Goal: Information Seeking & Learning: Learn about a topic

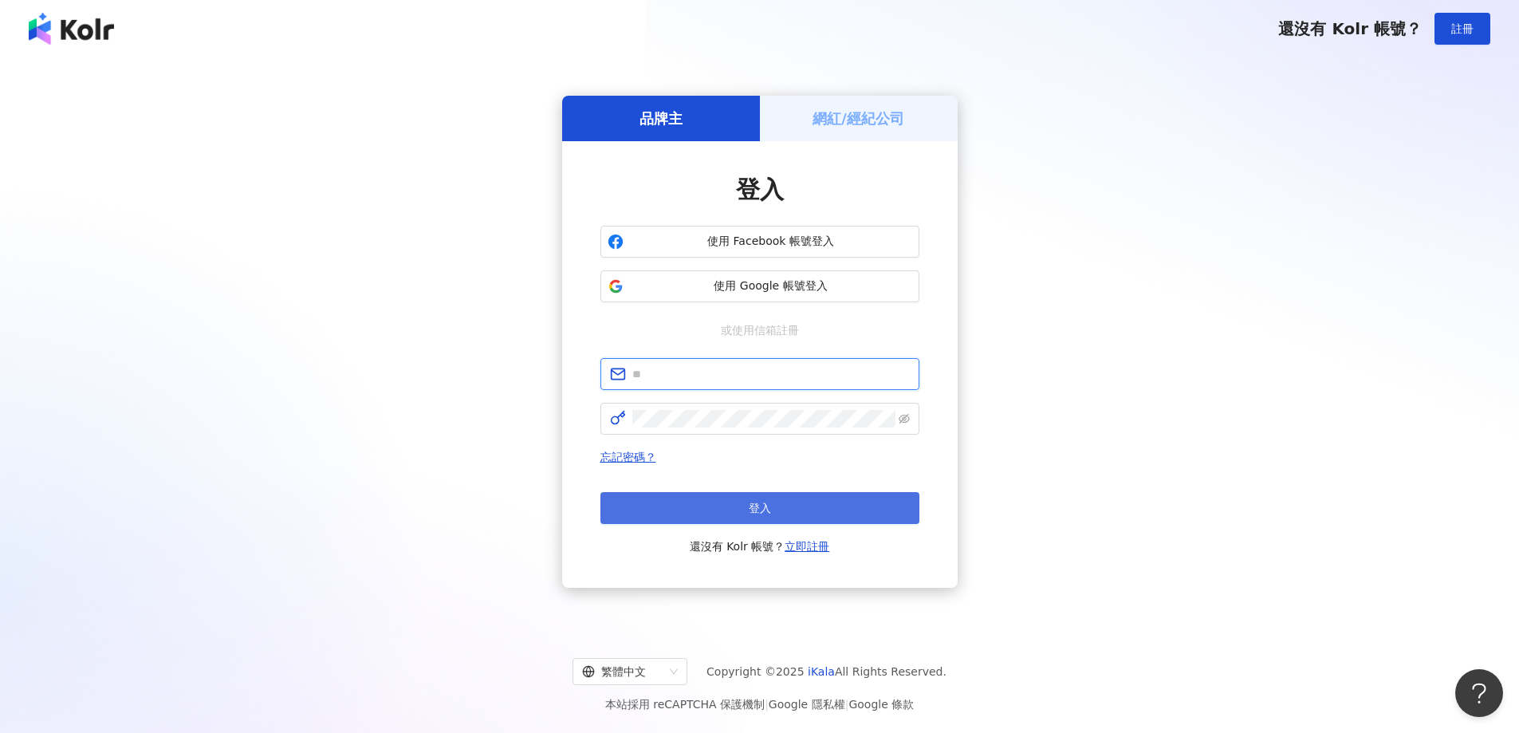
type input "**********"
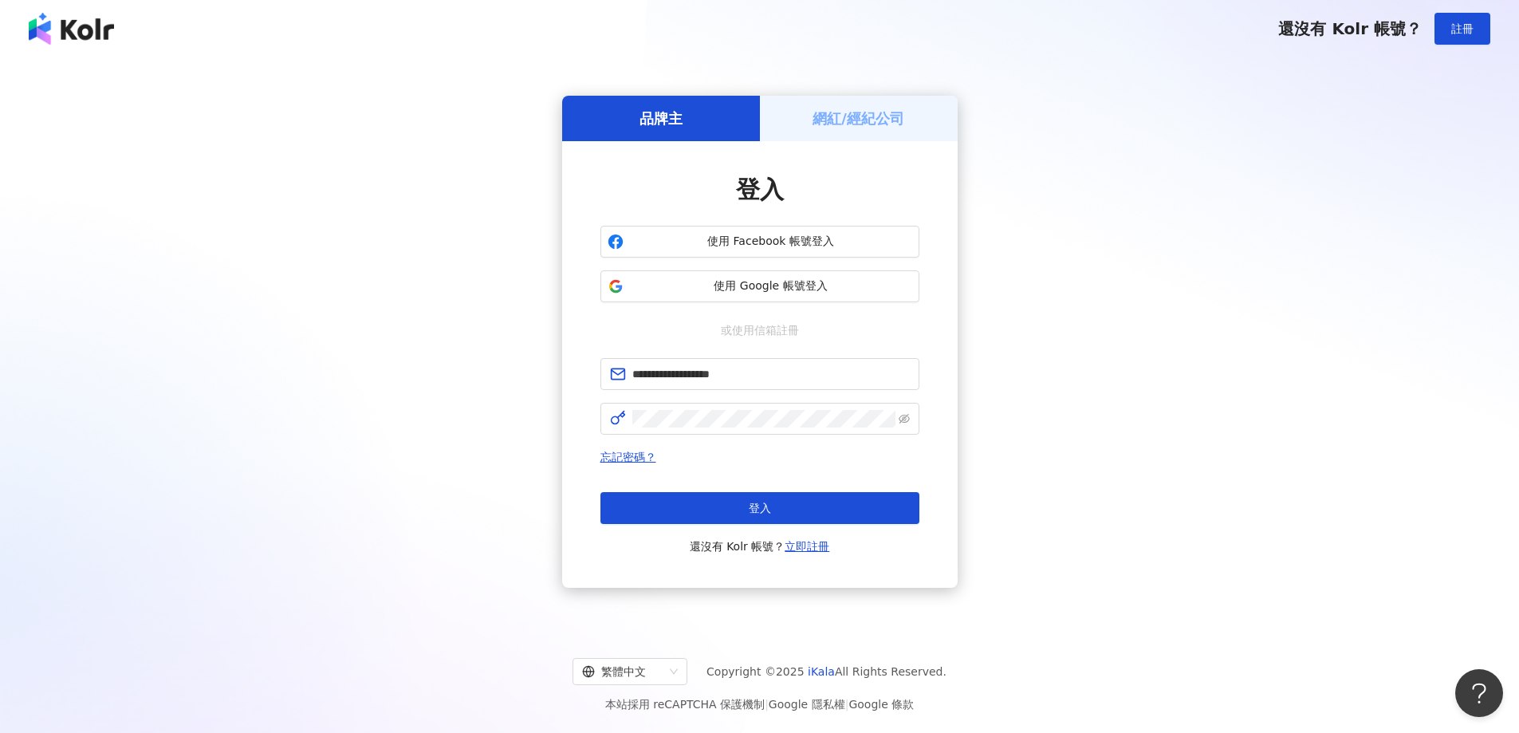
click at [784, 506] on button "登入" at bounding box center [760, 508] width 319 height 32
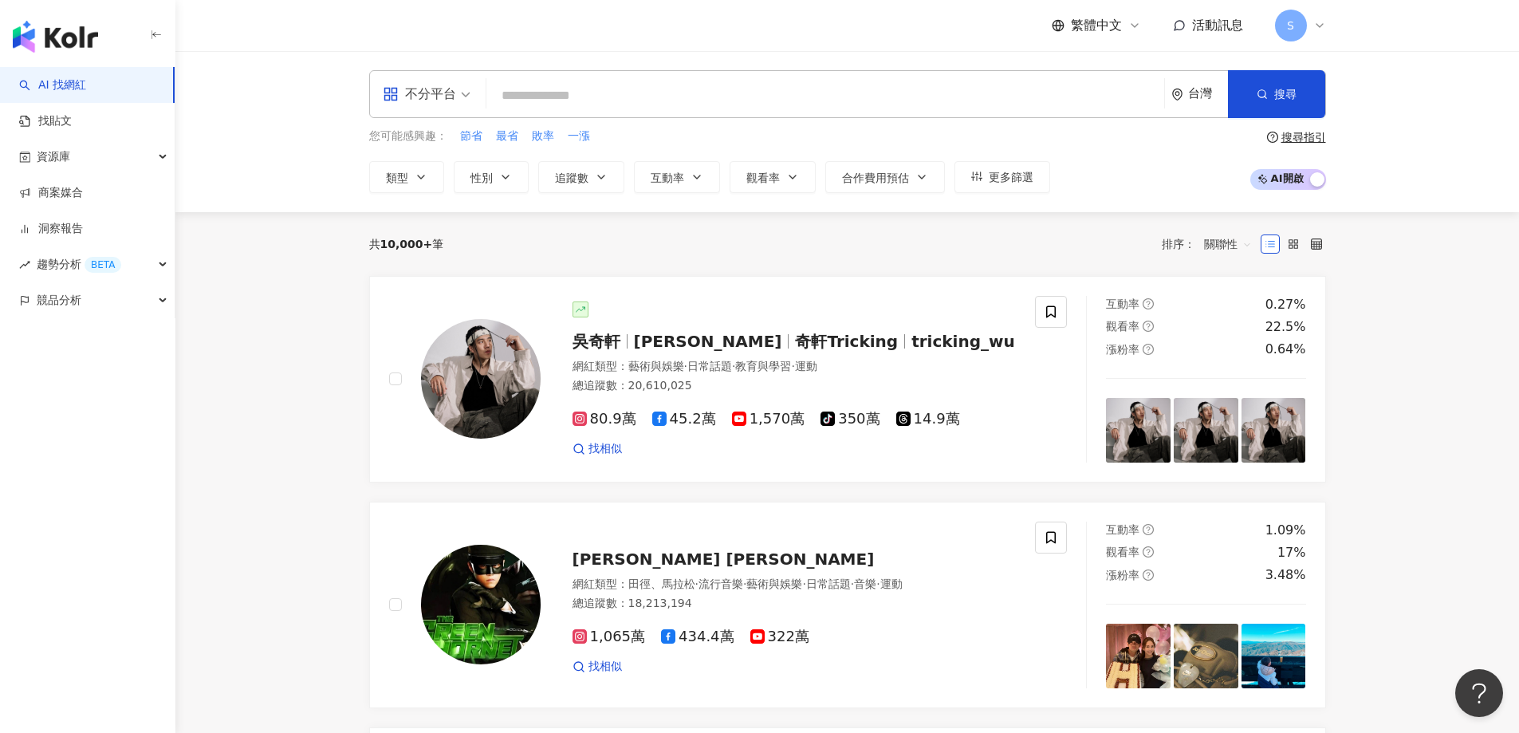
click at [908, 69] on div "不分平台 台灣 搜尋 您可能感興趣： 節省 最省 敗率 一漲 類型 性別 追蹤數 互動率 觀看率 合作費用預估 更多篩選 搜尋指引 AI 開啟 AI 關閉" at bounding box center [847, 131] width 1344 height 161
click at [901, 88] on input "search" at bounding box center [825, 96] width 665 height 30
paste input "********"
type input "********"
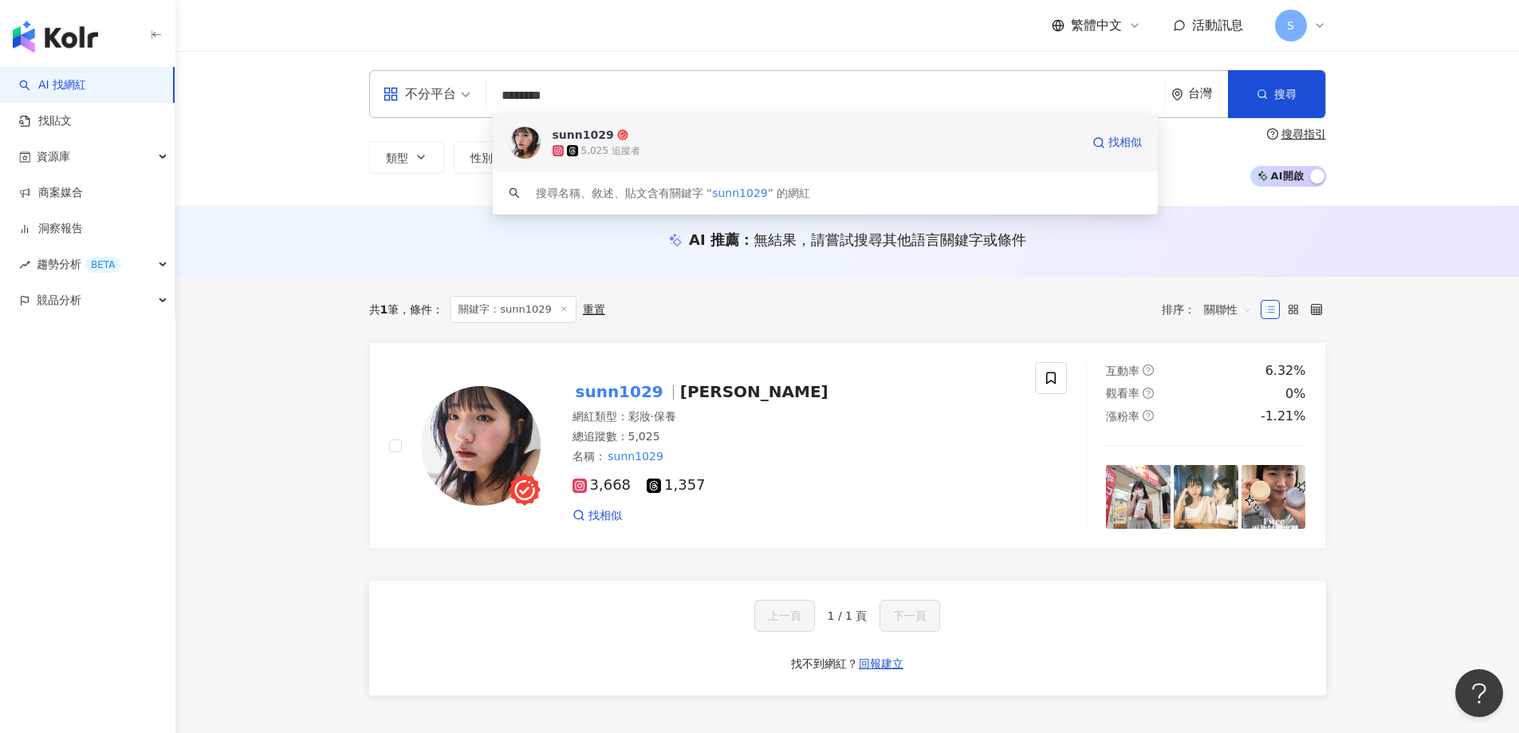
click at [656, 140] on span "sunn1029" at bounding box center [817, 135] width 528 height 16
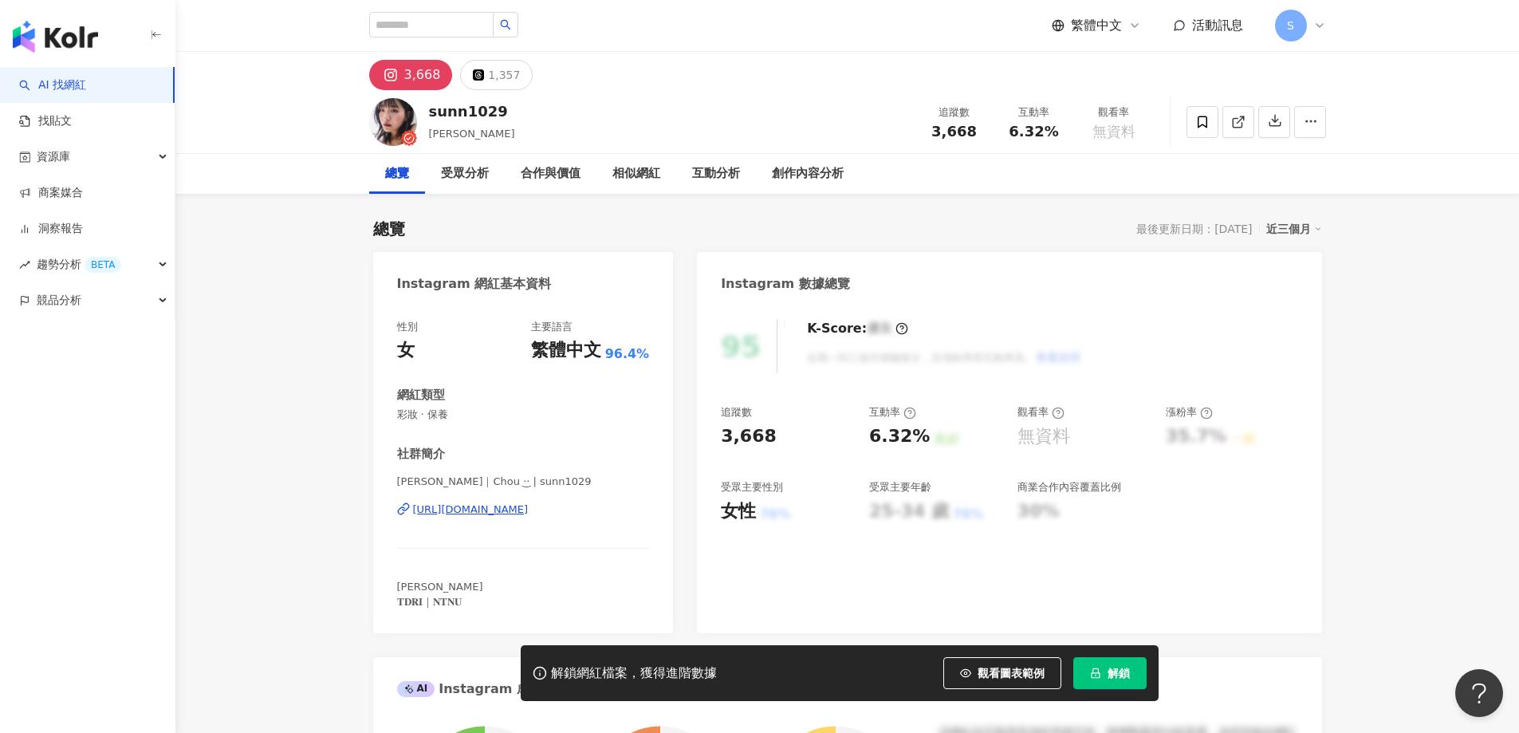
click at [1123, 676] on span "解鎖" at bounding box center [1119, 673] width 22 height 13
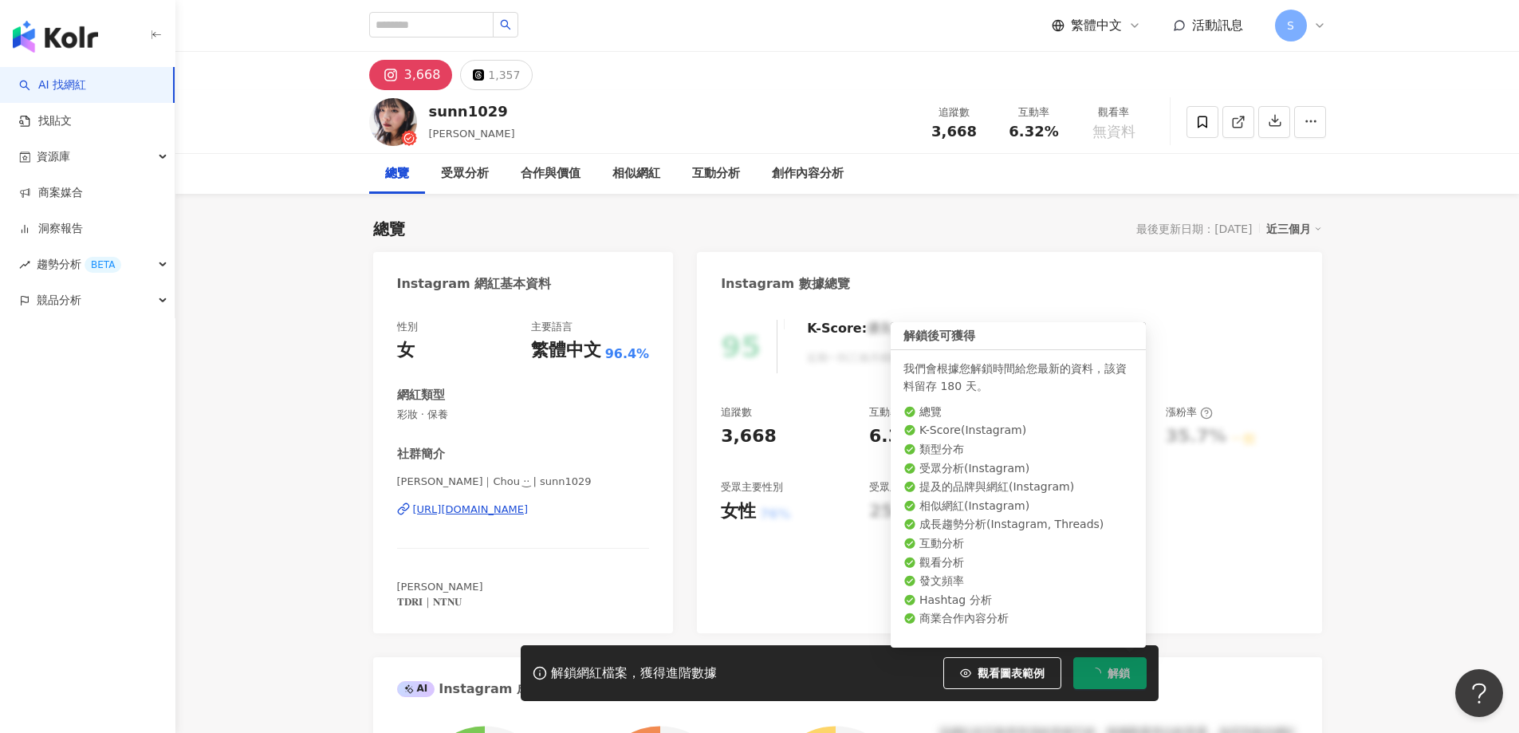
click at [1120, 671] on span "解鎖" at bounding box center [1119, 673] width 22 height 13
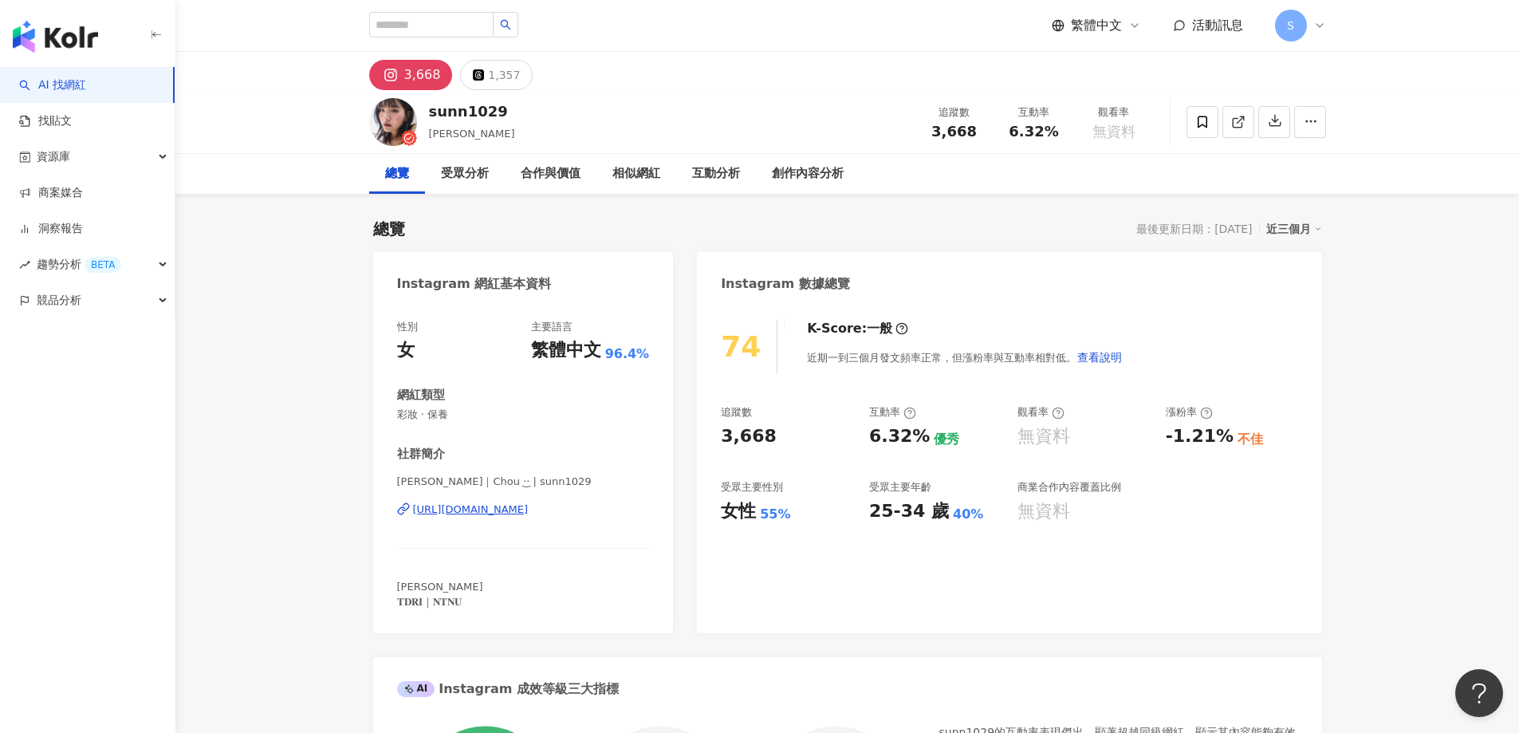
click at [908, 415] on icon at bounding box center [910, 413] width 13 height 13
click at [1078, 322] on div "K-Score : 一般 近期一到三個月發文頻率正常，但漲粉率與互動率相對低。 查看說明" at bounding box center [957, 346] width 332 height 53
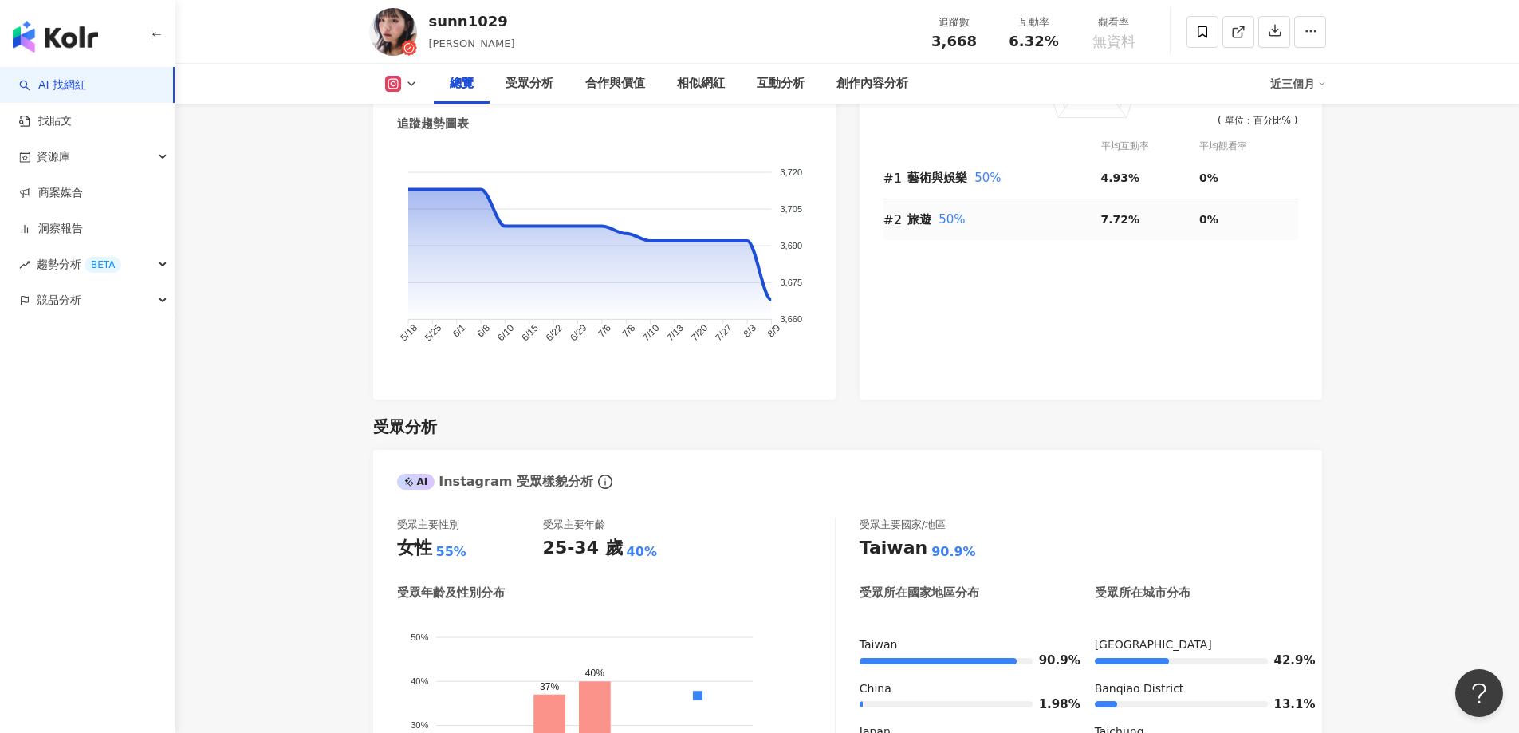
scroll to position [479, 0]
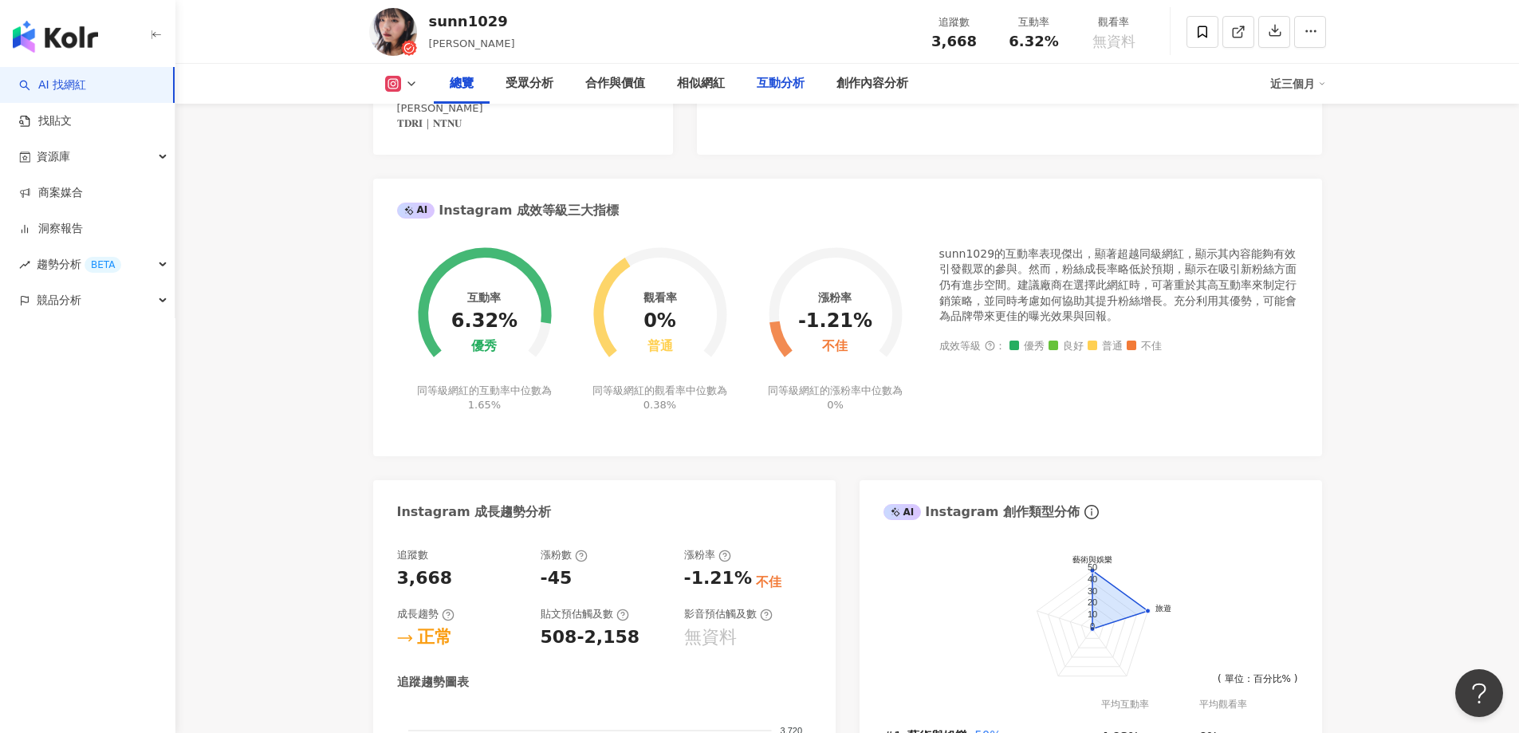
click at [765, 85] on div "互動分析" at bounding box center [781, 83] width 48 height 19
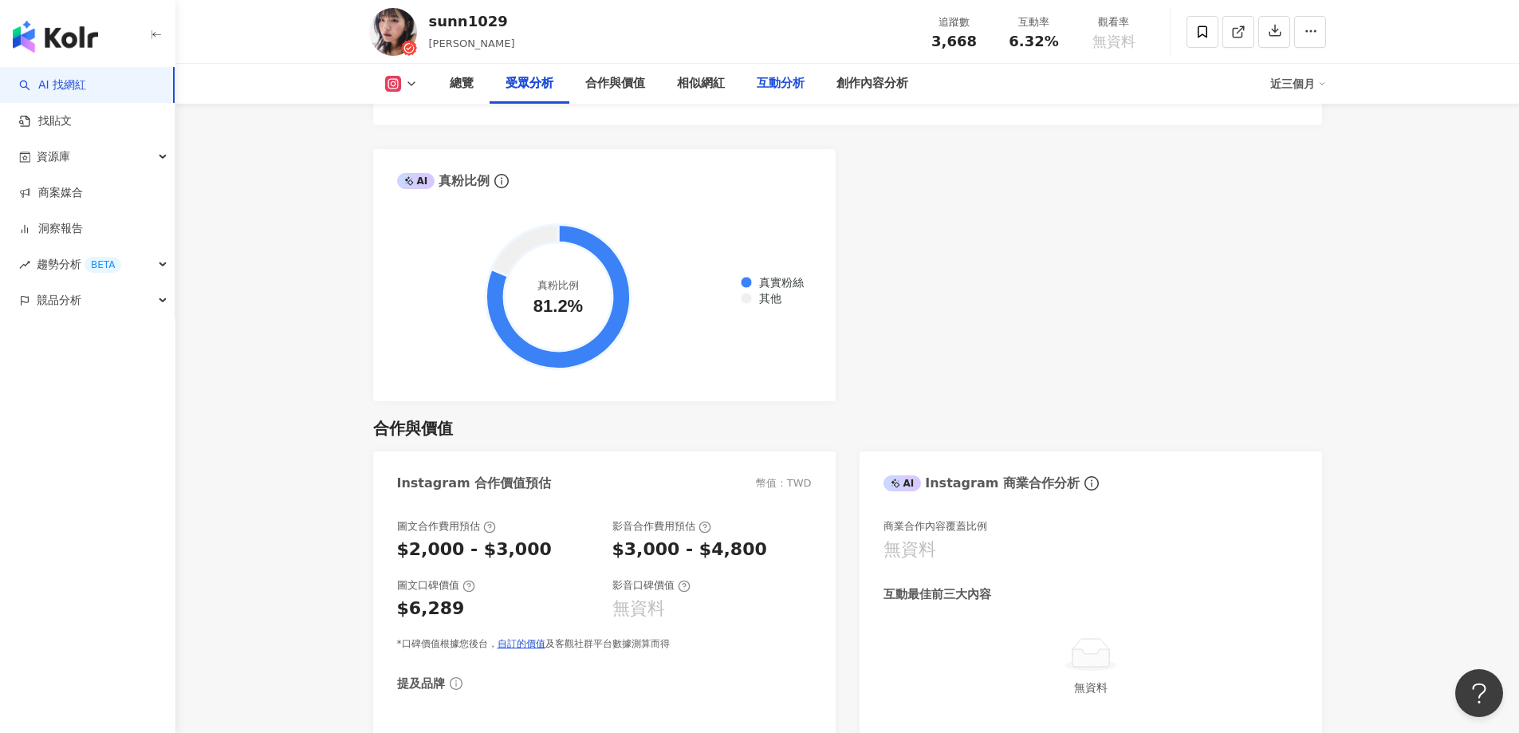
click at [772, 86] on div "互動分析" at bounding box center [781, 83] width 48 height 19
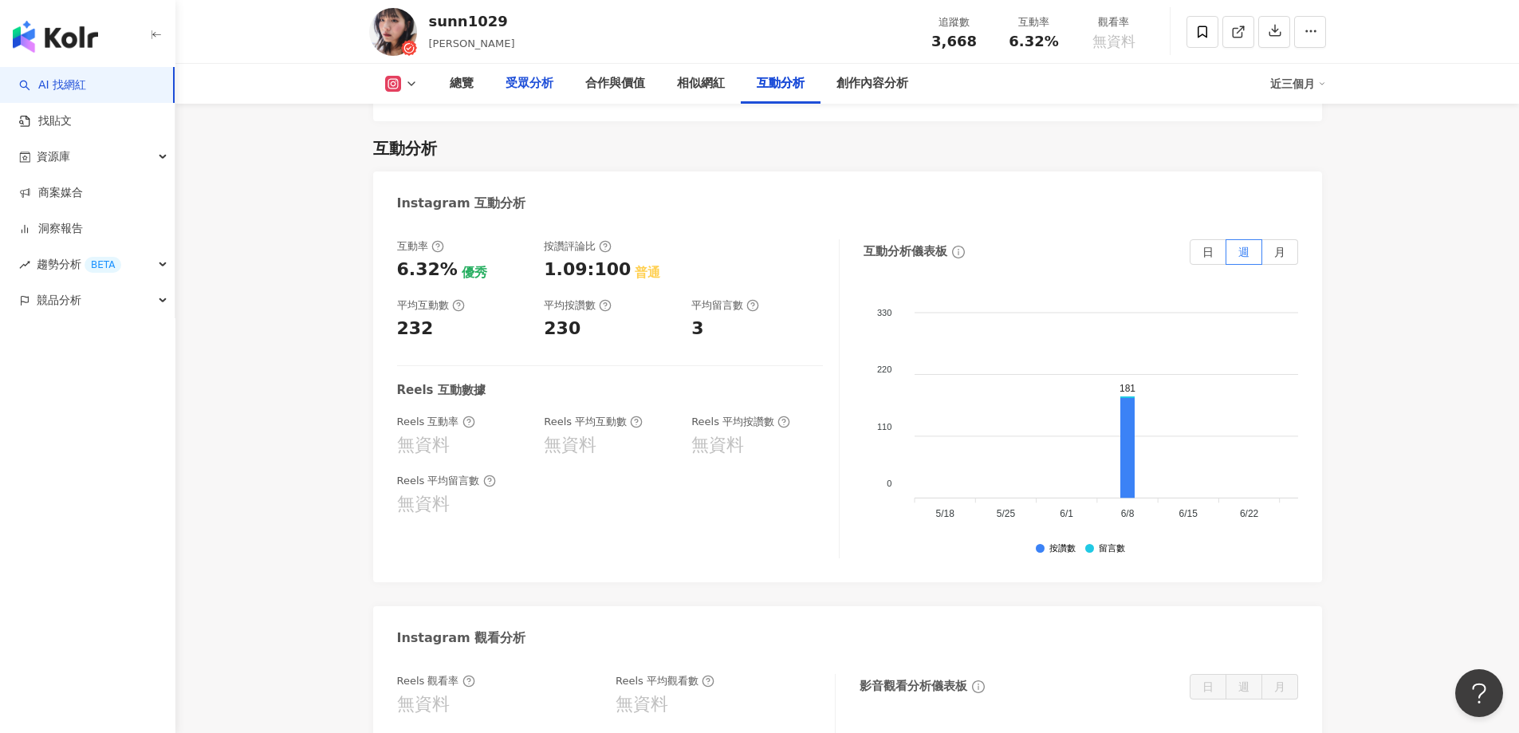
click at [515, 88] on div "受眾分析" at bounding box center [530, 83] width 48 height 19
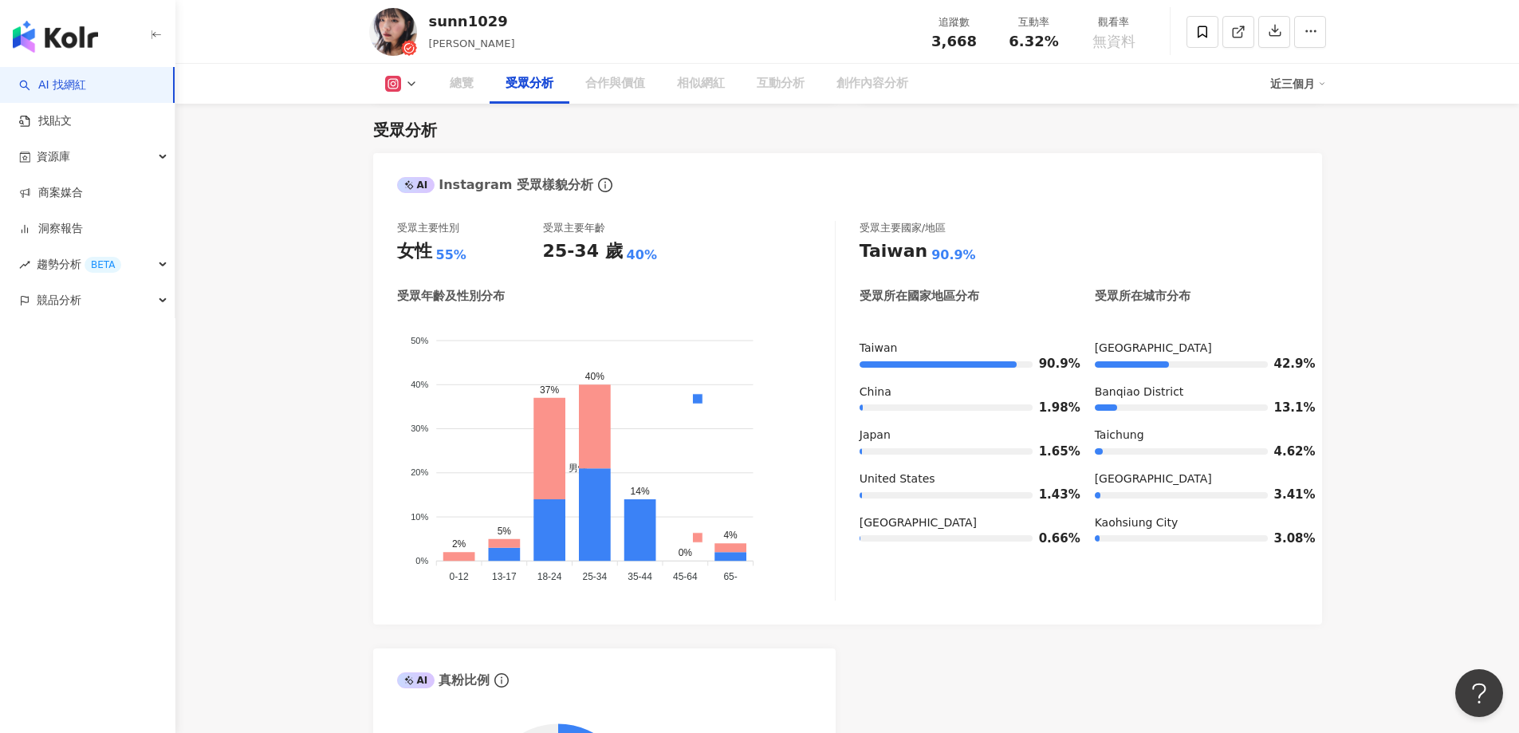
click at [472, 84] on div "總覽" at bounding box center [462, 83] width 24 height 19
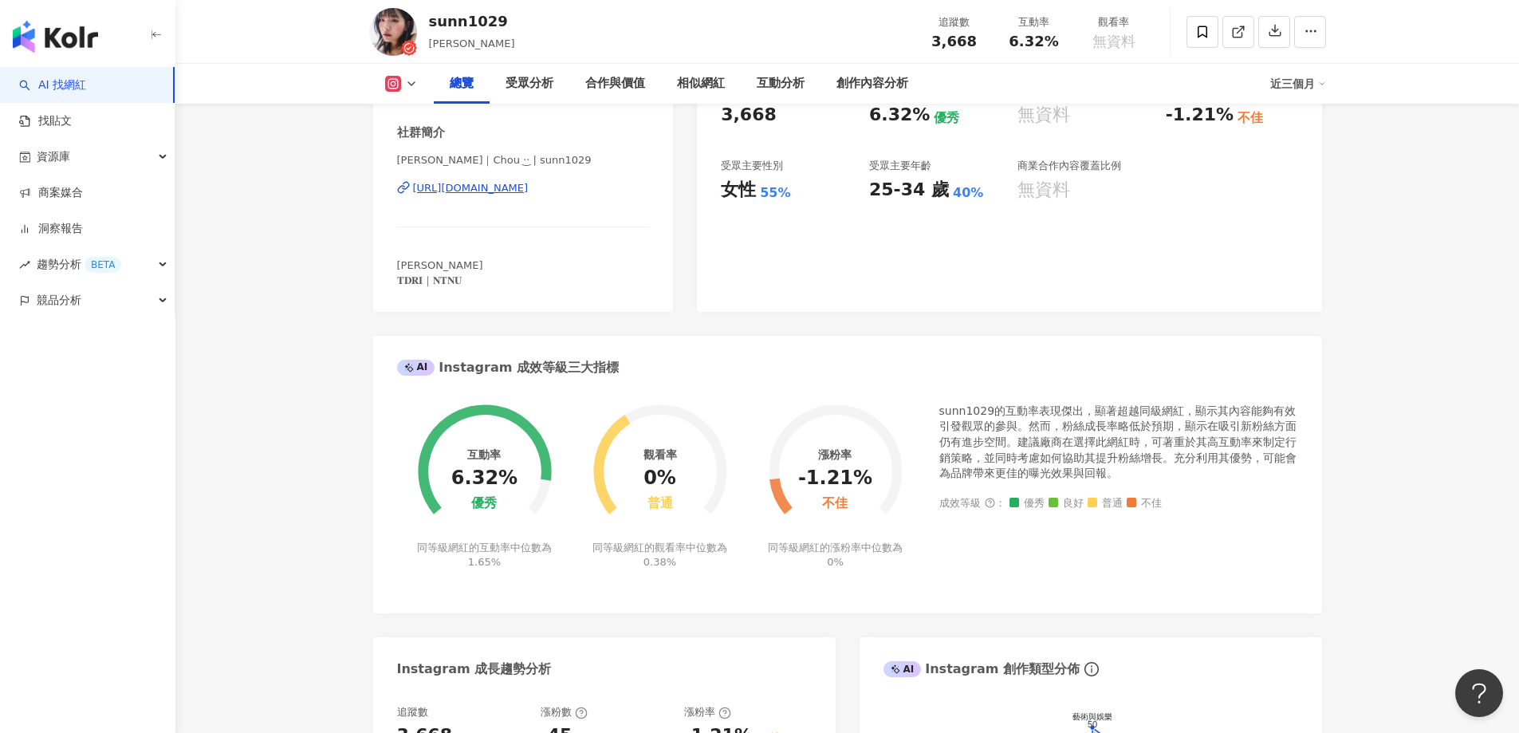
scroll to position [98, 0]
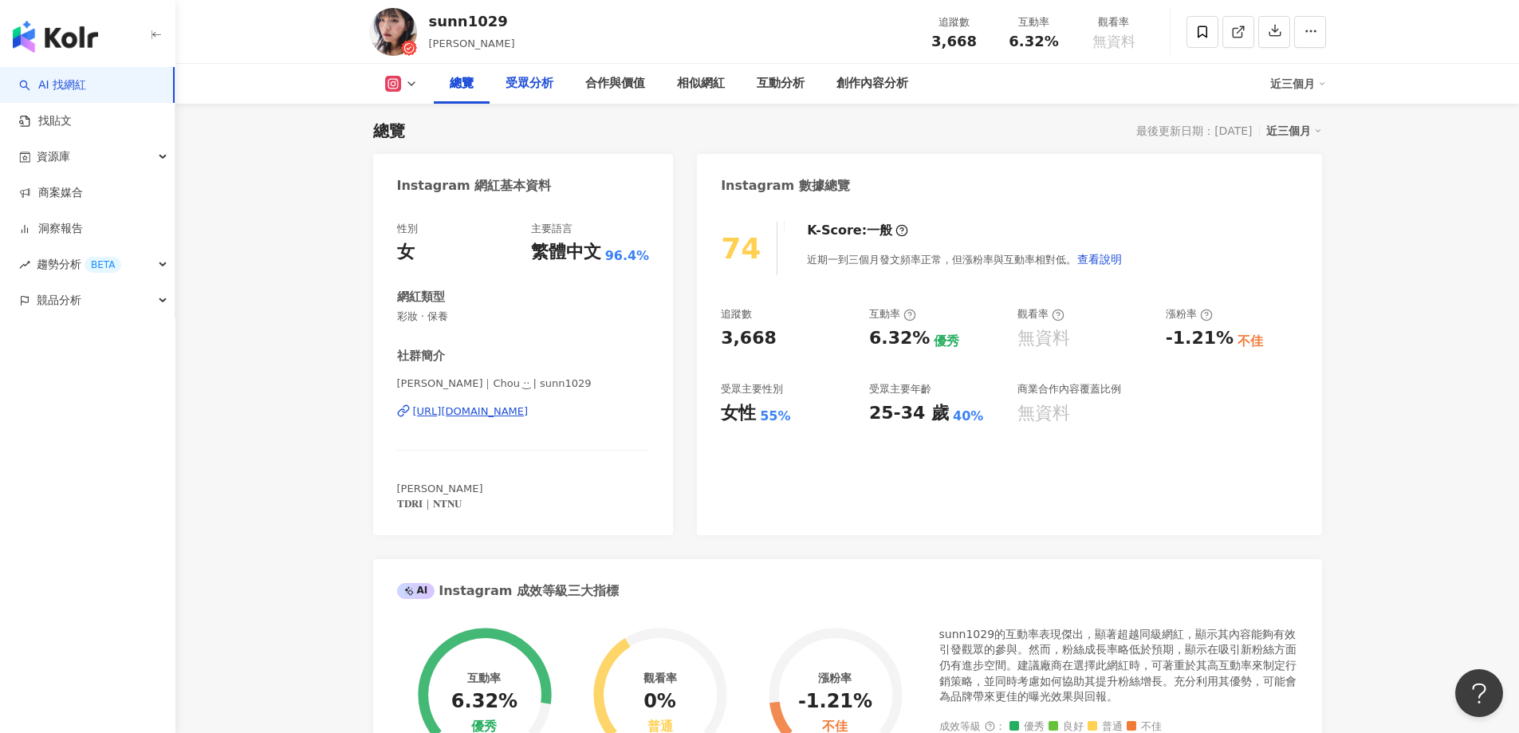
click at [522, 88] on div "受眾分析" at bounding box center [530, 83] width 48 height 19
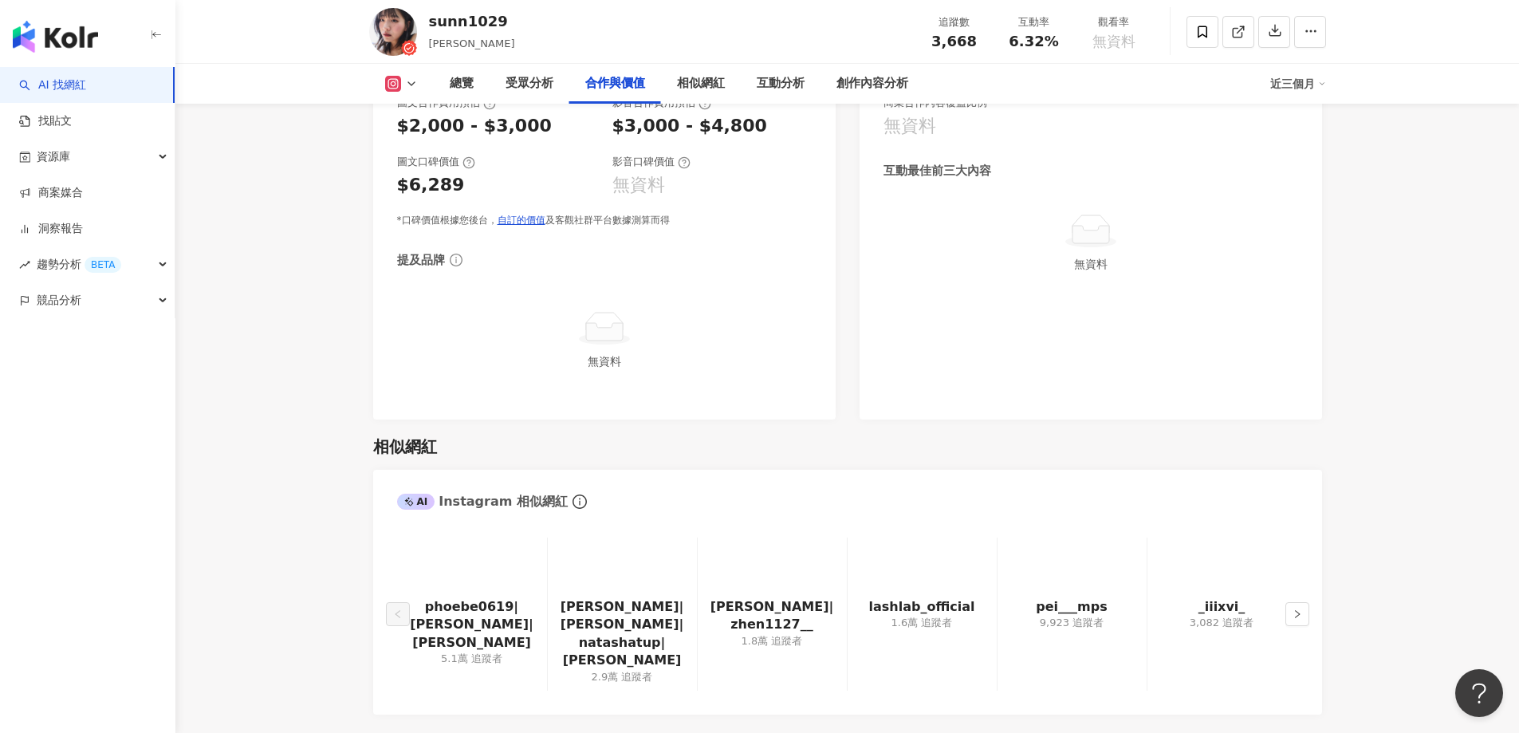
scroll to position [2450, 0]
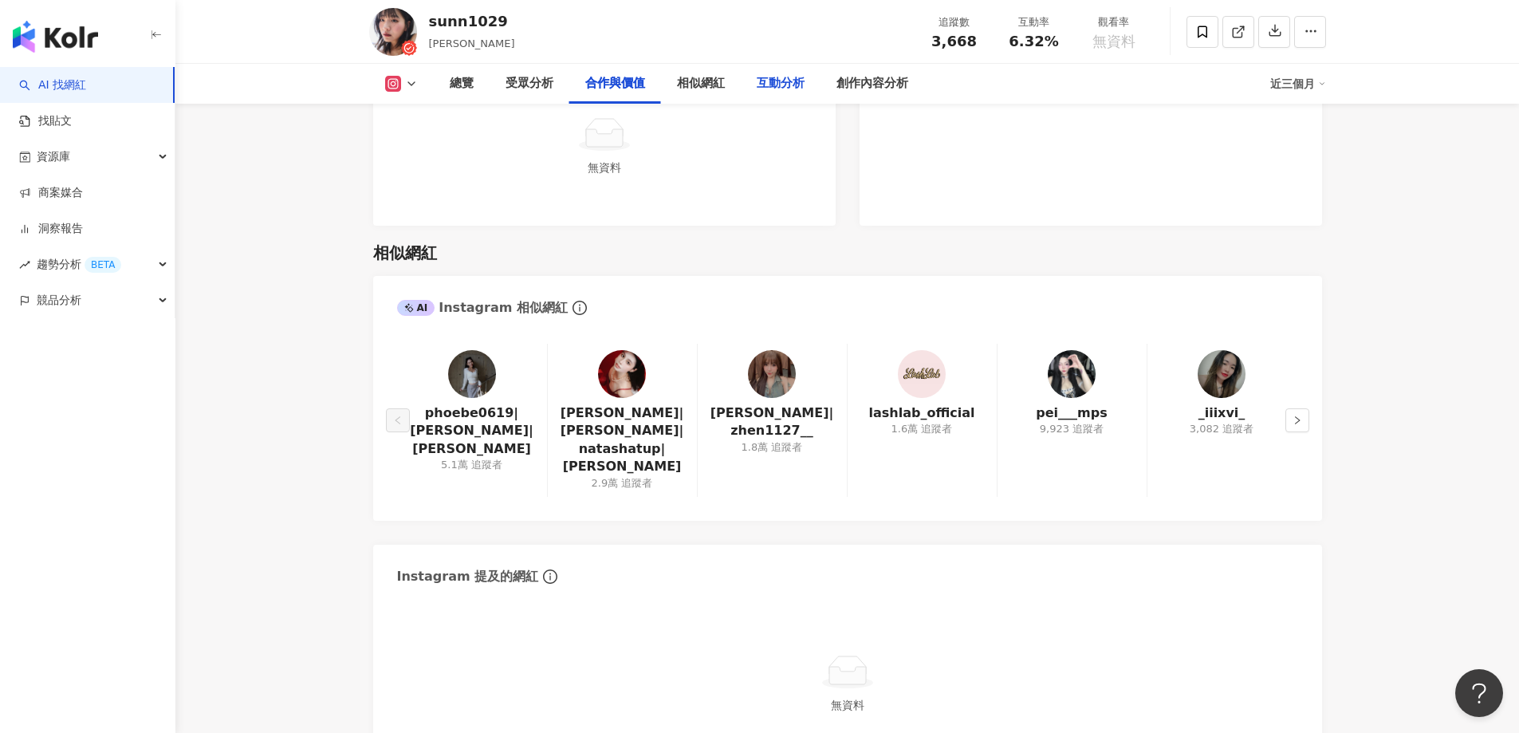
click at [766, 81] on div "互動分析" at bounding box center [781, 83] width 48 height 19
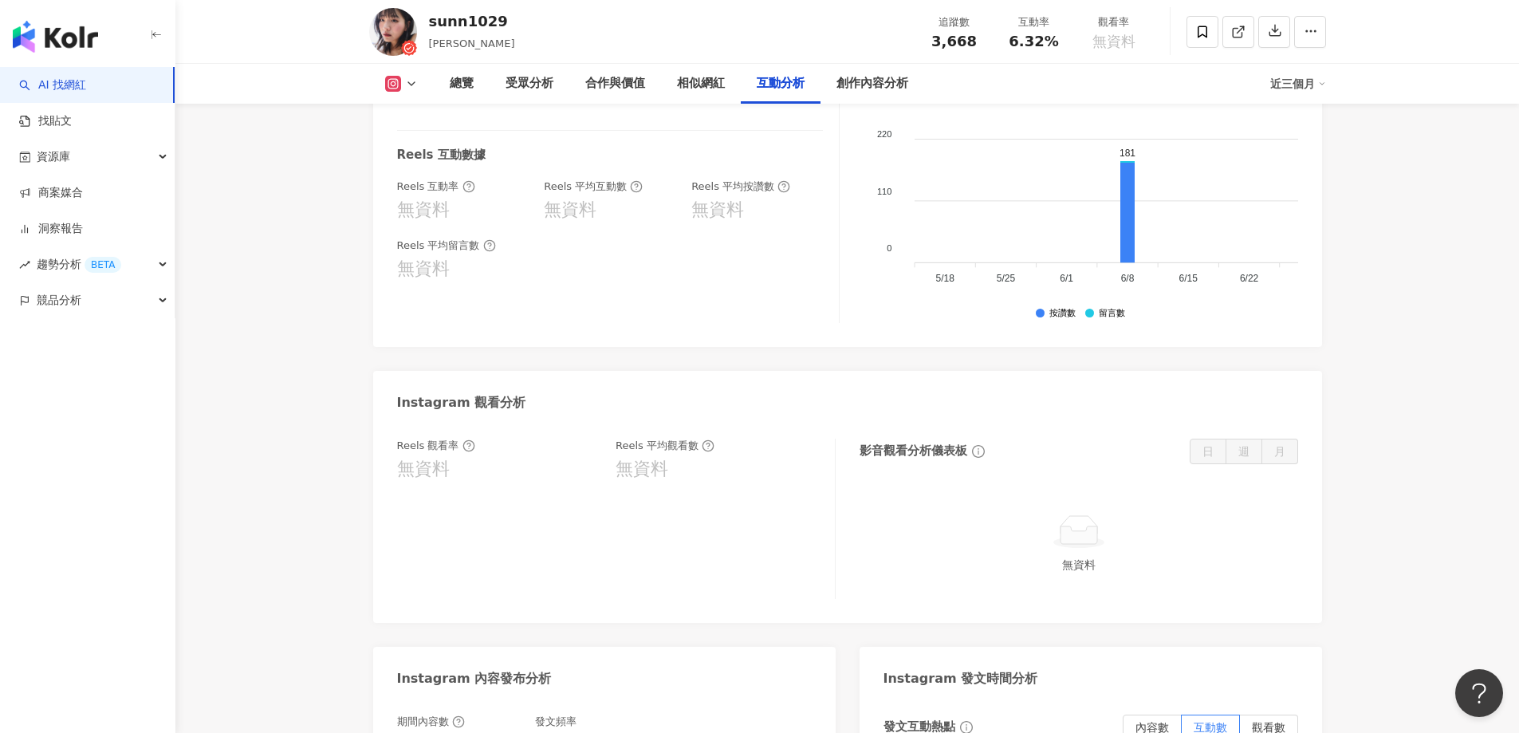
scroll to position [3348, 0]
drag, startPoint x: 400, startPoint y: 414, endPoint x: 495, endPoint y: 416, distance: 94.9
click at [495, 419] on div "Reels 觀看率 無資料 Reels 平均觀看數 無資料 影音觀看分析儀表板 日 週 月 無資料" at bounding box center [847, 519] width 949 height 200
drag, startPoint x: 600, startPoint y: 435, endPoint x: 703, endPoint y: 457, distance: 105.9
click at [698, 458] on div "Reels 觀看率 無資料 Reels 平均觀看數 無資料" at bounding box center [608, 456] width 422 height 43
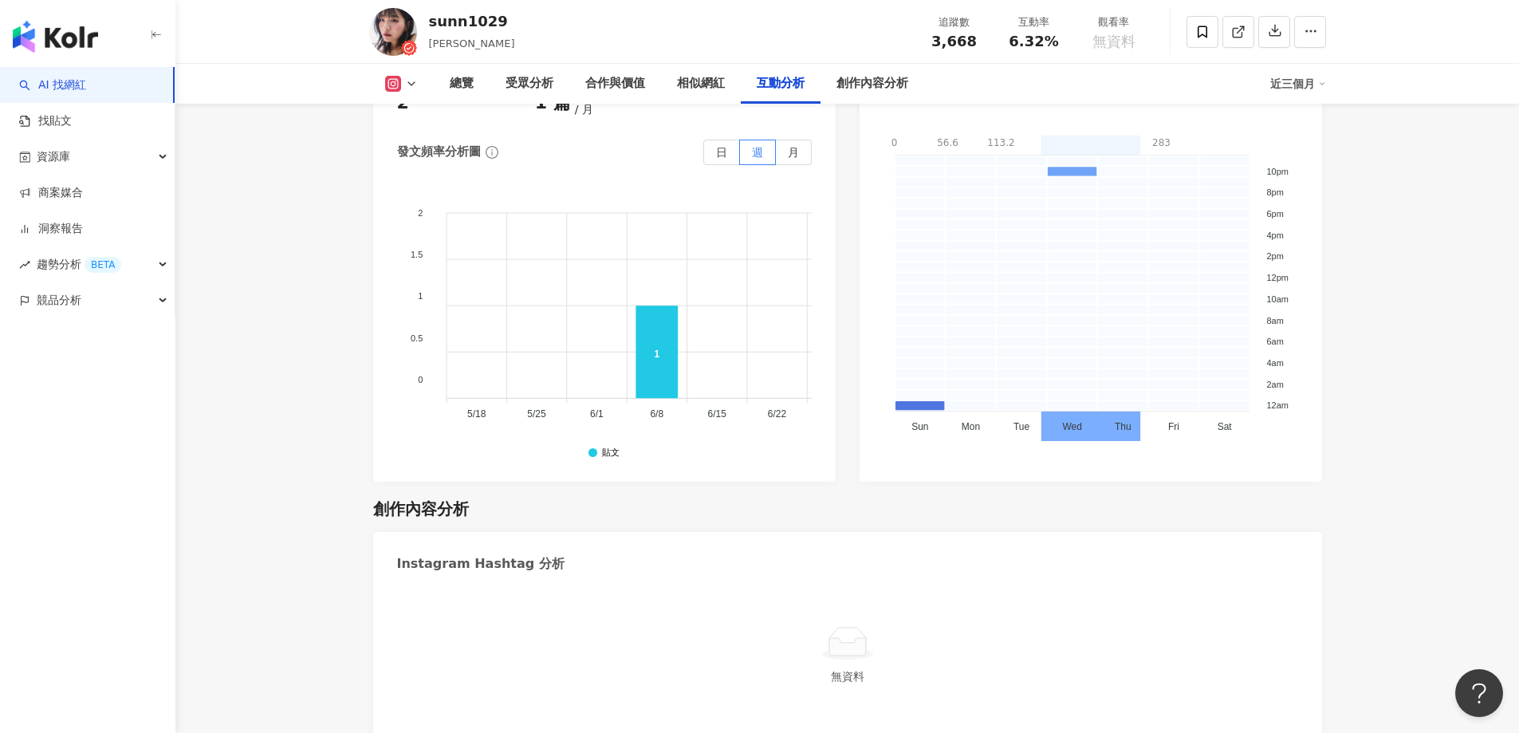
scroll to position [4305, 0]
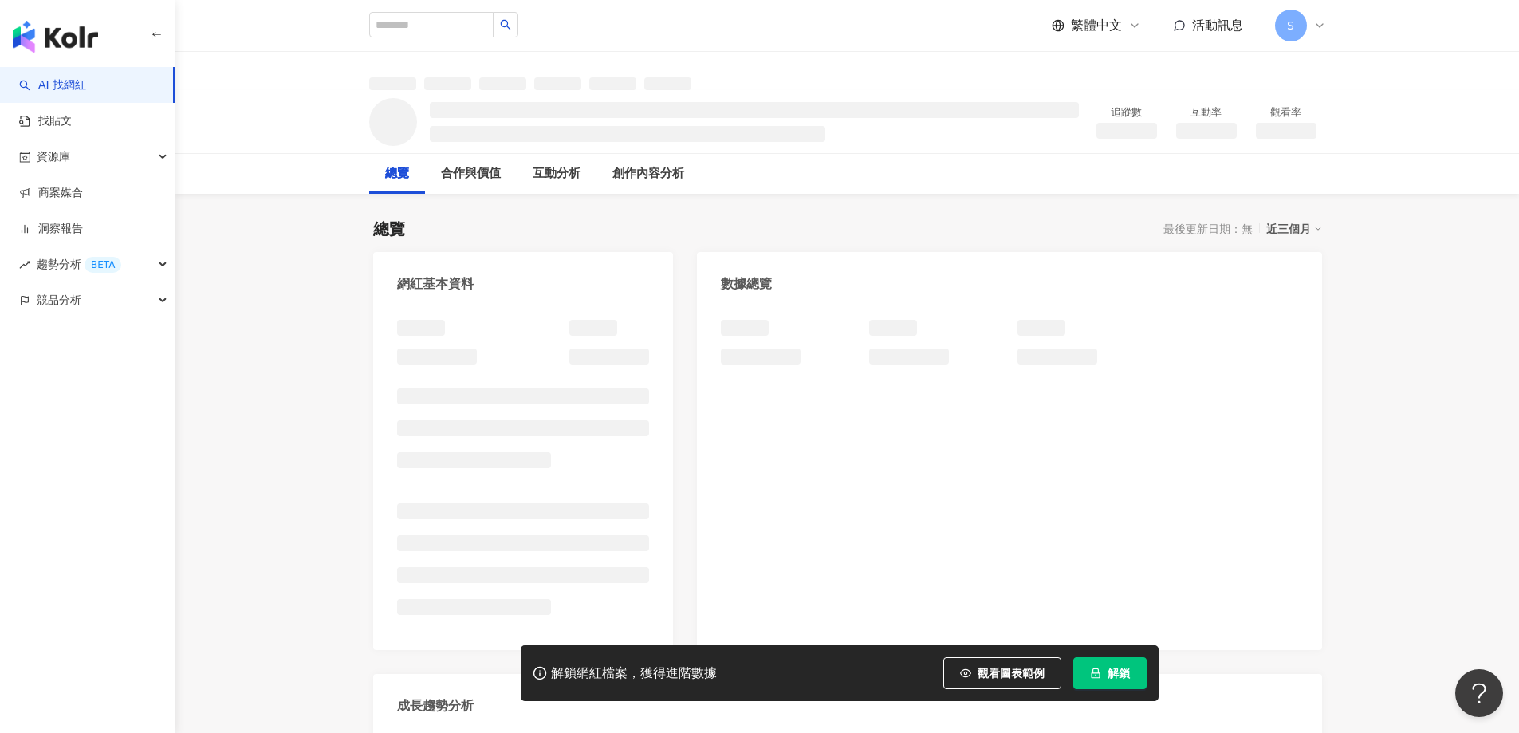
click at [1097, 677] on icon "lock" at bounding box center [1095, 673] width 11 height 11
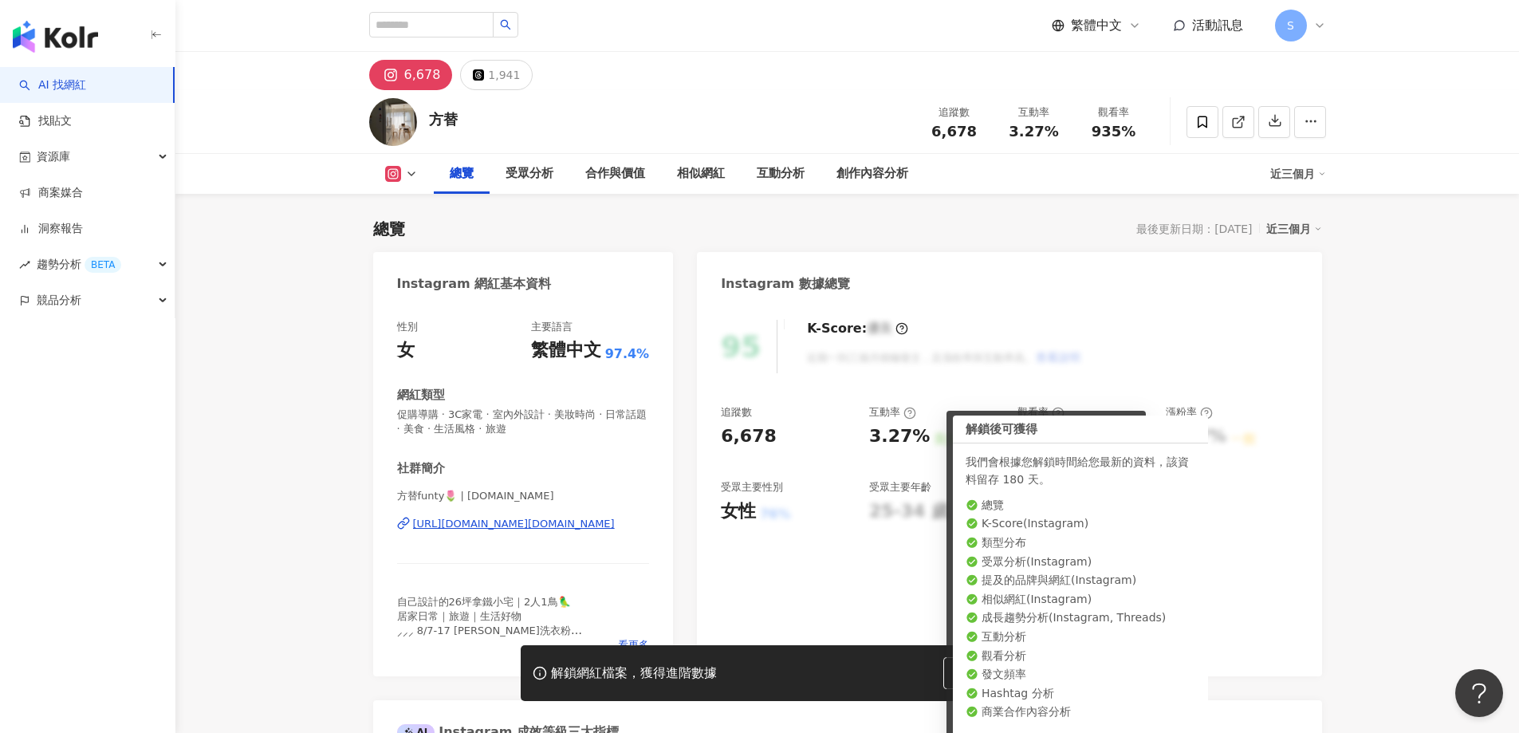
scroll to position [98, 0]
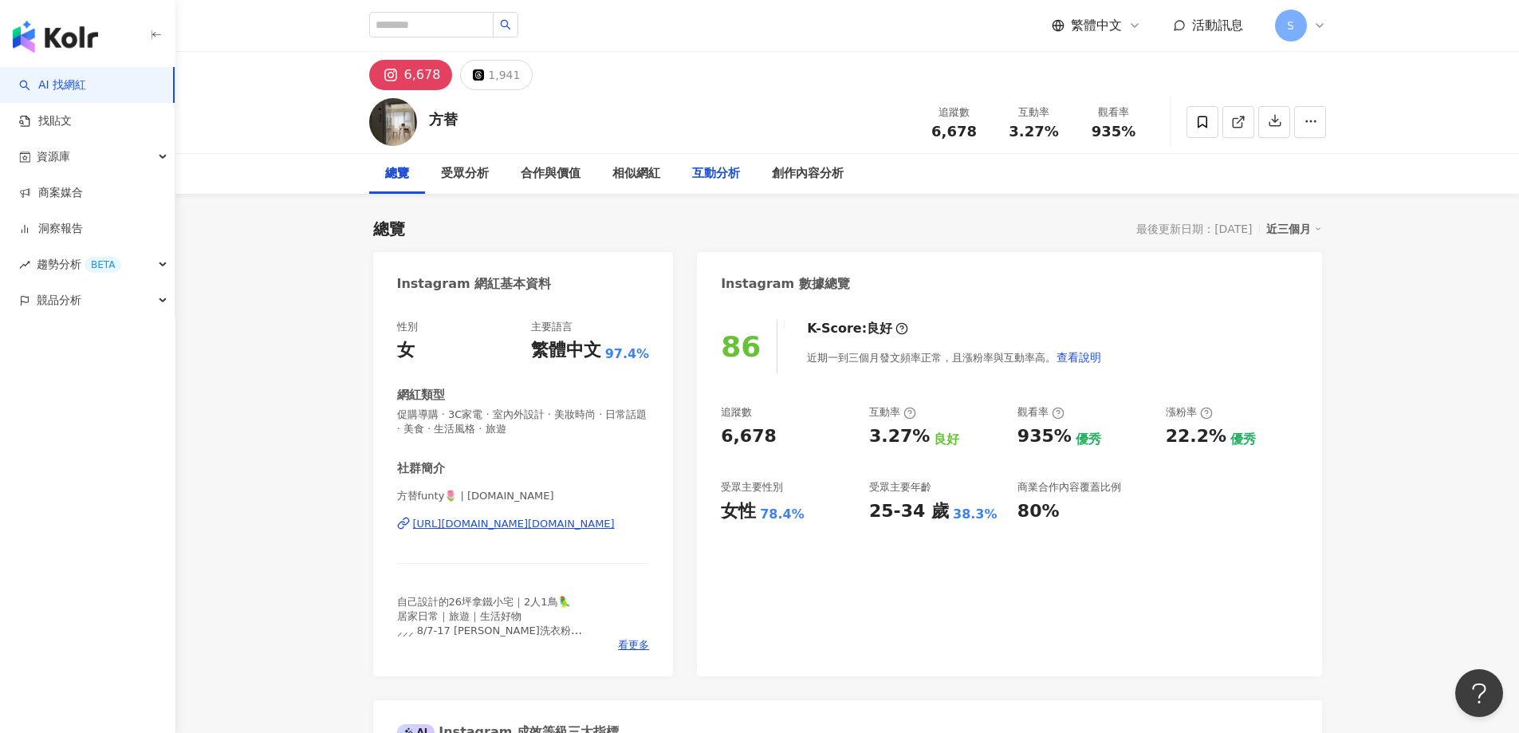
click at [724, 167] on div "互動分析" at bounding box center [716, 173] width 48 height 19
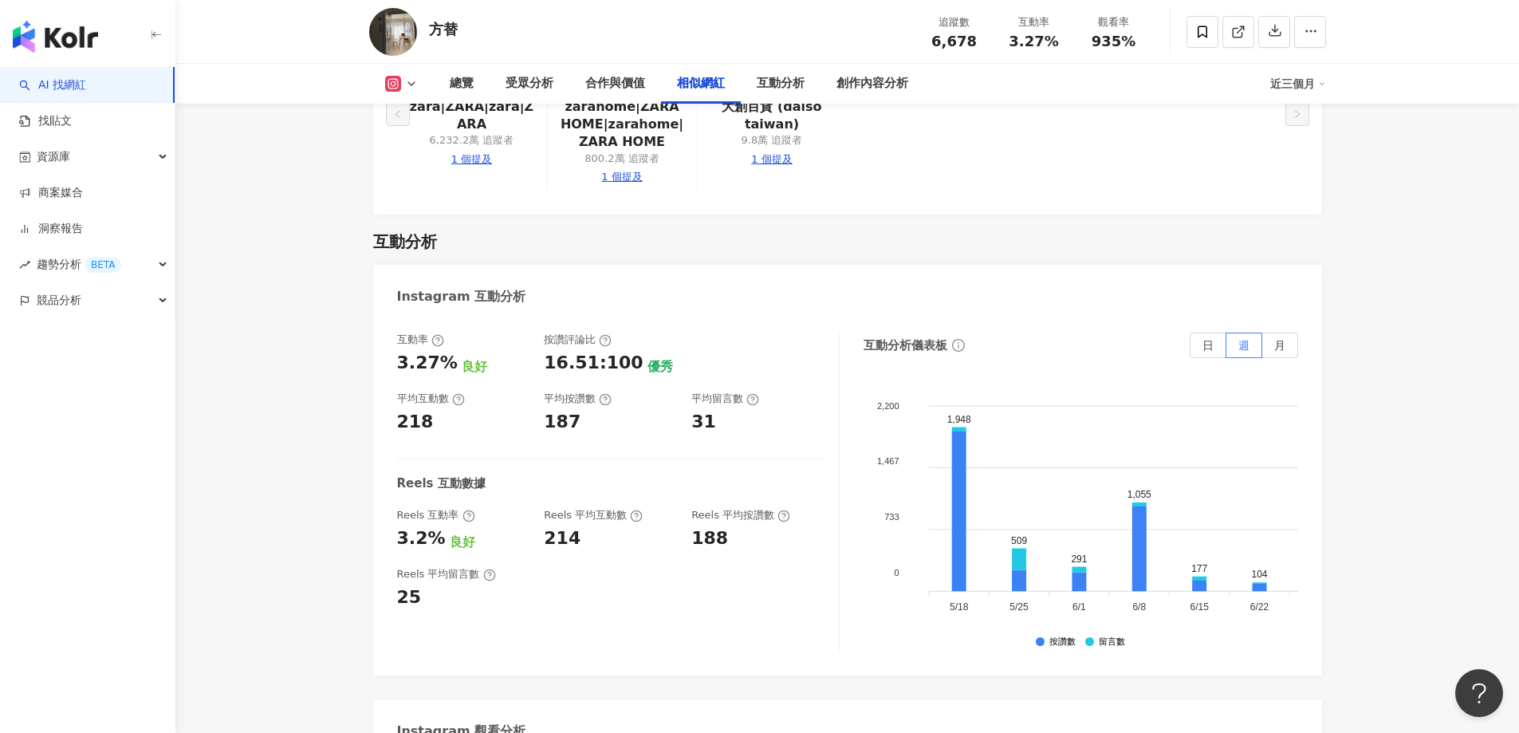
scroll to position [2855, 0]
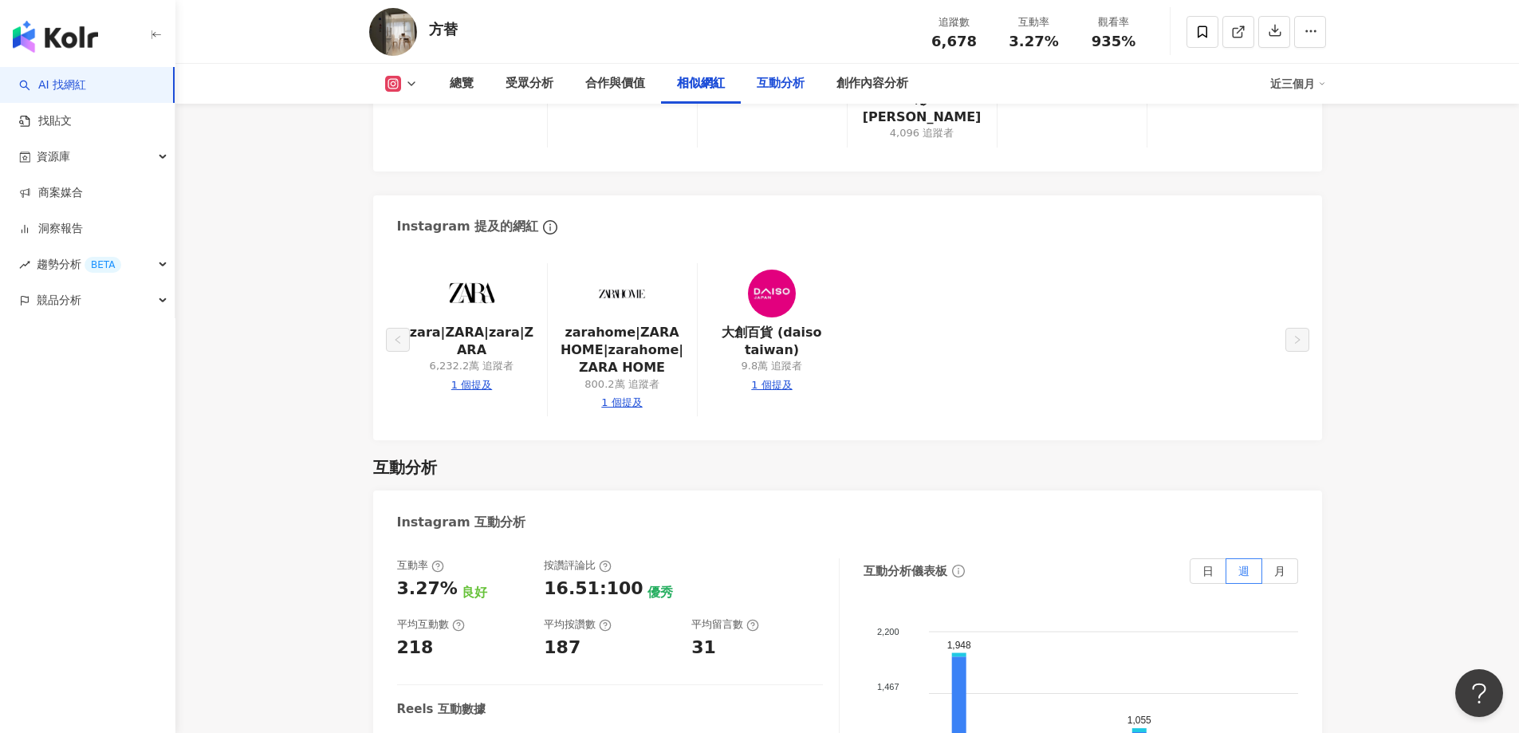
click at [788, 86] on div "互動分析" at bounding box center [781, 83] width 48 height 19
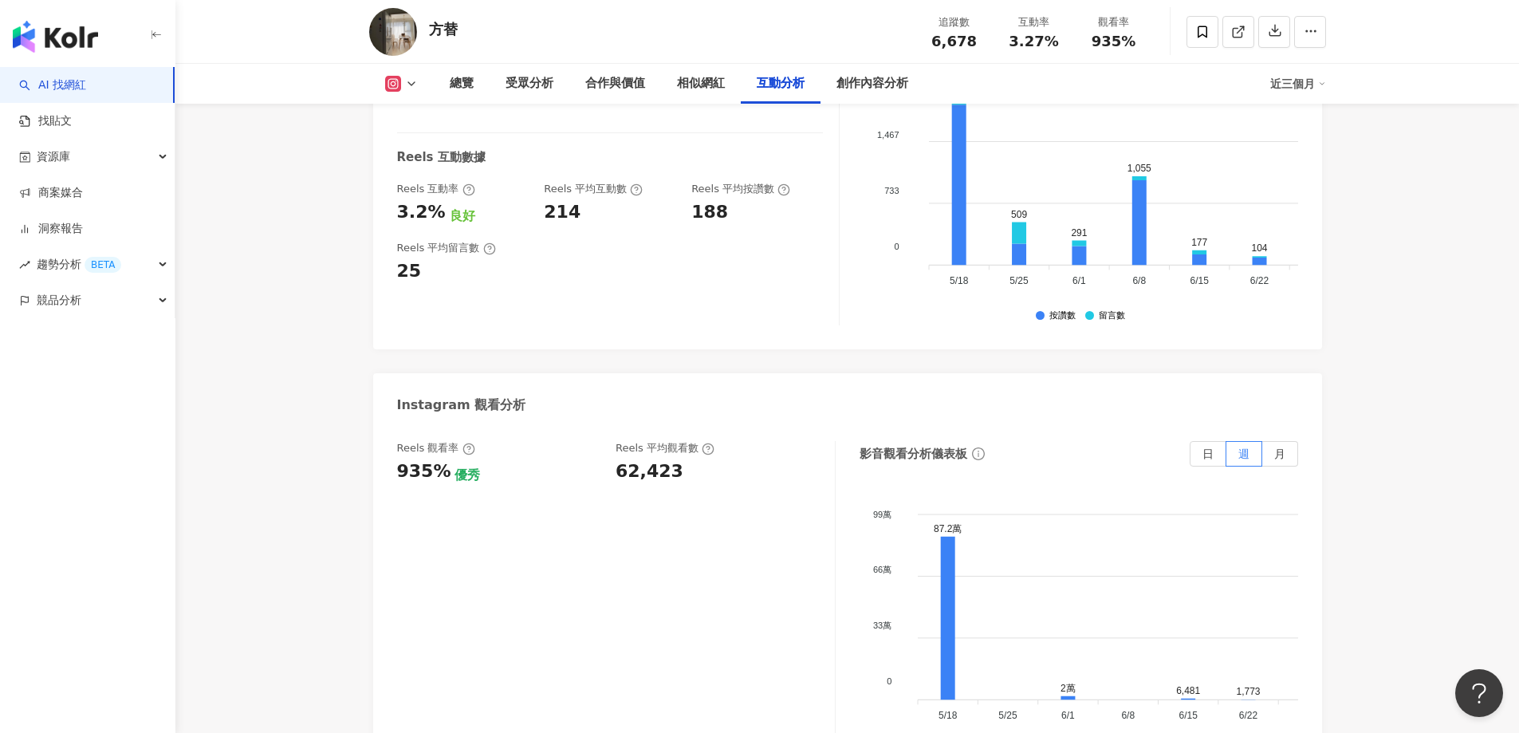
scroll to position [3413, 0]
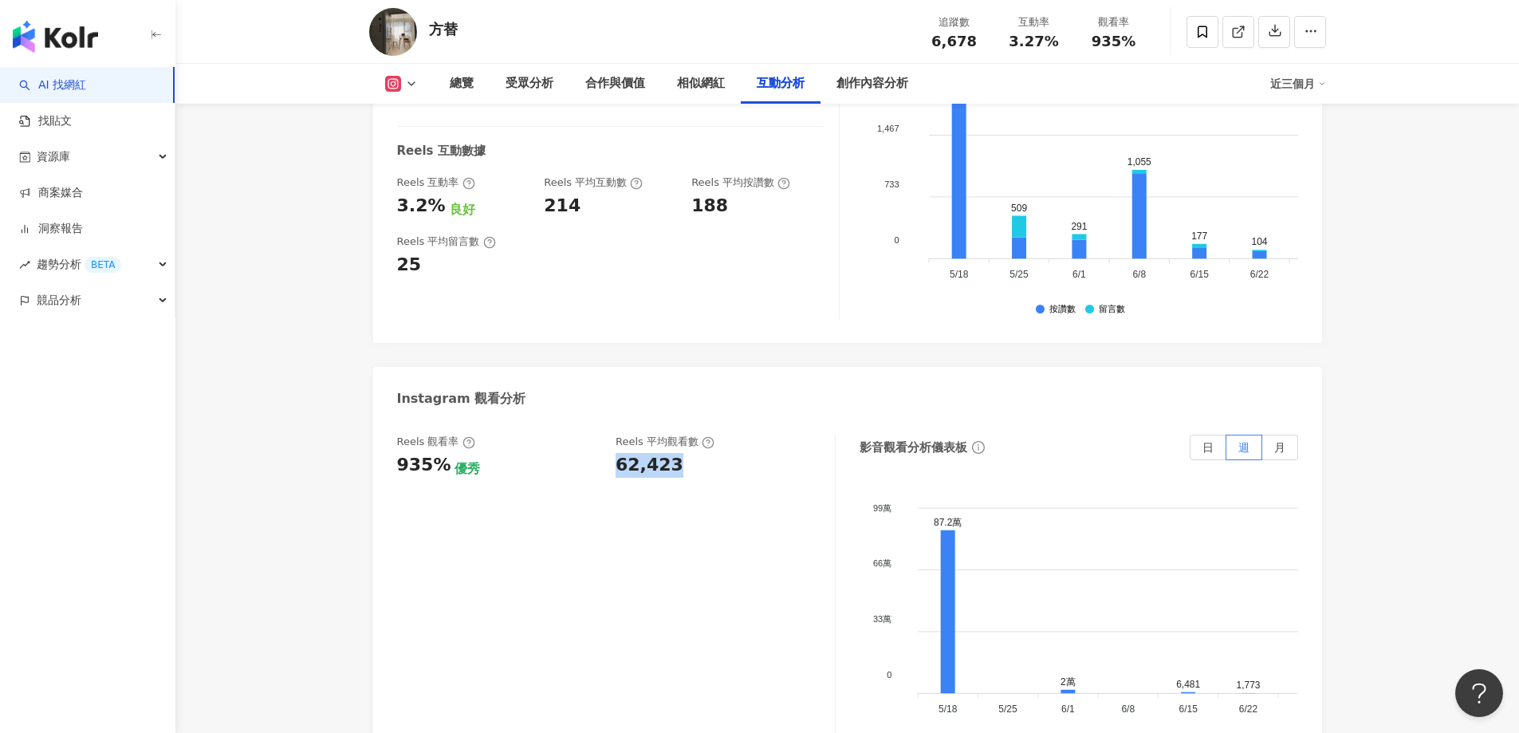
drag, startPoint x: 610, startPoint y: 455, endPoint x: 715, endPoint y: 454, distance: 105.3
click at [715, 454] on div "Reels 觀看率 935% 優秀 Reels 平均觀看數 62,423" at bounding box center [608, 456] width 422 height 43
copy div "62,423"
drag, startPoint x: 407, startPoint y: 455, endPoint x: 439, endPoint y: 451, distance: 32.9
click at [439, 451] on div "Reels 觀看率 935% 優秀 Reels 平均觀看數 62,423 影音觀看分析儀表板 日 週 月 99萬 99萬 66萬 66萬 33萬 33萬 0 …" at bounding box center [847, 598] width 949 height 359
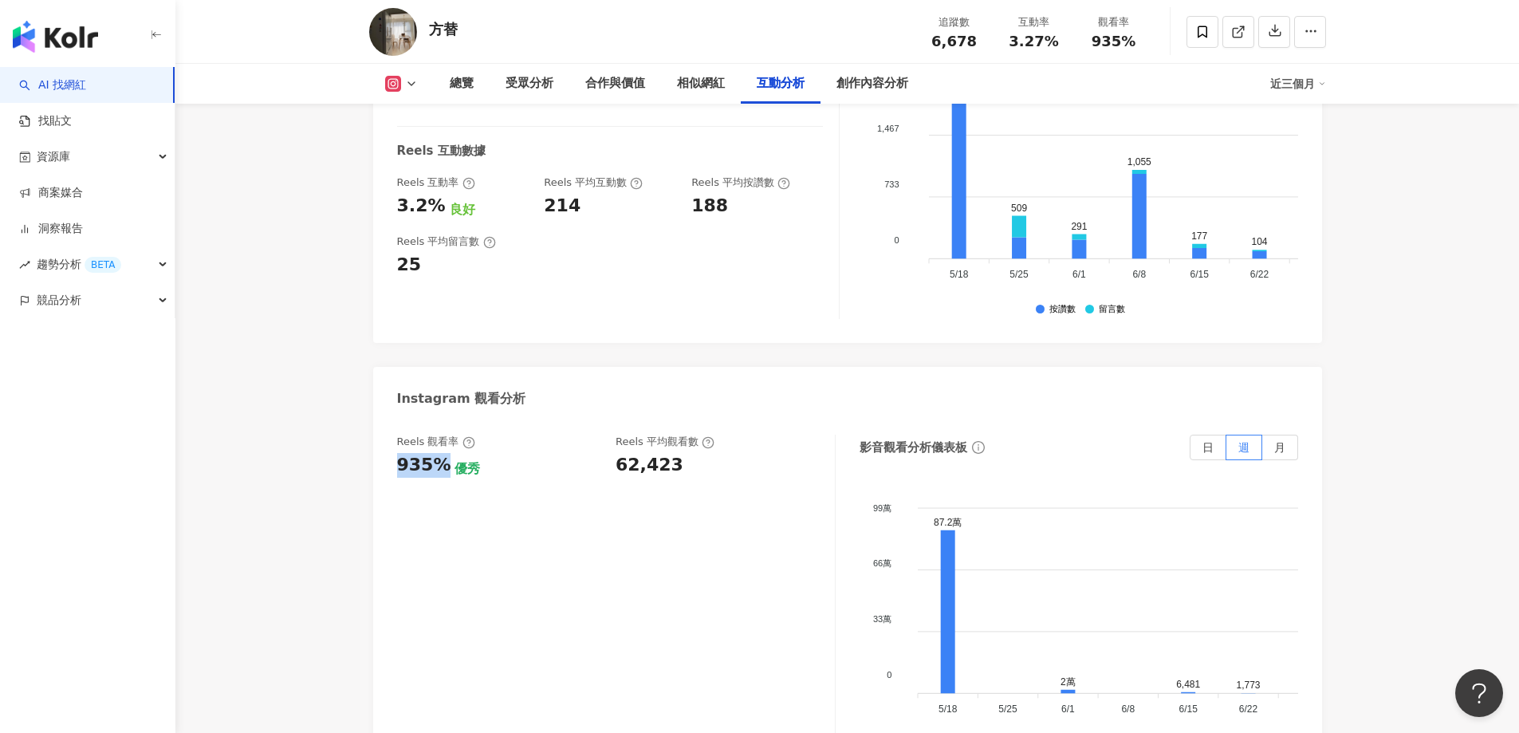
copy div "935%"
drag, startPoint x: 398, startPoint y: 186, endPoint x: 440, endPoint y: 187, distance: 42.3
click at [440, 194] on div "3.2% 良好" at bounding box center [463, 206] width 132 height 25
copy div "3.2%"
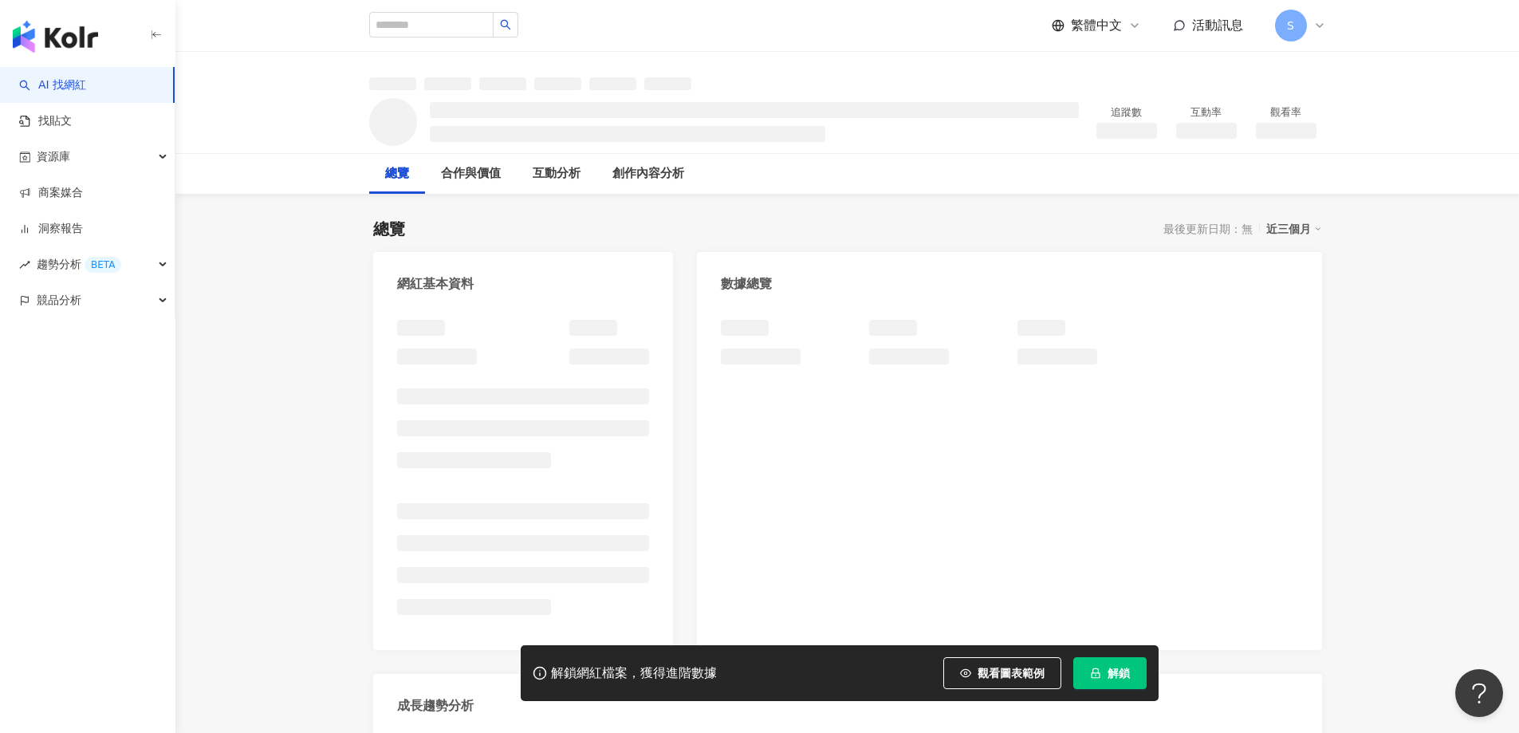
click at [1121, 678] on span "解鎖" at bounding box center [1119, 673] width 22 height 13
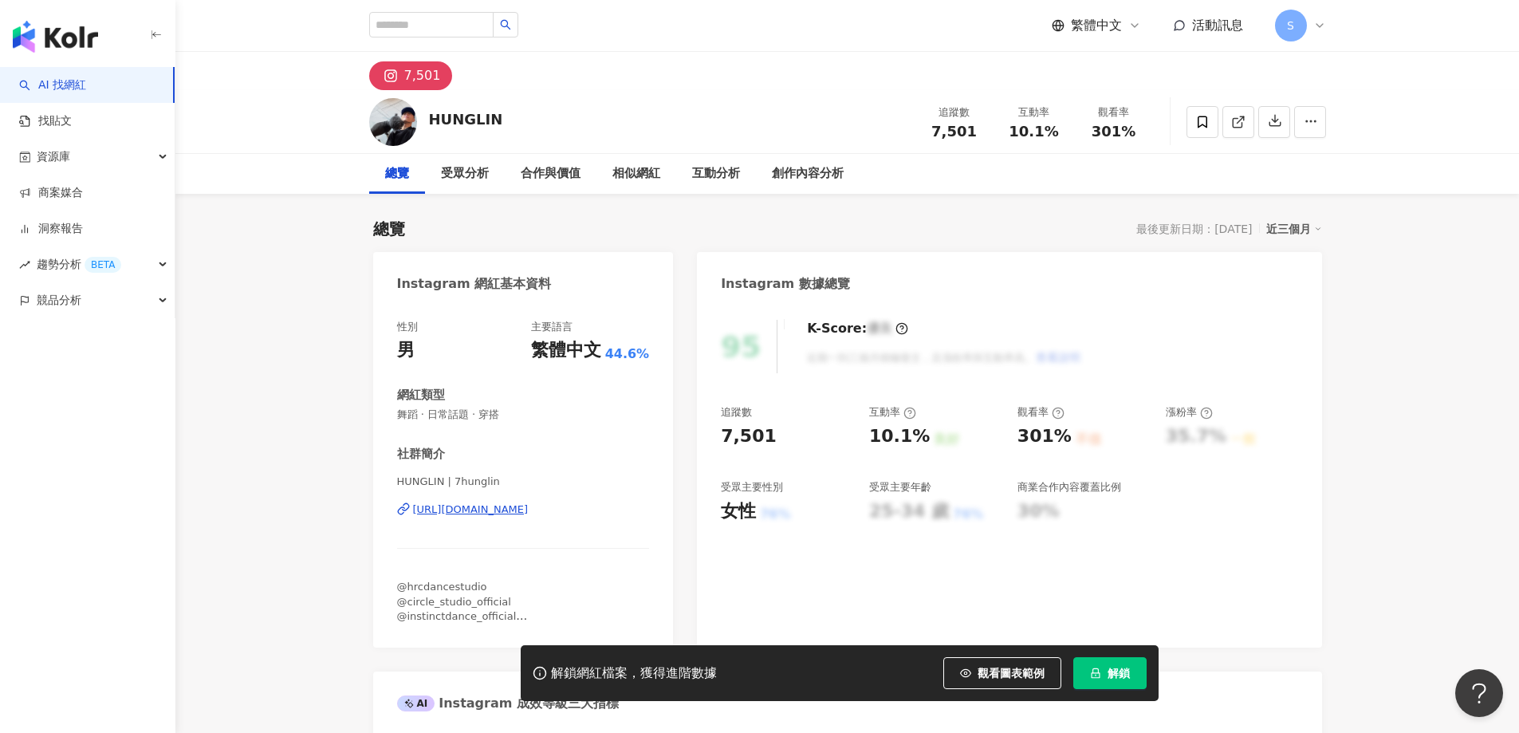
click at [1121, 672] on span "解鎖" at bounding box center [1119, 673] width 22 height 13
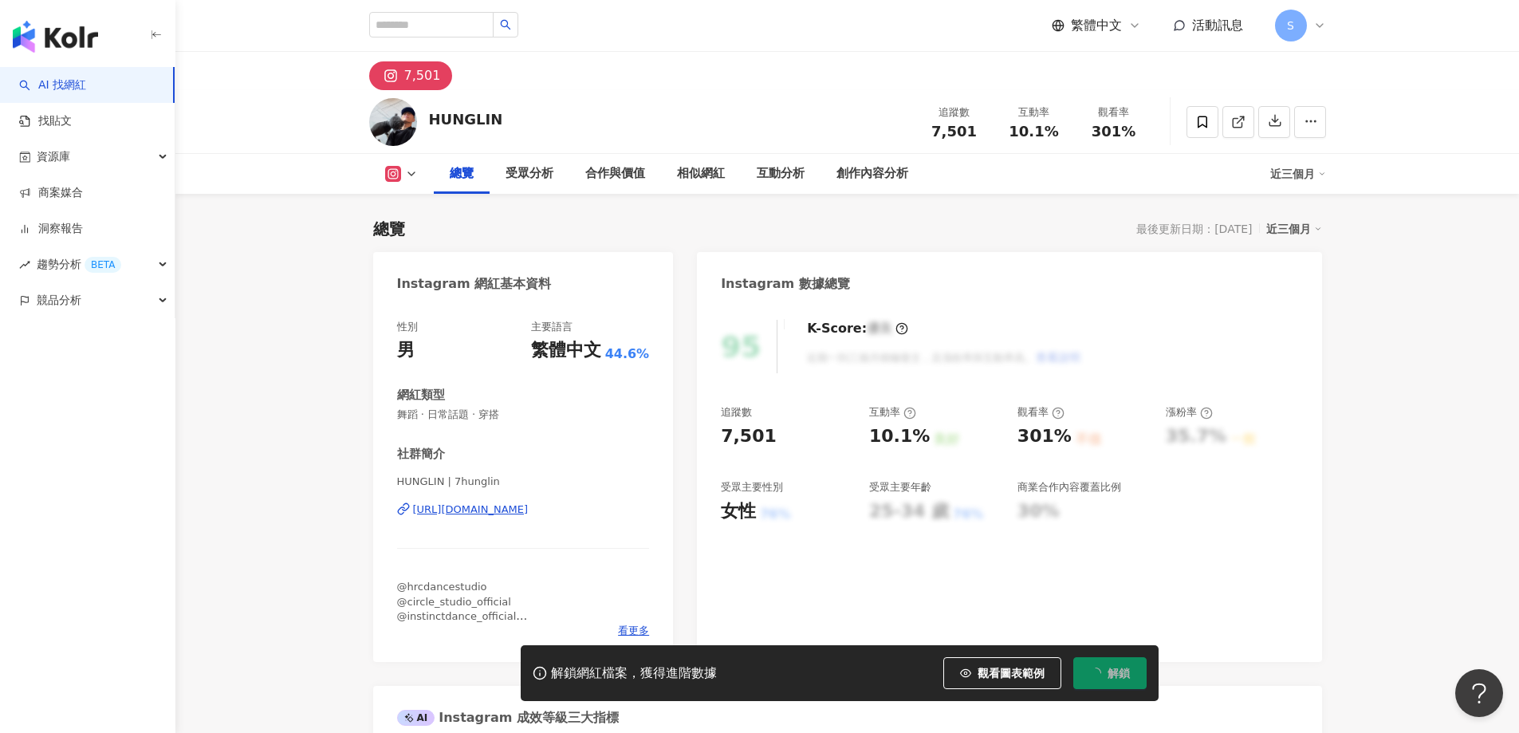
scroll to position [98, 0]
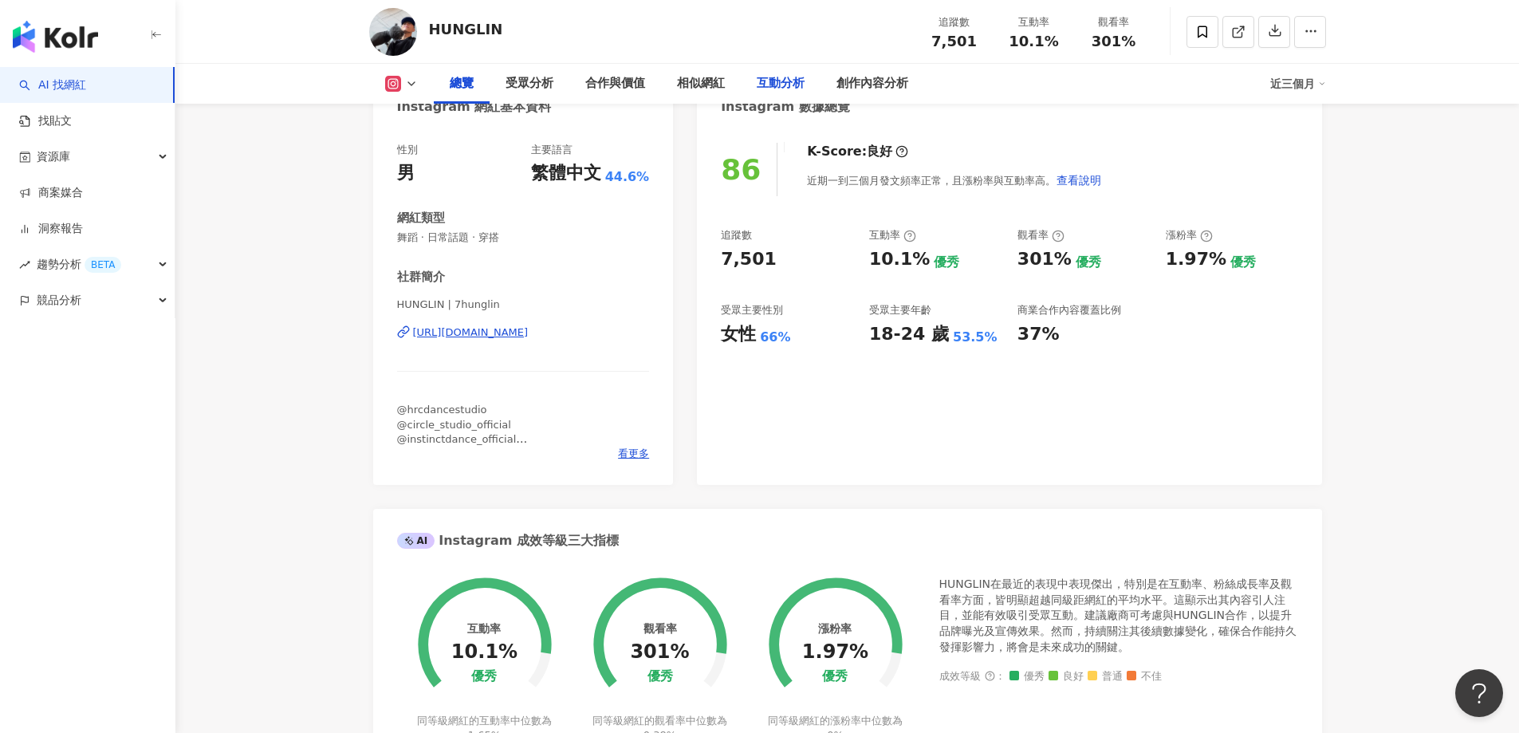
click at [762, 87] on div "互動分析" at bounding box center [781, 83] width 48 height 19
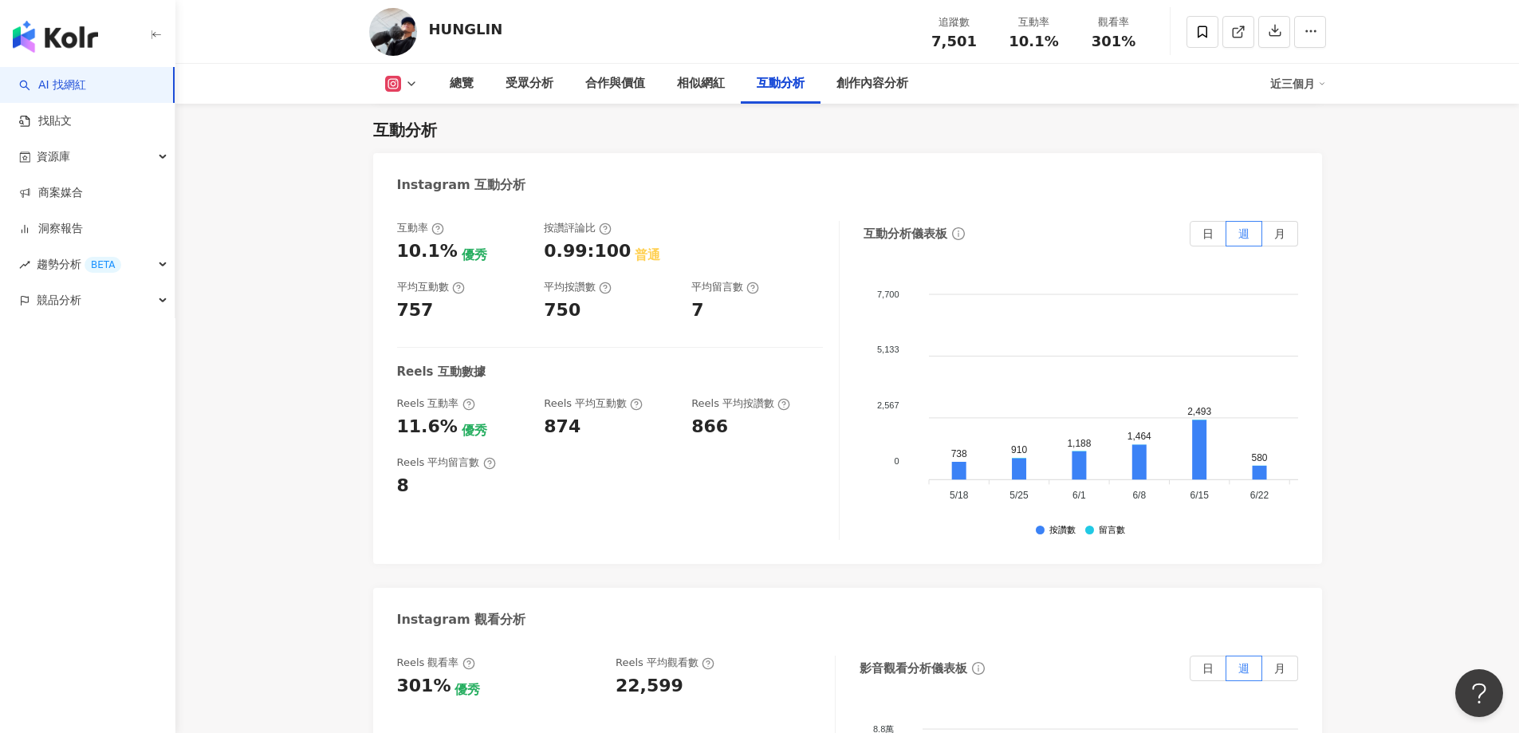
scroll to position [3248, 0]
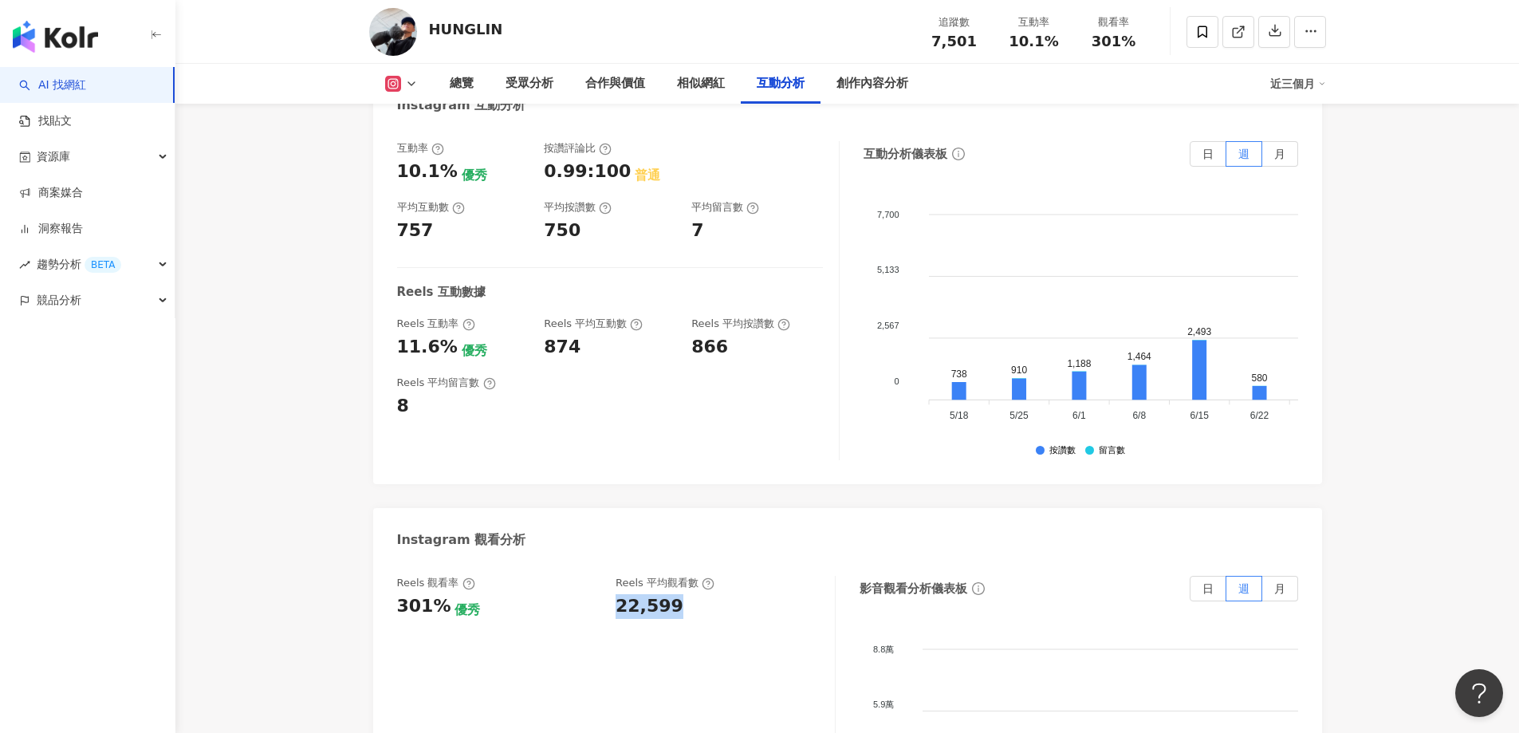
drag, startPoint x: 621, startPoint y: 618, endPoint x: 677, endPoint y: 617, distance: 55.8
click at [677, 617] on div "Reels 觀看率 301% 優秀 Reels 平均觀看數 22,599" at bounding box center [608, 597] width 422 height 43
drag, startPoint x: 400, startPoint y: 350, endPoint x: 445, endPoint y: 353, distance: 44.7
click at [445, 353] on div "11.6%" at bounding box center [427, 347] width 61 height 25
copy div "11.6%"
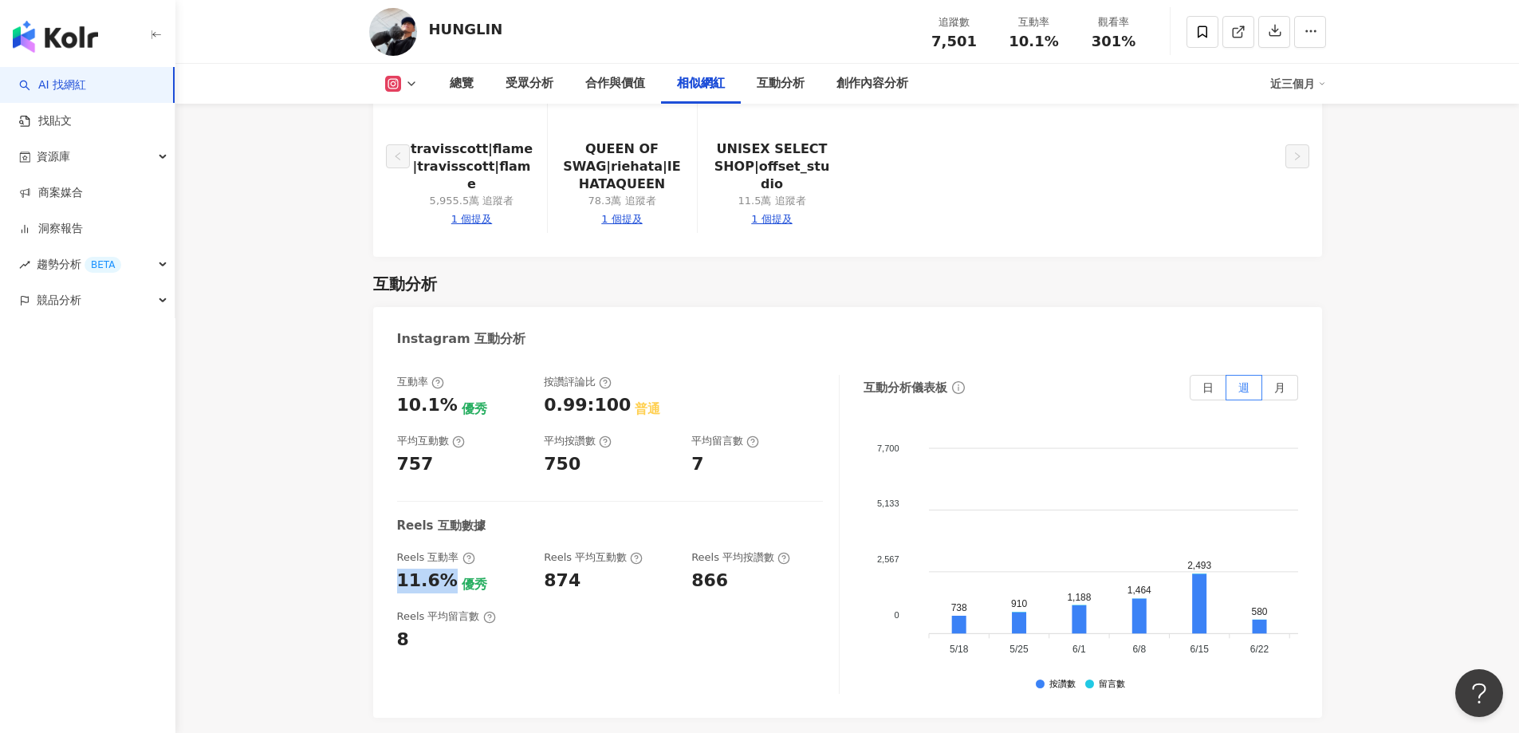
scroll to position [3009, 0]
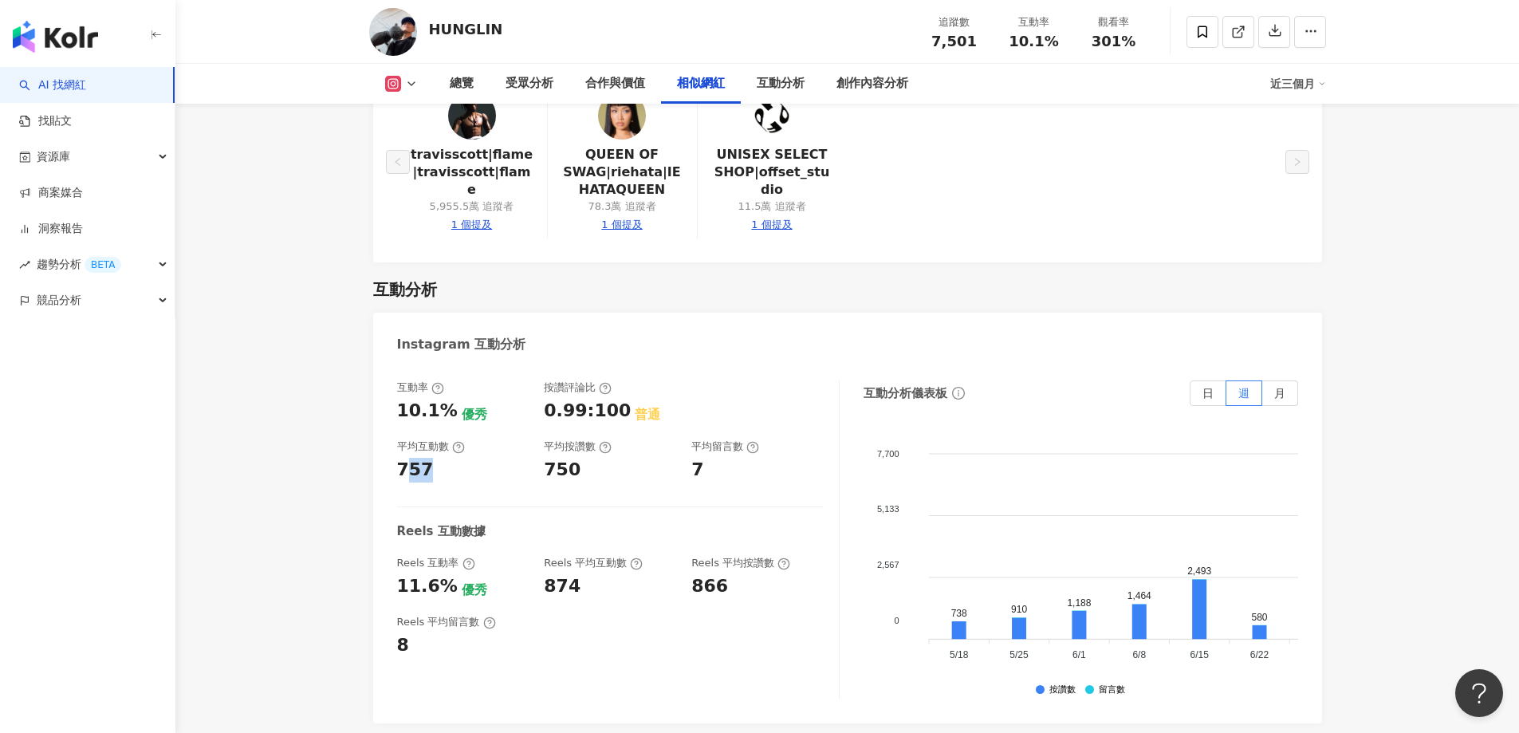
drag, startPoint x: 403, startPoint y: 473, endPoint x: 441, endPoint y: 476, distance: 38.4
click at [441, 476] on div "757" at bounding box center [463, 470] width 132 height 25
drag, startPoint x: 391, startPoint y: 471, endPoint x: 435, endPoint y: 473, distance: 43.9
click at [435, 473] on div "互動率 10.1% 優秀 按讚評論比 0.99:100 普通 平均互動數 757 平均按讚數 750 平均留言數 7 Reels 互動數據 Reels 互動率…" at bounding box center [847, 543] width 949 height 359
copy div "757"
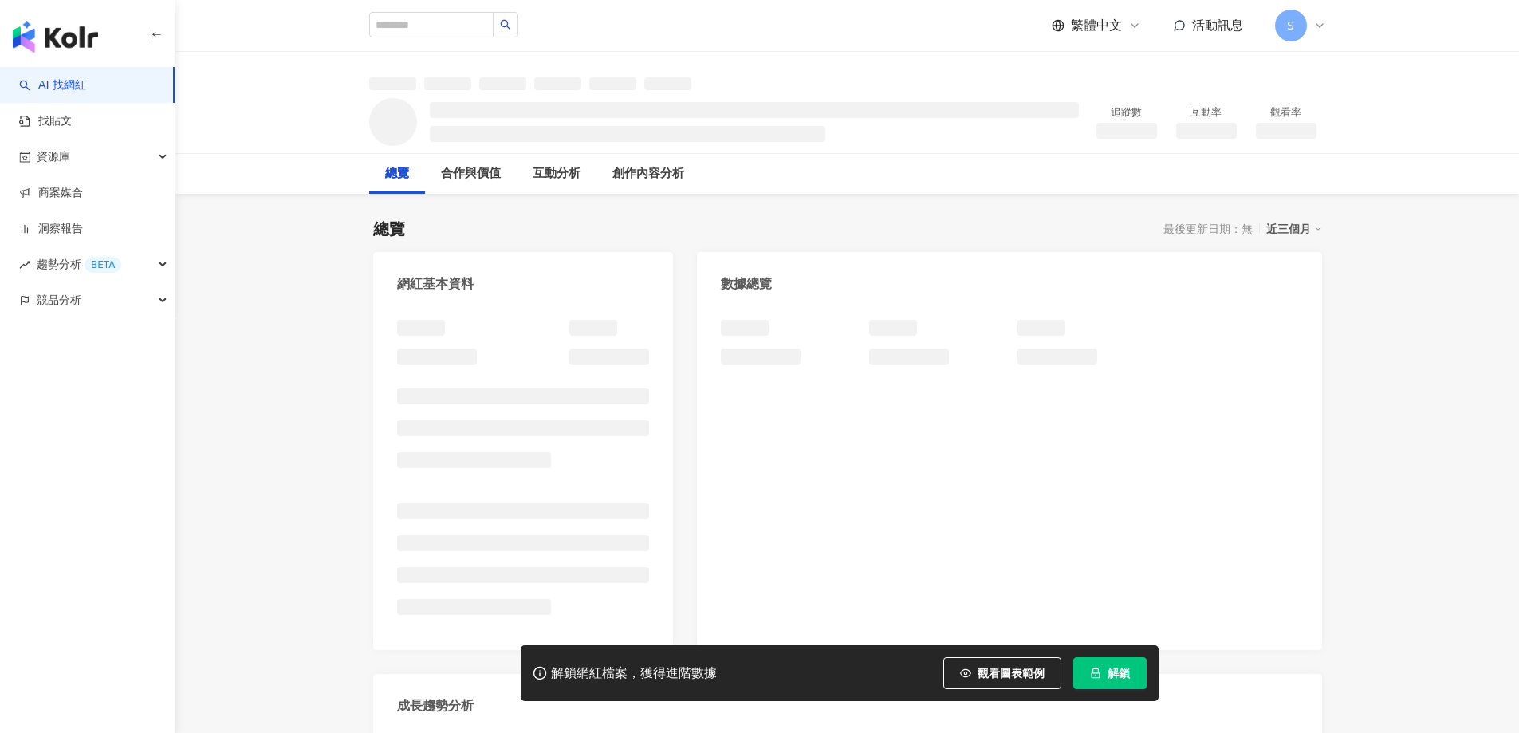
click at [1116, 677] on span "解鎖" at bounding box center [1119, 673] width 22 height 13
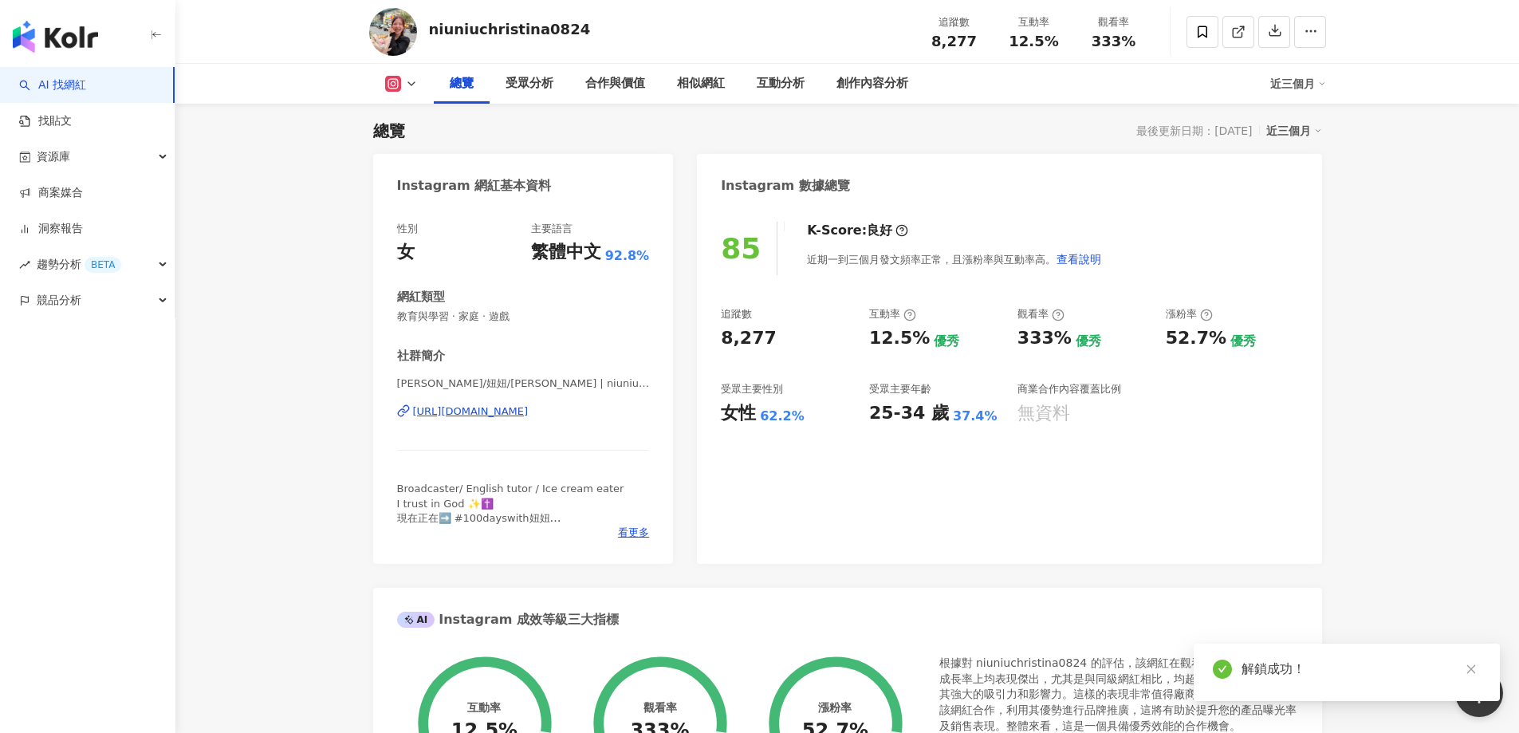
drag, startPoint x: 923, startPoint y: 343, endPoint x: 872, endPoint y: 346, distance: 51.1
click at [922, 345] on div "12.5%" at bounding box center [899, 338] width 61 height 25
click at [872, 346] on div "12.5%" at bounding box center [899, 338] width 61 height 25
click at [861, 330] on div "追蹤數 8,277 互動率 12.5% 優秀 觀看率 333% 優秀 漲粉率 52.7% 優秀 受眾主要性別 女性 62.2% 受眾主要年齡 25-34 歲 …" at bounding box center [1009, 366] width 577 height 118
drag, startPoint x: 865, startPoint y: 335, endPoint x: 903, endPoint y: 341, distance: 38.8
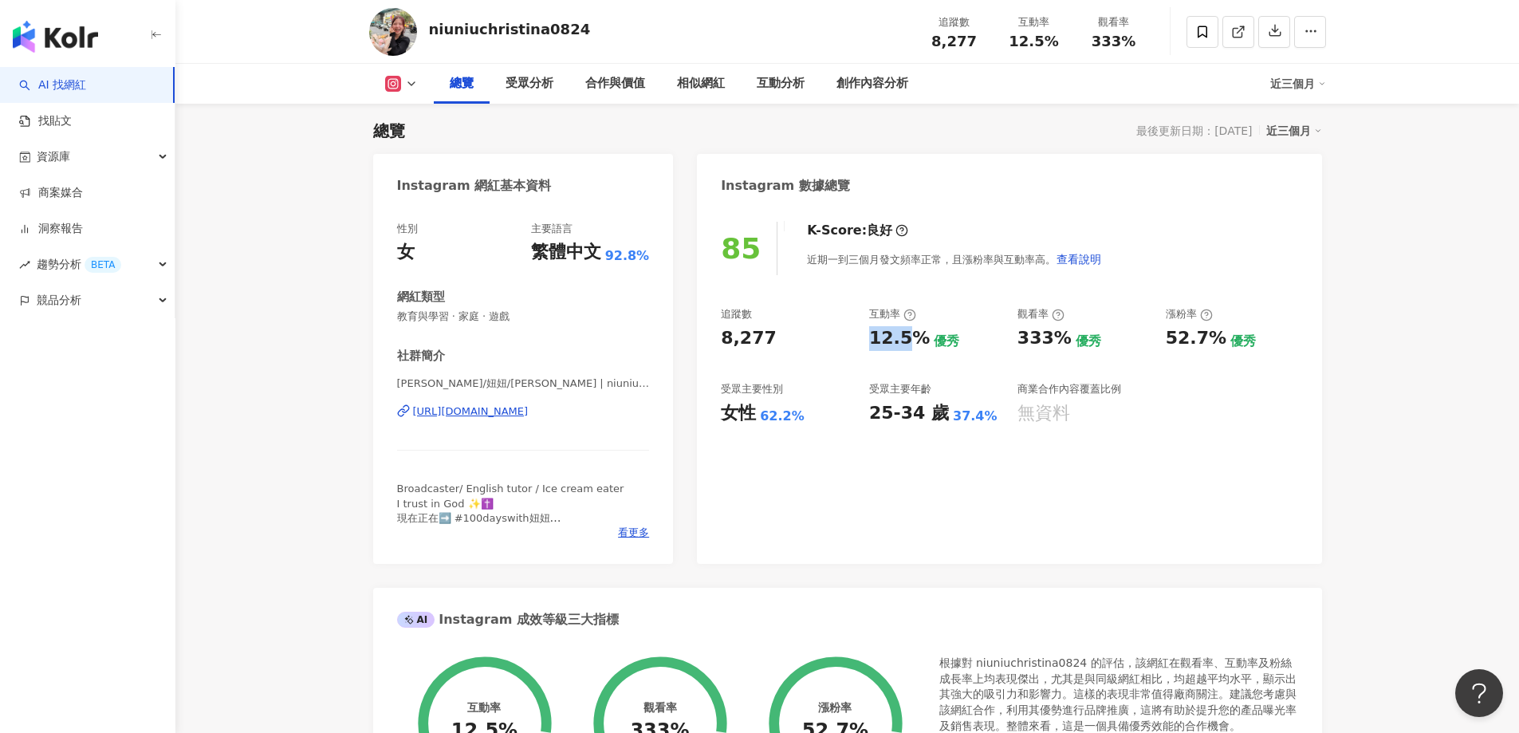
click at [903, 341] on div "追蹤數 8,277 互動率 12.5% 優秀 觀看率 333% 優秀 漲粉率 52.7% 優秀 受眾主要性別 女性 62.2% 受眾主要年齡 25-34 歲 …" at bounding box center [1009, 366] width 577 height 118
copy div "12.5"
click at [866, 342] on div "追蹤數 8,277 互動率 12.5% 優秀 觀看率 333% 優秀 漲粉率 52.7% 優秀 受眾主要性別 女性 62.2% 受眾主要年齡 25-34 歲 …" at bounding box center [1009, 366] width 577 height 118
drag, startPoint x: 866, startPoint y: 342, endPoint x: 918, endPoint y: 345, distance: 51.9
click at [918, 345] on div "追蹤數 8,277 互動率 12.5% 優秀 觀看率 333% 優秀 漲粉率 52.7% 優秀 受眾主要性別 女性 62.2% 受眾主要年齡 25-34 歲 …" at bounding box center [1009, 366] width 577 height 118
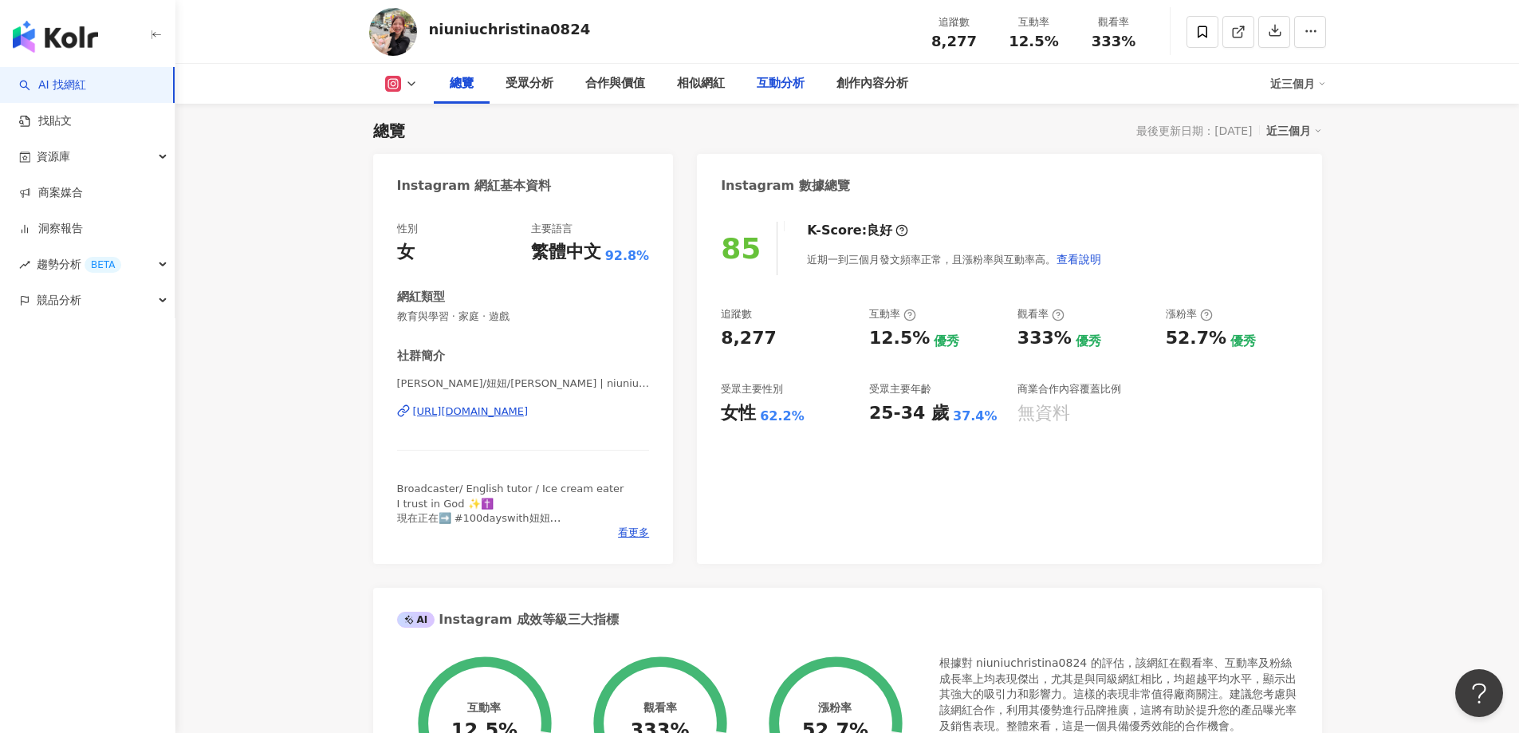
click at [768, 84] on div "互動分析" at bounding box center [781, 83] width 48 height 19
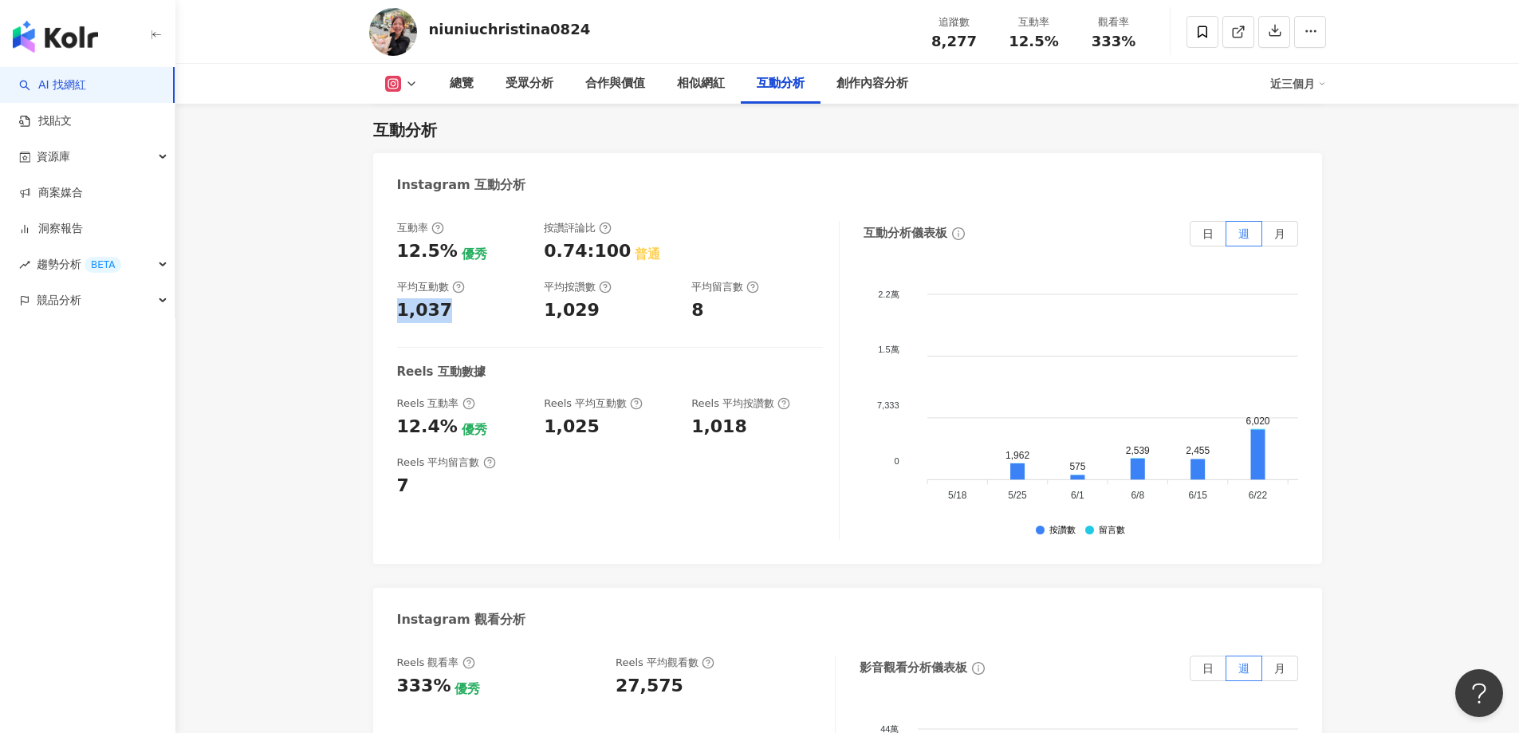
drag, startPoint x: 427, startPoint y: 316, endPoint x: 444, endPoint y: 317, distance: 17.6
click at [444, 317] on div "1,037" at bounding box center [463, 310] width 132 height 25
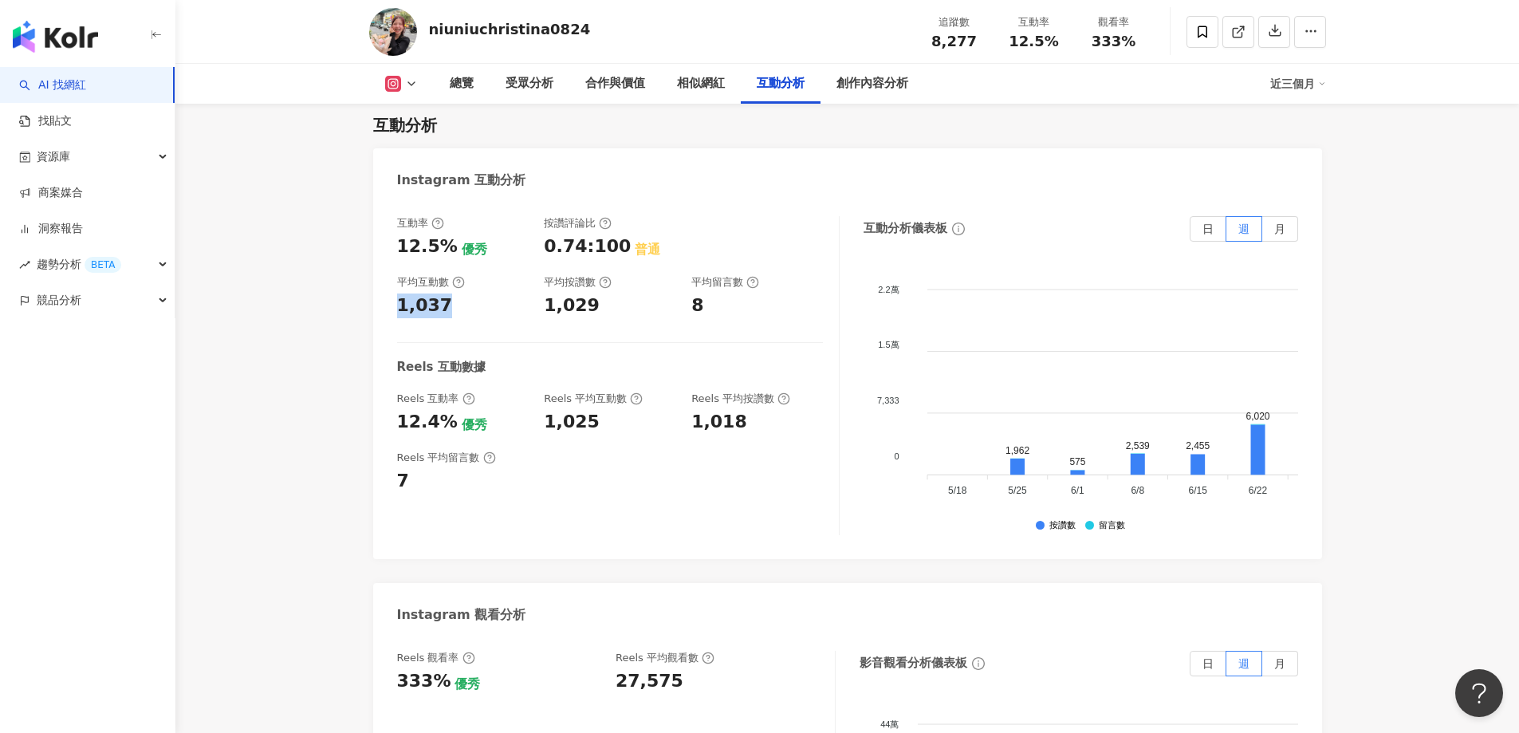
scroll to position [3328, 0]
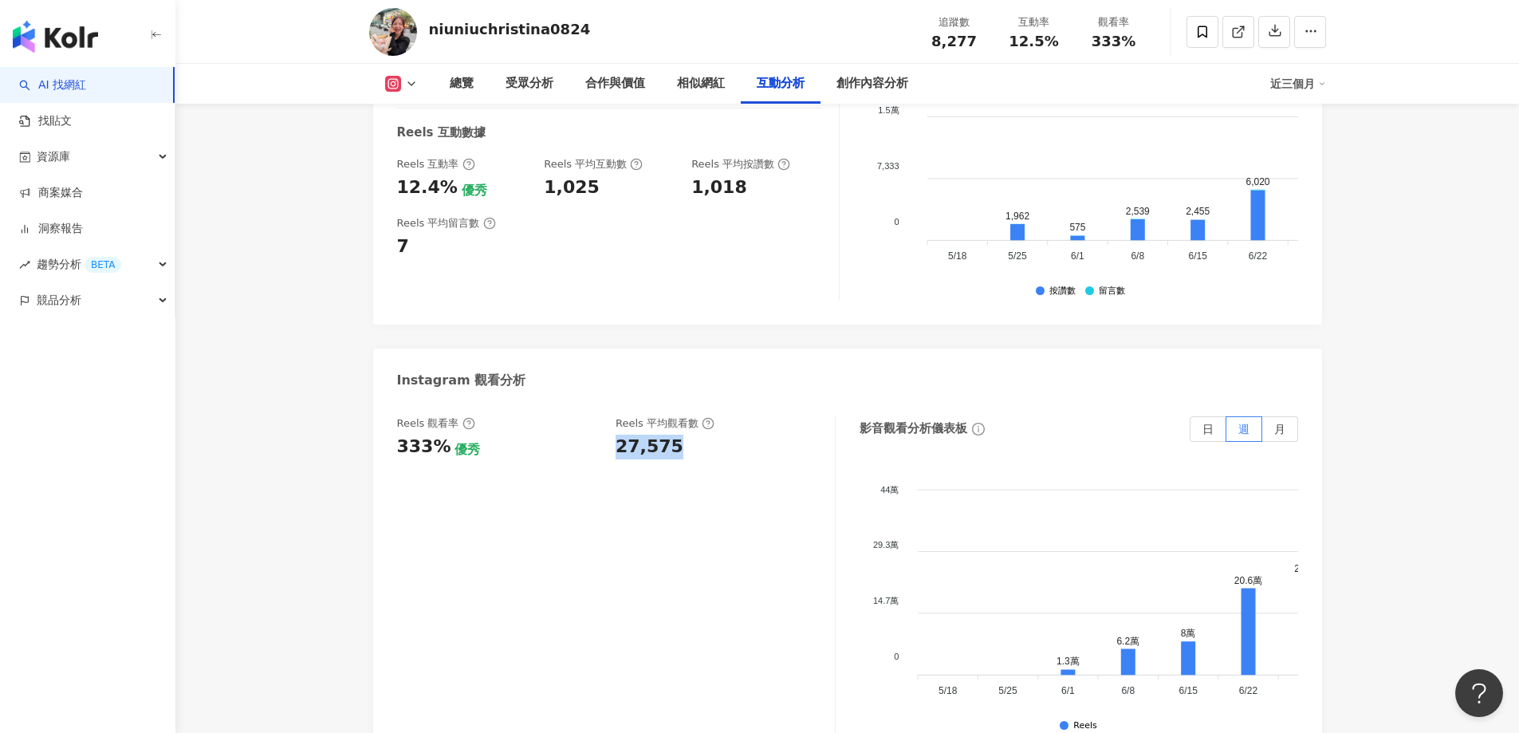
drag, startPoint x: 609, startPoint y: 451, endPoint x: 716, endPoint y: 447, distance: 107.7
click at [712, 451] on div "Reels 觀看率 333% 優秀 Reels 平均觀看數 27,575" at bounding box center [608, 437] width 422 height 43
copy div "27,575"
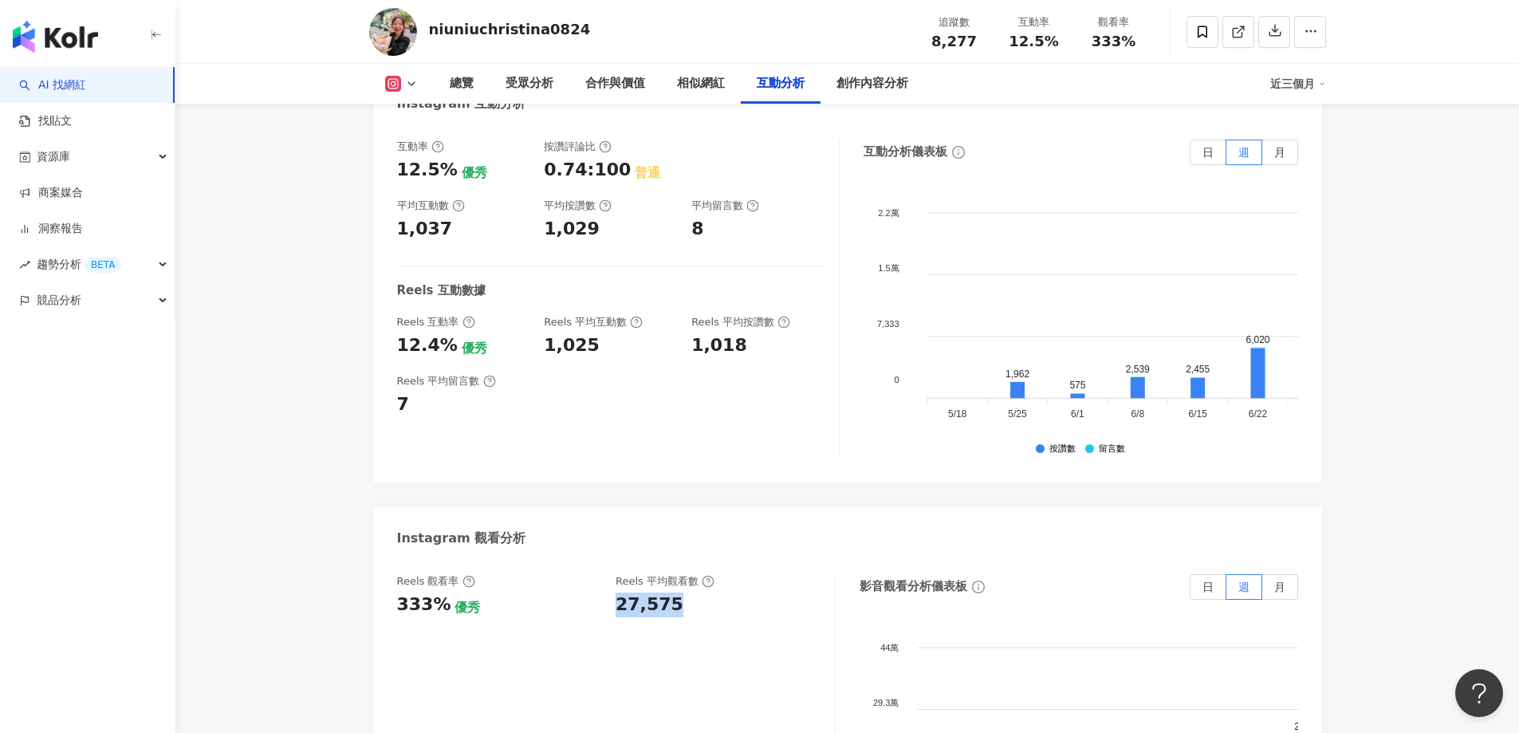
scroll to position [3169, 0]
drag, startPoint x: 402, startPoint y: 357, endPoint x: 452, endPoint y: 358, distance: 50.3
click at [452, 358] on div "互動率 12.5% 優秀 按讚評論比 0.74:100 普通 平均互動數 1,037 平均按讚數 1,029 平均留言數 8 Reels 互動數據 Reels…" at bounding box center [847, 304] width 949 height 359
copy div "12.4%"
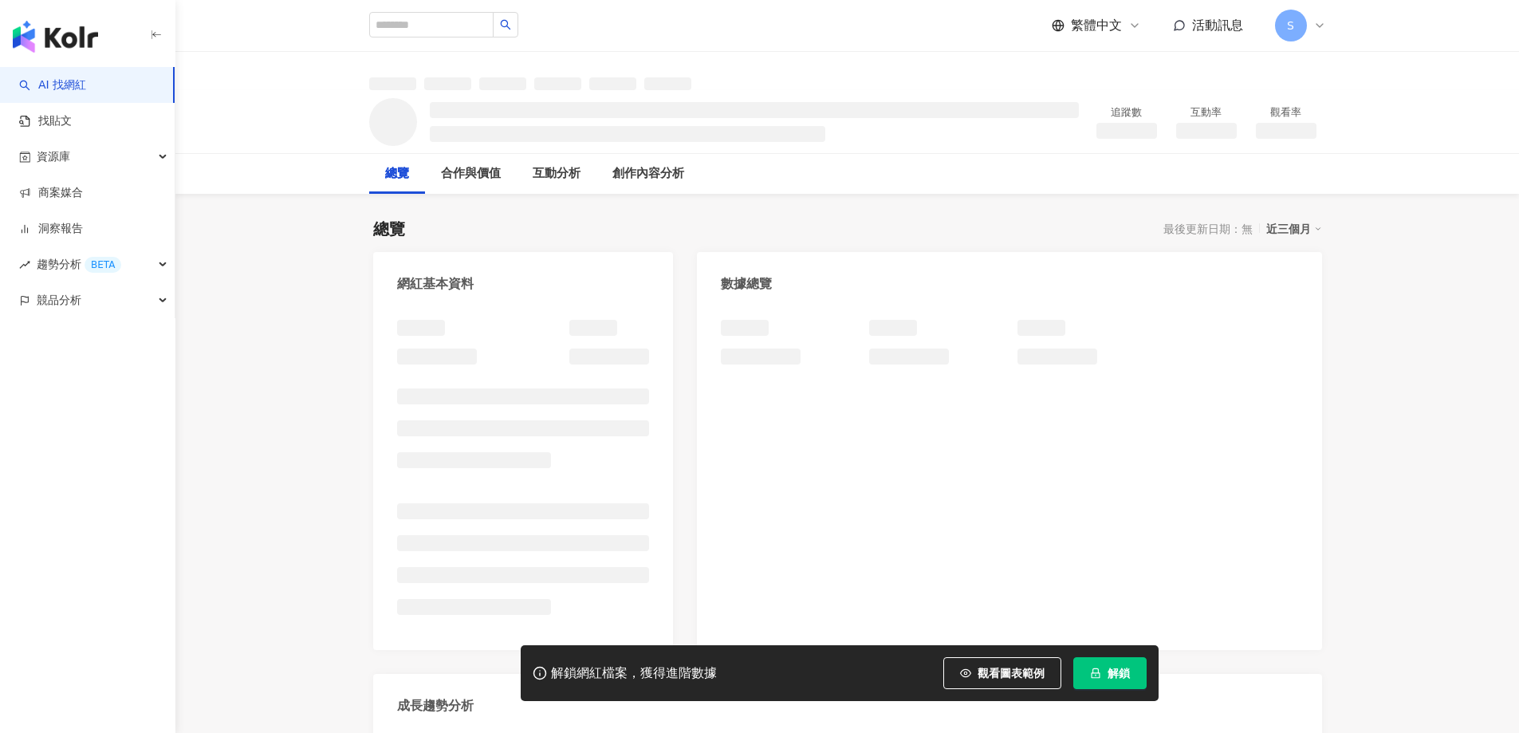
click at [1113, 677] on span "解鎖" at bounding box center [1119, 673] width 22 height 13
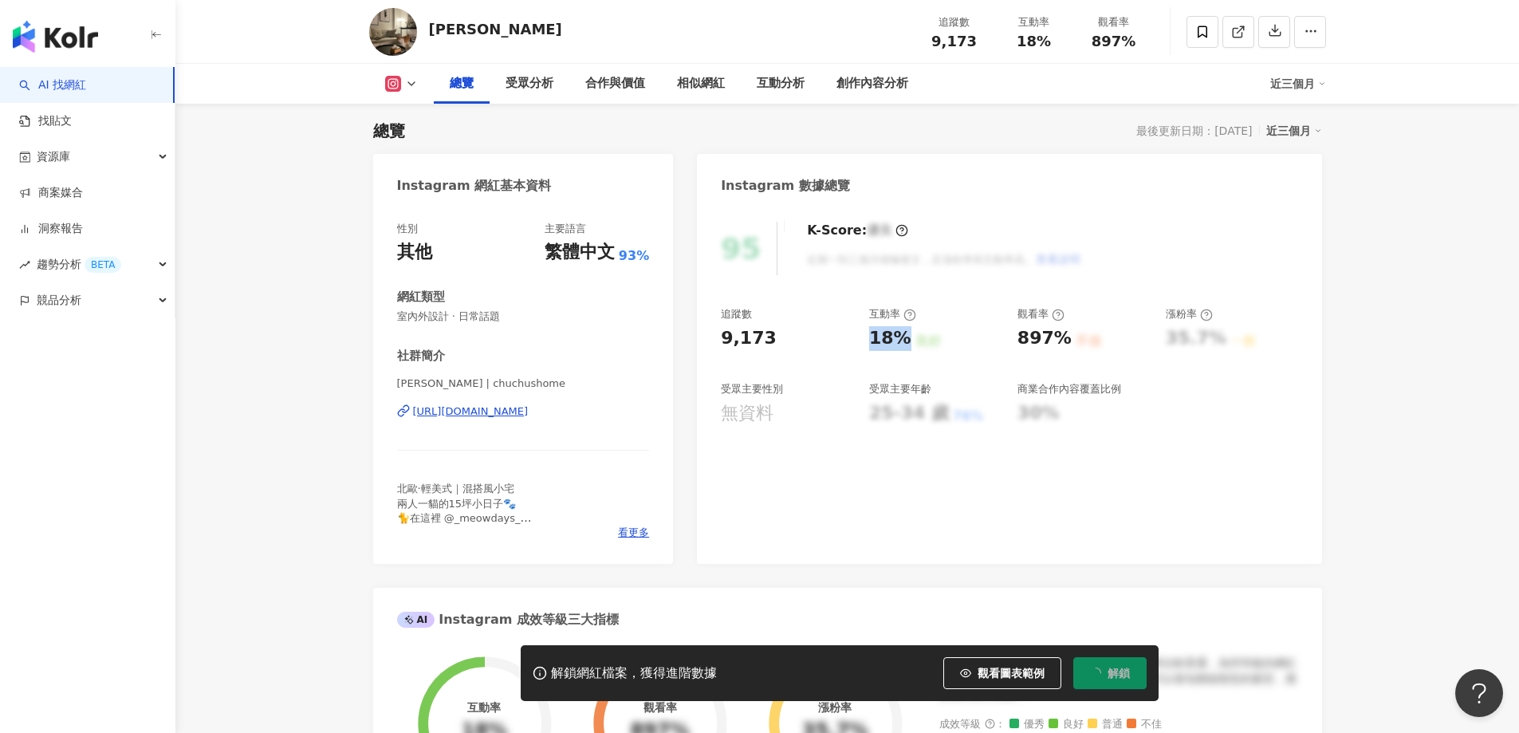
drag, startPoint x: 880, startPoint y: 343, endPoint x: 898, endPoint y: 349, distance: 19.2
click at [903, 350] on div "追蹤數 9,173 互動率 18% 良好 觀看率 897% 不佳 漲粉率 35.7% 一般 受眾主要性別 無資料 受眾主要年齡 25-34 歲 76% 商業合…" at bounding box center [1009, 366] width 577 height 118
copy div "18%"
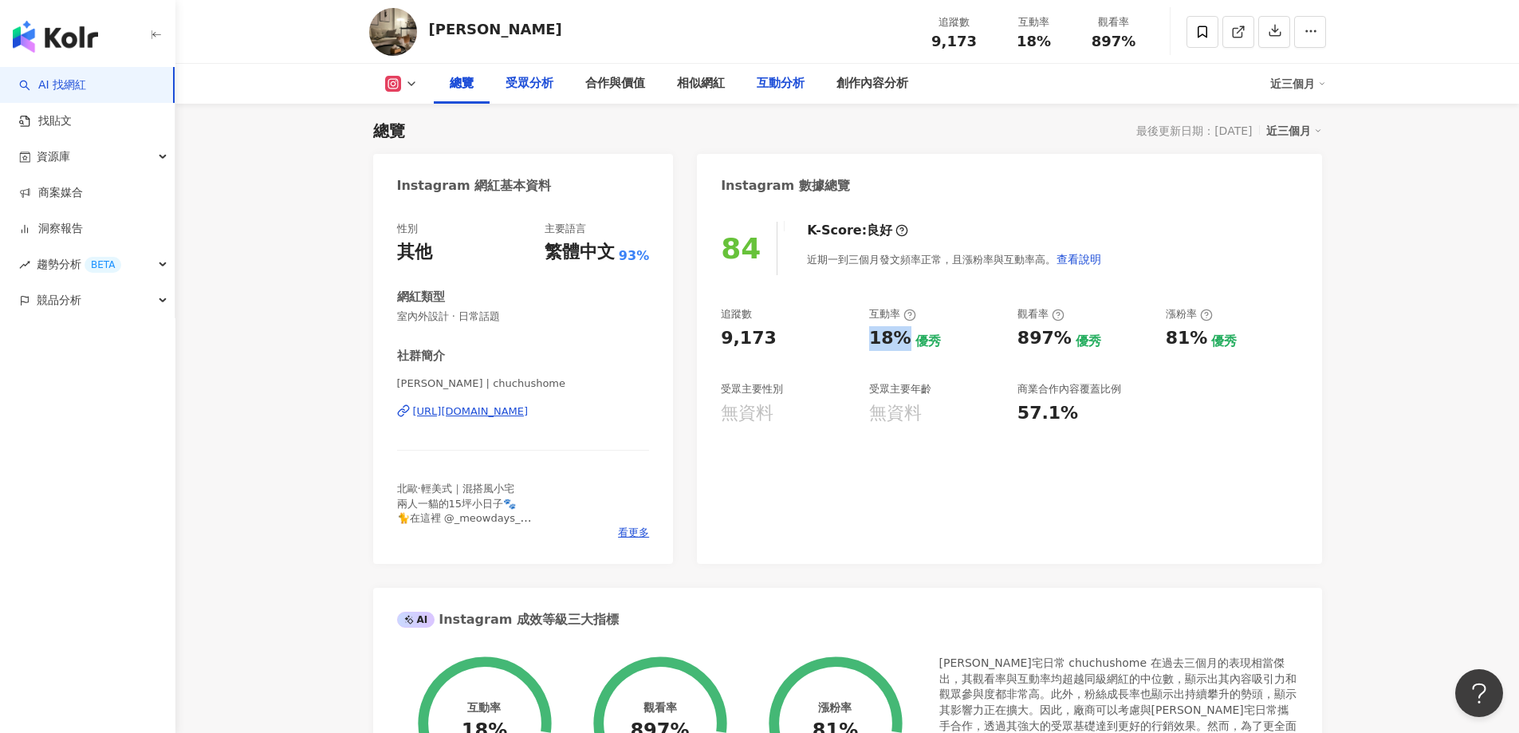
click at [522, 81] on div "受眾分析" at bounding box center [530, 83] width 48 height 19
click at [769, 92] on div "互動分析" at bounding box center [781, 83] width 48 height 19
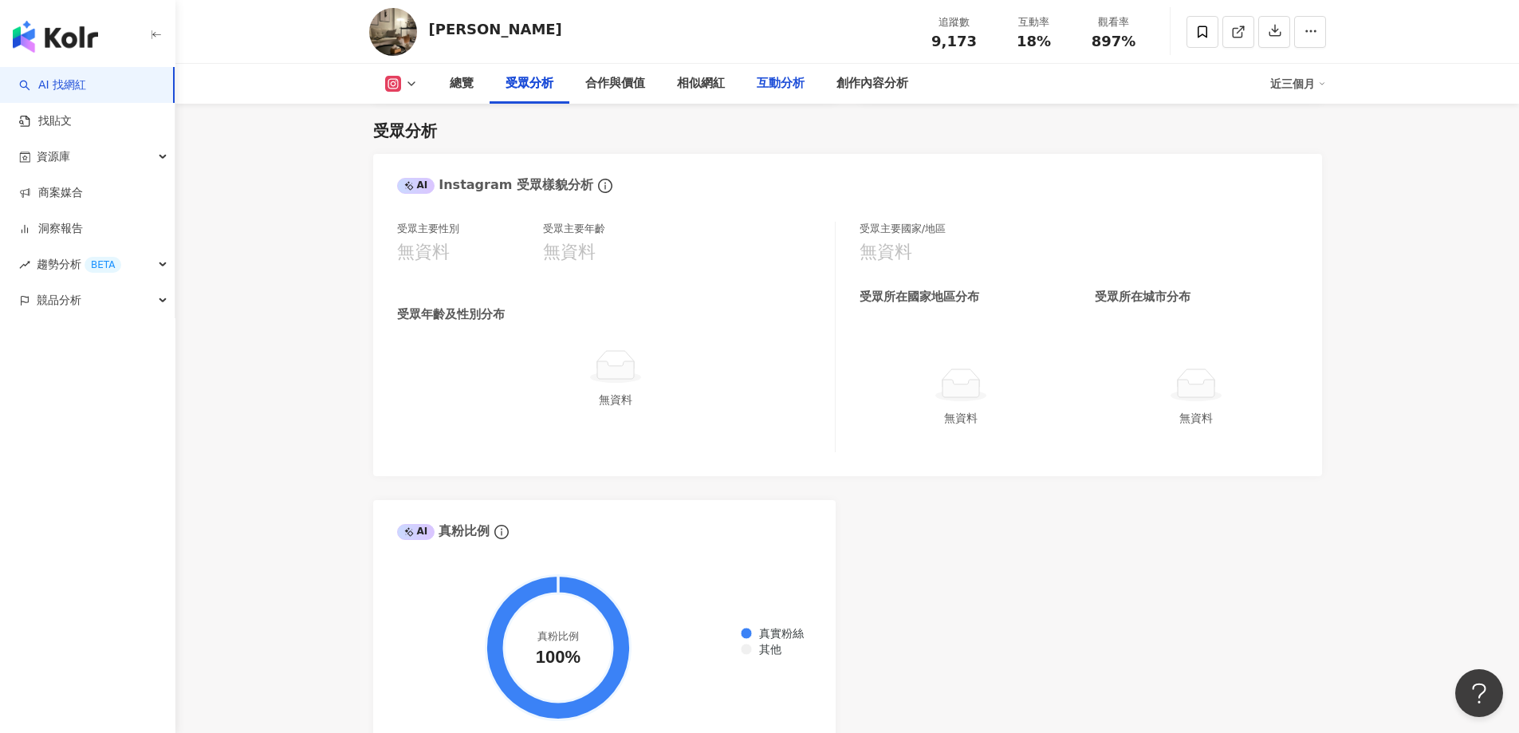
click at [770, 80] on div "互動分析" at bounding box center [781, 83] width 48 height 19
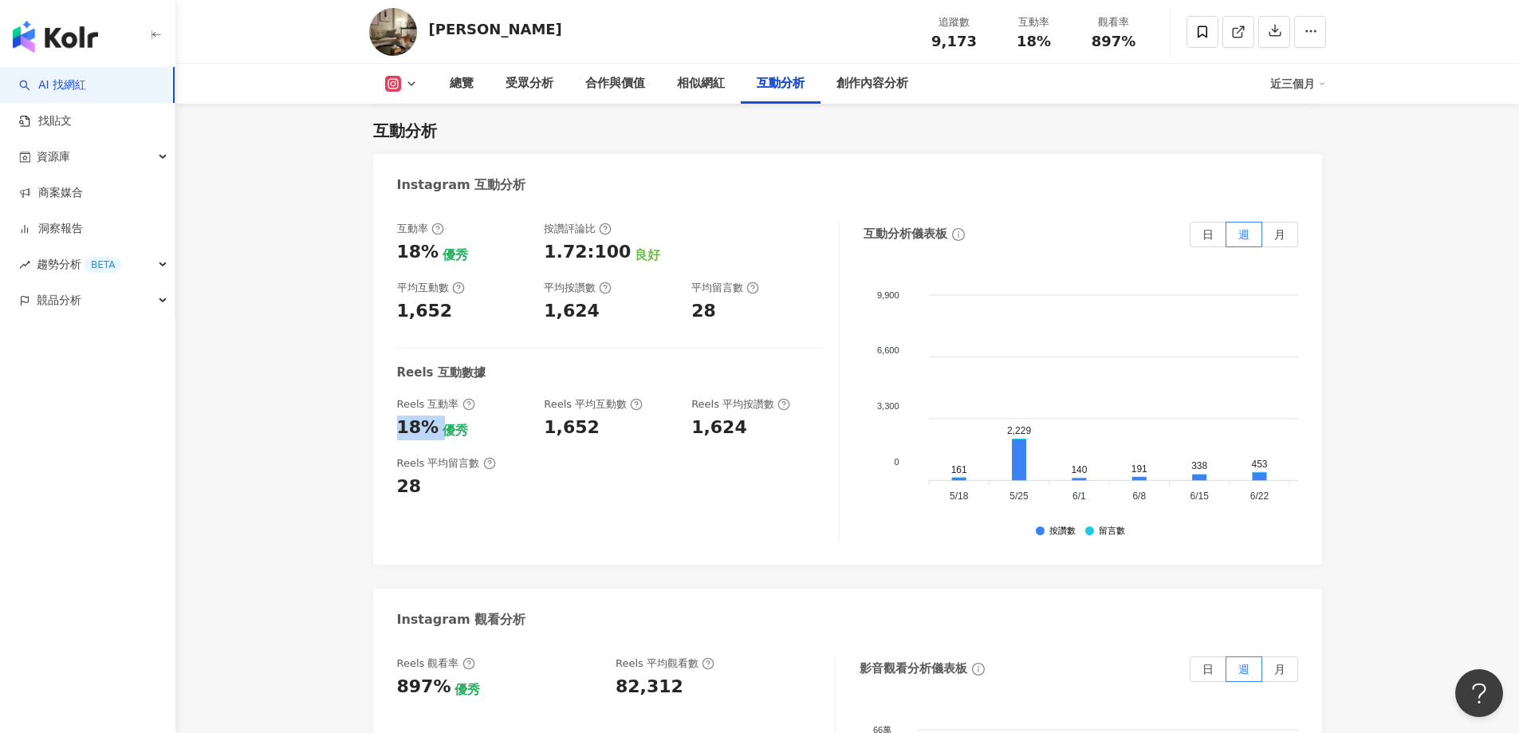
drag, startPoint x: 395, startPoint y: 431, endPoint x: 438, endPoint y: 429, distance: 43.1
click at [438, 429] on div "互動率 18% 優秀 按讚評論比 1.72:100 良好 平均互動數 1,652 平均按讚數 1,624 平均留言數 28 Reels 互動數據 Reels …" at bounding box center [847, 385] width 949 height 359
drag, startPoint x: 544, startPoint y: 431, endPoint x: 576, endPoint y: 435, distance: 32.2
click at [576, 435] on div "1,652" at bounding box center [572, 428] width 56 height 25
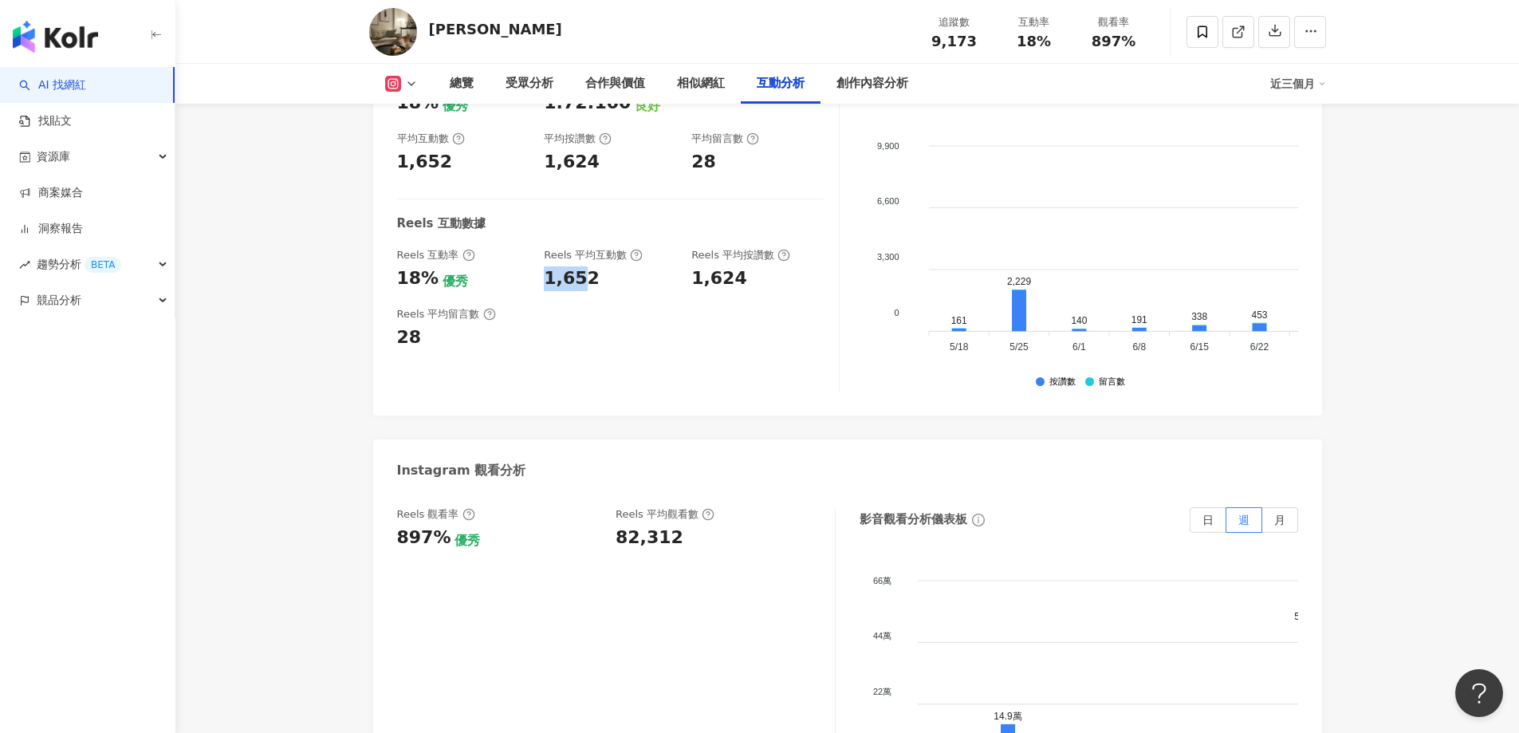
scroll to position [3168, 0]
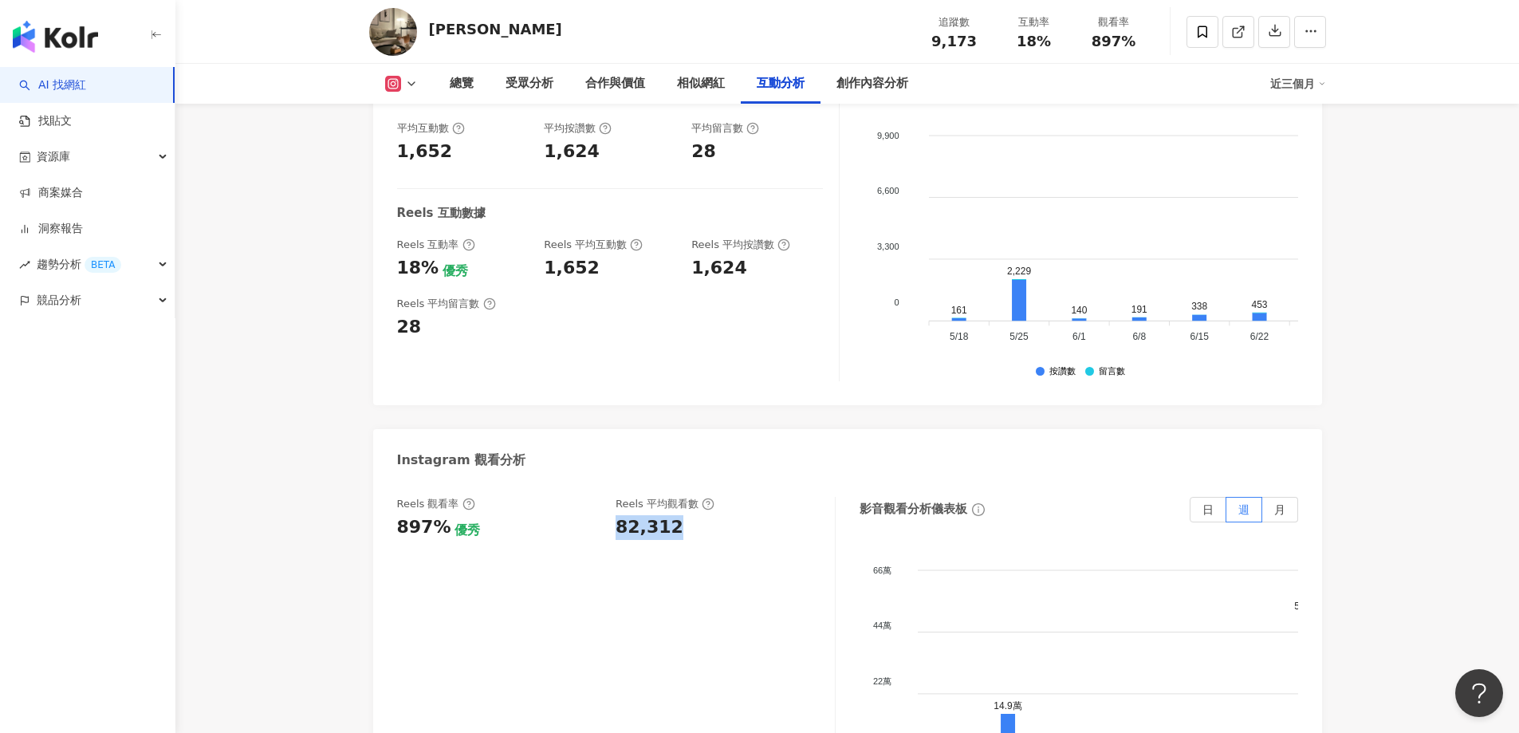
drag, startPoint x: 628, startPoint y: 532, endPoint x: 675, endPoint y: 546, distance: 49.0
click at [675, 546] on div "Reels 觀看率 897% 優秀 Reels 平均觀看數 82,312" at bounding box center [616, 656] width 439 height 319
copy div "82,312"
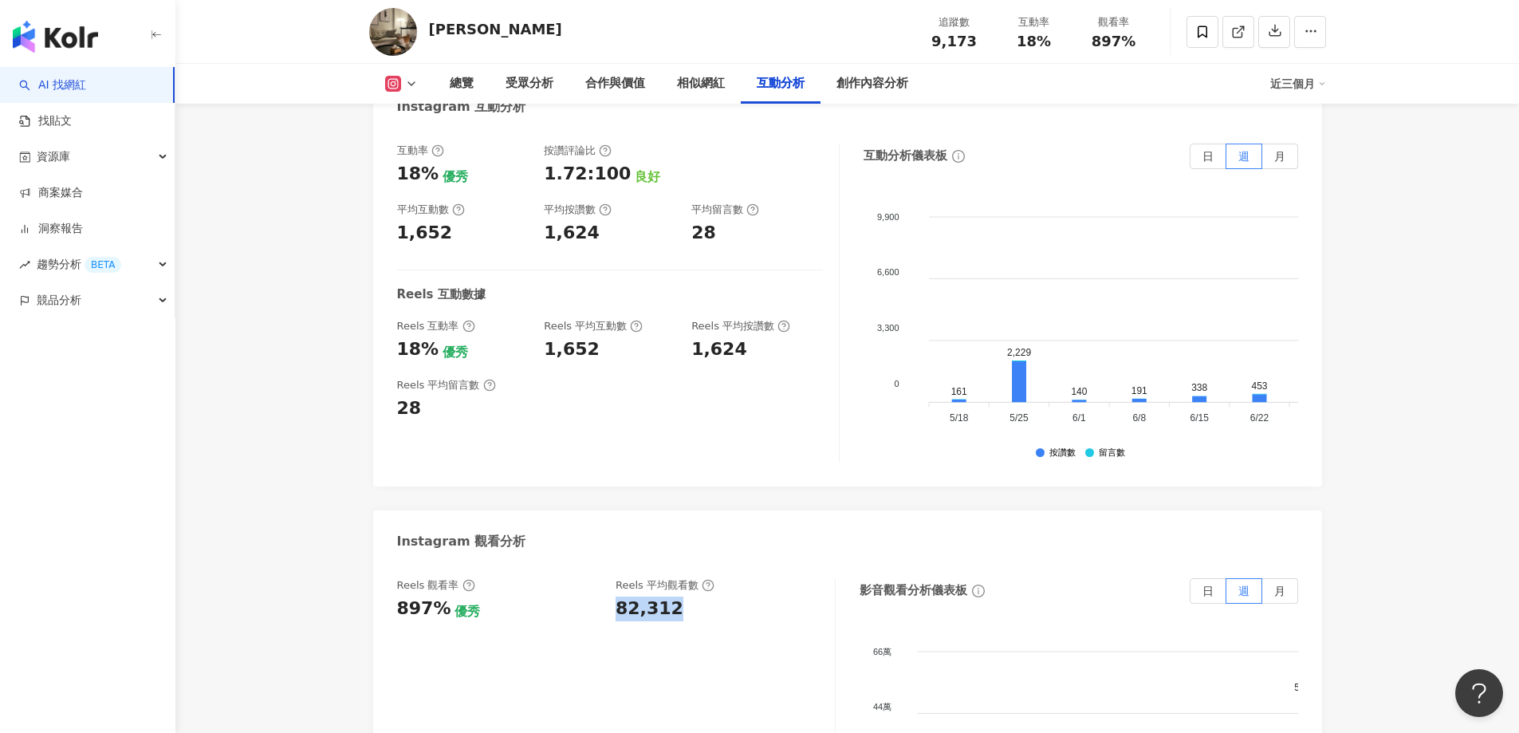
scroll to position [3009, 0]
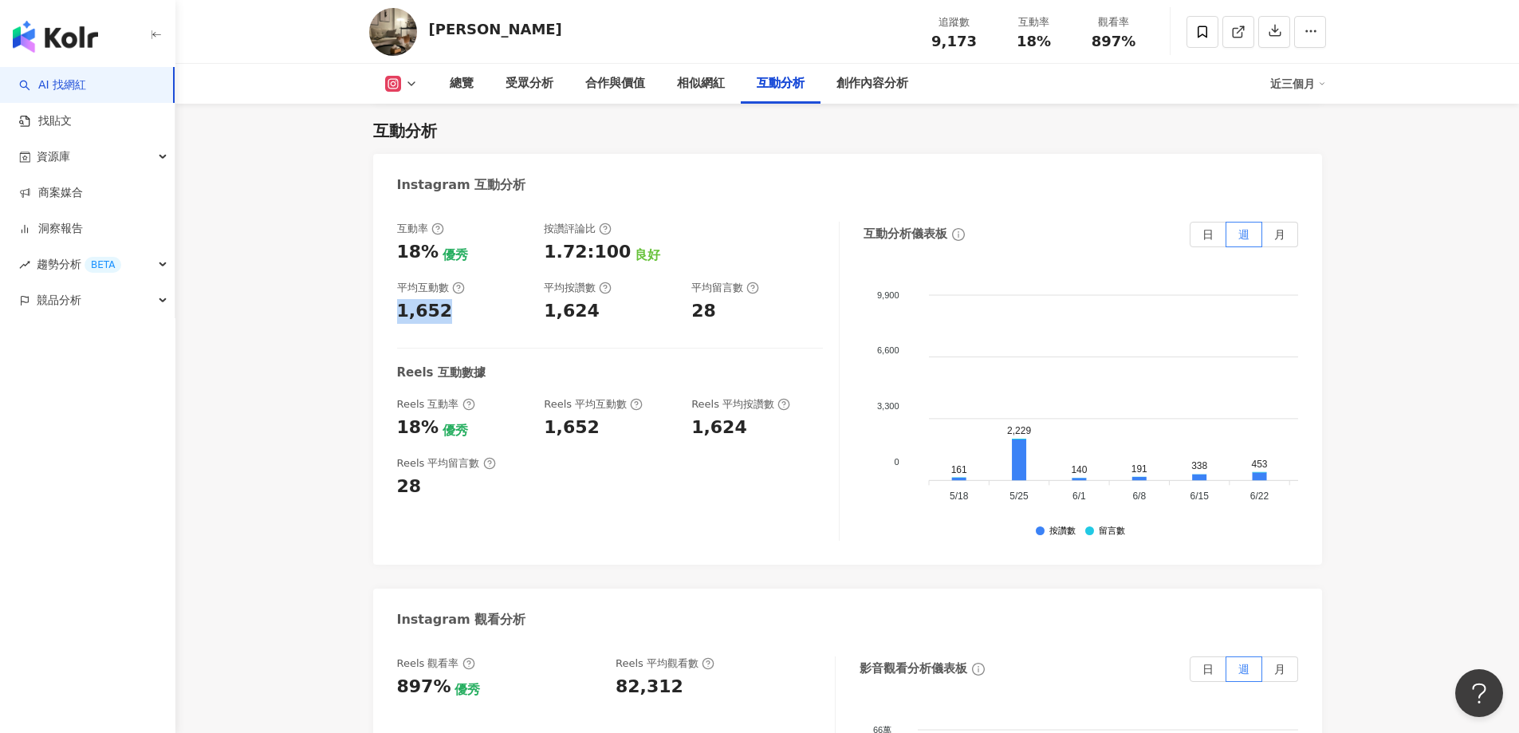
drag, startPoint x: 400, startPoint y: 313, endPoint x: 455, endPoint y: 321, distance: 55.6
click at [455, 321] on div "1,652" at bounding box center [463, 311] width 132 height 25
copy div "1,652"
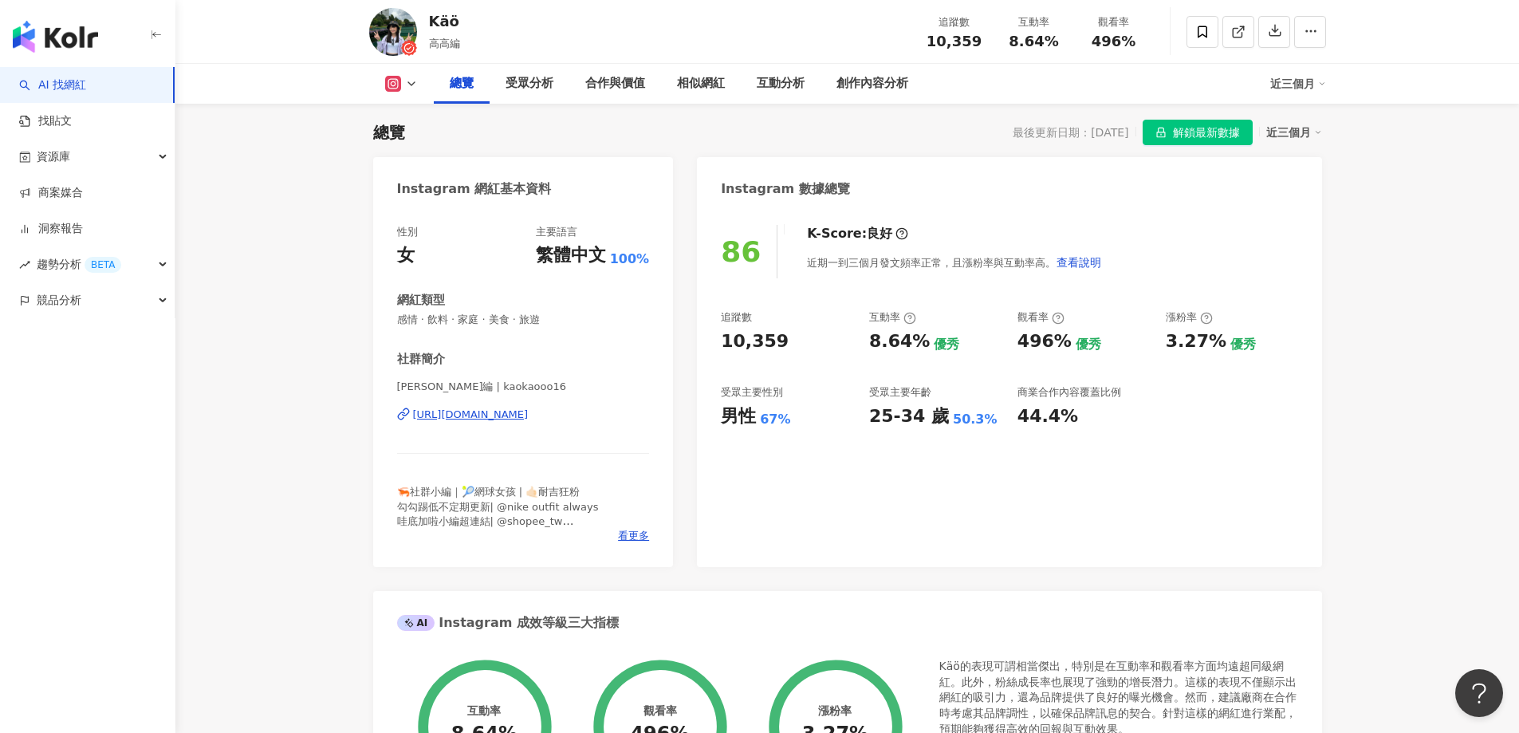
scroll to position [178, 0]
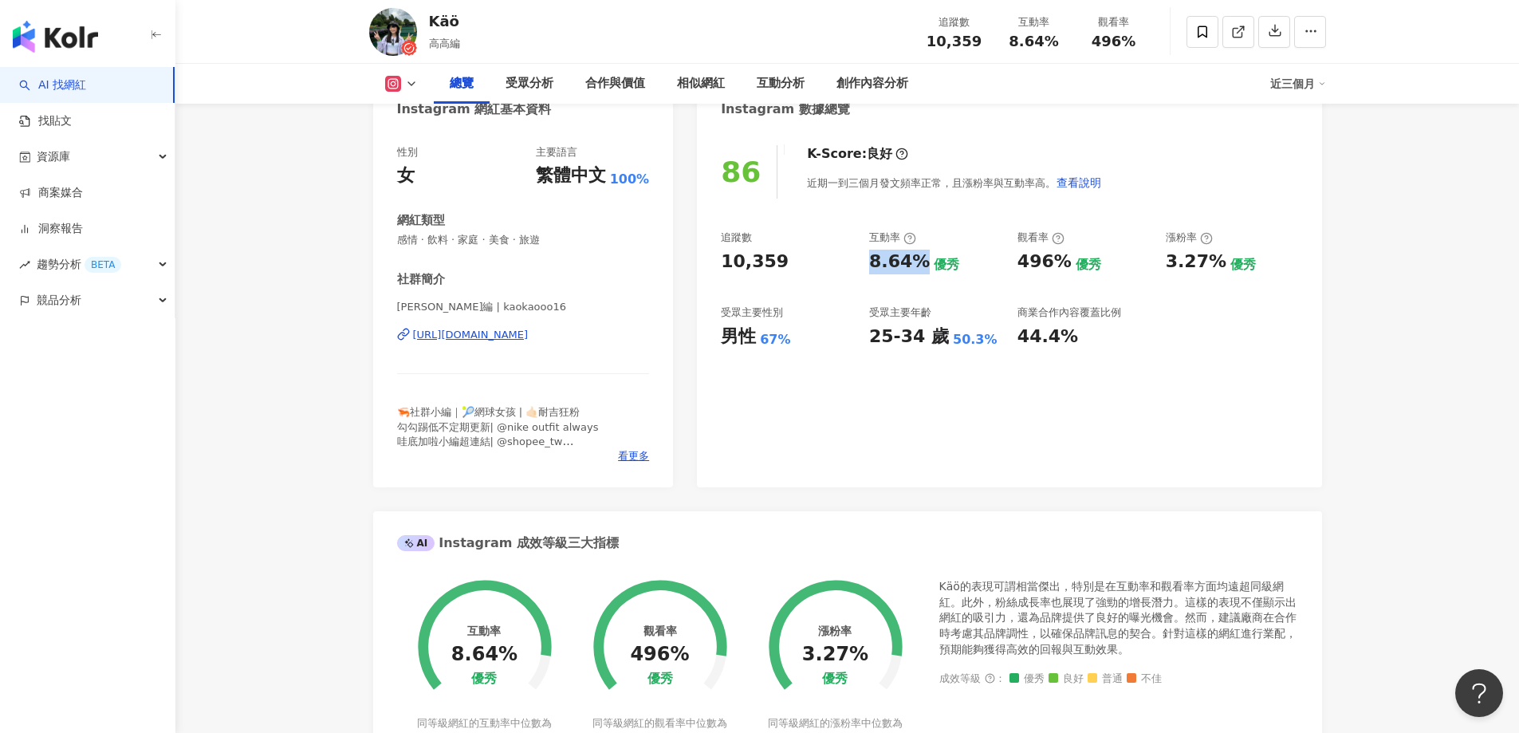
drag, startPoint x: 874, startPoint y: 263, endPoint x: 918, endPoint y: 265, distance: 43.9
click at [918, 265] on div "追蹤數 10,359 互動率 8.64% 優秀 觀看率 496% 優秀 漲粉率 3.27% 優秀 受眾主要性別 男性 67% 受眾主要年齡 25-34 歲 5…" at bounding box center [1009, 290] width 577 height 118
copy div "8.64%"
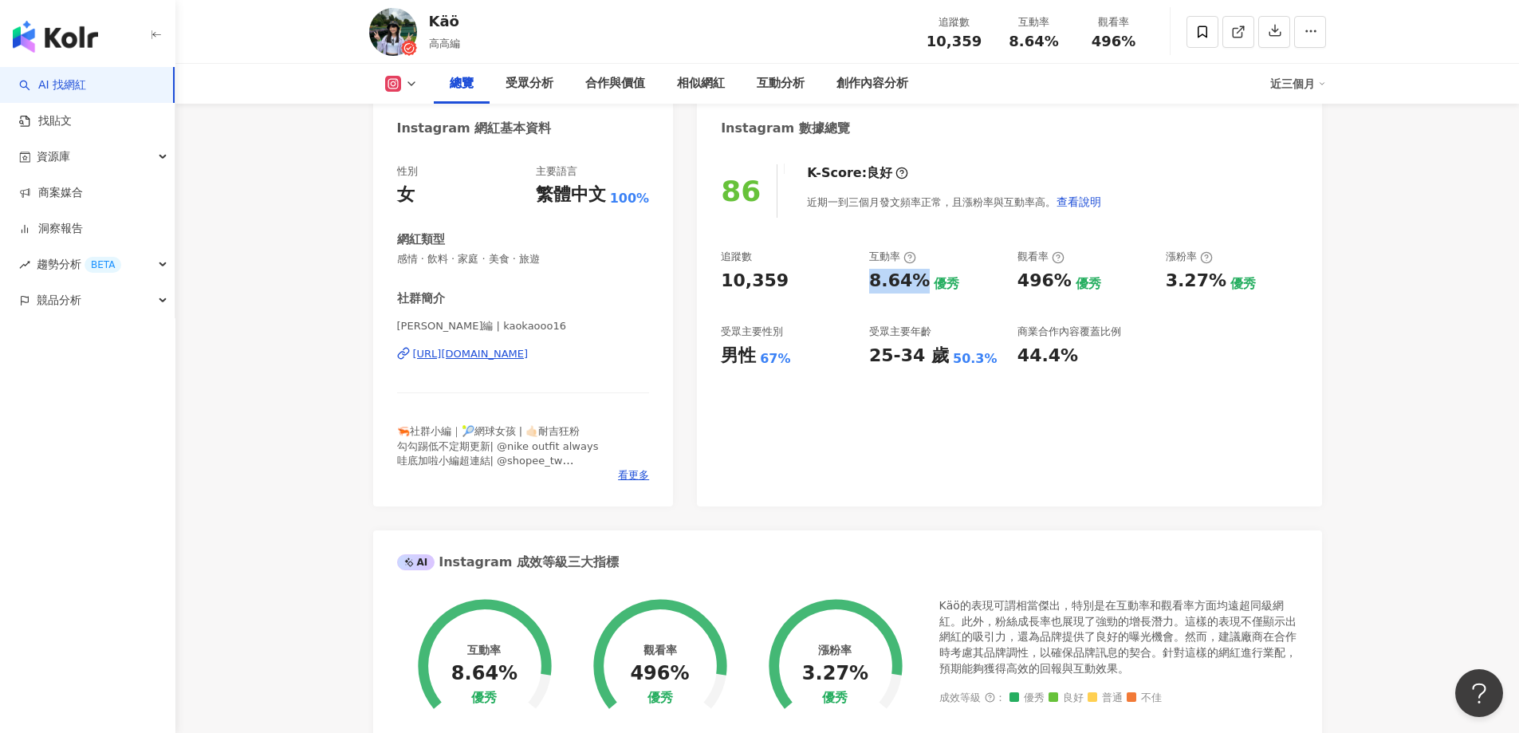
scroll to position [160, 0]
click at [798, 81] on div "互動分析" at bounding box center [781, 83] width 48 height 19
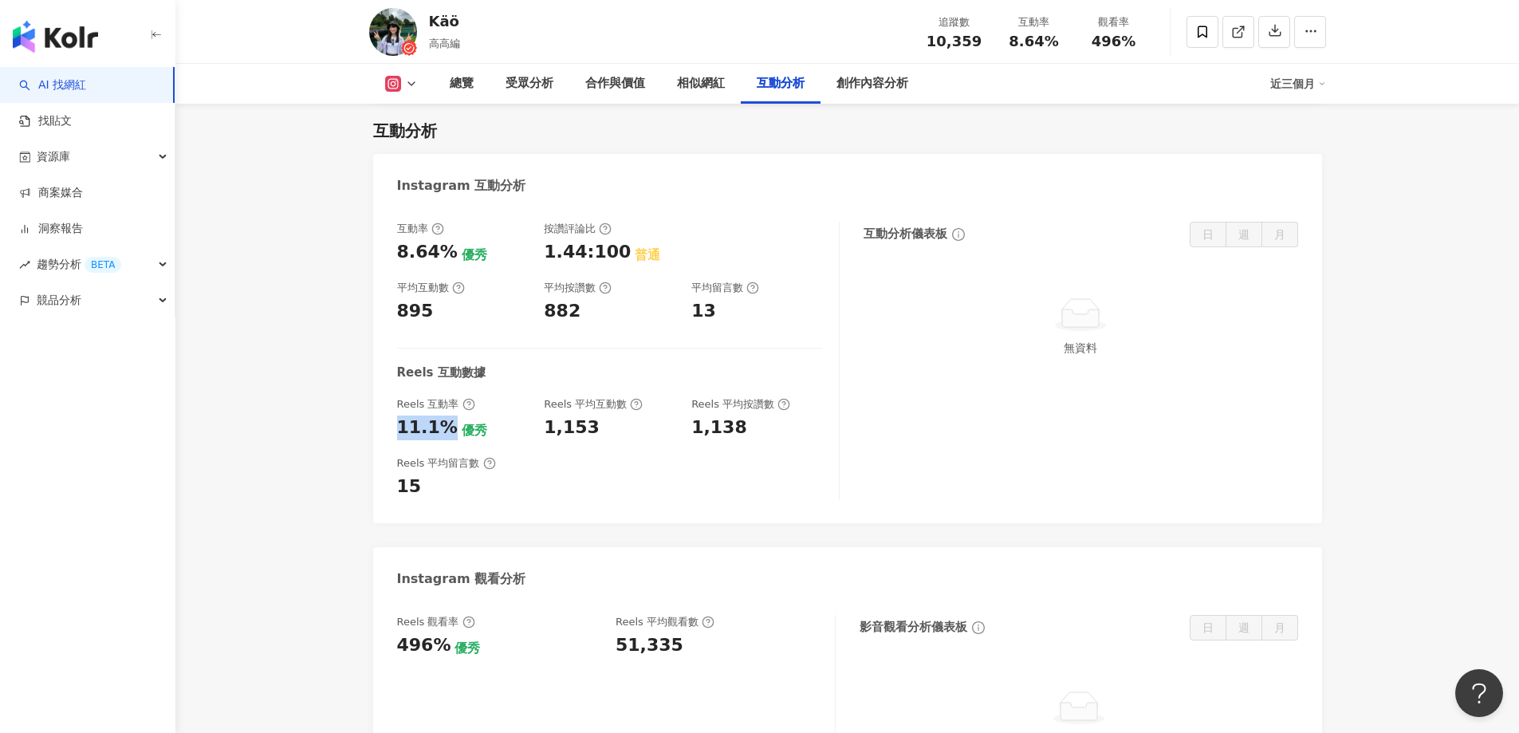
drag, startPoint x: 397, startPoint y: 431, endPoint x: 449, endPoint y: 435, distance: 52.1
click at [449, 435] on div "11.1%" at bounding box center [427, 428] width 61 height 25
copy div "11.1%"
drag, startPoint x: 400, startPoint y: 310, endPoint x: 431, endPoint y: 310, distance: 31.1
click at [431, 310] on div "895" at bounding box center [463, 311] width 132 height 25
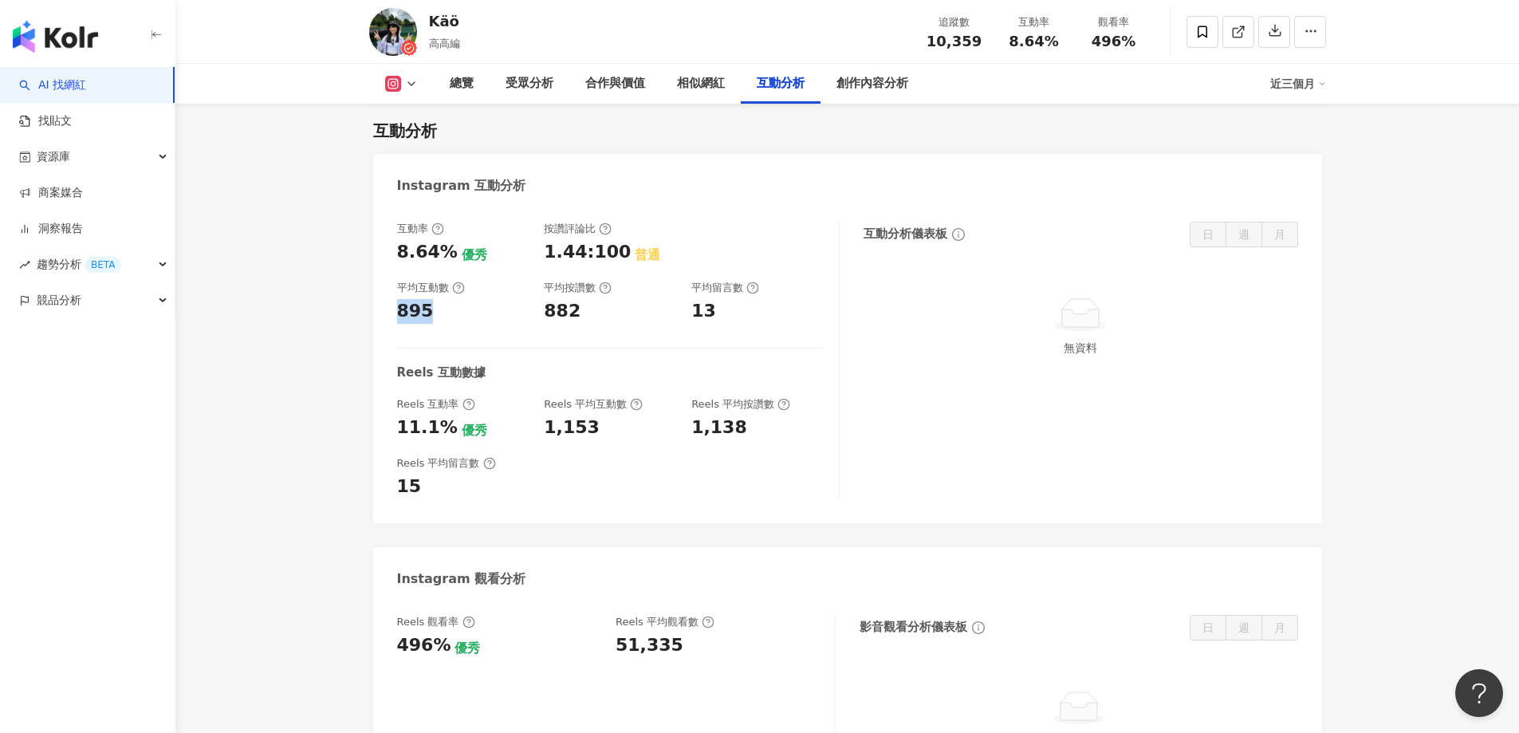
copy div "895"
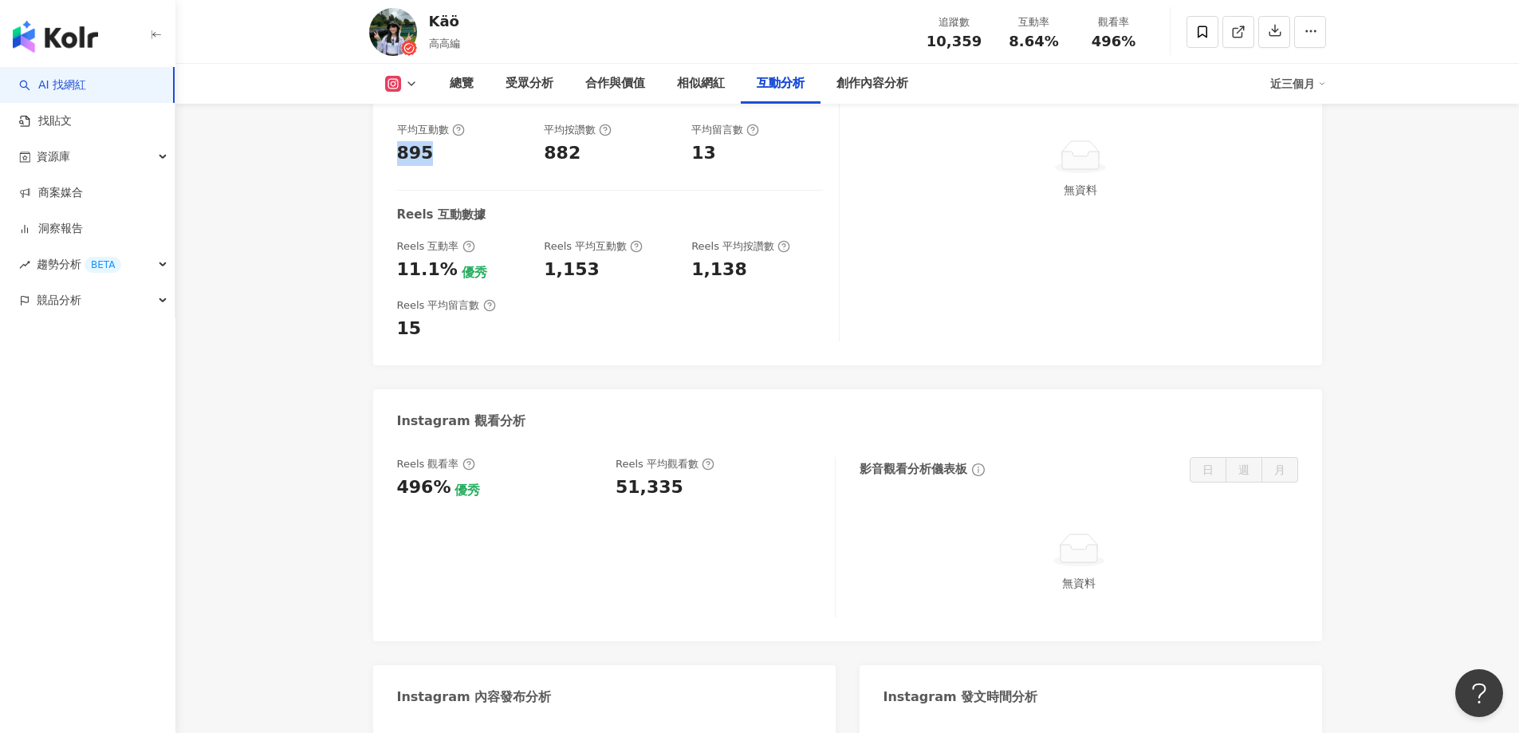
scroll to position [3165, 0]
drag, startPoint x: 616, startPoint y: 488, endPoint x: 699, endPoint y: 492, distance: 83.0
click at [699, 492] on div "51,335" at bounding box center [717, 486] width 203 height 25
copy div "51,335"
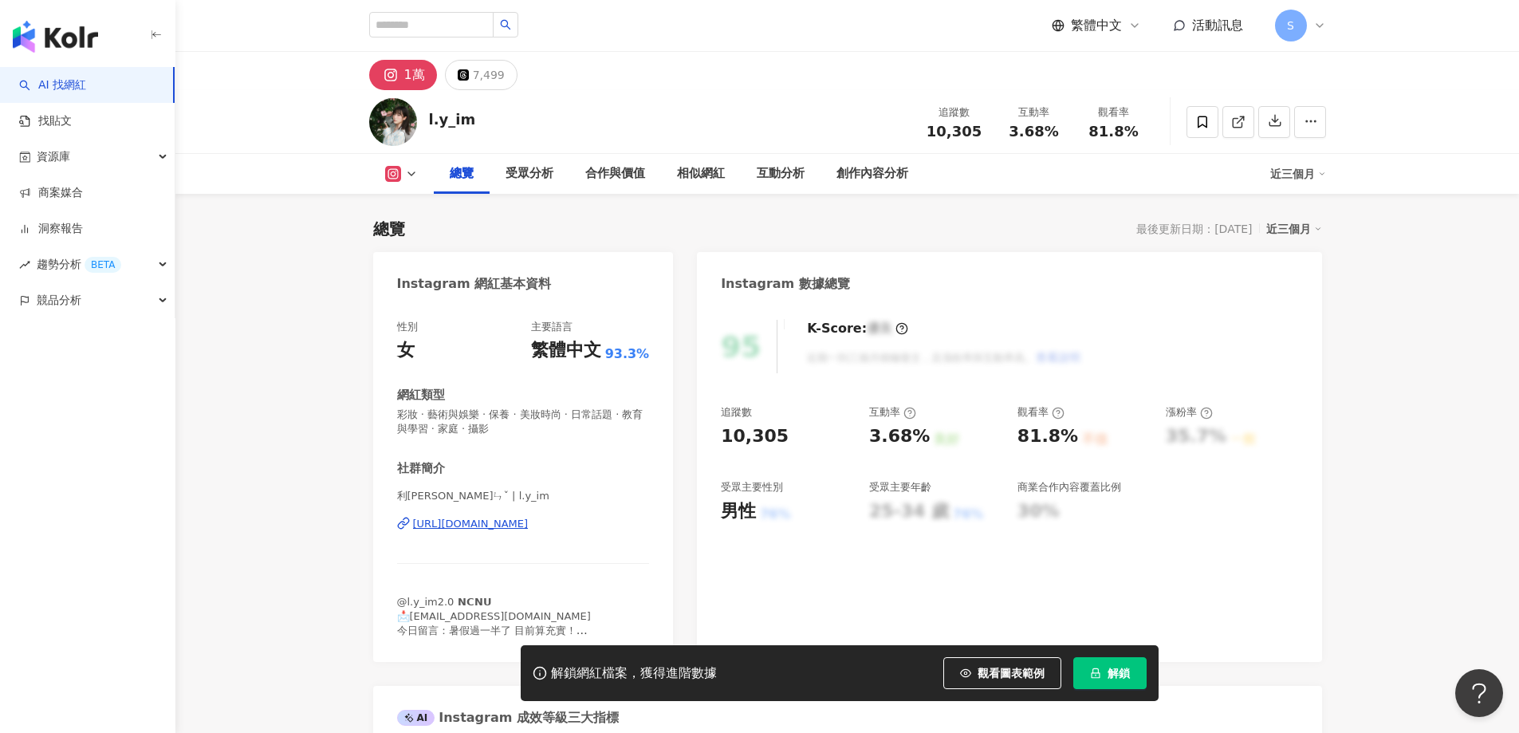
scroll to position [98, 0]
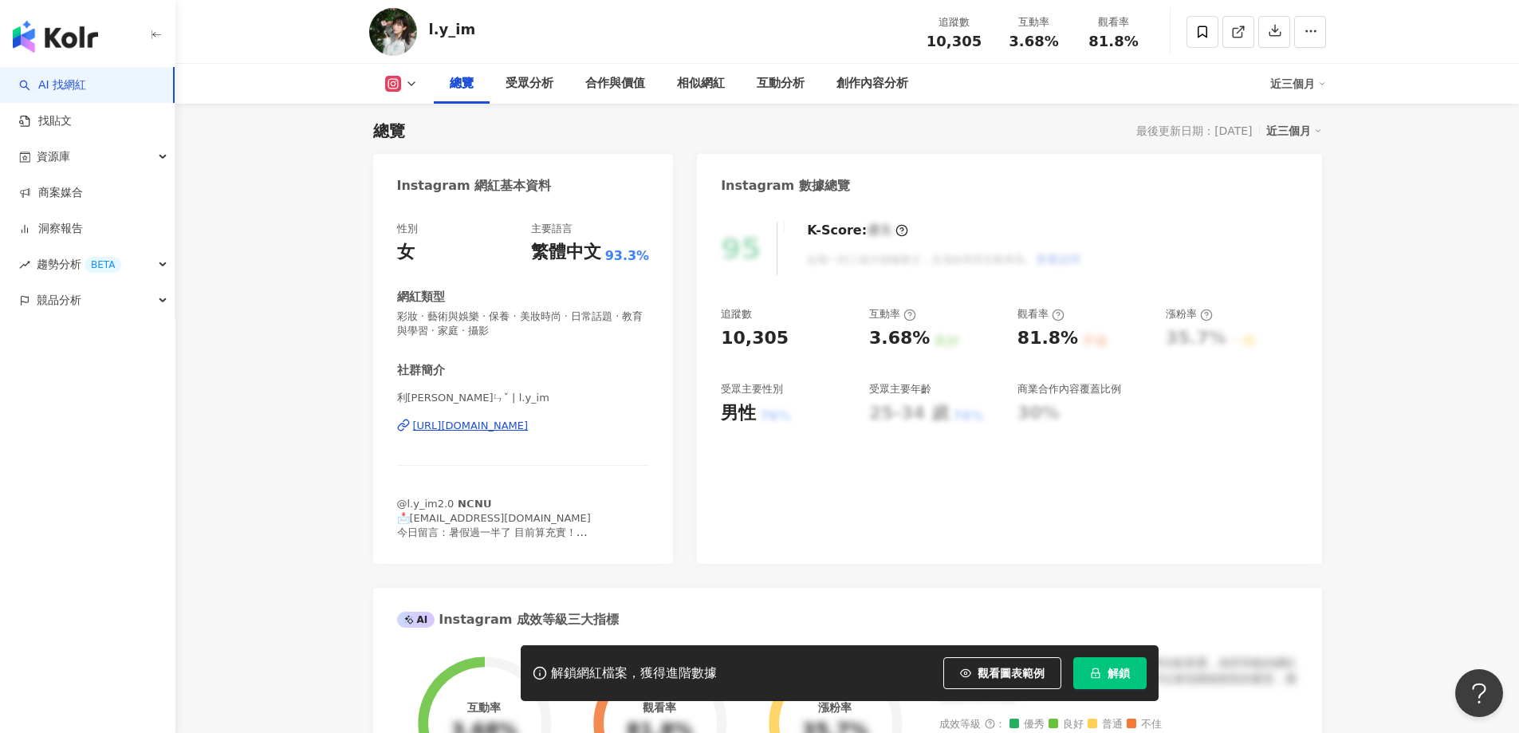
click at [1117, 676] on span "解鎖" at bounding box center [1119, 673] width 22 height 13
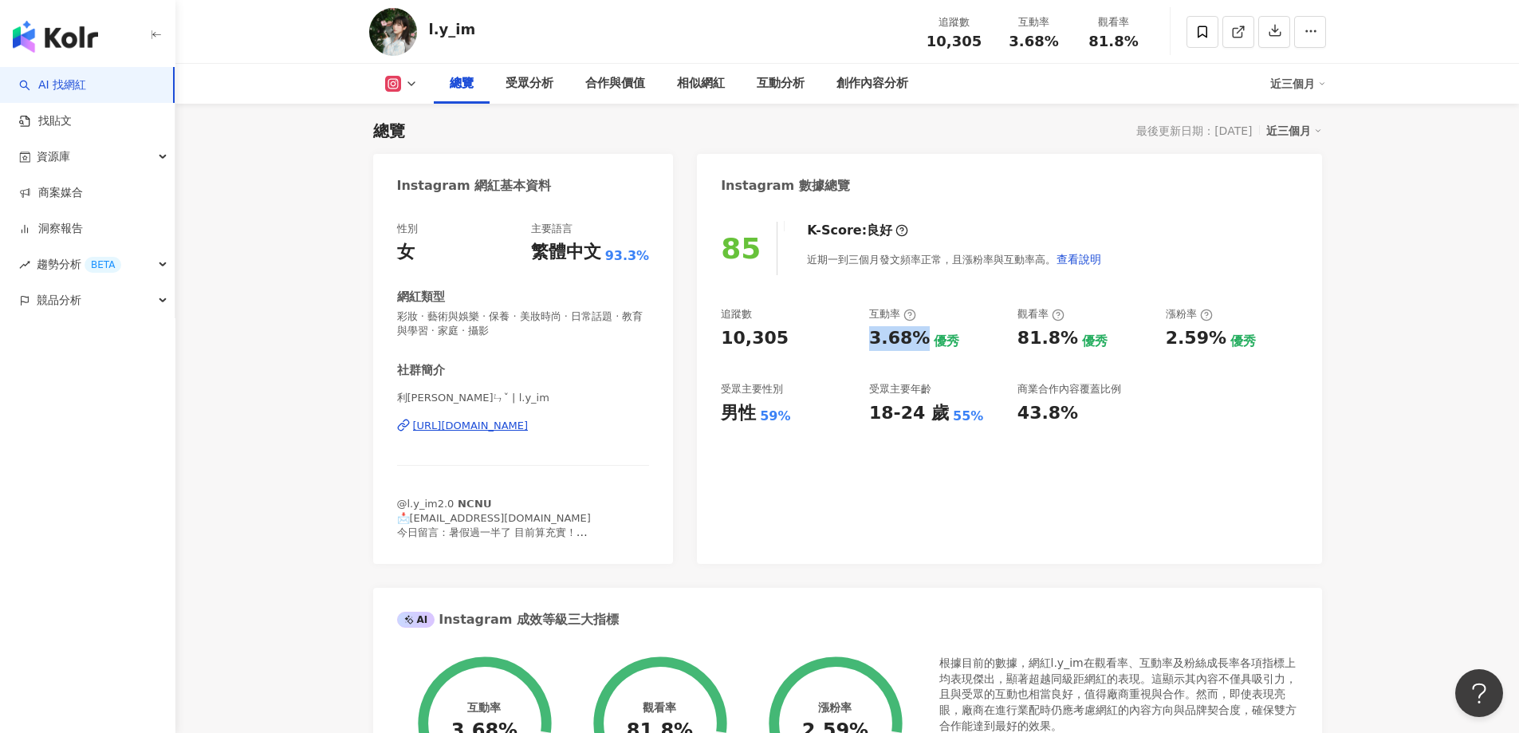
drag, startPoint x: 873, startPoint y: 348, endPoint x: 921, endPoint y: 345, distance: 47.9
click at [921, 345] on div "3.68%" at bounding box center [899, 338] width 61 height 25
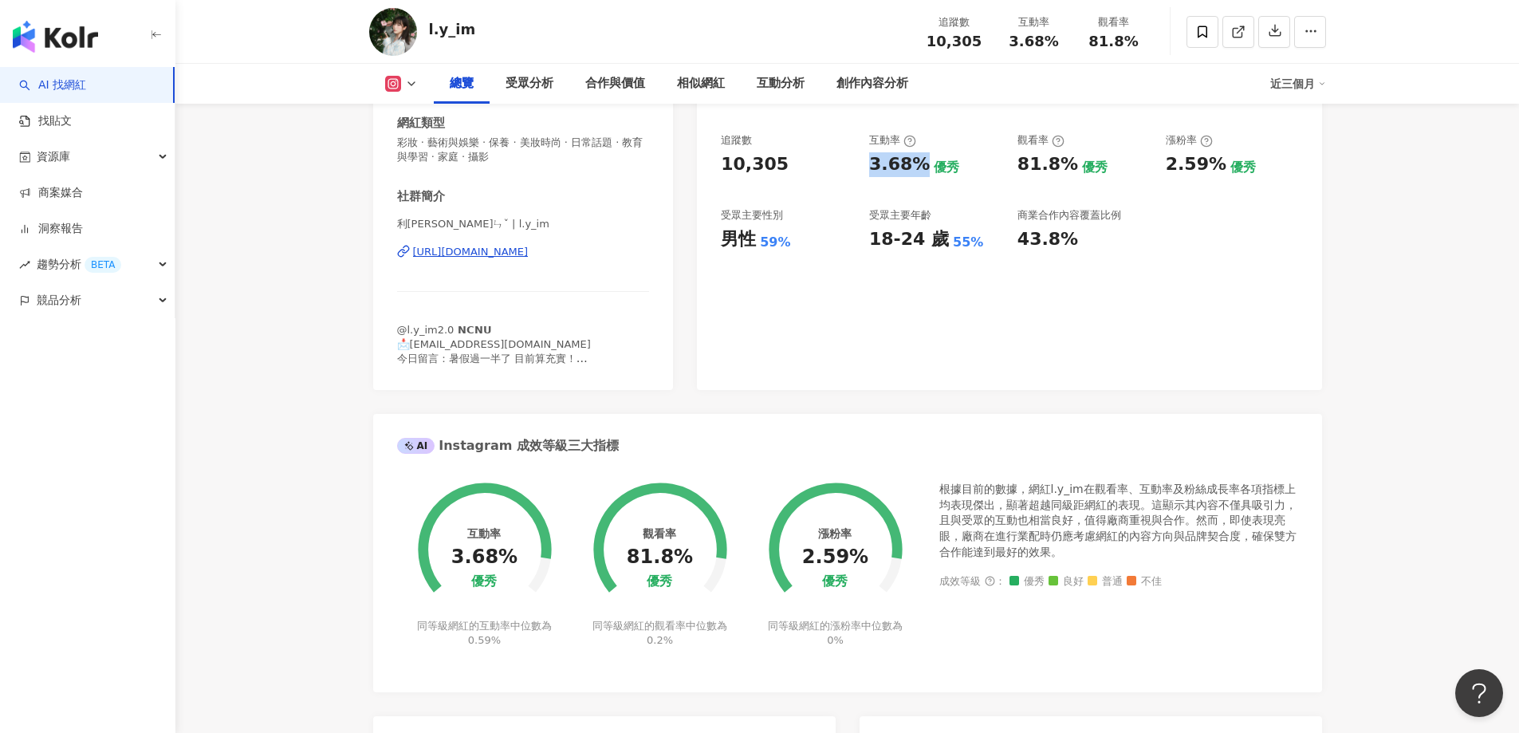
scroll to position [497, 0]
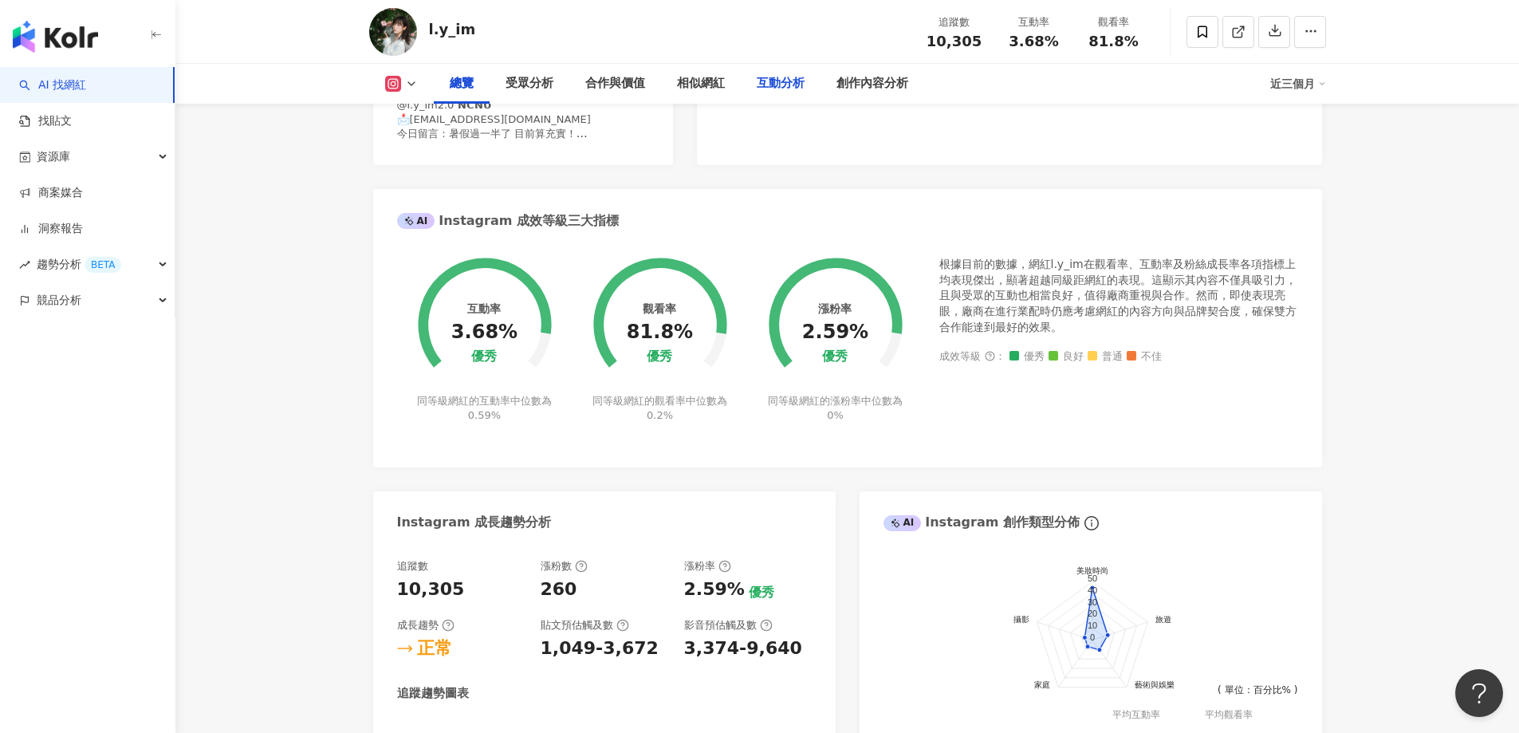
click at [783, 88] on div "互動分析" at bounding box center [781, 83] width 48 height 19
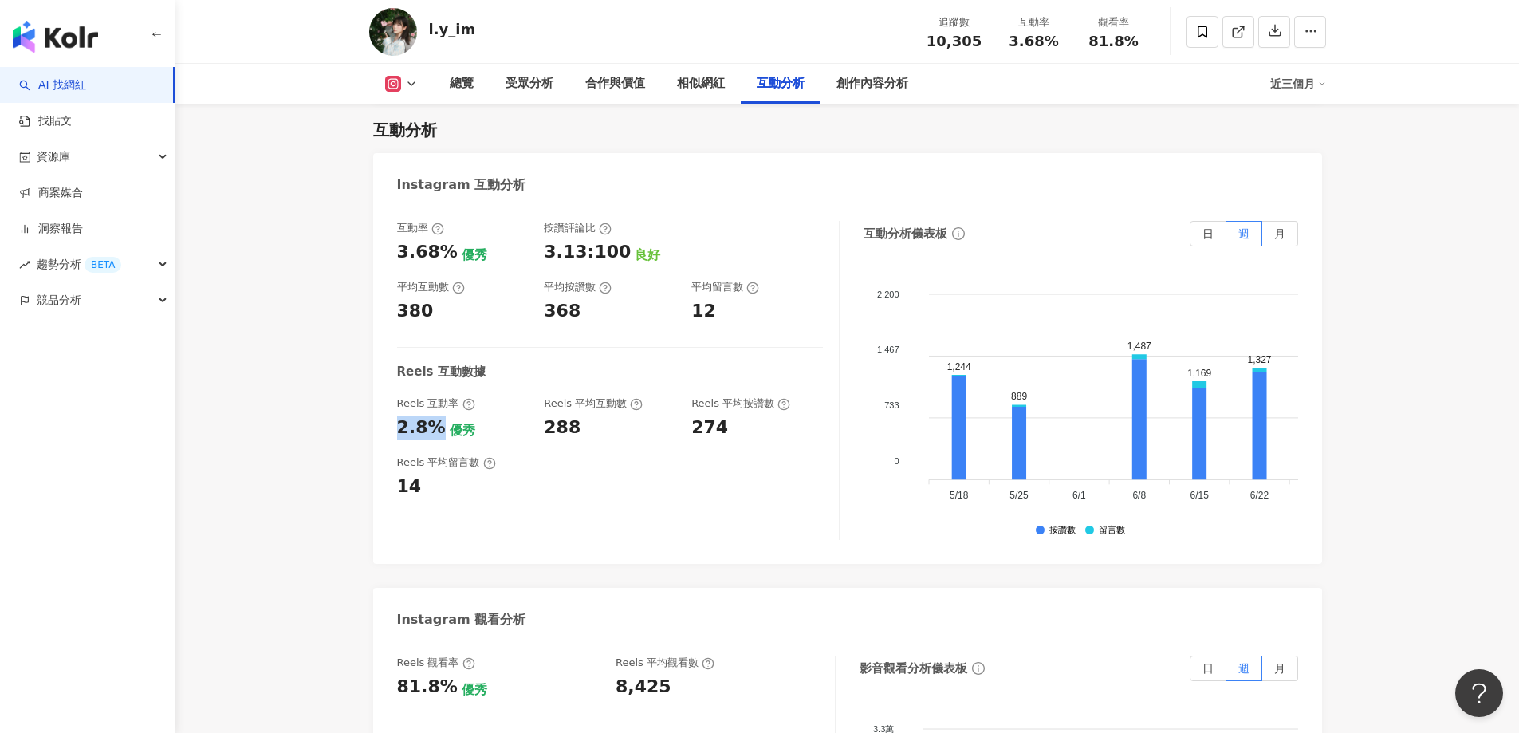
drag, startPoint x: 397, startPoint y: 431, endPoint x: 438, endPoint y: 431, distance: 40.7
click at [438, 431] on div "2.8%" at bounding box center [421, 428] width 49 height 25
copy div "2.8%"
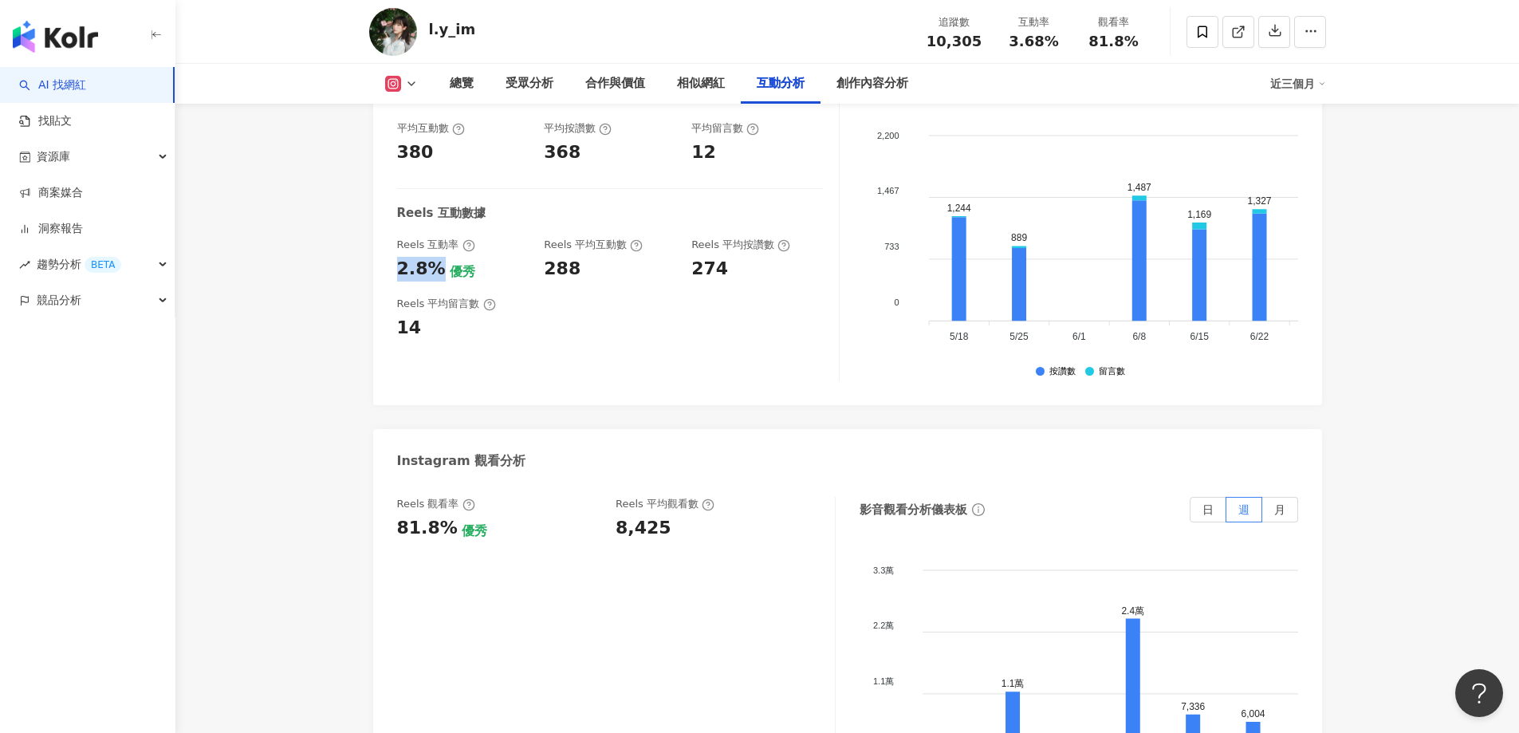
scroll to position [3265, 0]
drag, startPoint x: 601, startPoint y: 528, endPoint x: 677, endPoint y: 547, distance: 78.9
click at [677, 547] on div "Reels 觀看率 81.8% 優秀 Reels 平均觀看數 8,425" at bounding box center [616, 655] width 439 height 319
click at [637, 548] on div "Reels 觀看率 81.8% 優秀 Reels 平均觀看數 8,425" at bounding box center [616, 655] width 439 height 319
drag, startPoint x: 613, startPoint y: 538, endPoint x: 664, endPoint y: 534, distance: 51.2
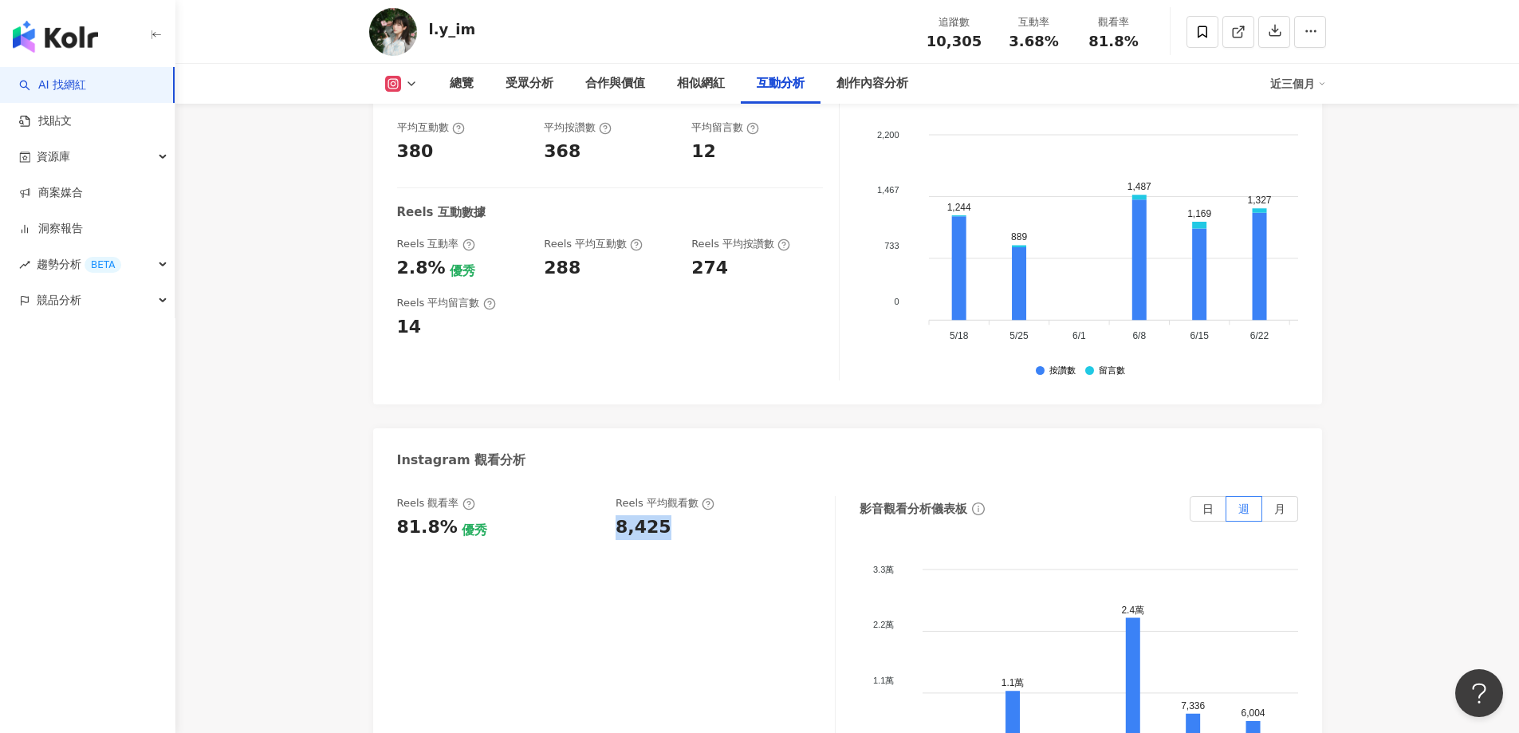
click at [664, 534] on div "Reels 觀看率 81.8% 優秀 Reels 平均觀看數 8,425" at bounding box center [608, 517] width 422 height 43
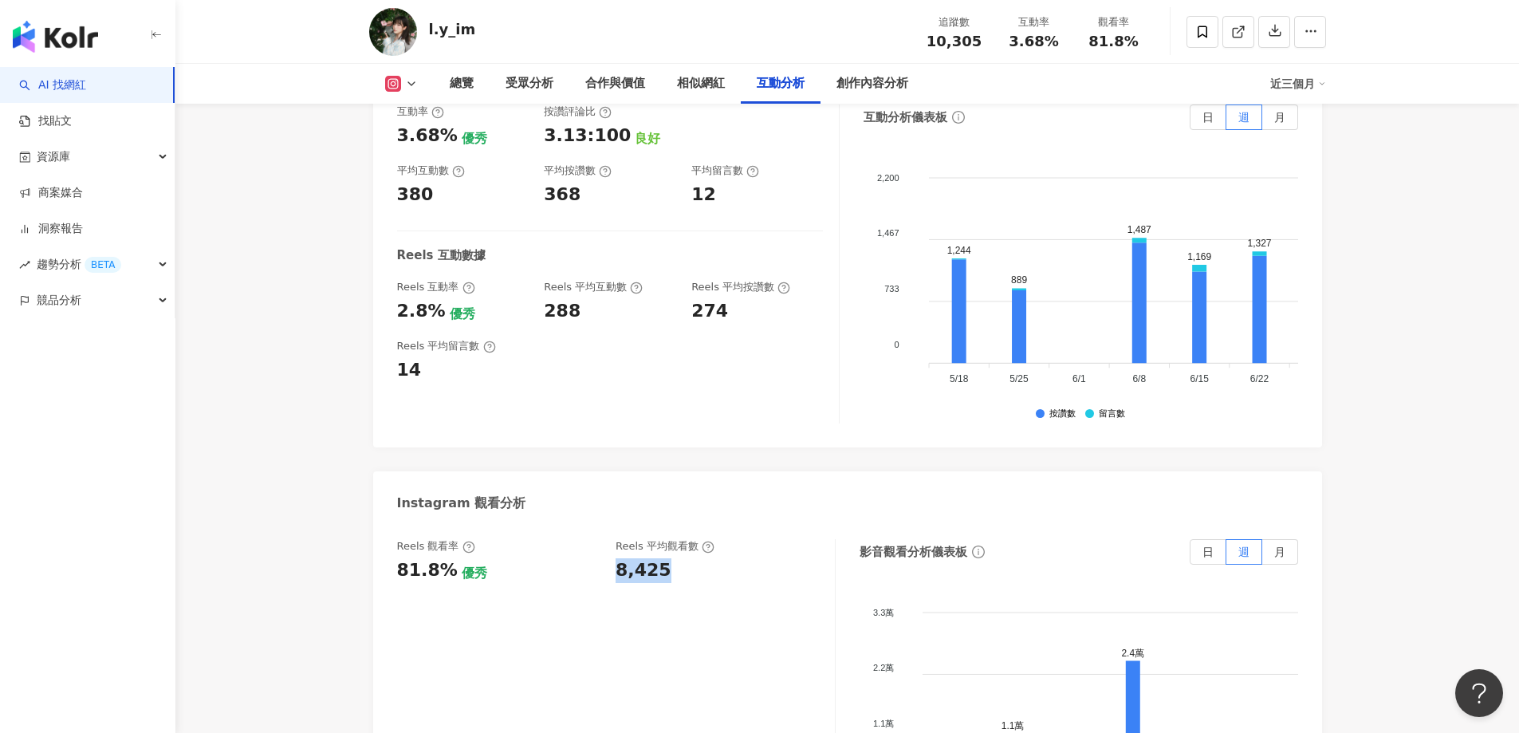
scroll to position [3106, 0]
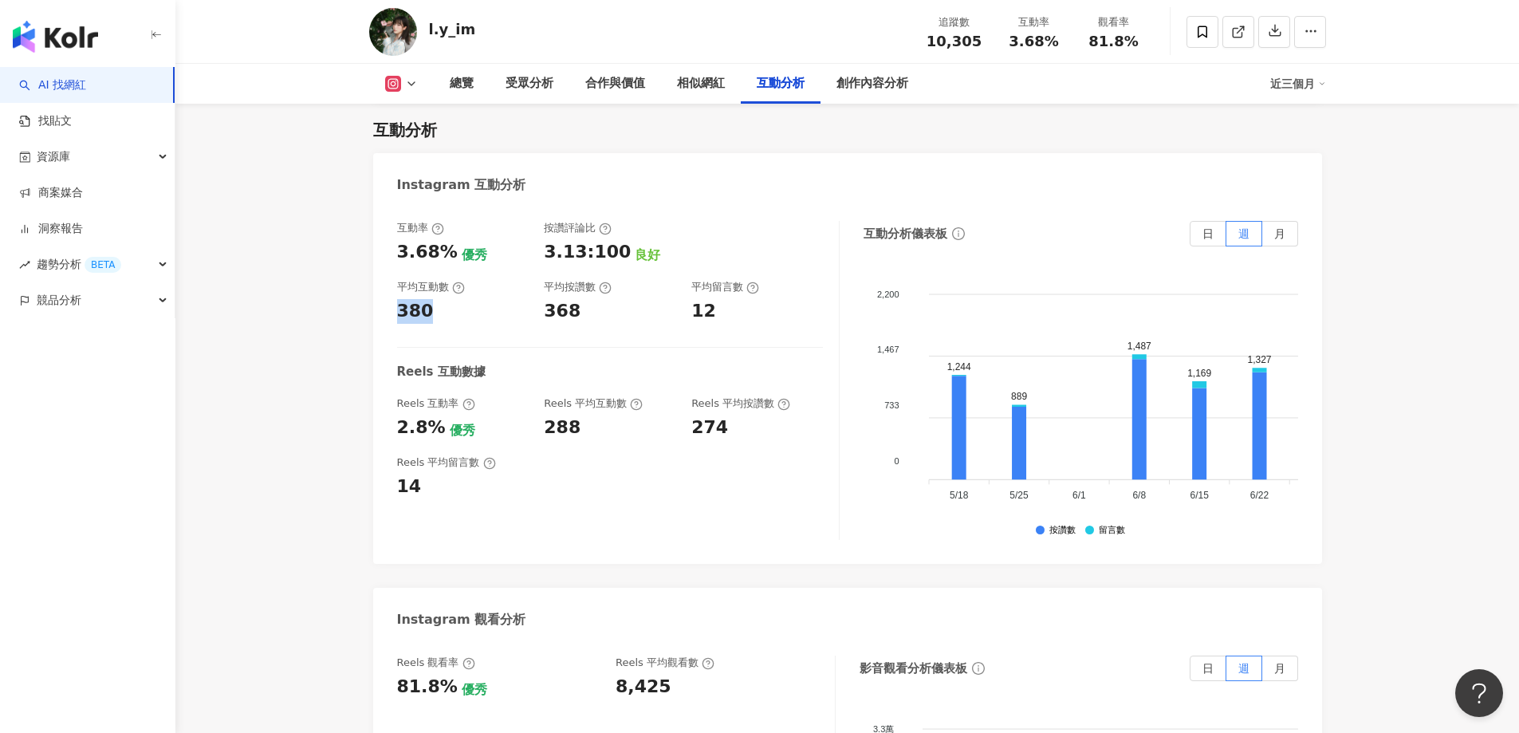
drag, startPoint x: 401, startPoint y: 312, endPoint x: 441, endPoint y: 316, distance: 40.1
click at [441, 316] on div "互動率 3.68% 優秀 按讚評論比 3.13:100 良好 平均互動數 380 平均按讚數 368 平均留言數 12 Reels 互動數據 Reels 互動…" at bounding box center [847, 384] width 949 height 359
copy div "380"
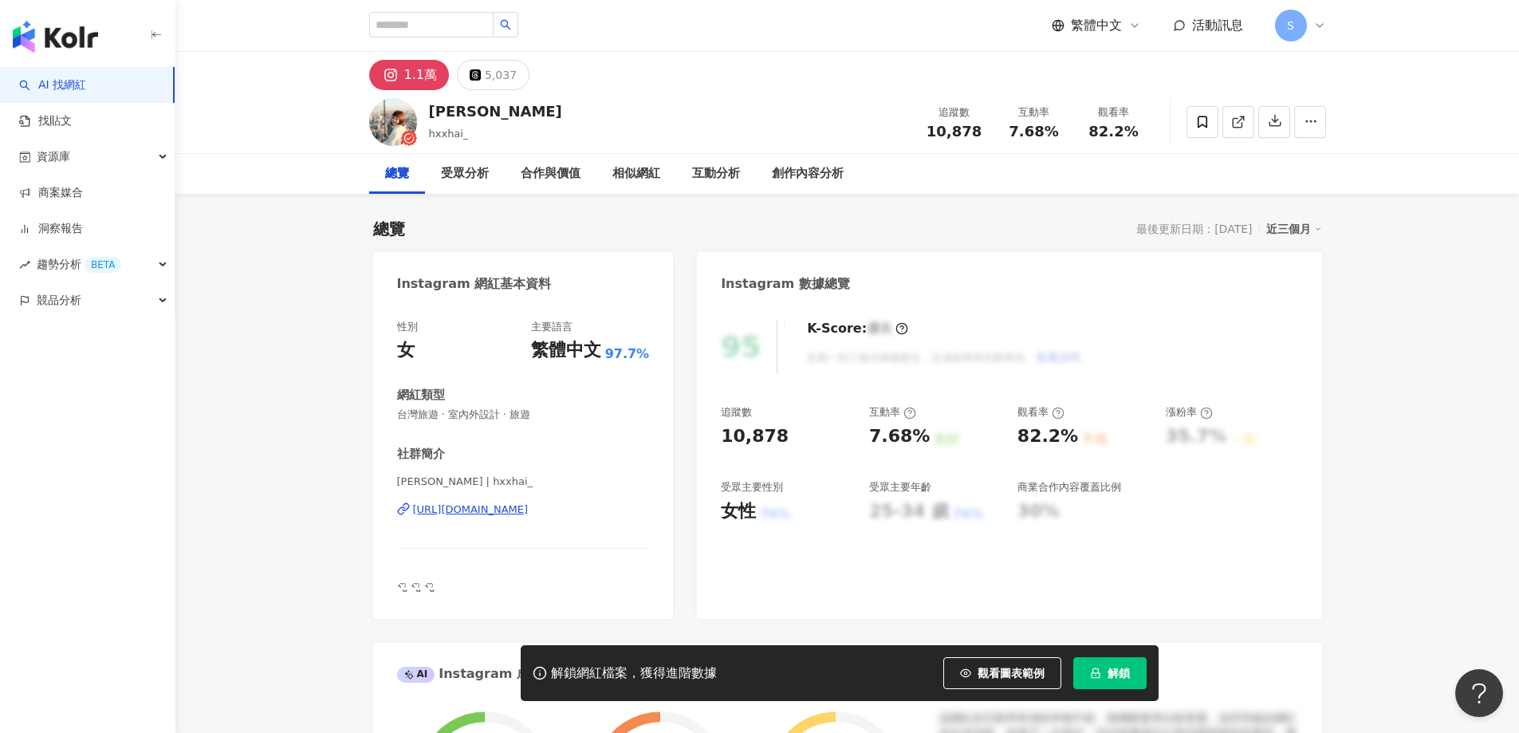
click at [1113, 678] on span "解鎖" at bounding box center [1119, 673] width 22 height 13
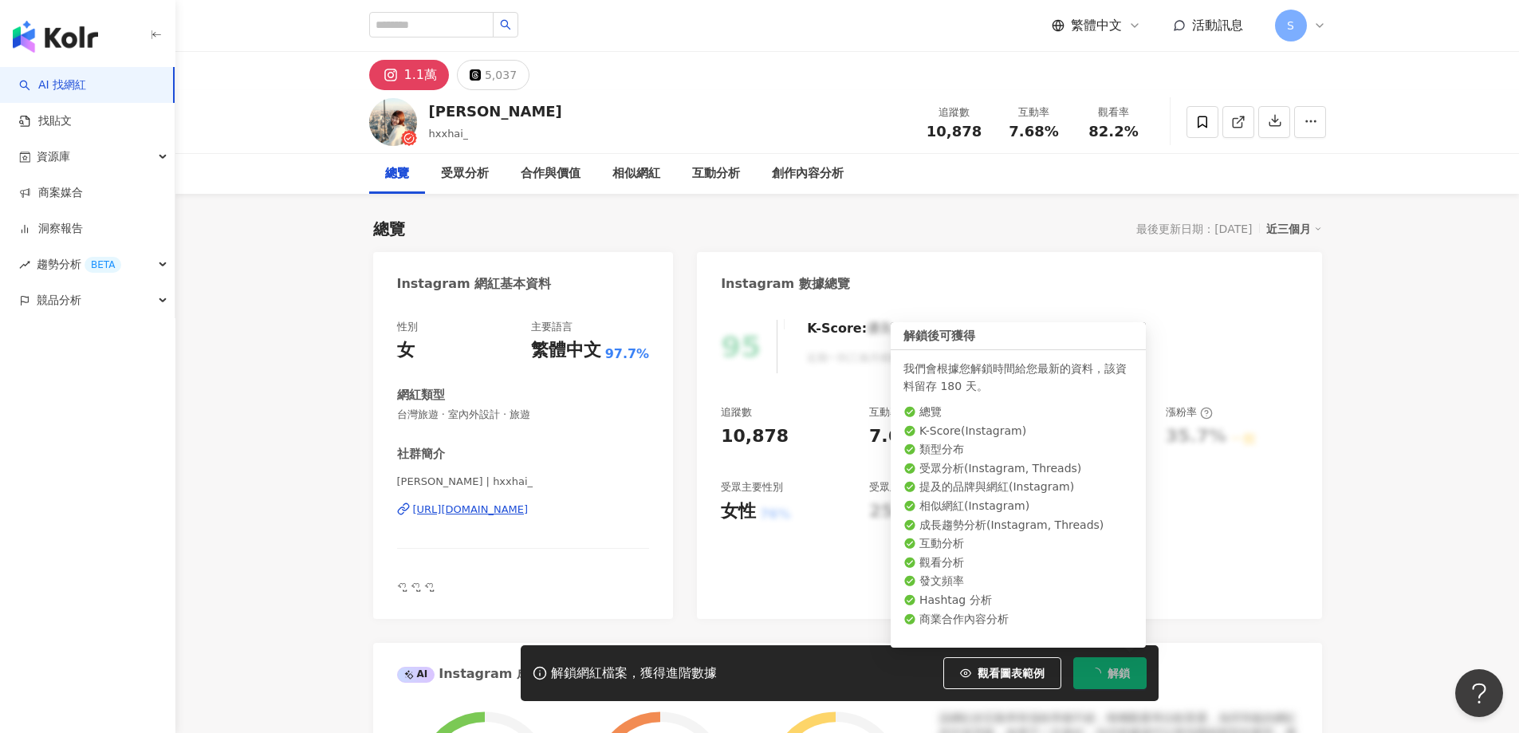
scroll to position [98, 0]
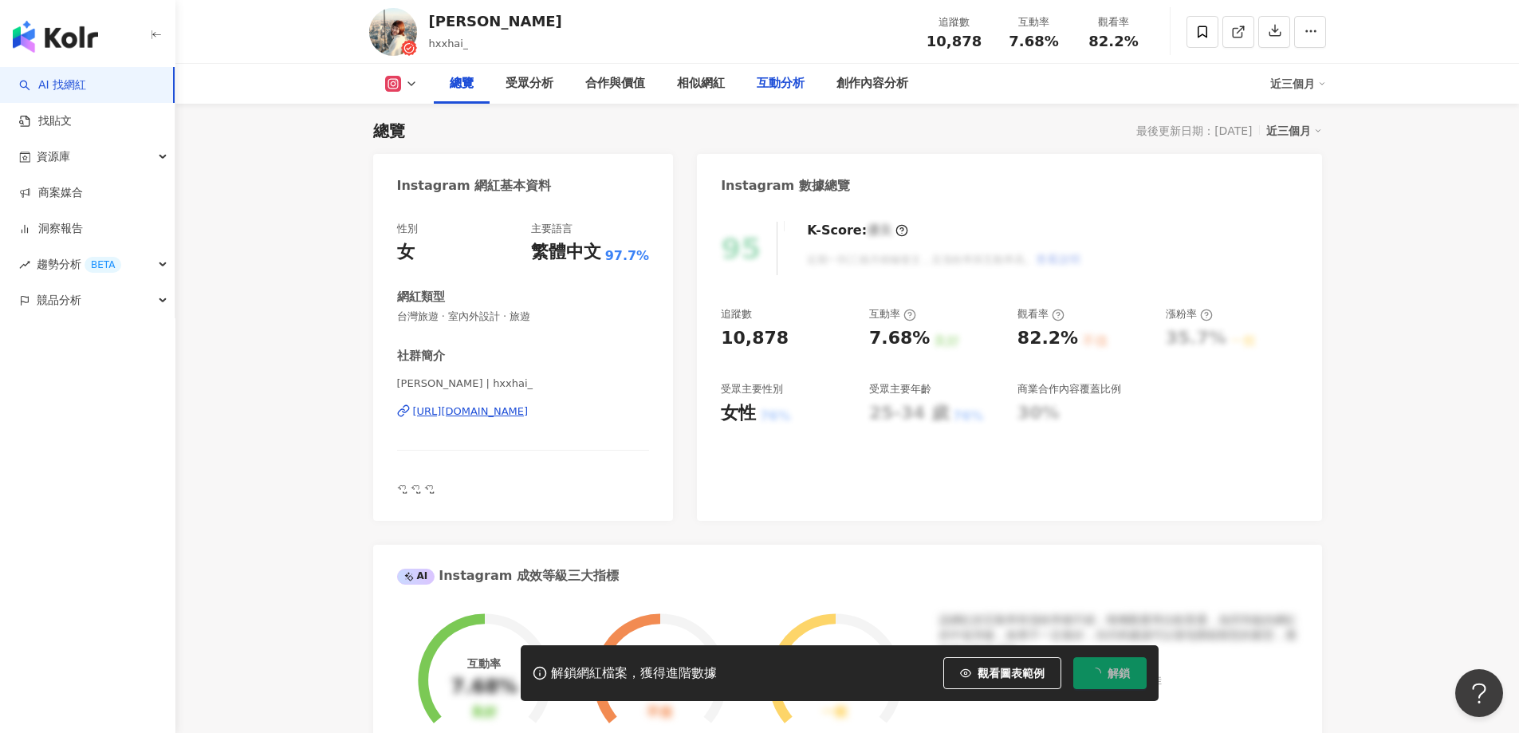
click at [790, 83] on div "互動分析" at bounding box center [781, 83] width 48 height 19
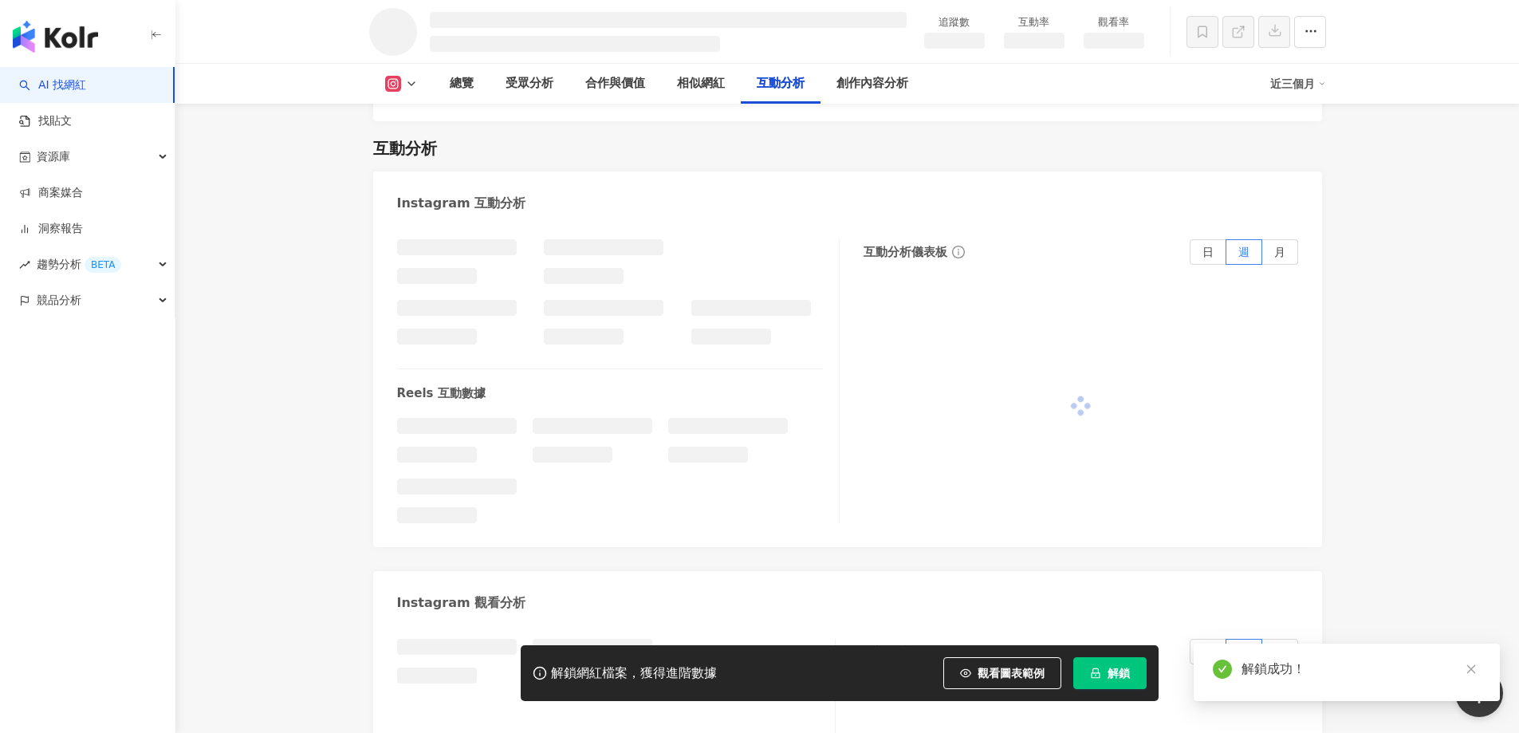
scroll to position [2662, 0]
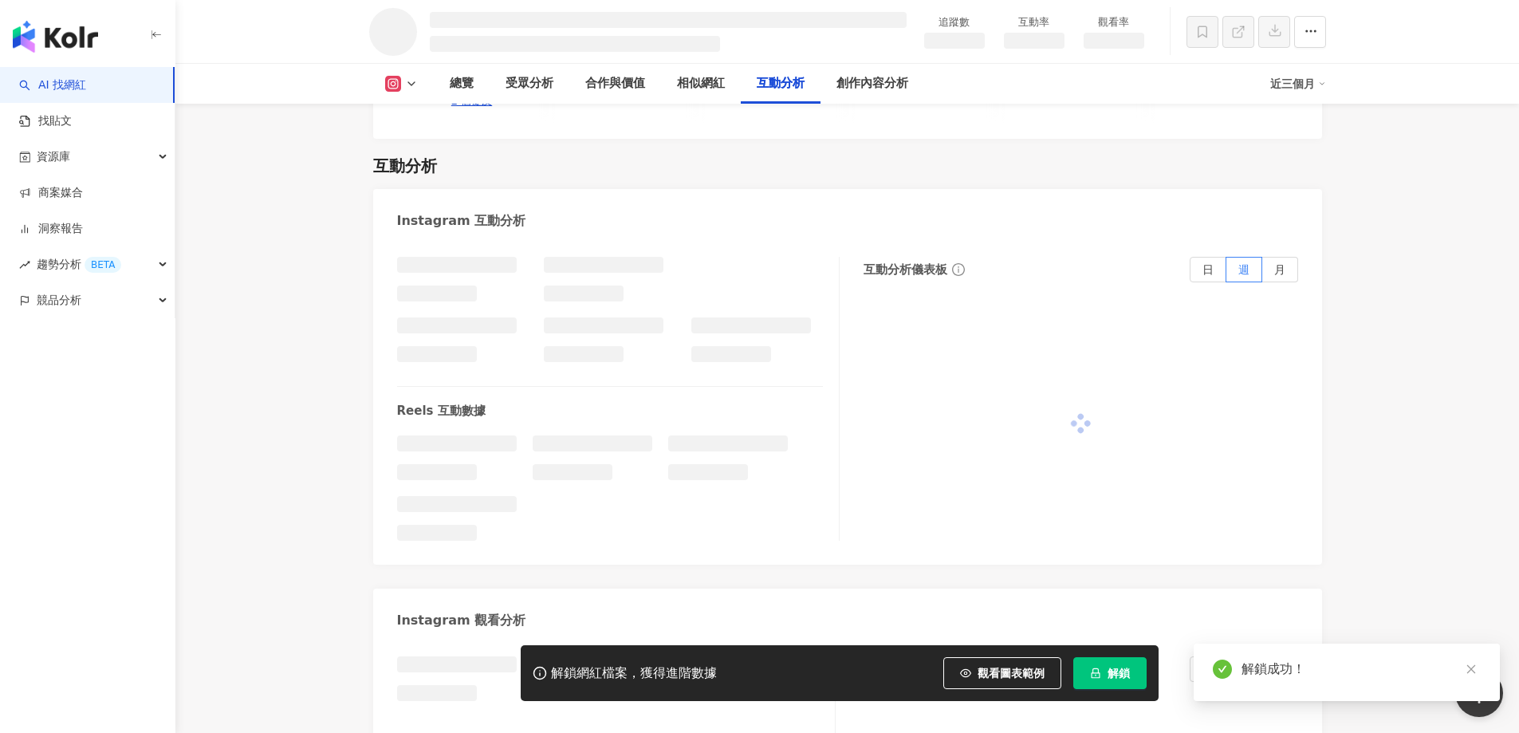
drag, startPoint x: 394, startPoint y: 262, endPoint x: 444, endPoint y: 266, distance: 50.4
click at [444, 266] on div "Reels 互動數據 互動分析儀表板 日 週 月" at bounding box center [847, 403] width 949 height 324
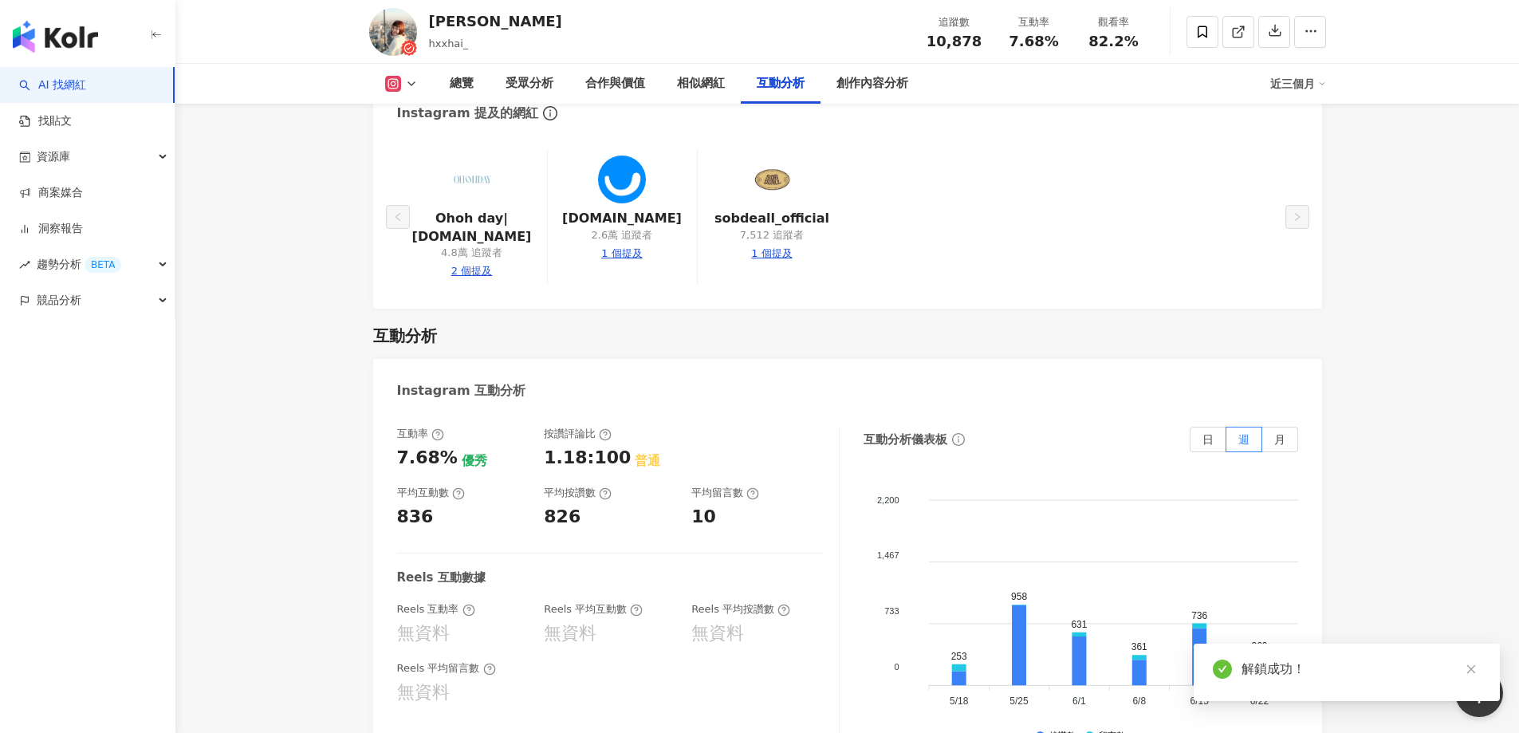
scroll to position [2832, 0]
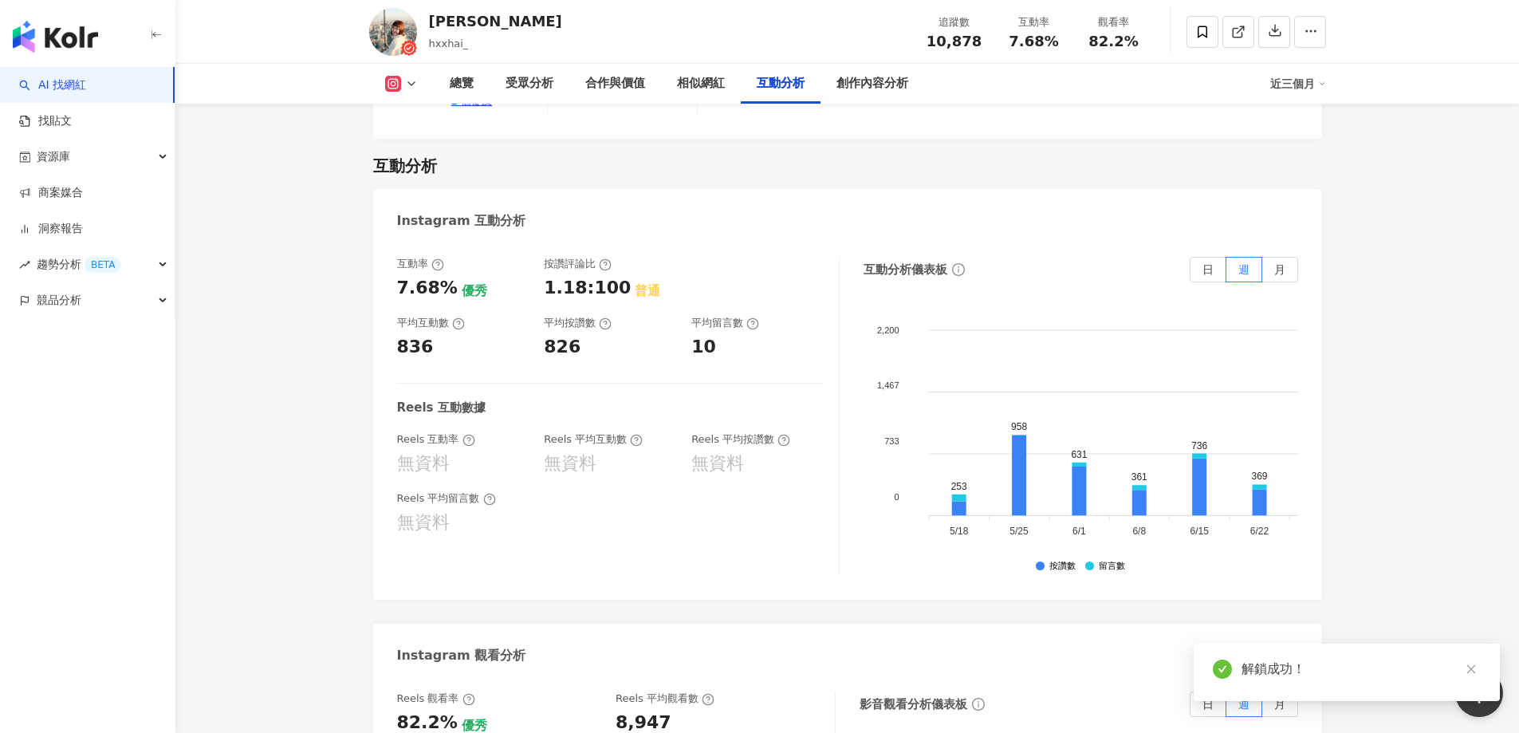
drag, startPoint x: 391, startPoint y: 248, endPoint x: 412, endPoint y: 262, distance: 25.4
click at [432, 256] on div "互動率 7.68% 優秀 按讚評論比 1.18:100 普通 平均互動數 836 平均按讚數 826 平均留言數 10 Reels 互動數據 Reels 互動…" at bounding box center [847, 420] width 949 height 359
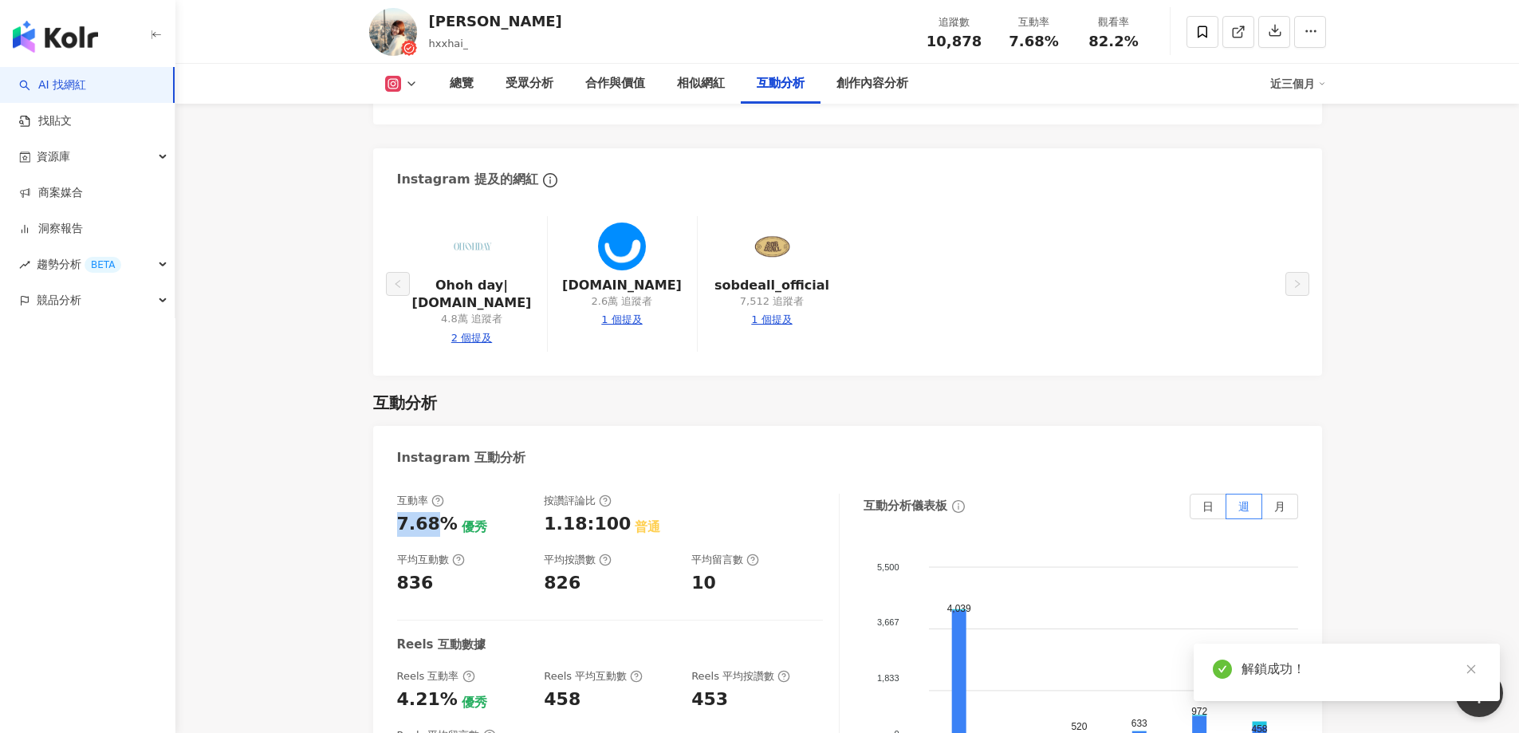
scroll to position [3069, 0]
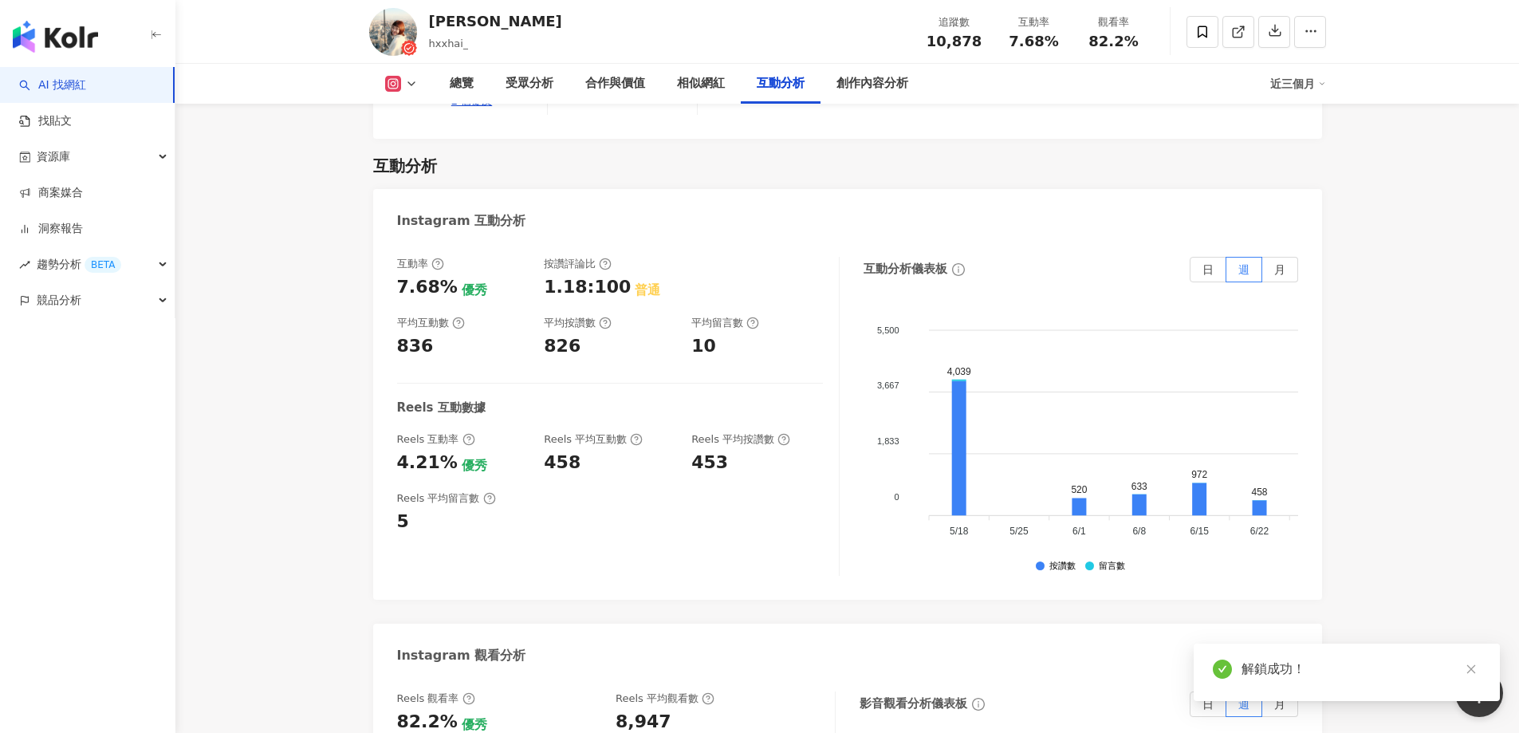
drag, startPoint x: 450, startPoint y: 261, endPoint x: 389, endPoint y: 251, distance: 61.4
click at [389, 251] on div "互動率 7.68% 優秀 按讚評論比 1.18:100 普通 平均互動數 836 平均按讚數 826 平均留言數 10 Reels 互動數據 Reels 互動…" at bounding box center [847, 420] width 949 height 359
copy div "7.68%"
drag, startPoint x: 402, startPoint y: 428, endPoint x: 408, endPoint y: 420, distance: 10.4
click at [431, 451] on div "4.21%" at bounding box center [427, 463] width 61 height 25
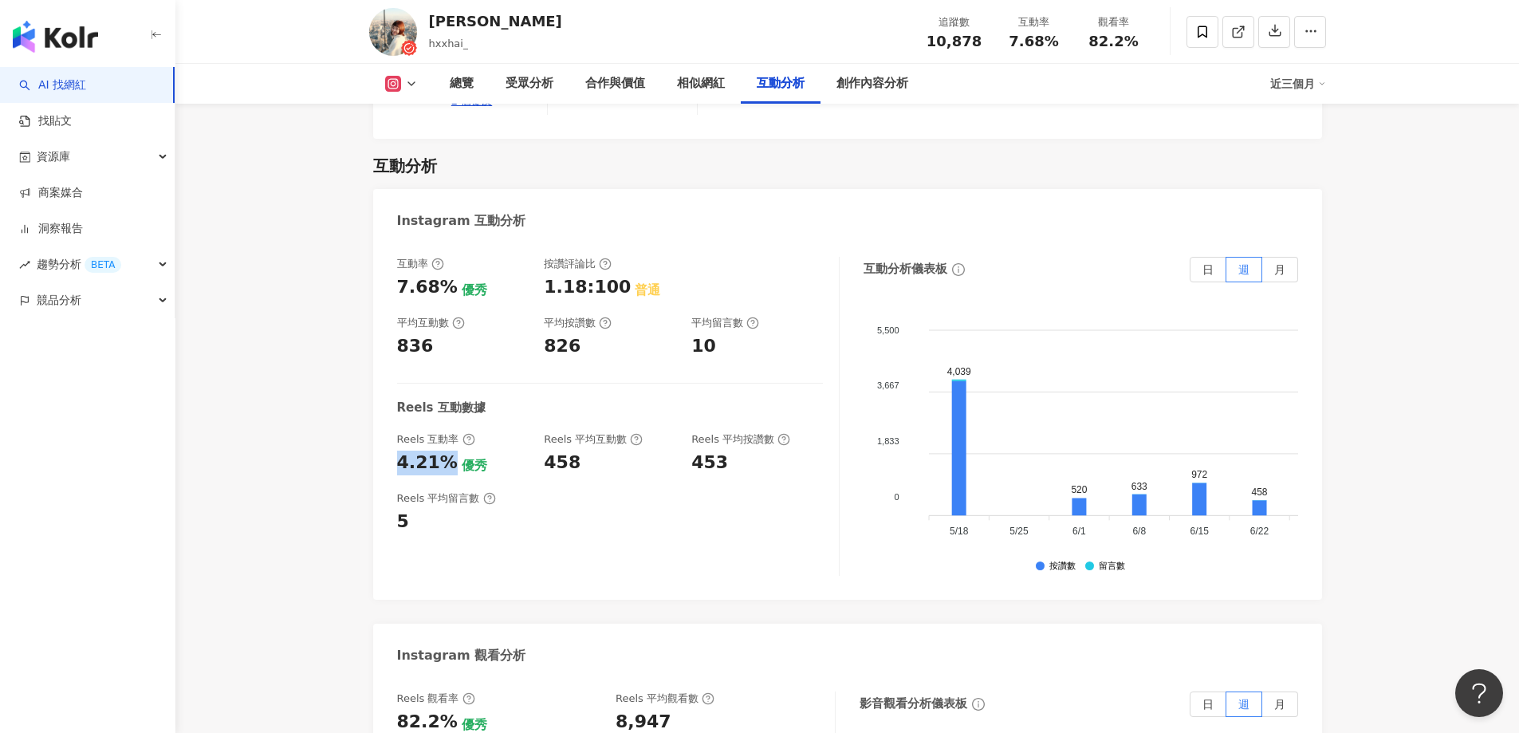
drag, startPoint x: 393, startPoint y: 430, endPoint x: 435, endPoint y: 433, distance: 41.6
click at [442, 433] on div "互動率 7.68% 優秀 按讚評論比 1.18:100 普通 平均互動數 836 平均按讚數 826 平均留言數 10 Reels 互動數據 Reels 互動…" at bounding box center [847, 420] width 949 height 359
copy div "4.21"
drag, startPoint x: 450, startPoint y: 435, endPoint x: 395, endPoint y: 433, distance: 55.1
click at [395, 433] on div "互動率 7.68% 優秀 按讚評論比 1.18:100 普通 平均互動數 836 平均按讚數 826 平均留言數 10 Reels 互動數據 Reels 互動…" at bounding box center [847, 420] width 949 height 359
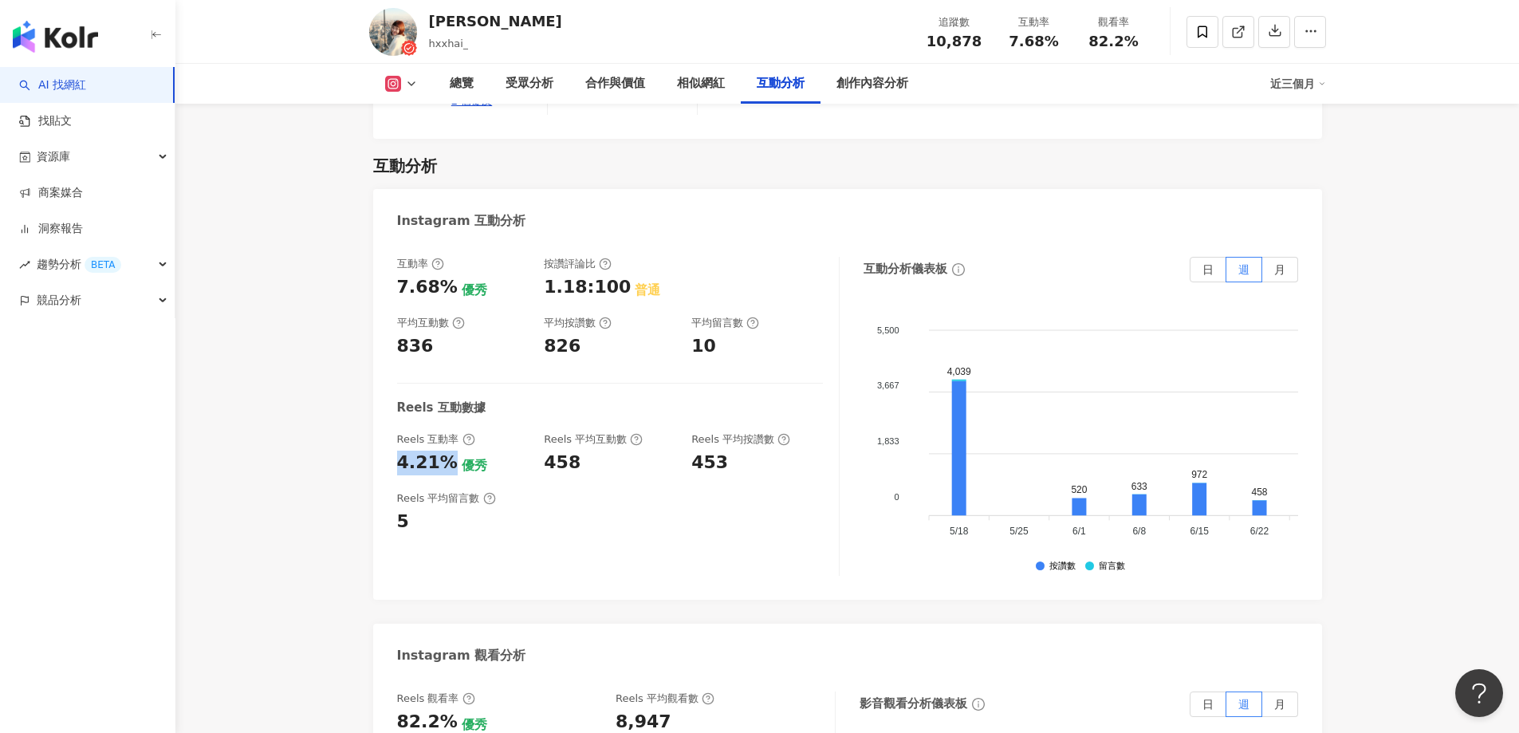
copy div "4.21%"
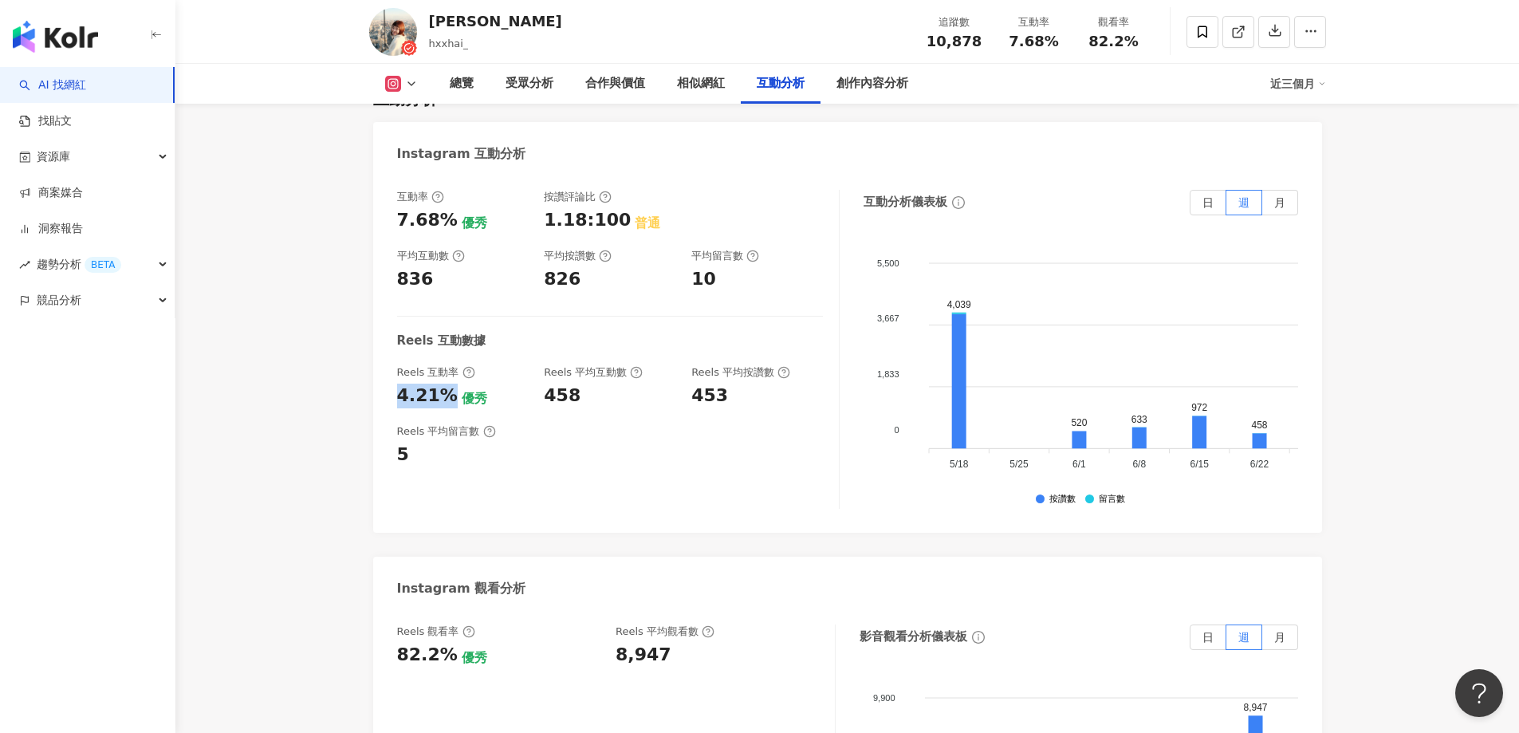
scroll to position [3229, 0]
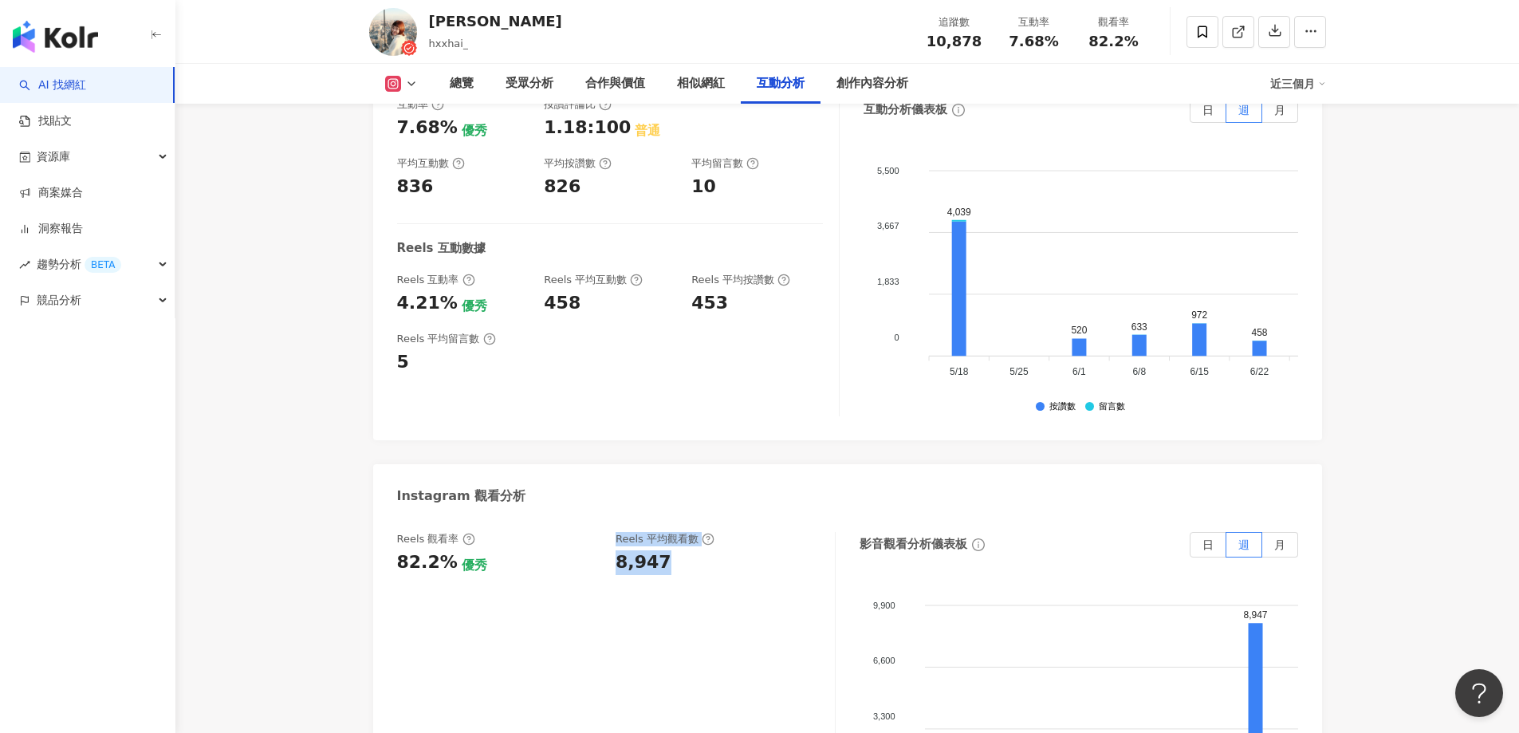
drag, startPoint x: 606, startPoint y: 530, endPoint x: 678, endPoint y: 525, distance: 71.9
click at [678, 532] on div "Reels 觀看率 82.2% 優秀 Reels 平均觀看數 8,947" at bounding box center [608, 553] width 422 height 43
click at [664, 548] on div "Reels 觀看率 82.2% 優秀 Reels 平均觀看數 8,947" at bounding box center [616, 691] width 439 height 319
click at [614, 537] on div "Reels 觀看率 82.2% 優秀 Reels 平均觀看數 8,947" at bounding box center [608, 553] width 422 height 43
drag, startPoint x: 627, startPoint y: 526, endPoint x: 684, endPoint y: 526, distance: 56.6
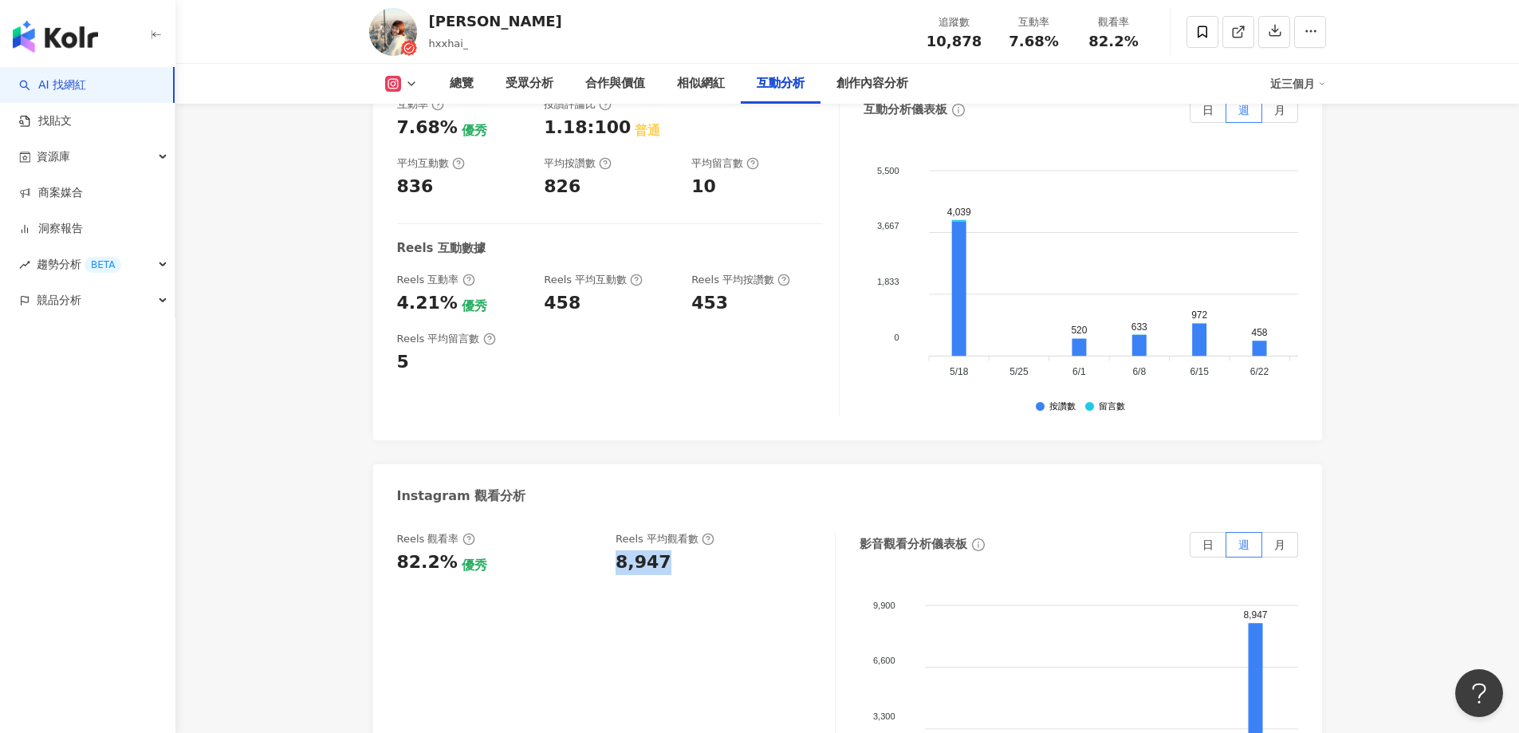
click at [688, 532] on div "Reels 觀看率 82.2% 優秀 Reels 平均觀看數 8,947" at bounding box center [608, 553] width 422 height 43
copy div "8,947"
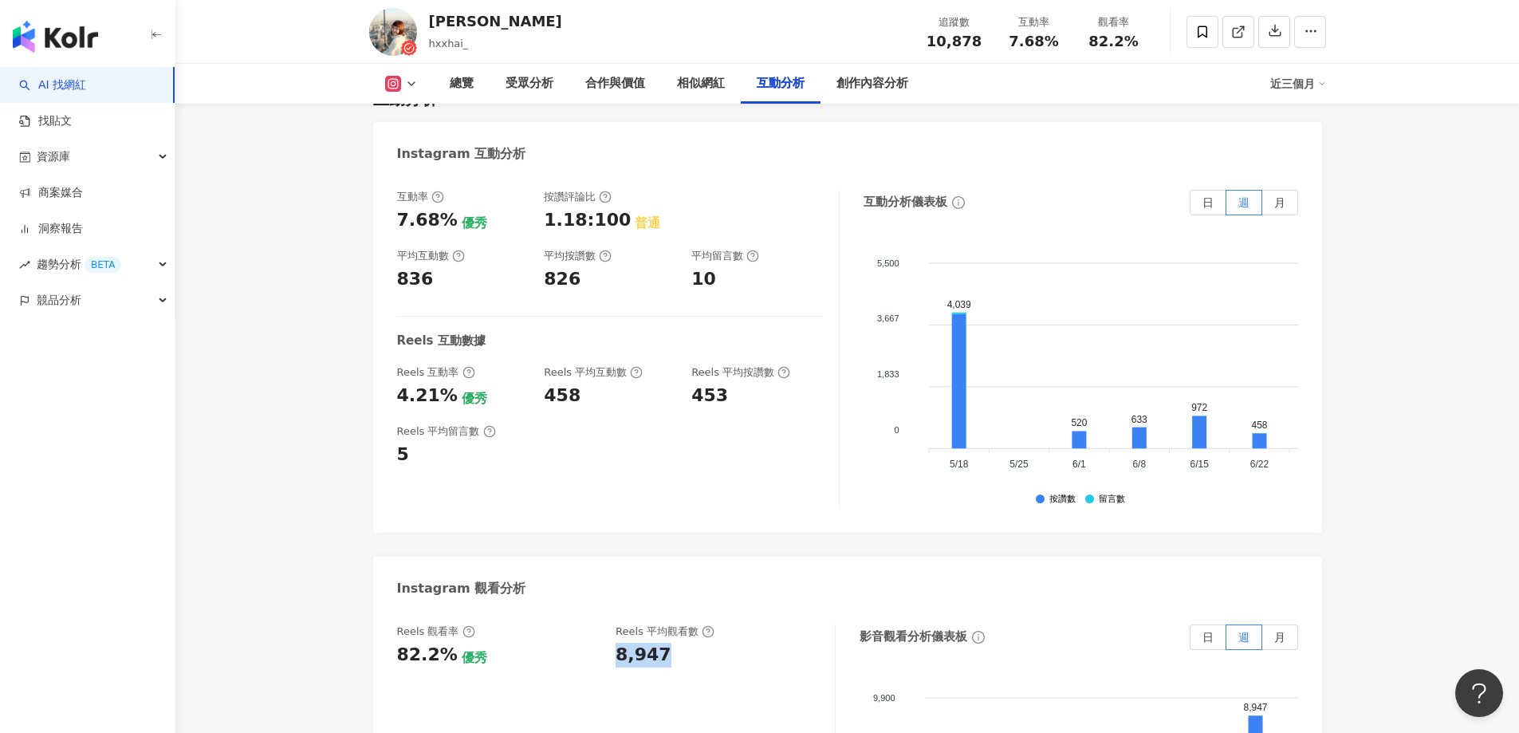
scroll to position [2989, 0]
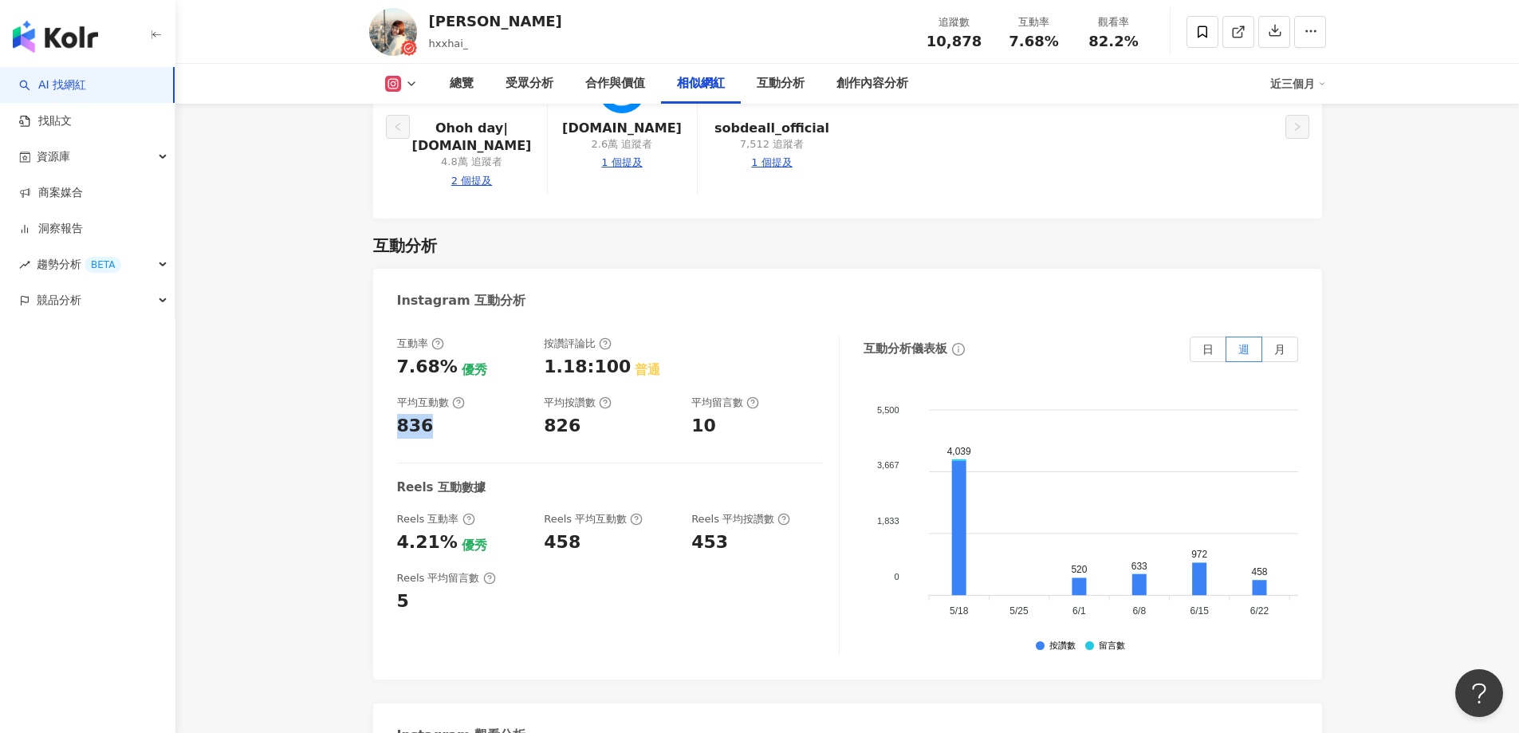
drag, startPoint x: 395, startPoint y: 392, endPoint x: 469, endPoint y: 406, distance: 75.6
click at [469, 406] on div "互動率 7.68% 優秀 按讚評論比 1.18:100 普通 平均互動數 836 平均按讚數 826 平均留言數 10 Reels 互動數據 Reels 互動…" at bounding box center [847, 500] width 949 height 359
copy div "836"
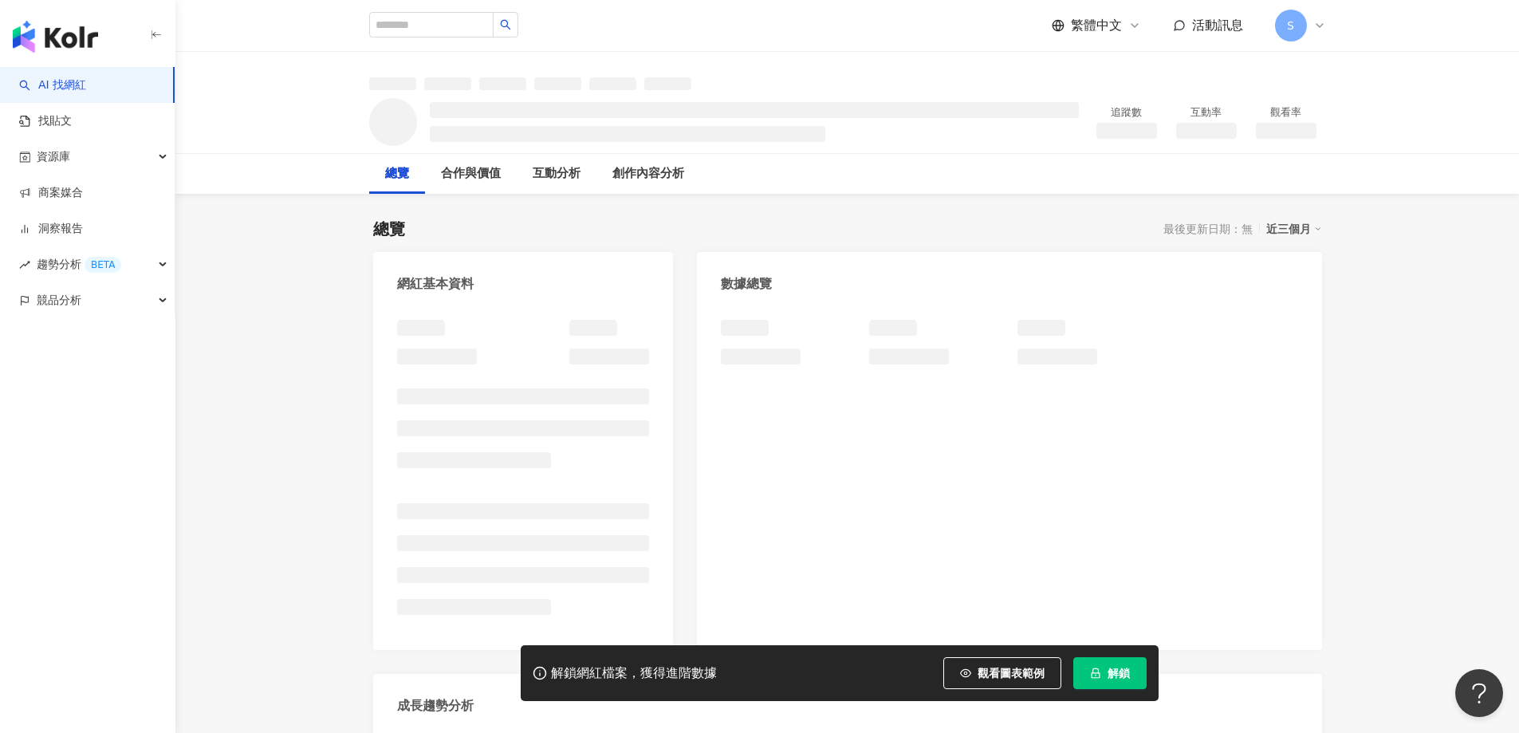
click at [1105, 674] on button "解鎖" at bounding box center [1110, 673] width 73 height 32
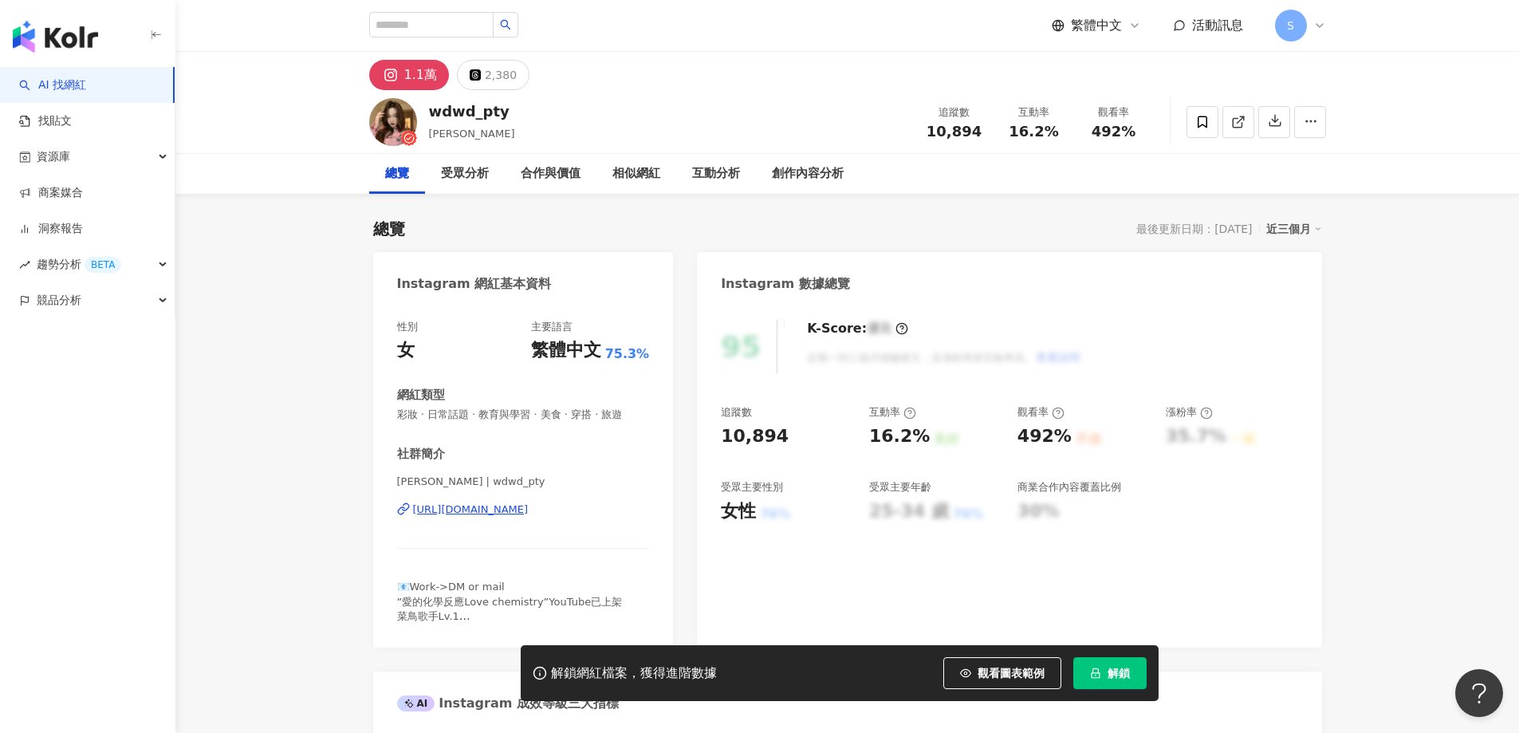
click at [1104, 674] on button "解鎖" at bounding box center [1110, 673] width 73 height 32
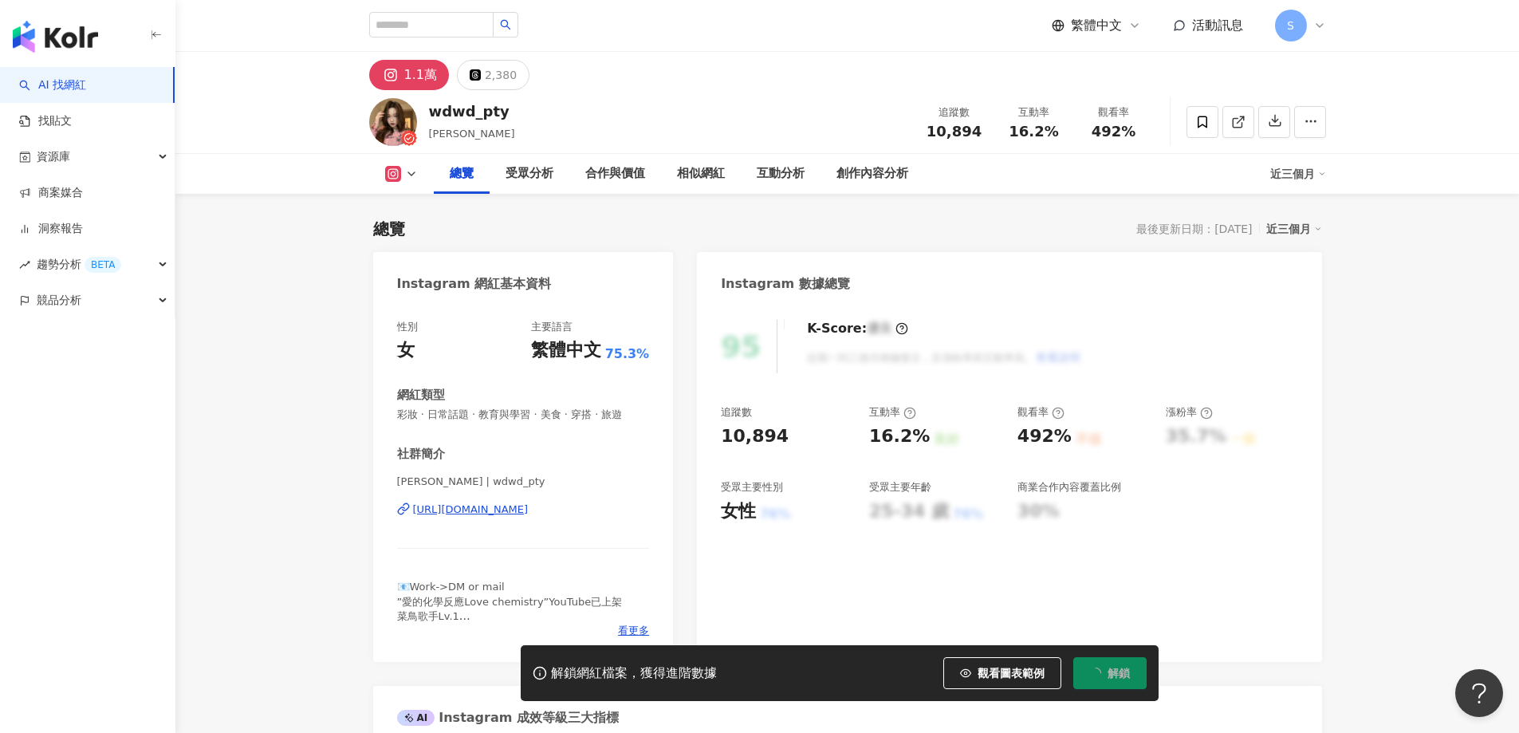
scroll to position [98, 0]
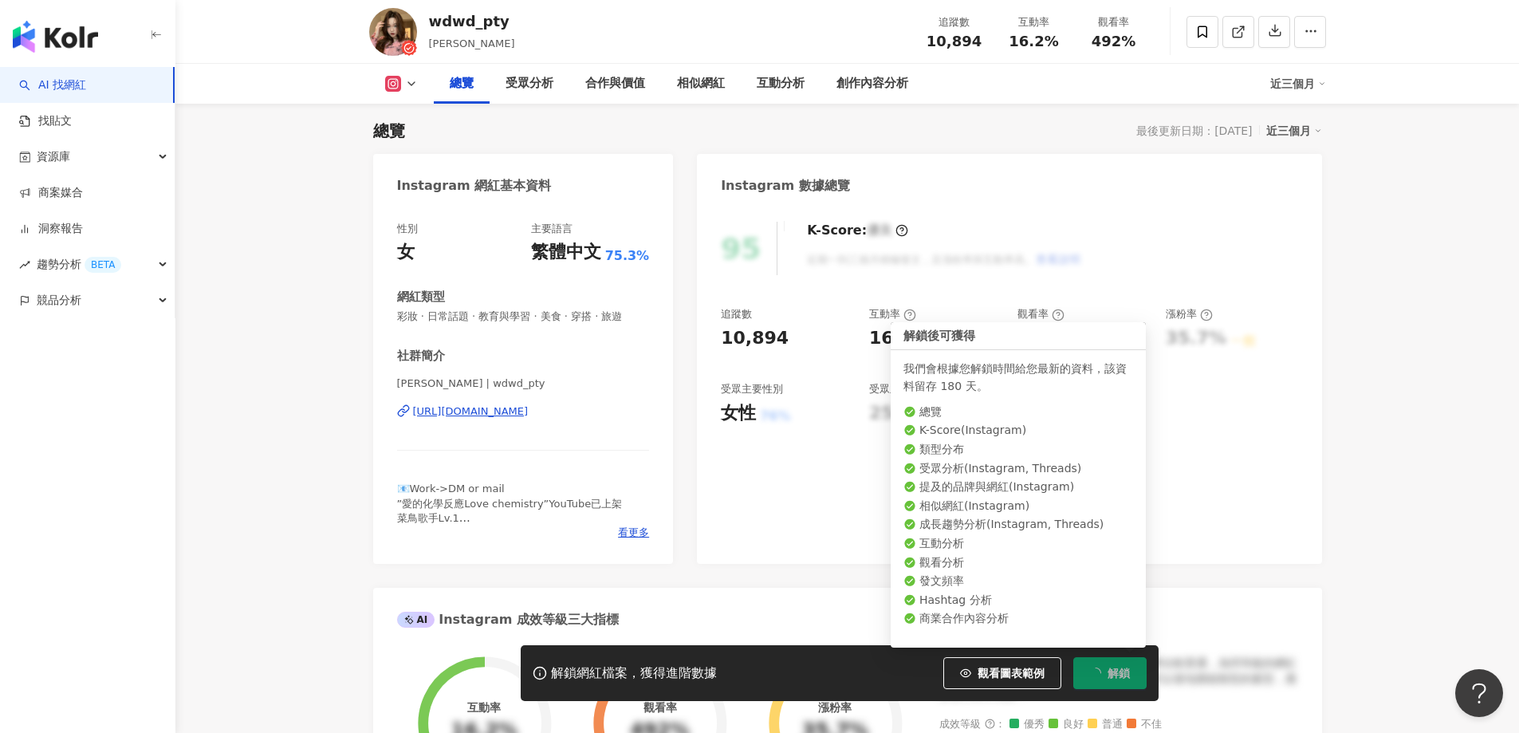
click at [919, 347] on div "16.2%" at bounding box center [899, 338] width 61 height 25
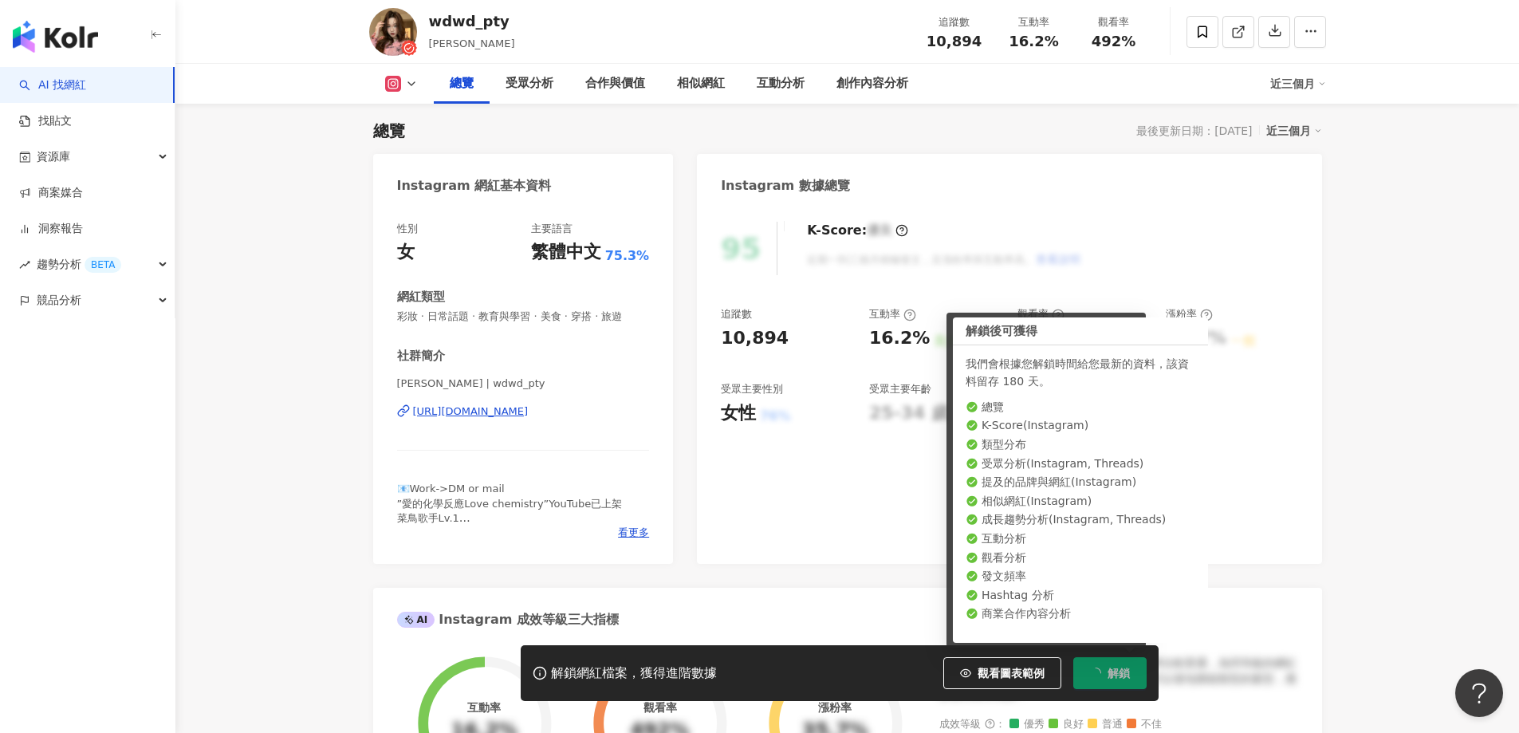
click at [853, 349] on div "10,894" at bounding box center [787, 338] width 132 height 25
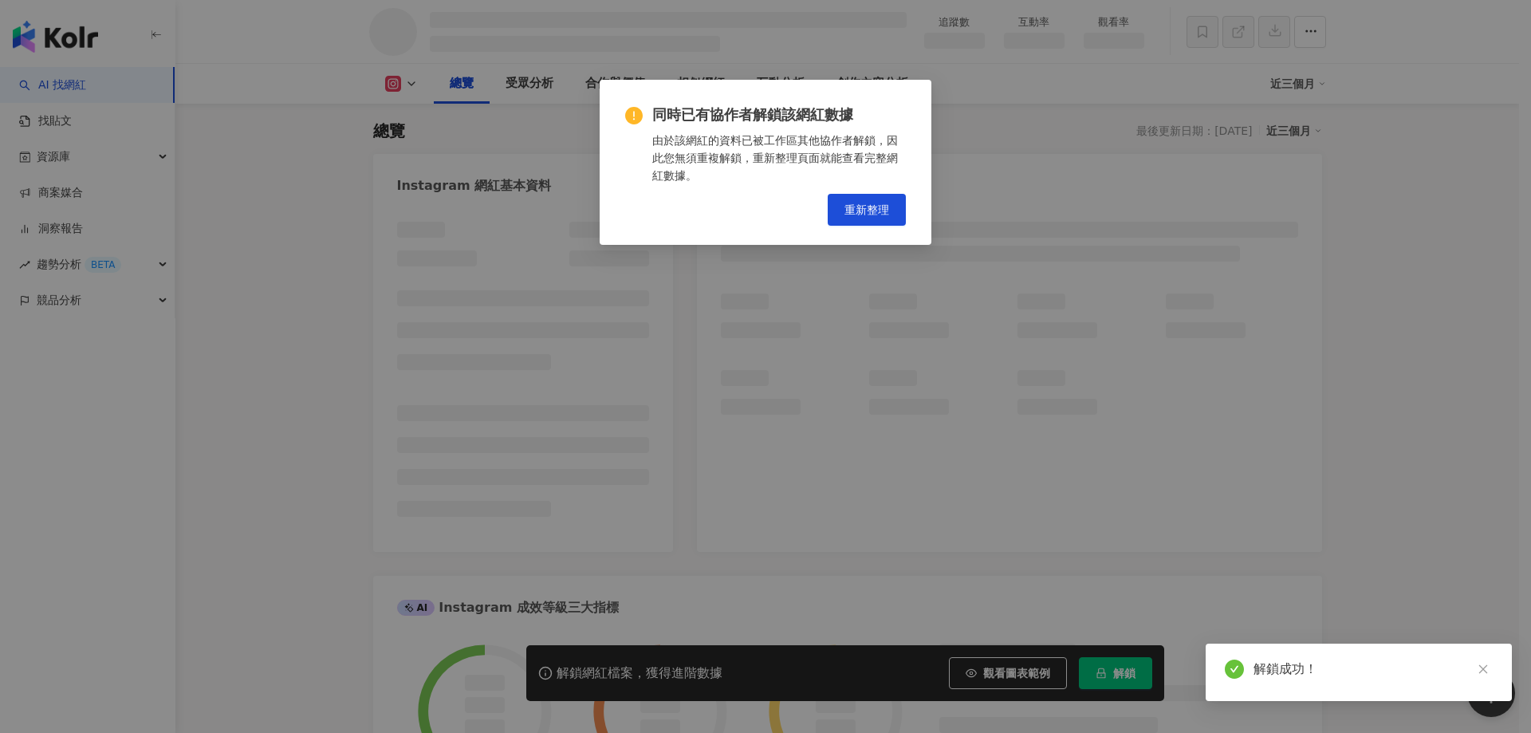
click at [893, 335] on div "同時已有協作者解鎖該網紅數據 由於該網紅的資料已被工作區其他協作者解鎖，因此您無須重複解鎖，重新整理頁面就能查看完整網紅數據。 重新整理" at bounding box center [765, 366] width 1531 height 733
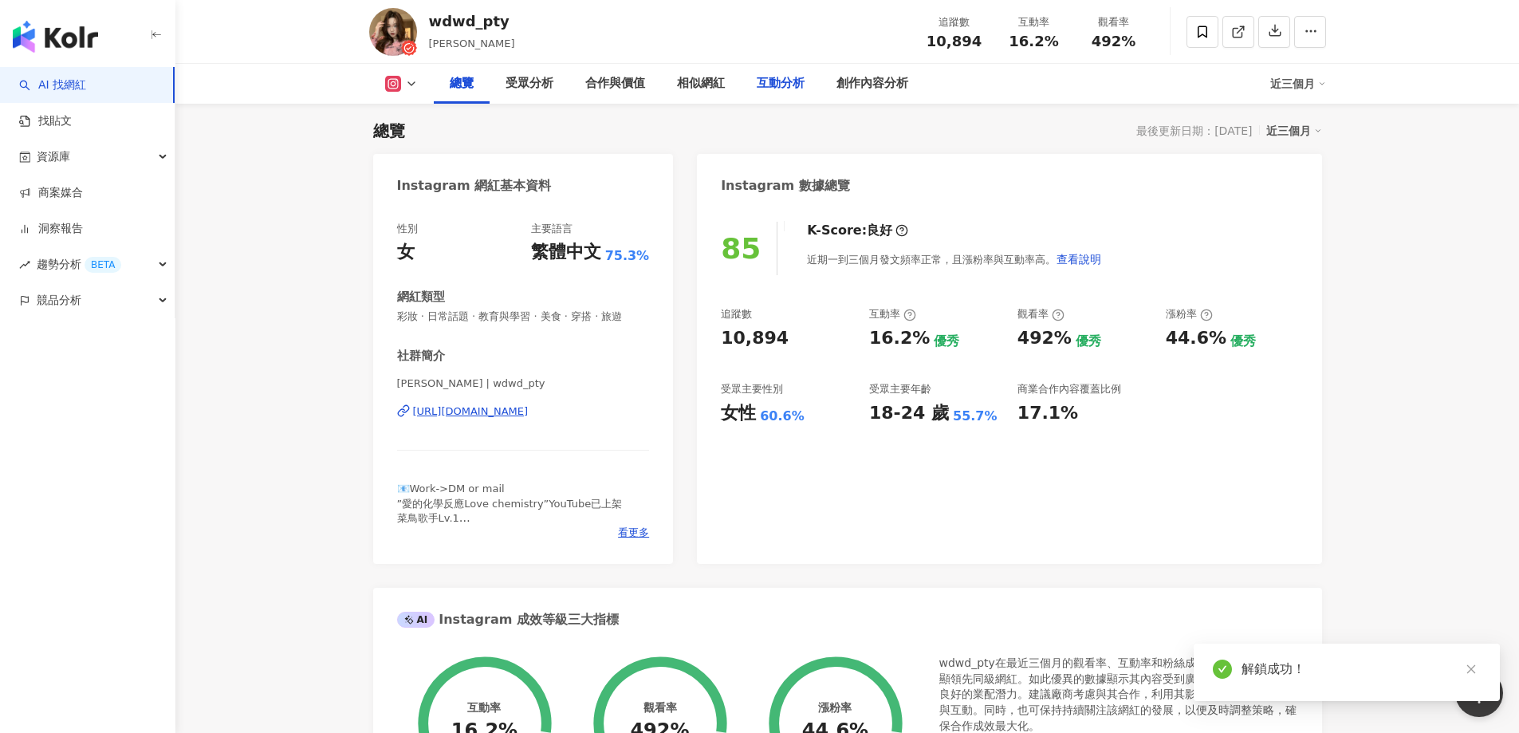
click at [782, 80] on div "互動分析" at bounding box center [781, 83] width 48 height 19
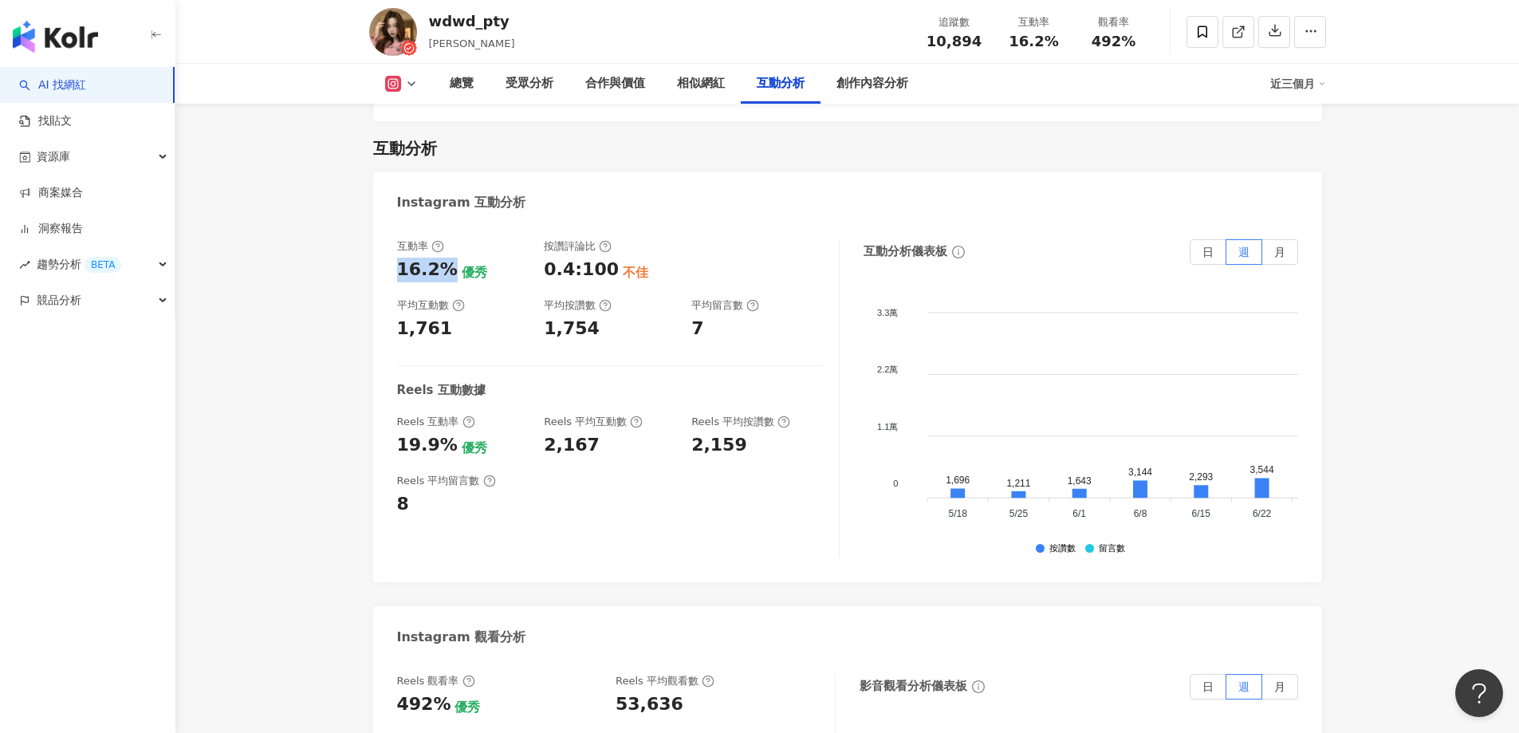
drag, startPoint x: 396, startPoint y: 255, endPoint x: 448, endPoint y: 259, distance: 52.8
click at [448, 259] on div "互動率 16.2% 優秀 按讚評論比 0.4:100 不佳 平均互動數 1,761 平均按讚數 1,754 平均留言數 7 Reels 互動數據 Reels …" at bounding box center [847, 402] width 949 height 359
copy div "16.2%"
drag, startPoint x: 404, startPoint y: 317, endPoint x: 449, endPoint y: 318, distance: 44.7
click at [449, 318] on div "1,761" at bounding box center [463, 329] width 132 height 25
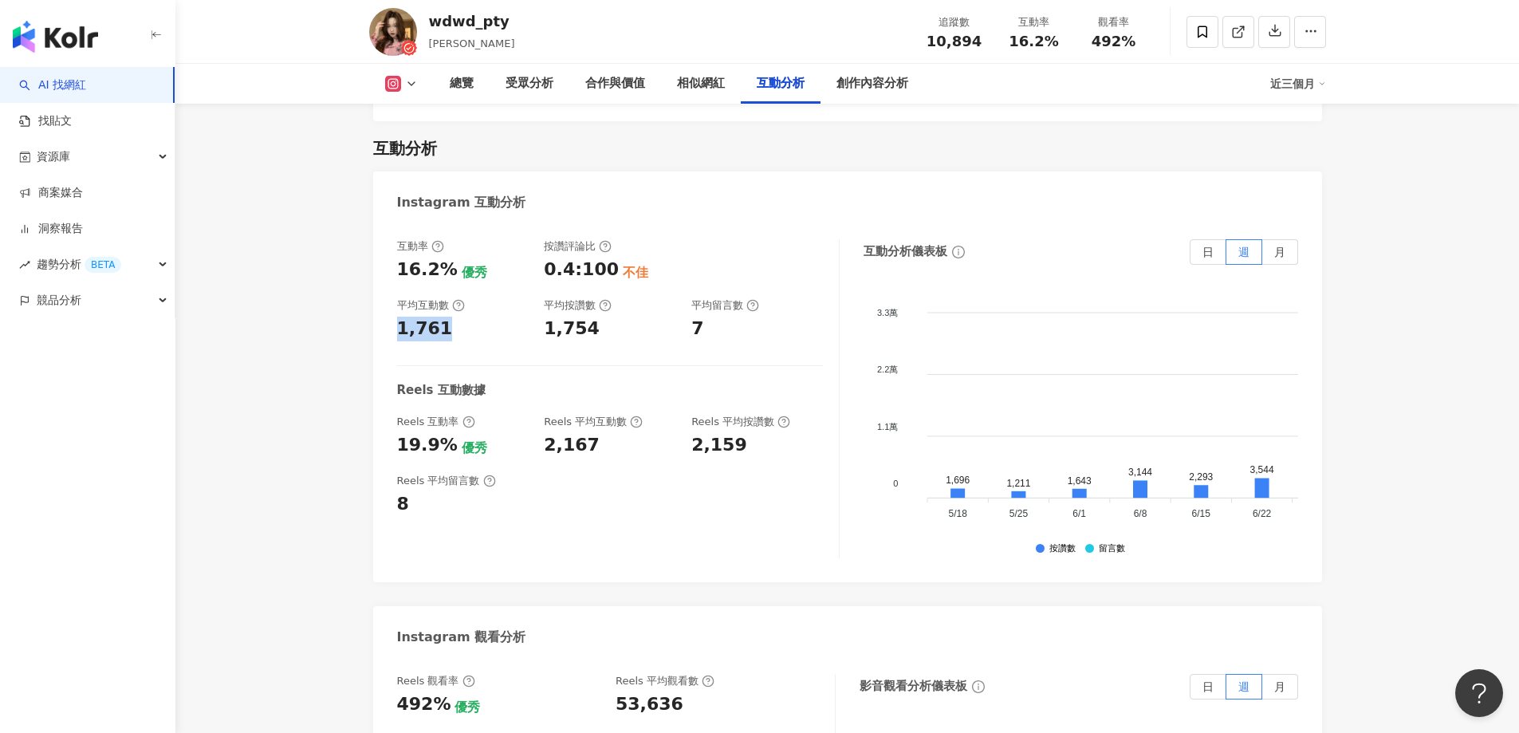
copy div "1,761"
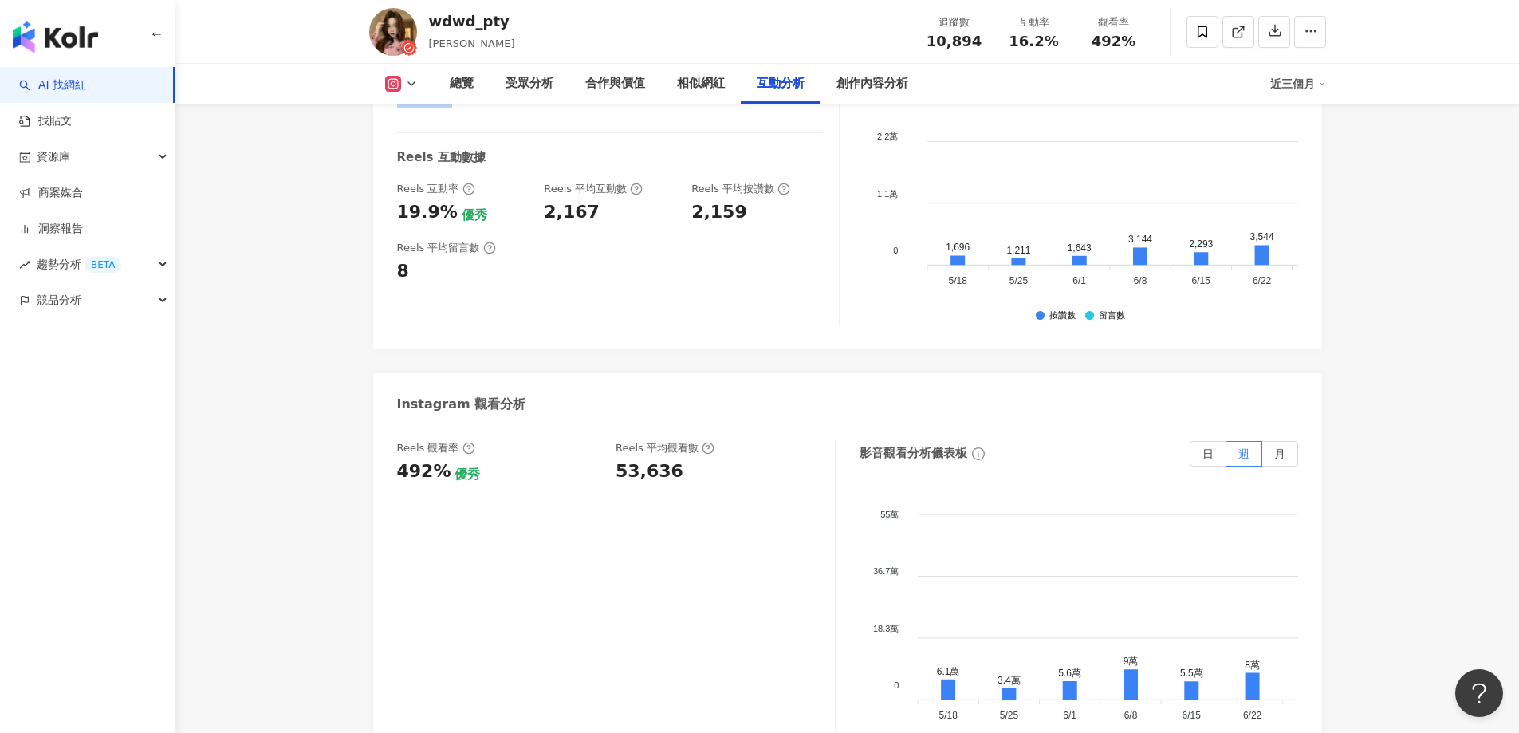
scroll to position [3381, 0]
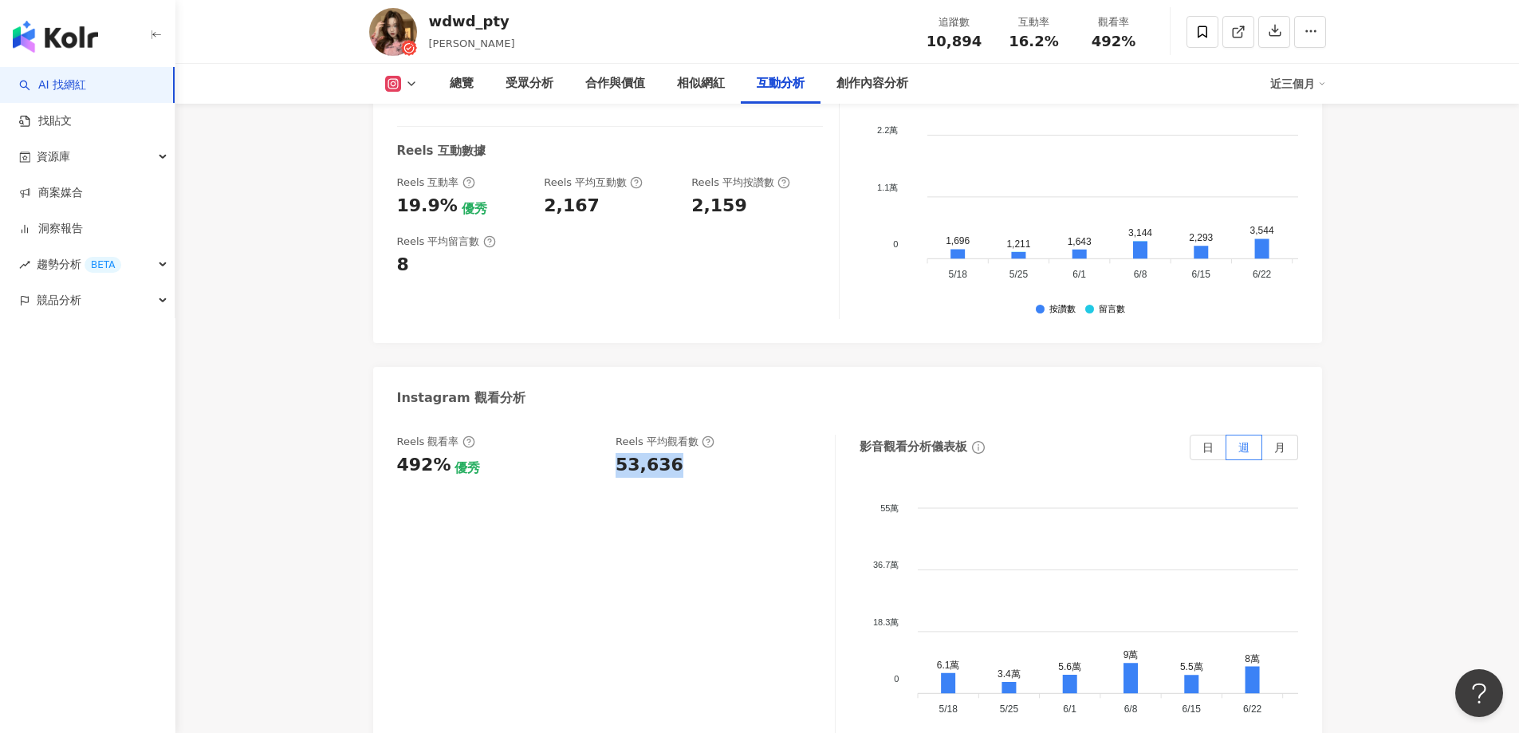
drag, startPoint x: 617, startPoint y: 451, endPoint x: 688, endPoint y: 463, distance: 71.9
click at [688, 463] on div "Reels 觀看率 492% 優秀 Reels 平均觀看數 53,636" at bounding box center [616, 594] width 439 height 319
copy div "53,636"
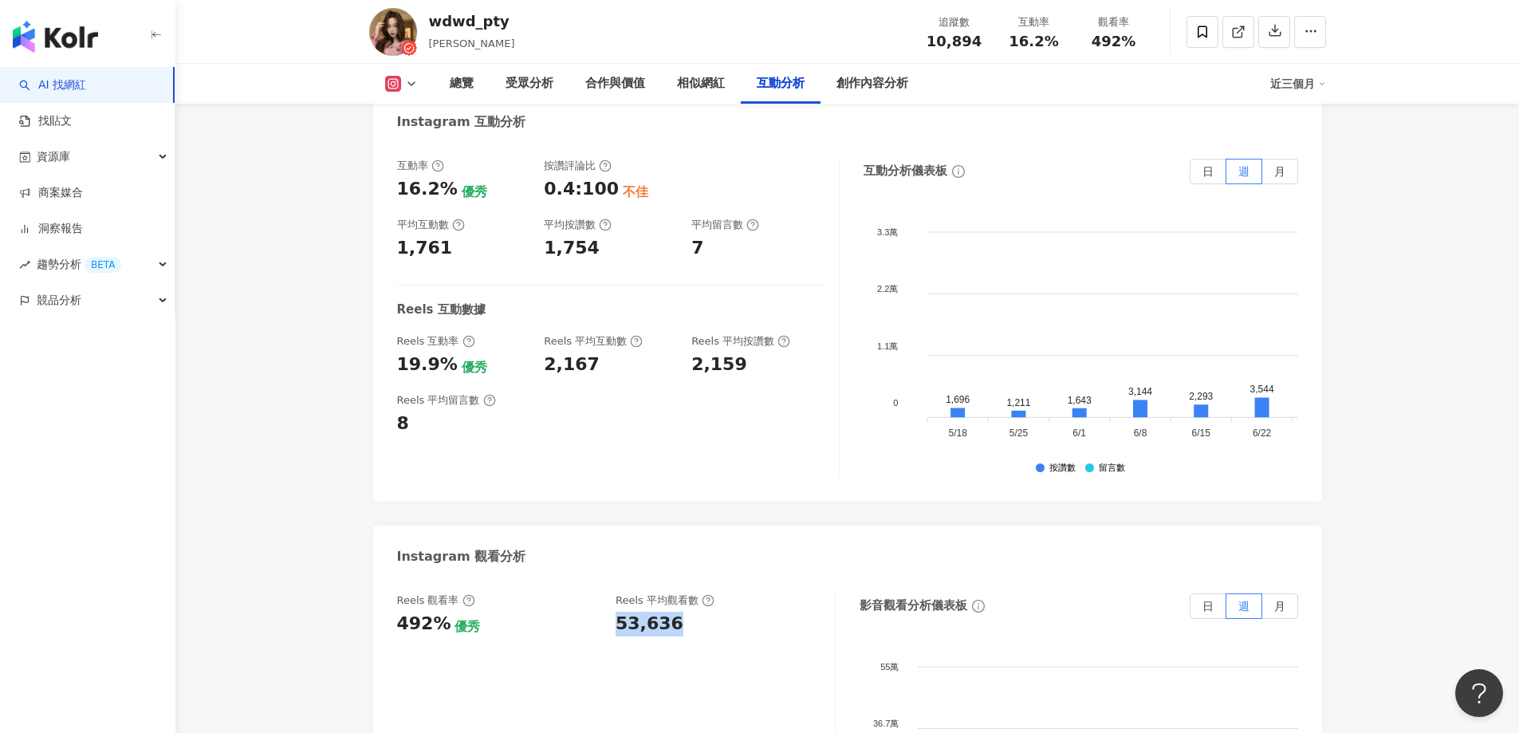
scroll to position [3221, 0]
click at [695, 353] on div "2,159" at bounding box center [720, 365] width 56 height 25
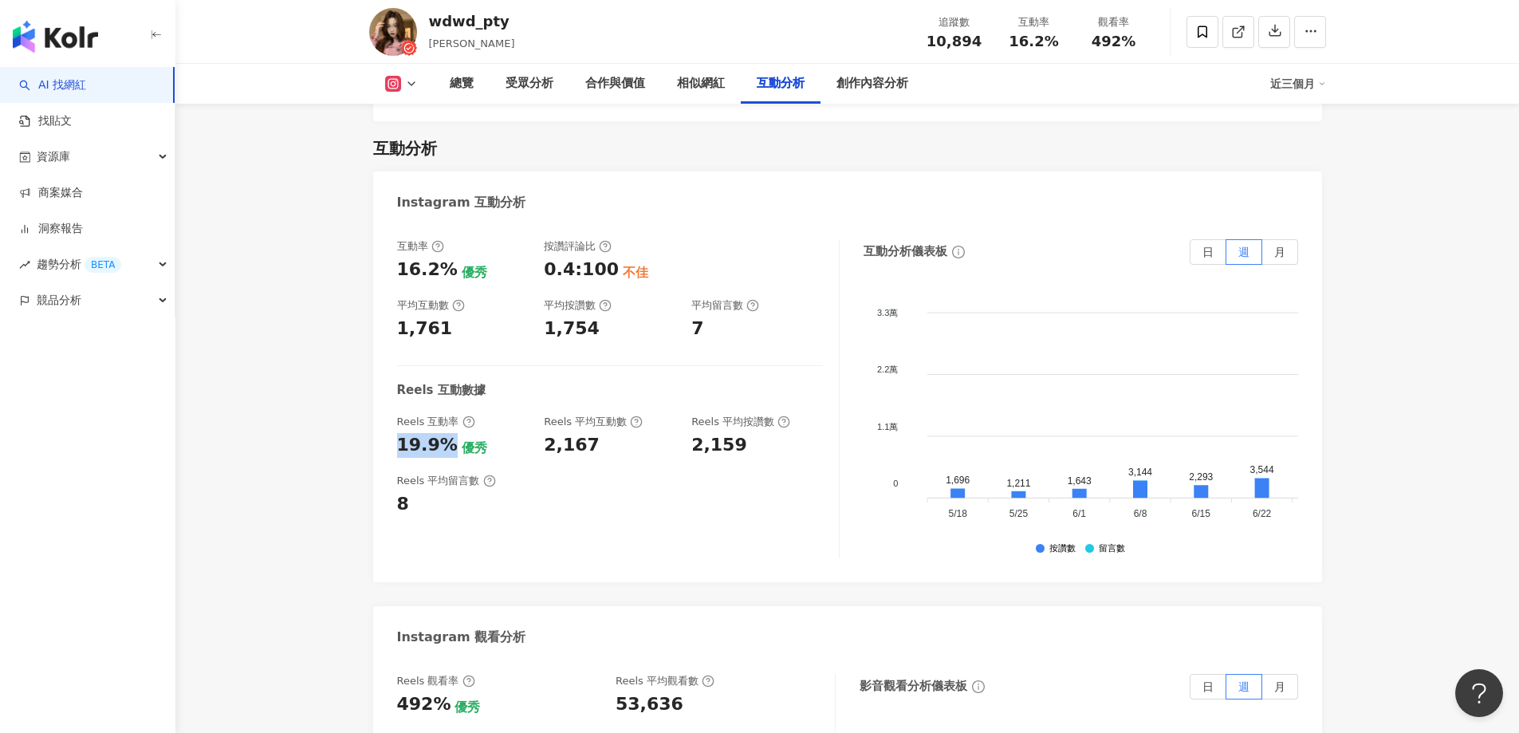
drag, startPoint x: 395, startPoint y: 439, endPoint x: 451, endPoint y: 437, distance: 55.9
click at [451, 437] on div "互動率 16.2% 優秀 按讚評論比 0.4:100 不佳 平均互動數 1,761 平均按讚數 1,754 平均留言數 7 Reels 互動數據 Reels …" at bounding box center [847, 402] width 949 height 359
copy div "19.9%"
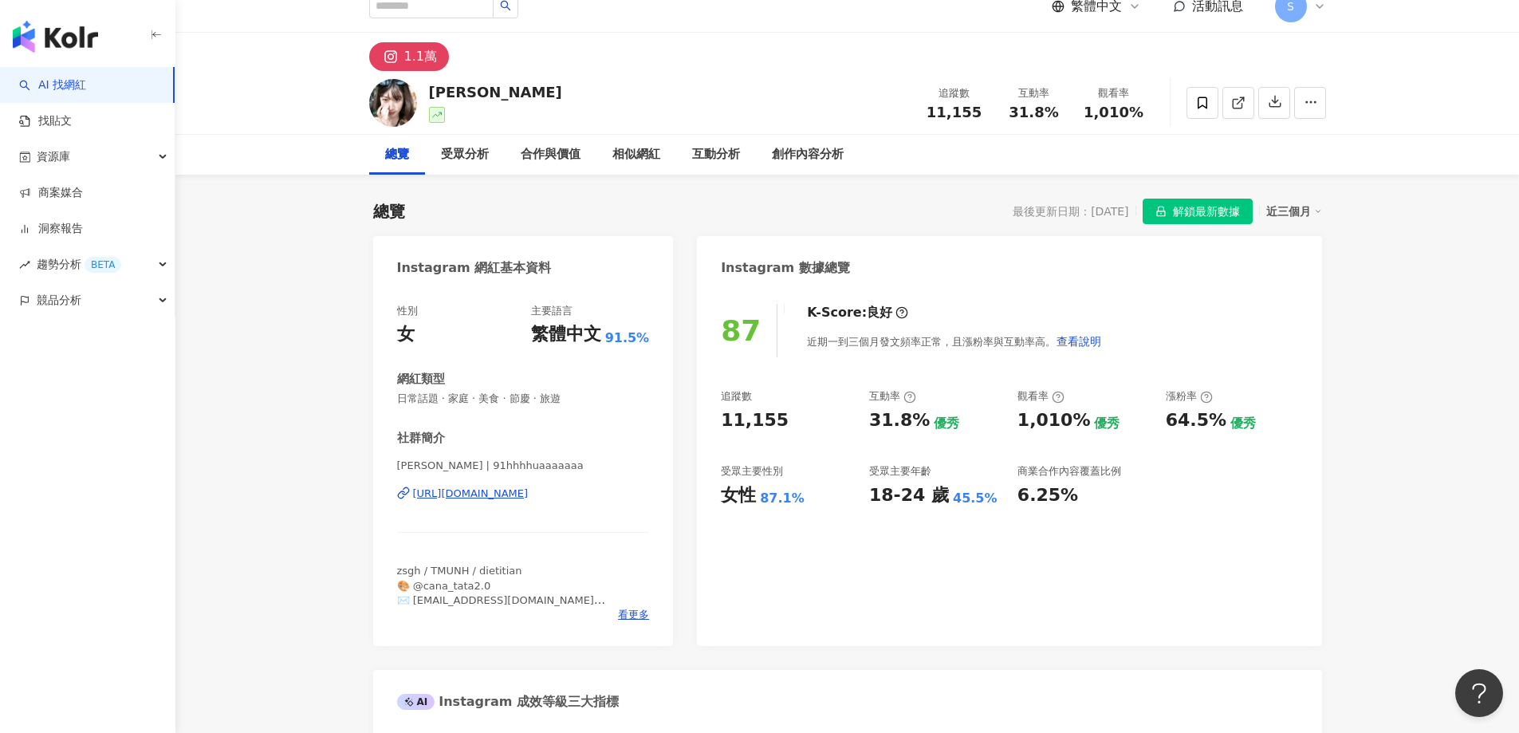
scroll to position [18, 0]
drag, startPoint x: 875, startPoint y: 426, endPoint x: 922, endPoint y: 430, distance: 47.2
click at [922, 430] on div "追蹤數 11,155 互動率 31.8% 優秀 觀看率 1,010% 優秀 漲粉率 64.5% 優秀 受眾主要性別 女性 87.1% 受眾主要年齡 18-24…" at bounding box center [1009, 449] width 577 height 118
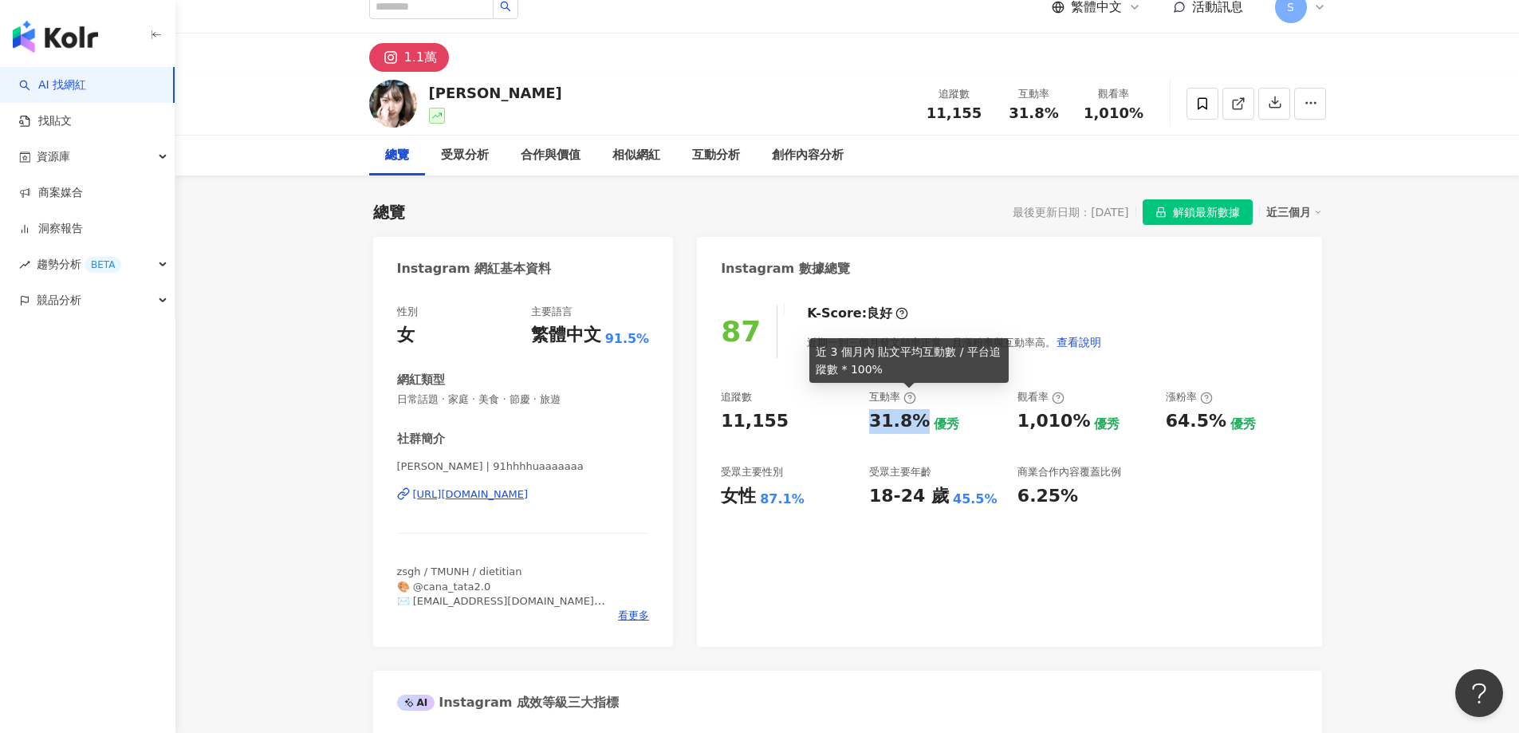
copy div "31.8%"
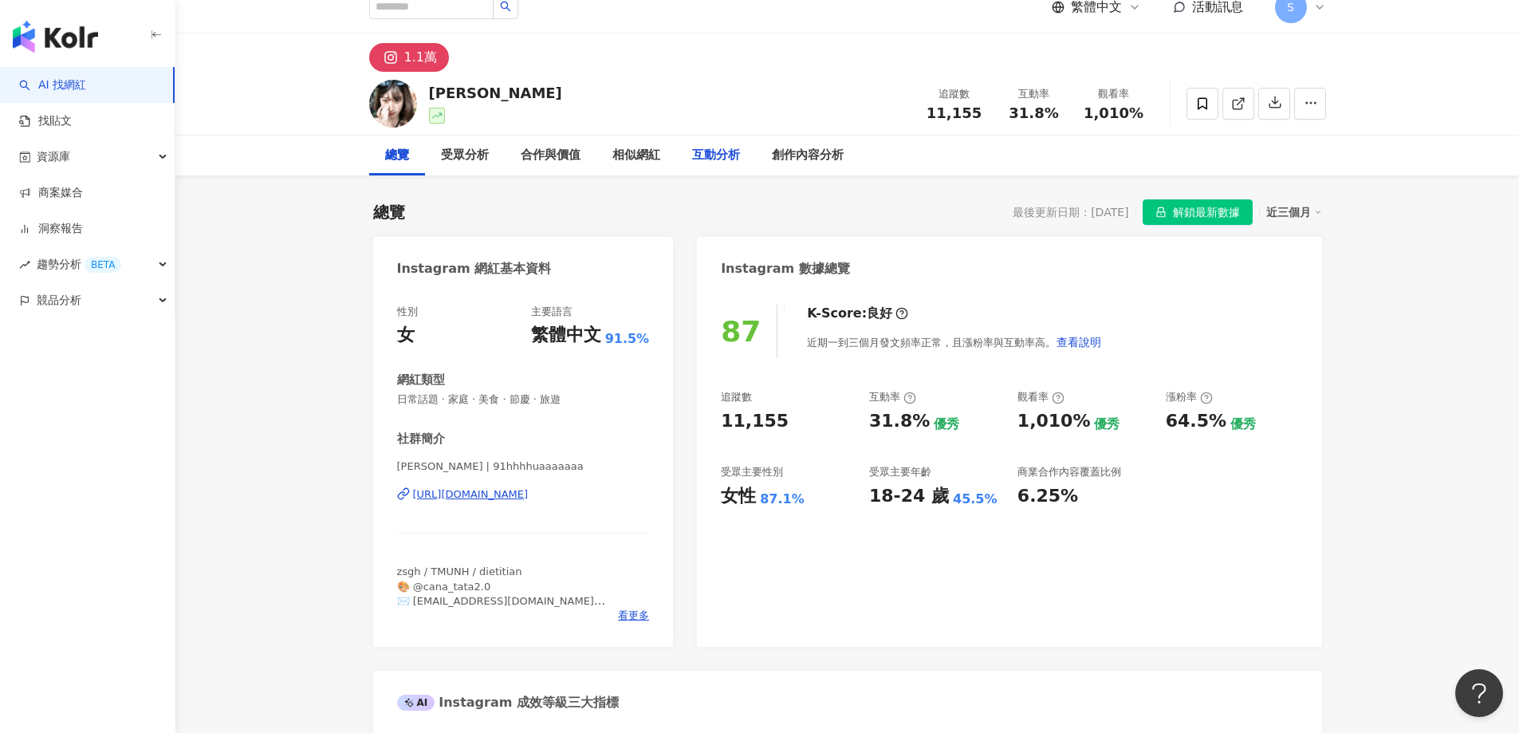
click at [699, 148] on div "互動分析" at bounding box center [716, 155] width 48 height 19
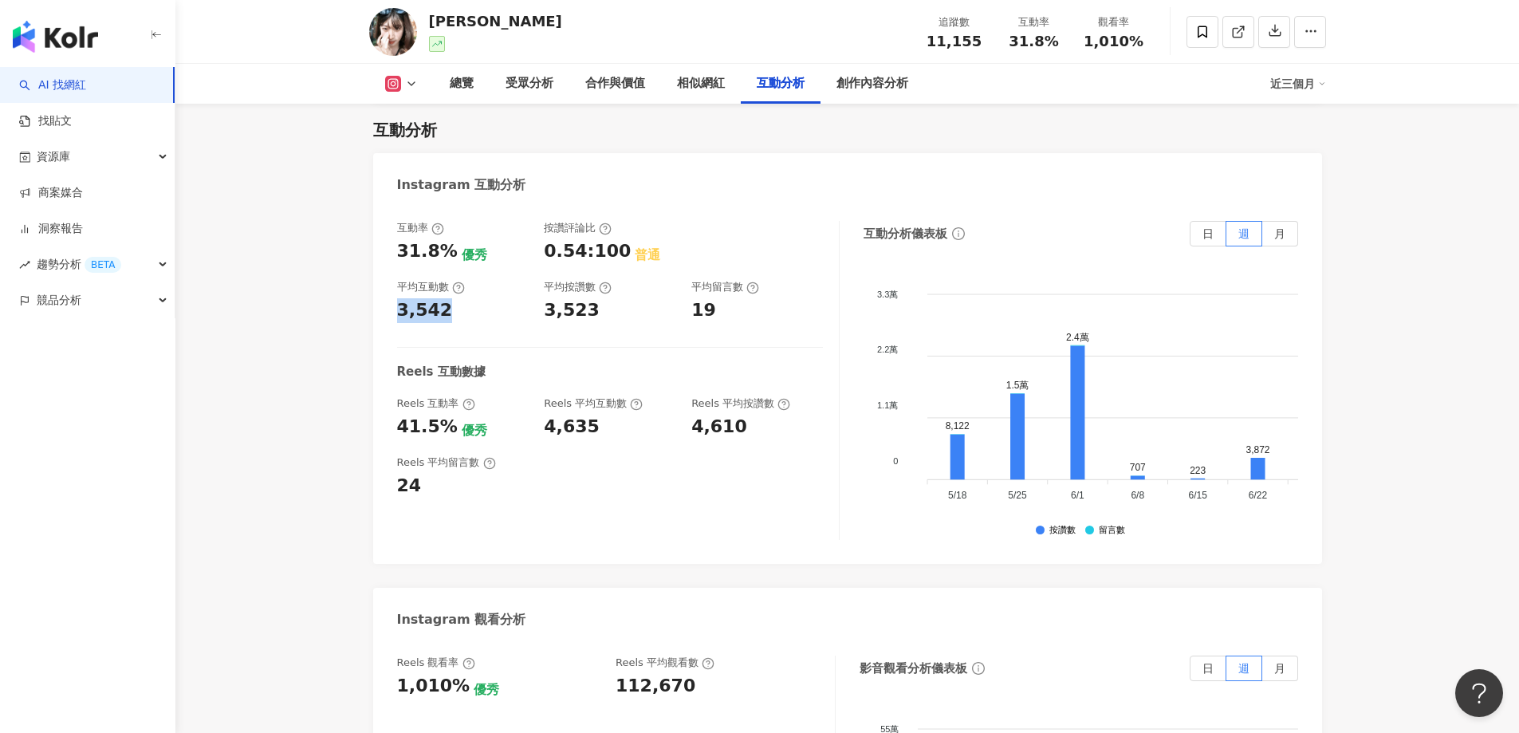
drag, startPoint x: 394, startPoint y: 306, endPoint x: 447, endPoint y: 312, distance: 53.7
click at [447, 312] on div "互動率 31.8% 優秀 按讚評論比 0.54:100 普通 平均互動數 3,542 平均按讚數 3,523 平均留言數 19 Reels 互動數據 Reel…" at bounding box center [847, 384] width 949 height 359
copy div "3,542"
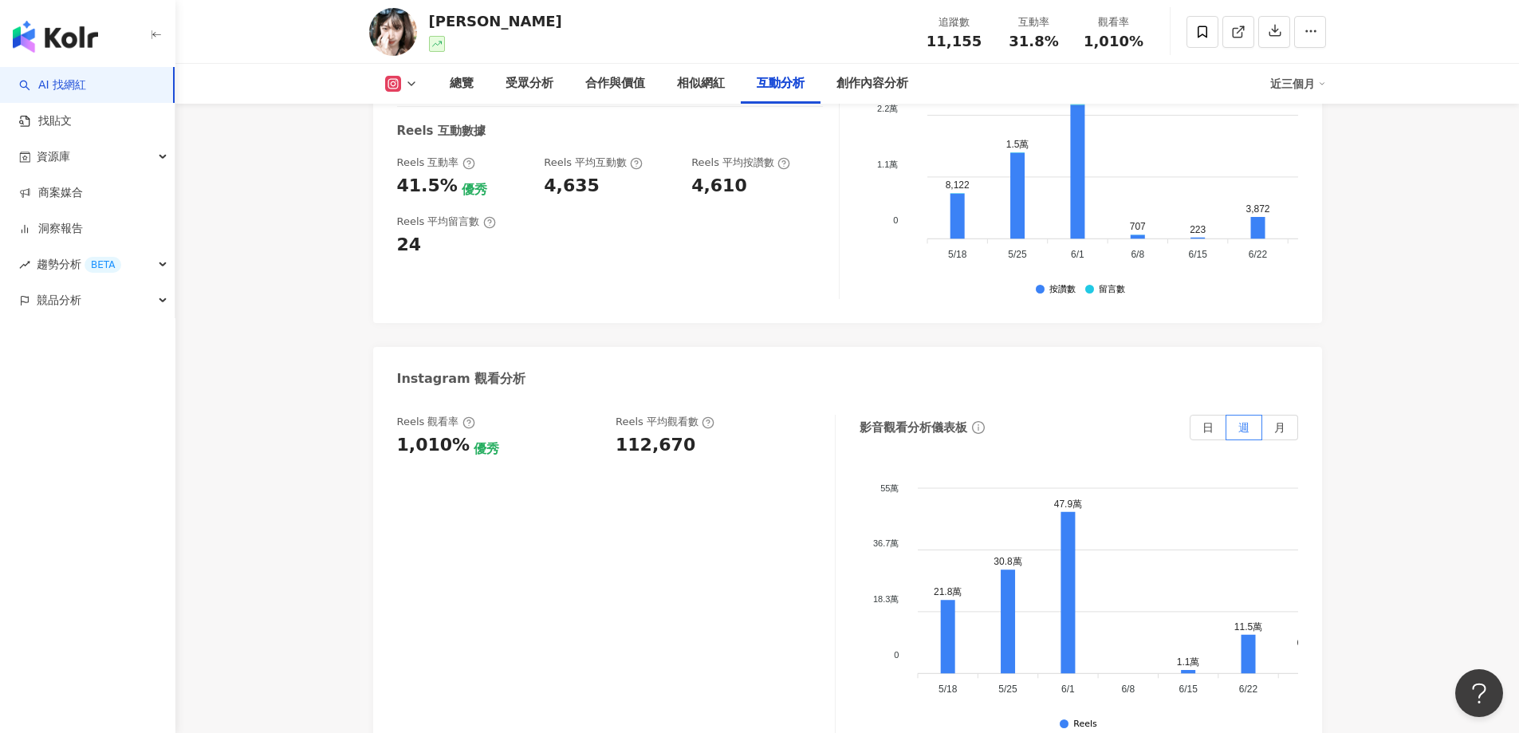
scroll to position [3288, 0]
drag, startPoint x: 621, startPoint y: 445, endPoint x: 705, endPoint y: 453, distance: 84.9
click at [705, 453] on div "Reels 觀看率 1,010% 優秀 Reels 平均觀看數 112,670" at bounding box center [608, 437] width 422 height 43
copy div "112,670"
drag, startPoint x: 396, startPoint y: 186, endPoint x: 449, endPoint y: 186, distance: 53.4
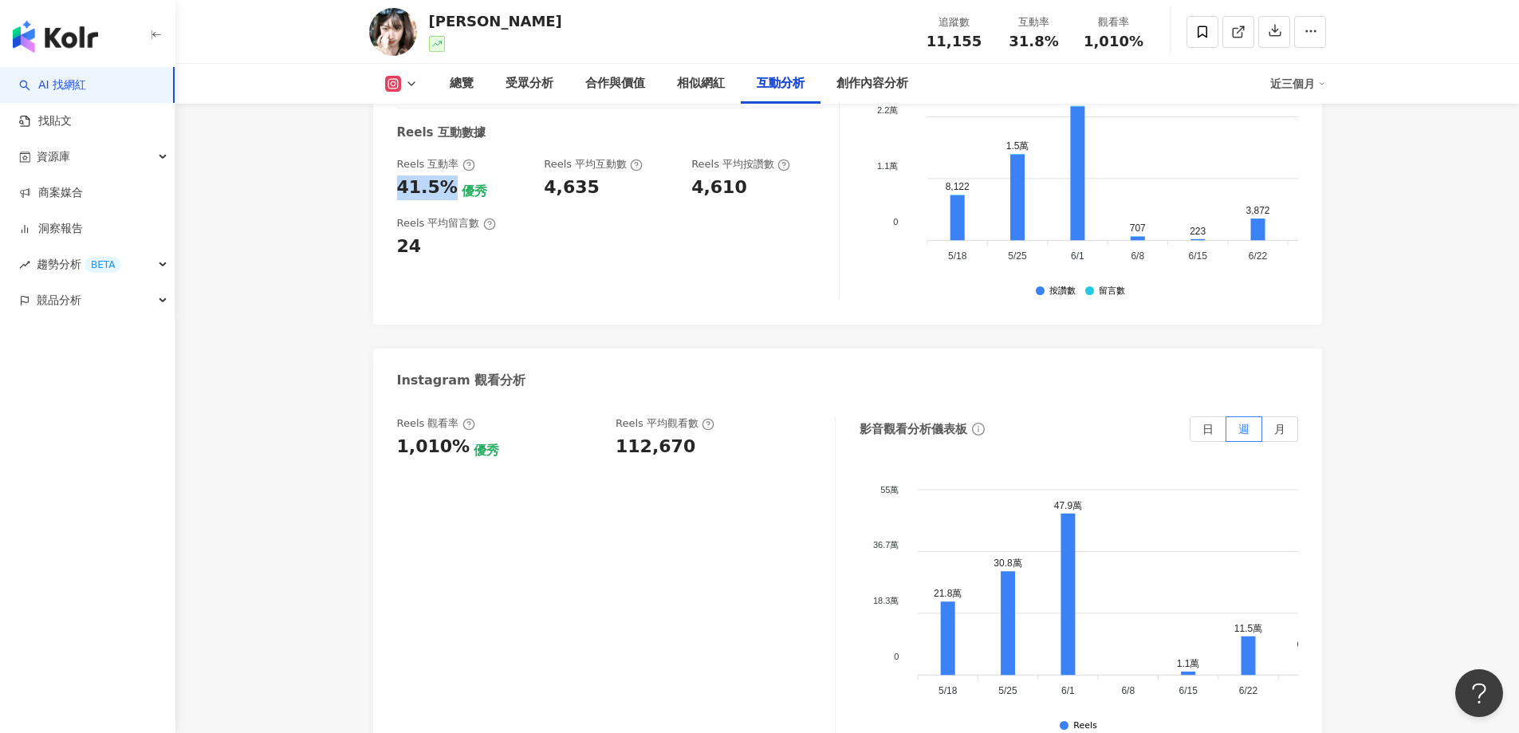
click at [449, 186] on div "互動率 31.8% 優秀 按讚評論比 0.54:100 普通 平均互動數 3,542 平均按讚數 3,523 平均留言數 19 Reels 互動數據 Reel…" at bounding box center [847, 145] width 949 height 359
copy div "41.5%"
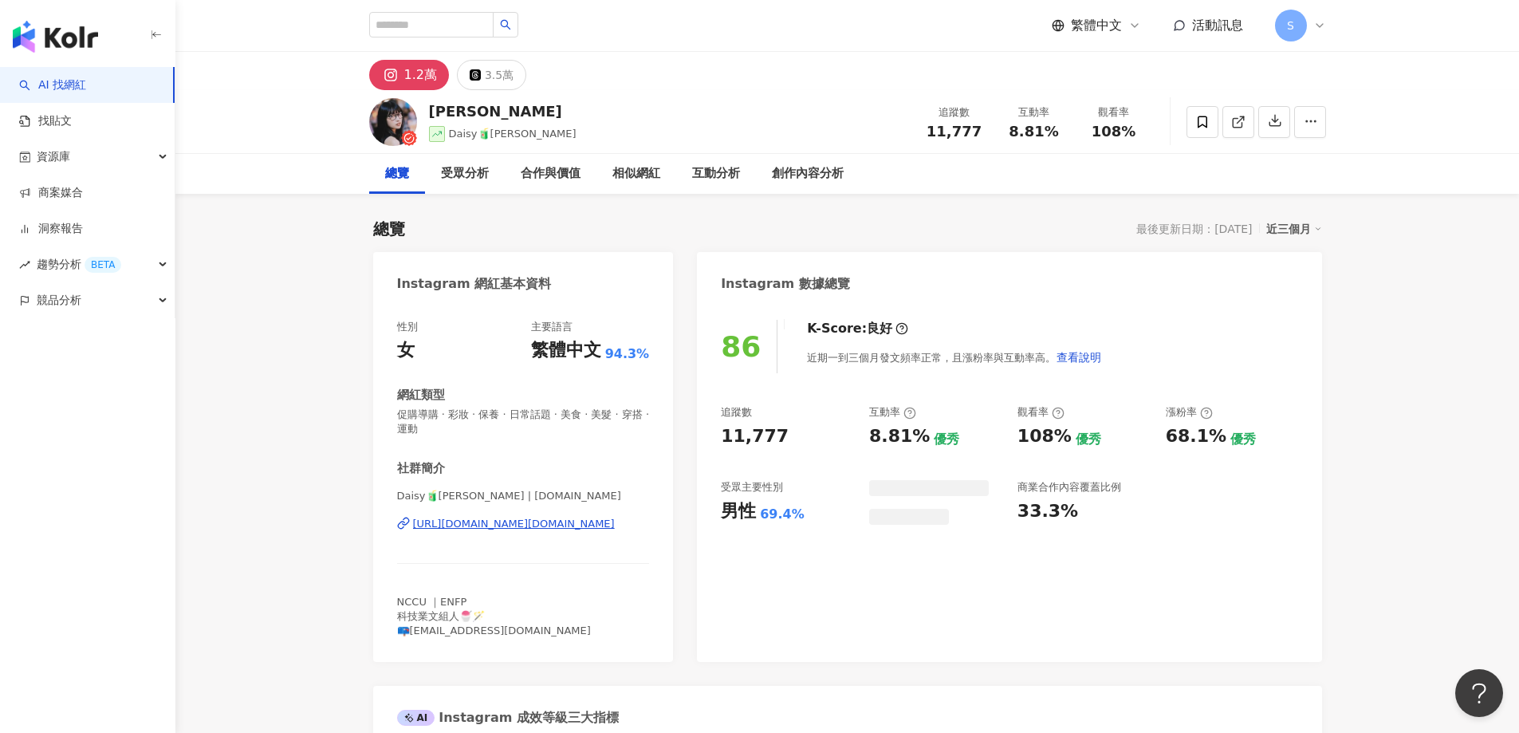
scroll to position [98, 0]
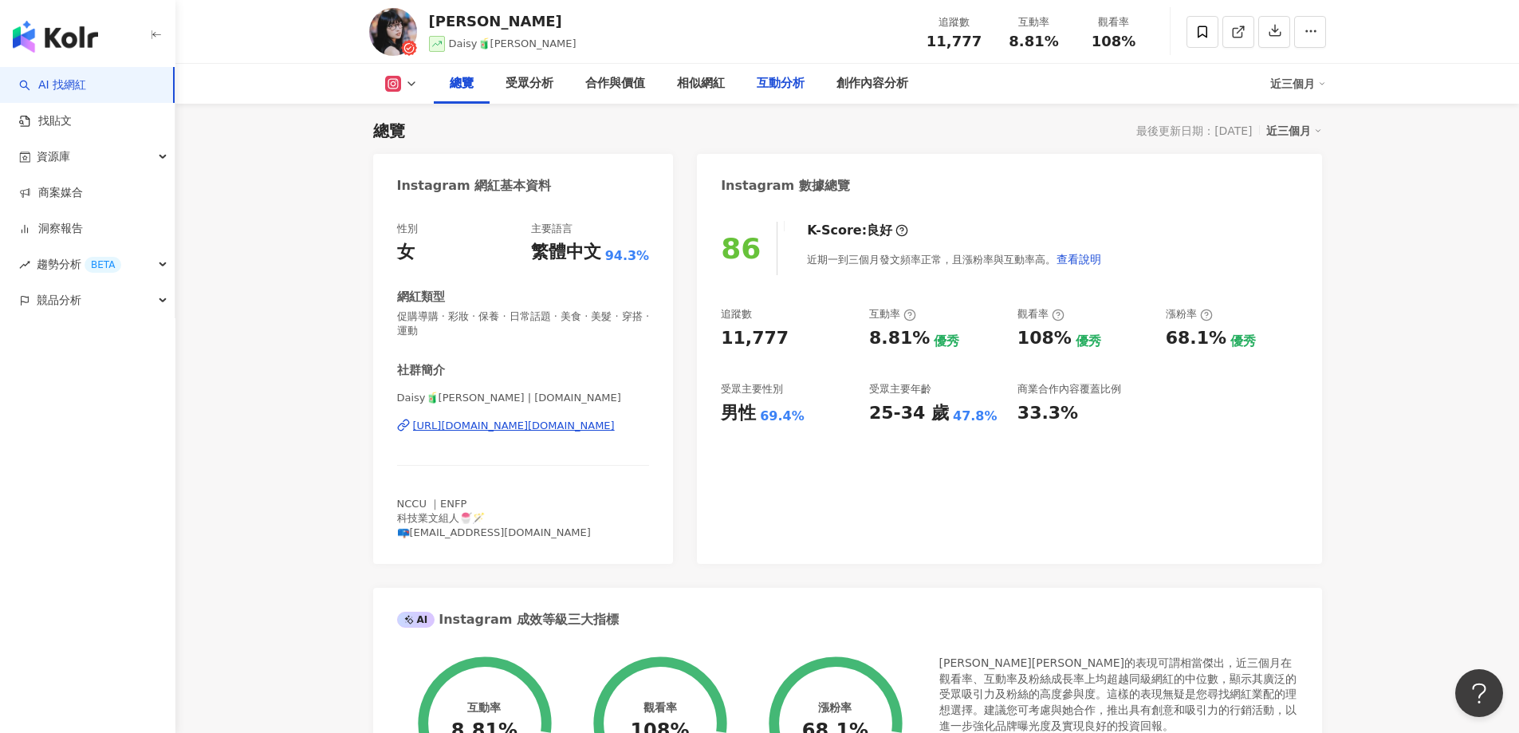
click at [776, 90] on div "互動分析" at bounding box center [781, 83] width 48 height 19
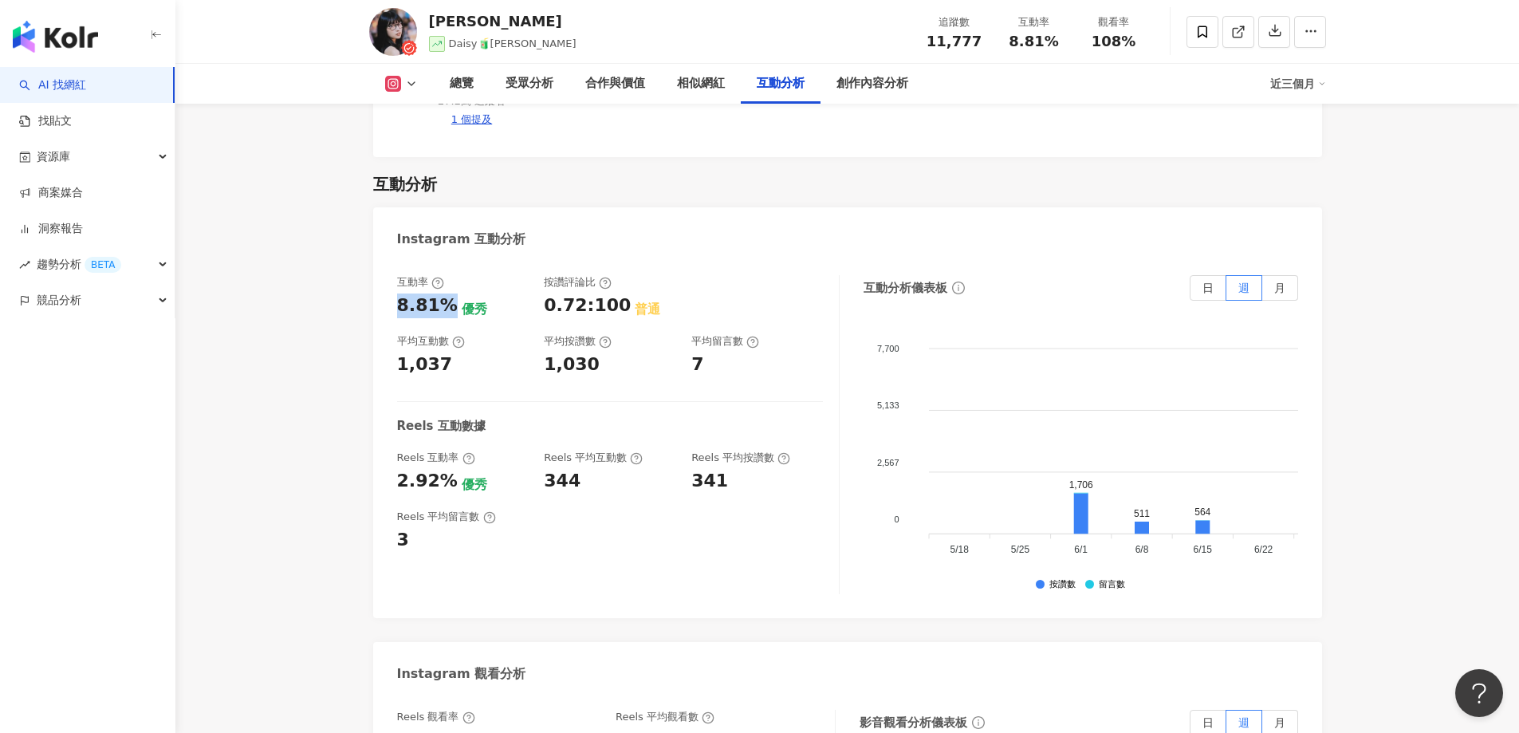
drag, startPoint x: 400, startPoint y: 248, endPoint x: 449, endPoint y: 257, distance: 50.2
click at [449, 259] on div "互動率 8.81% 優秀 按讚評論比 0.72:100 普通 平均互動數 1,037 平均按讚數 1,030 平均留言數 7 Reels 互動數據 Reels…" at bounding box center [847, 438] width 949 height 359
copy div "8.81%"
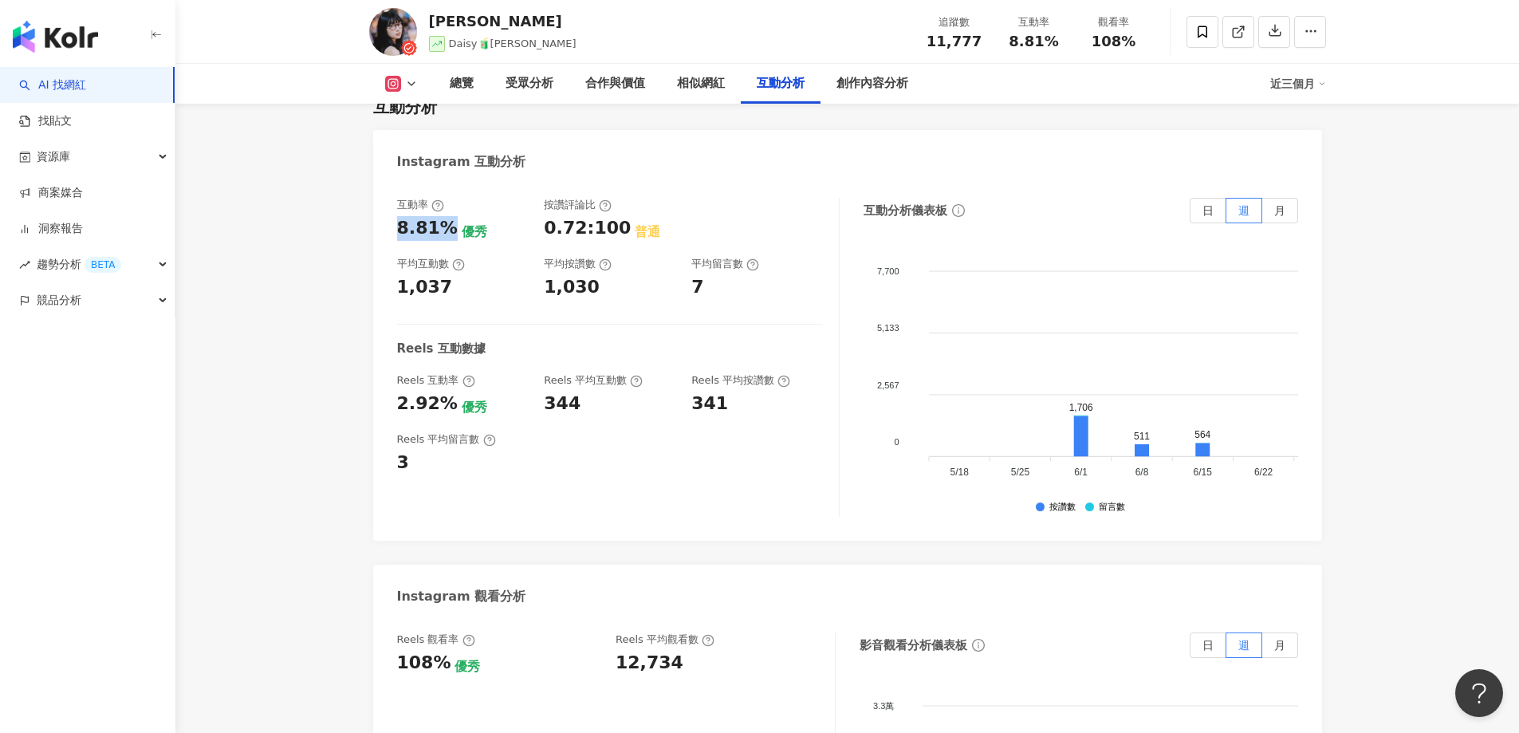
scroll to position [3336, 0]
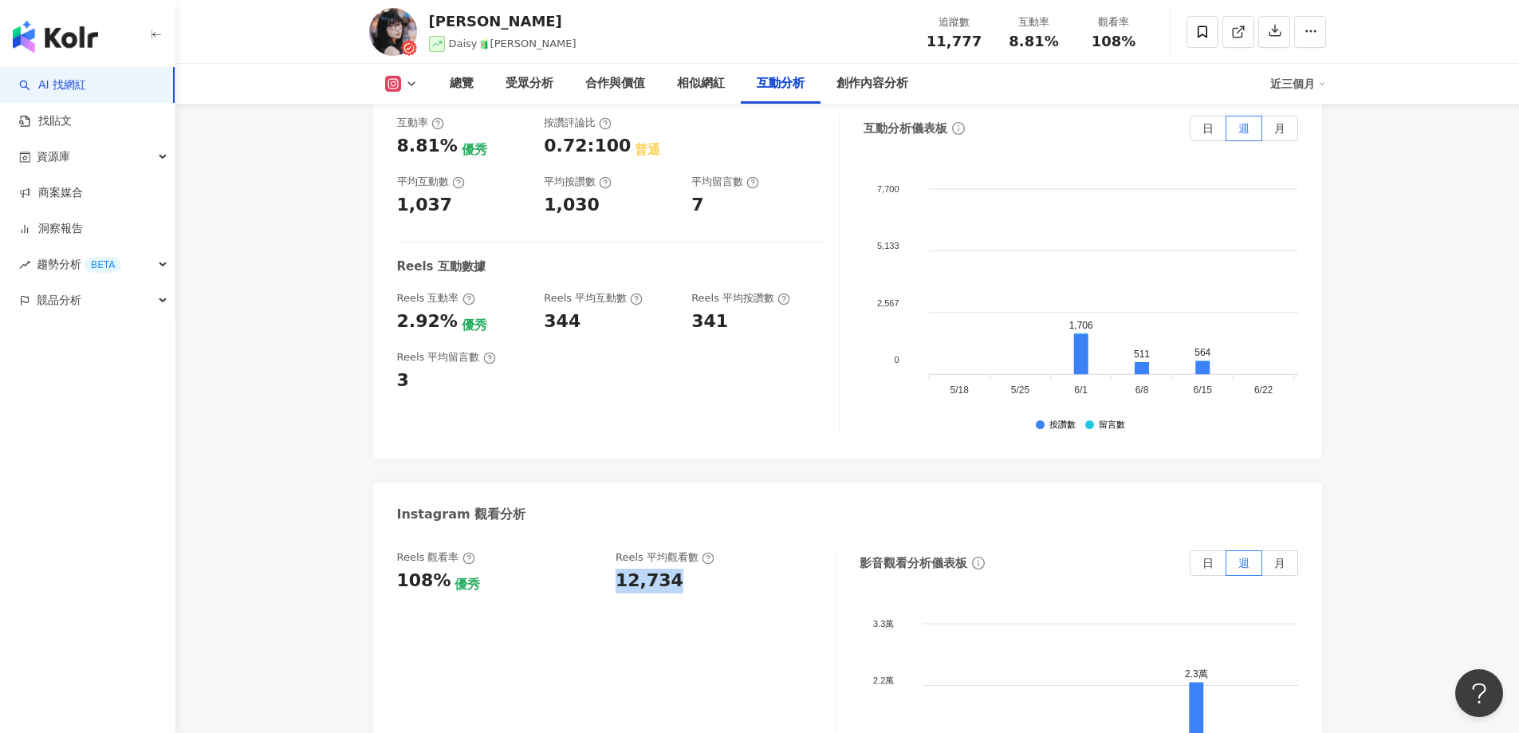
drag, startPoint x: 617, startPoint y: 530, endPoint x: 708, endPoint y: 541, distance: 92.3
click at [708, 550] on div "Reels 觀看率 108% 優秀 Reels 平均觀看數 12,734" at bounding box center [616, 709] width 439 height 319
copy div "12,734"
drag, startPoint x: 391, startPoint y: 274, endPoint x: 440, endPoint y: 283, distance: 50.2
click at [444, 282] on div "互動率 8.81% 優秀 按讚評論比 0.72:100 普通 平均互動數 1,037 平均按讚數 1,030 平均留言數 7 Reels 互動數據 Reels…" at bounding box center [847, 279] width 949 height 359
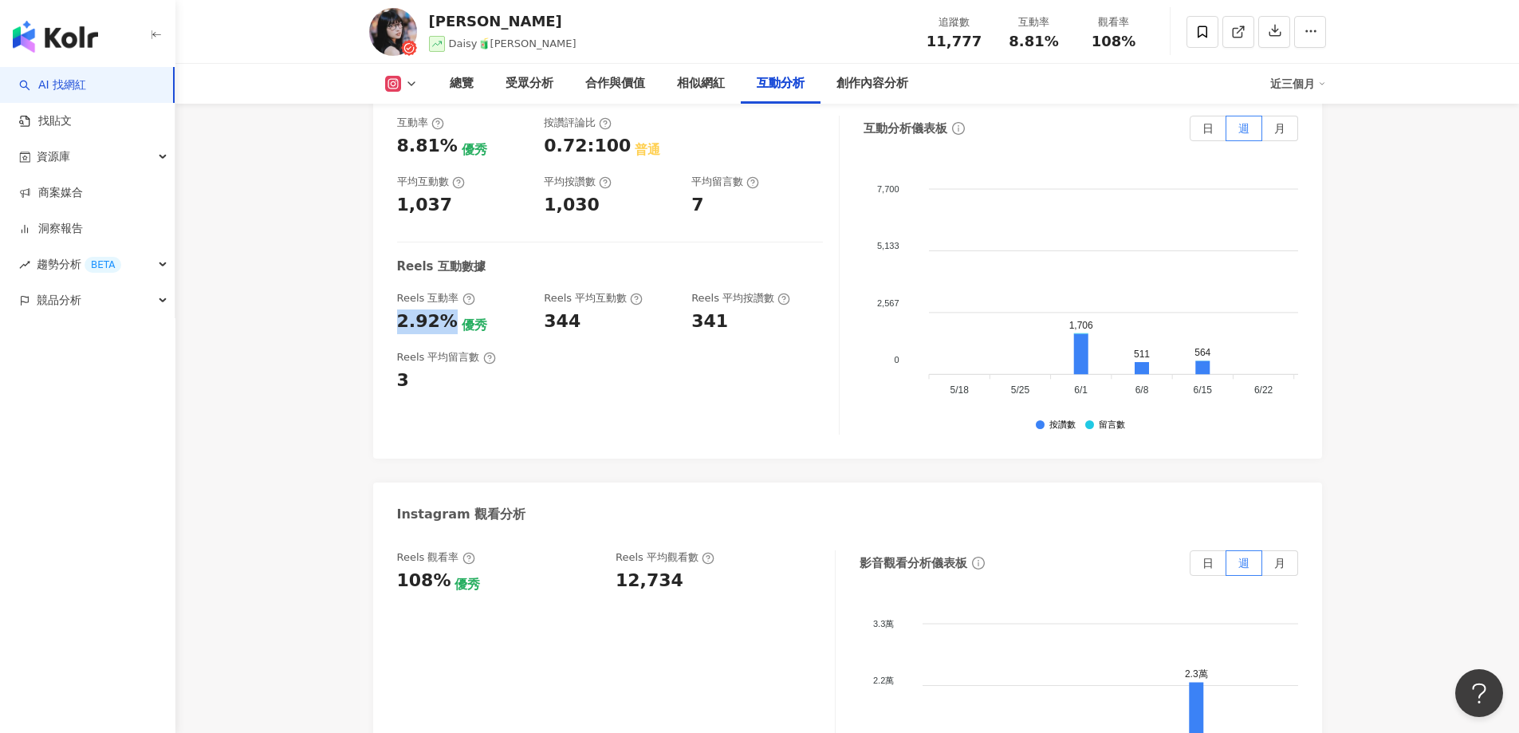
copy div "2.92%"
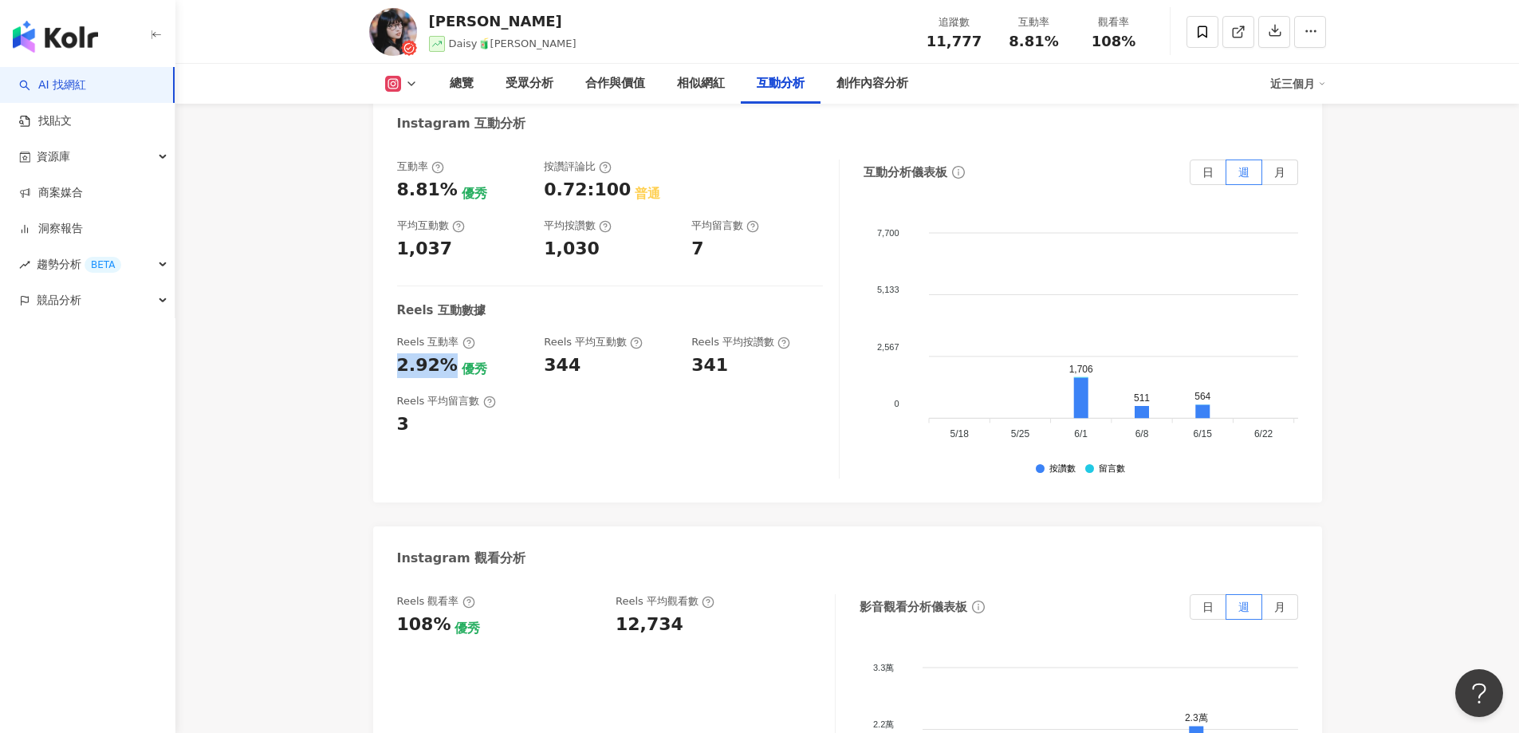
scroll to position [3257, 0]
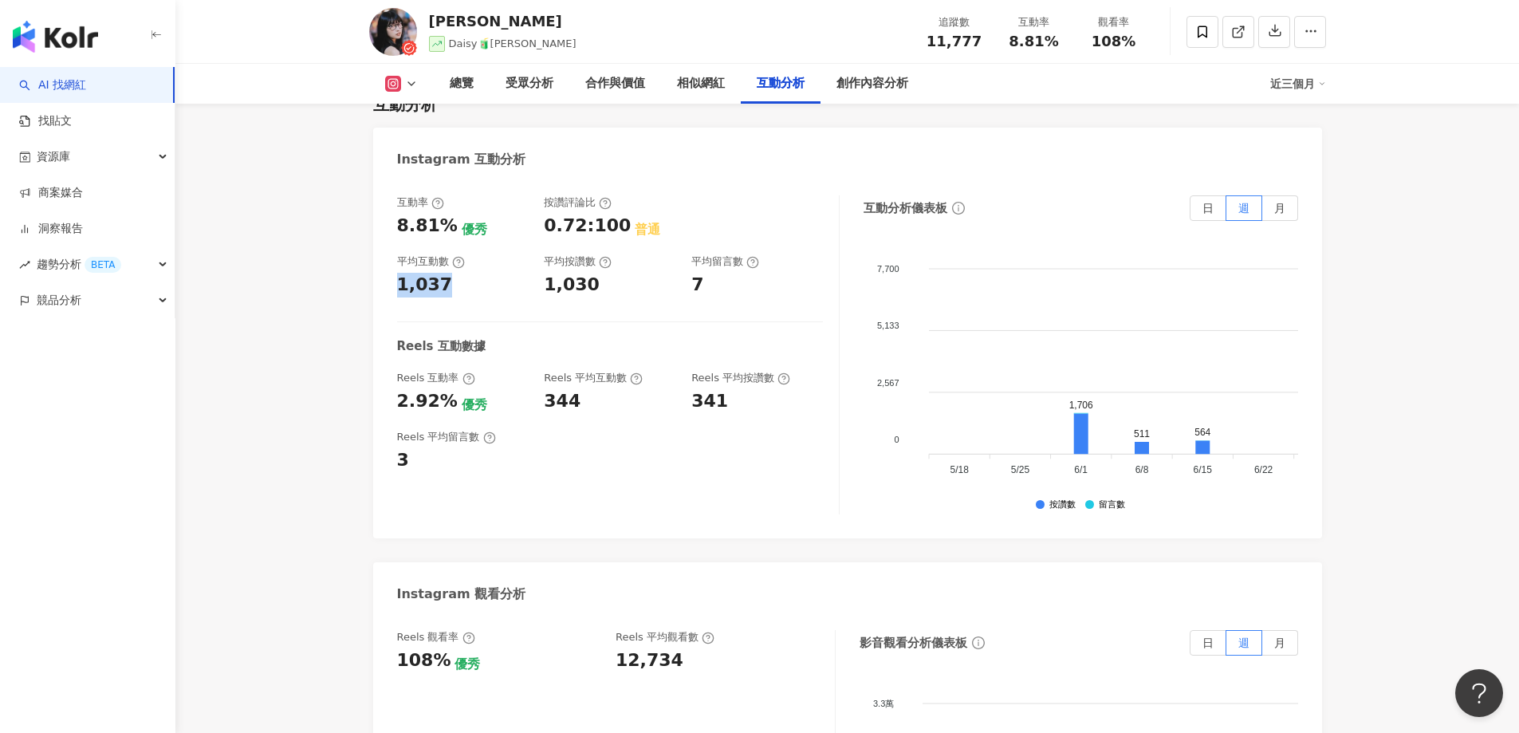
drag, startPoint x: 398, startPoint y: 238, endPoint x: 444, endPoint y: 231, distance: 46.9
click at [444, 231] on div "互動率 8.81% 優秀 按讚評論比 0.72:100 普通 平均互動數 1,037 平均按讚數 1,030 平均留言數 7 Reels 互動數據 Reels…" at bounding box center [847, 358] width 949 height 359
copy div "1,037"
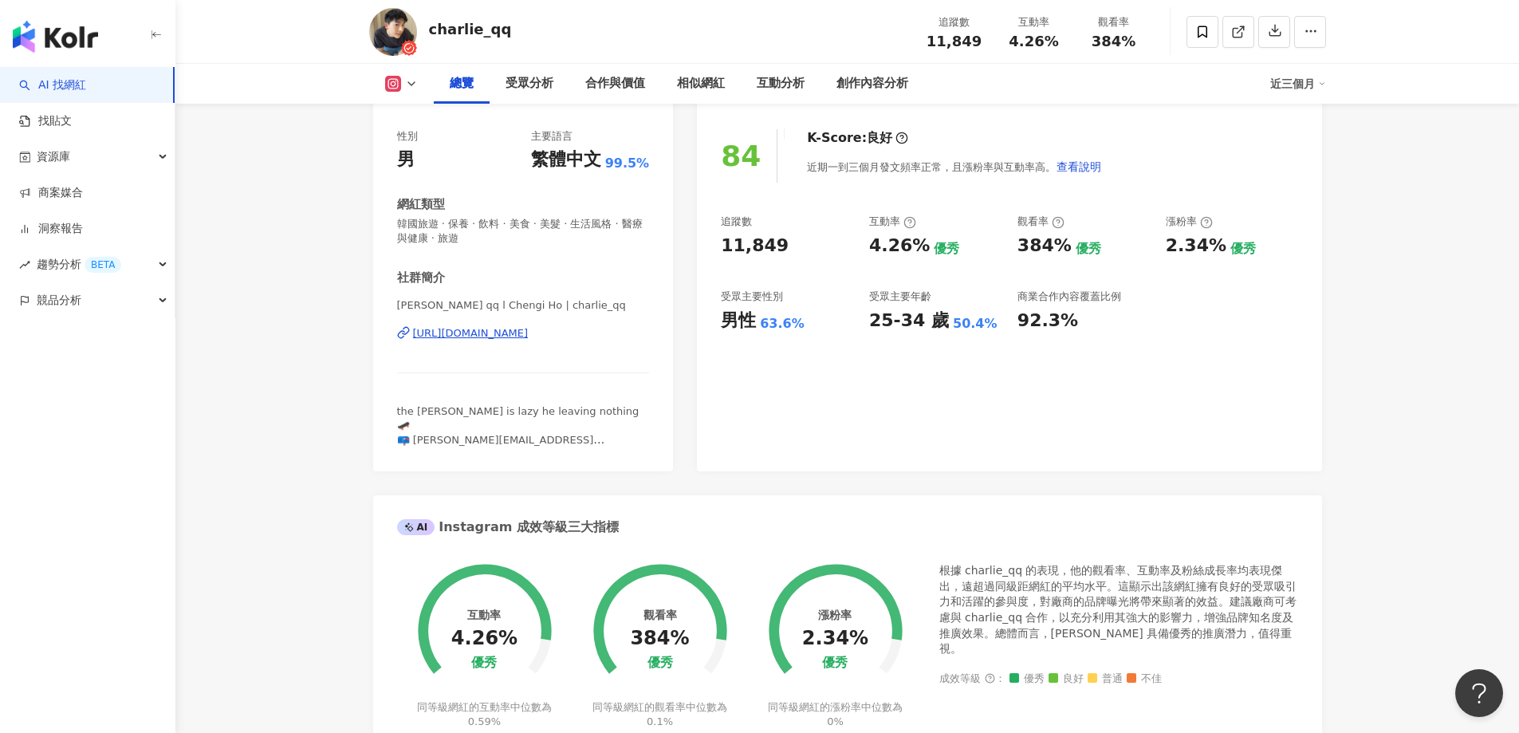
scroll to position [239, 0]
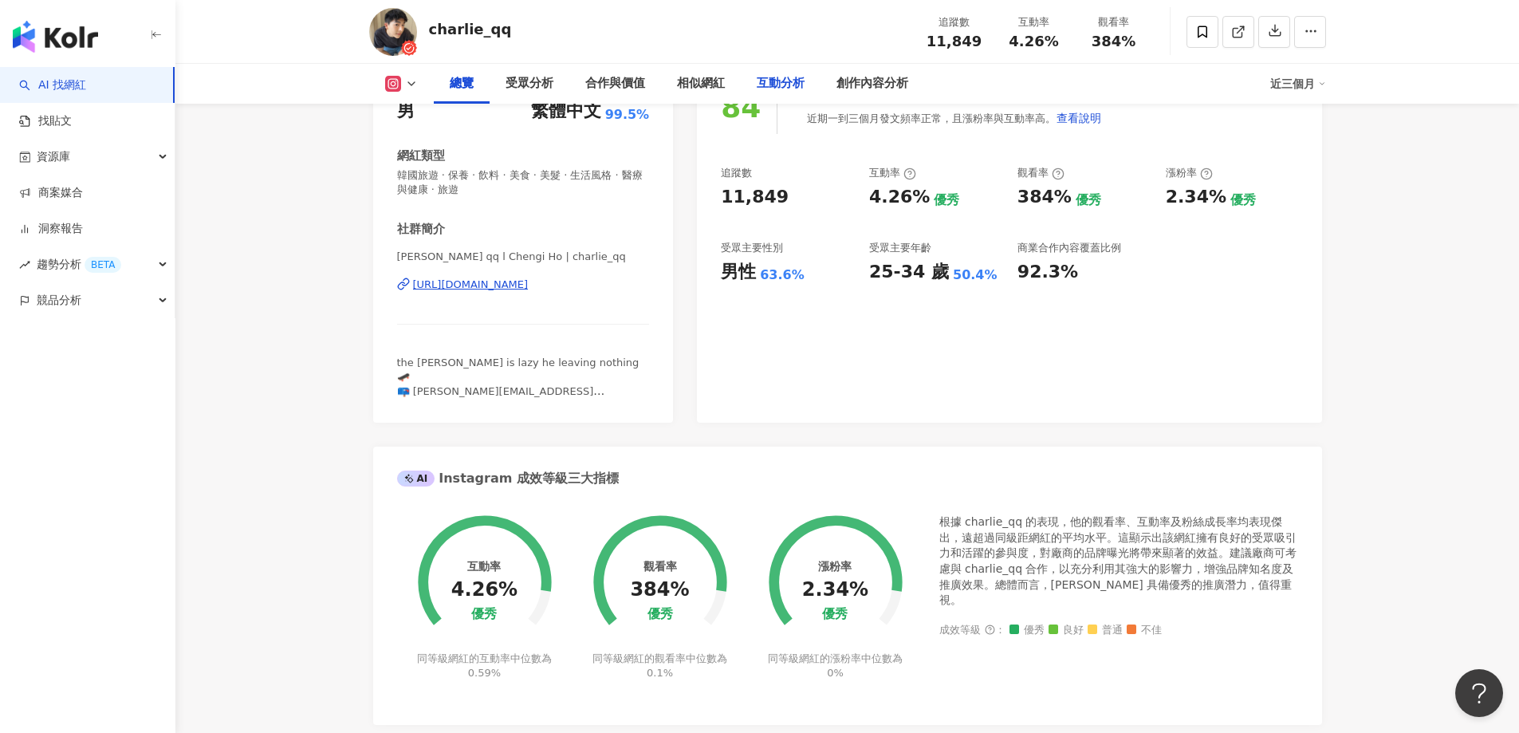
click at [784, 86] on div "互動分析" at bounding box center [781, 83] width 48 height 19
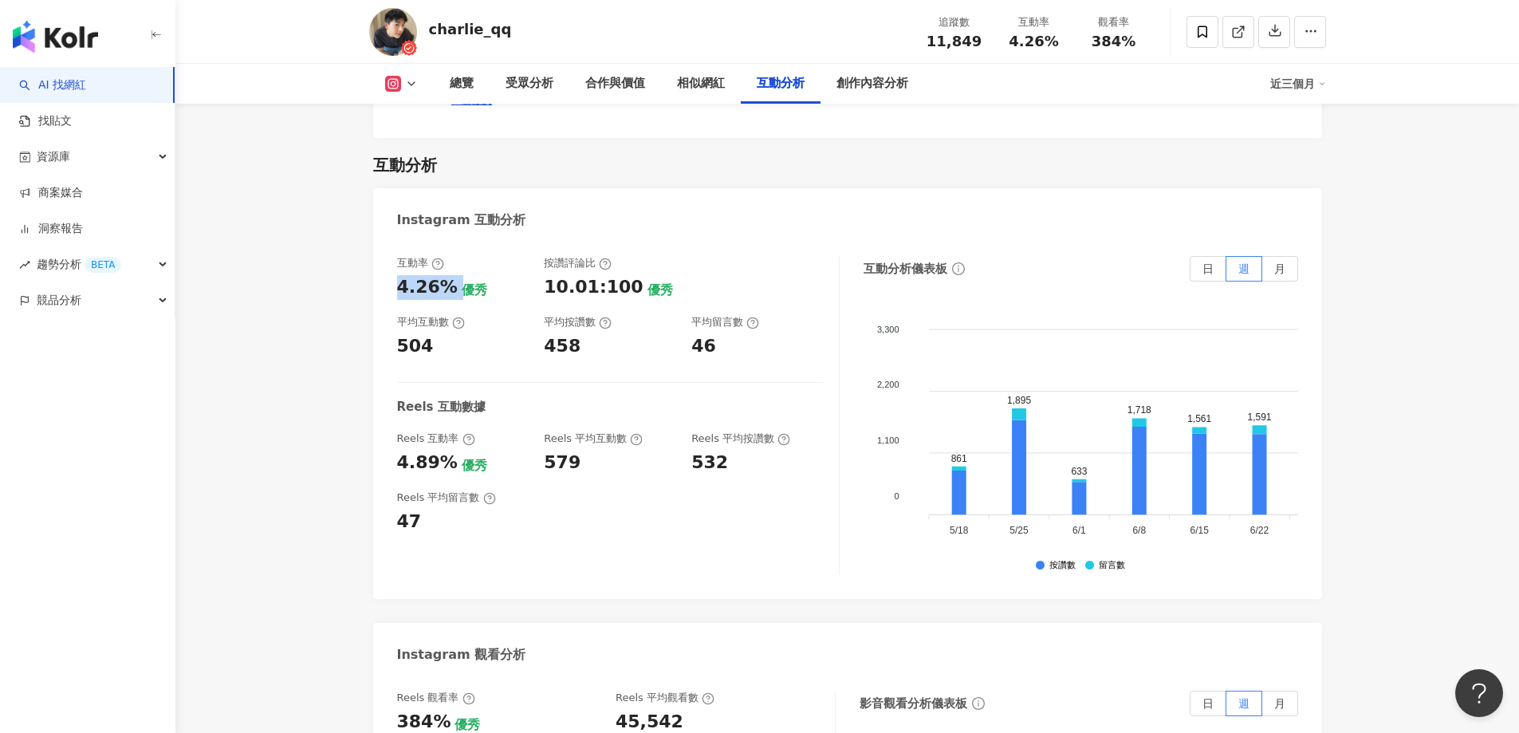
drag, startPoint x: 400, startPoint y: 255, endPoint x: 448, endPoint y: 257, distance: 48.7
click at [451, 258] on div "互動率 4.26% 優秀 按讚評論比 10.01:100 優秀 平均互動數 504 平均按讚數 458 平均留言數 46 Reels 互動數據 Reels 互…" at bounding box center [847, 419] width 949 height 359
copy div "4.26%"
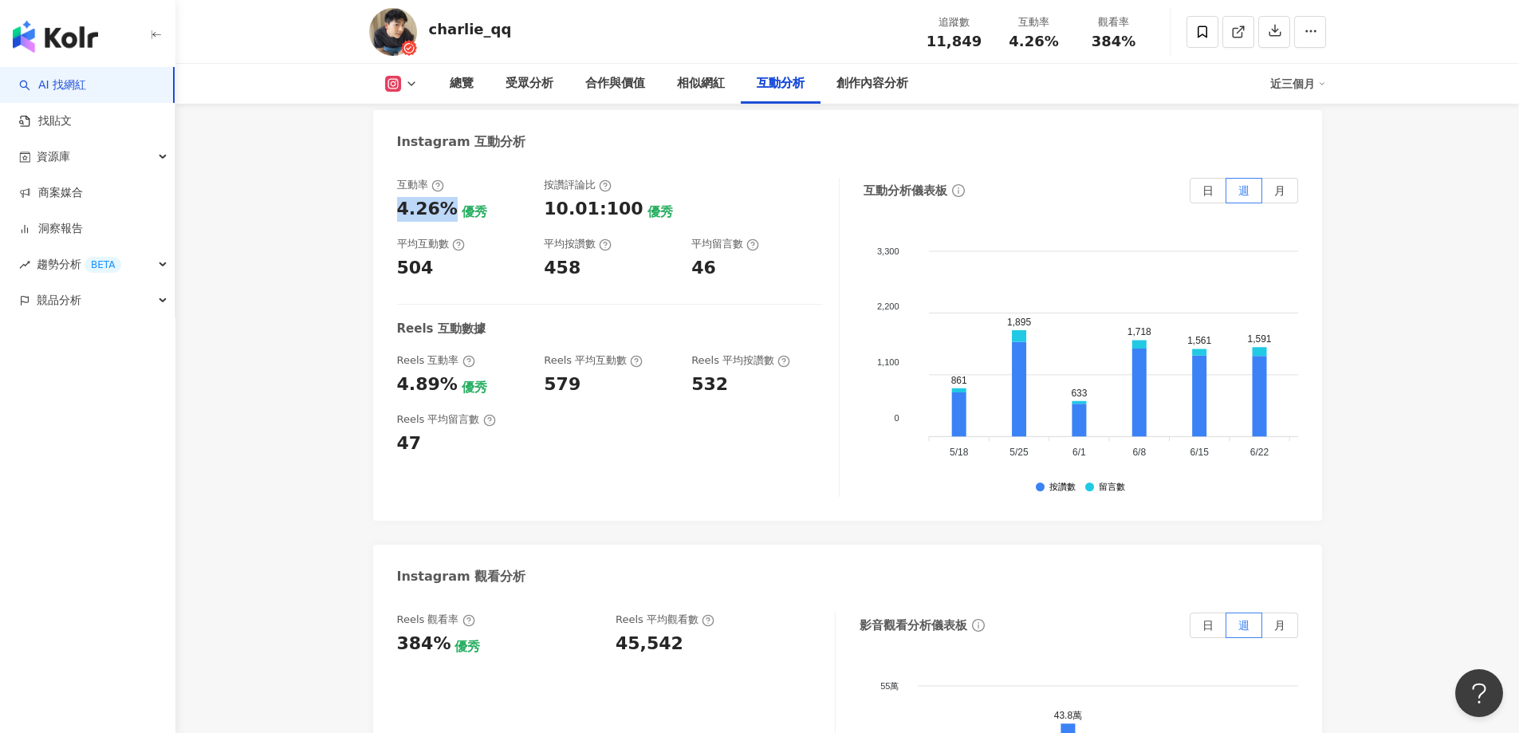
scroll to position [3265, 0]
drag, startPoint x: 639, startPoint y: 613, endPoint x: 710, endPoint y: 621, distance: 71.4
copy div "45,542"
drag, startPoint x: 420, startPoint y: 350, endPoint x: 445, endPoint y: 353, distance: 25.7
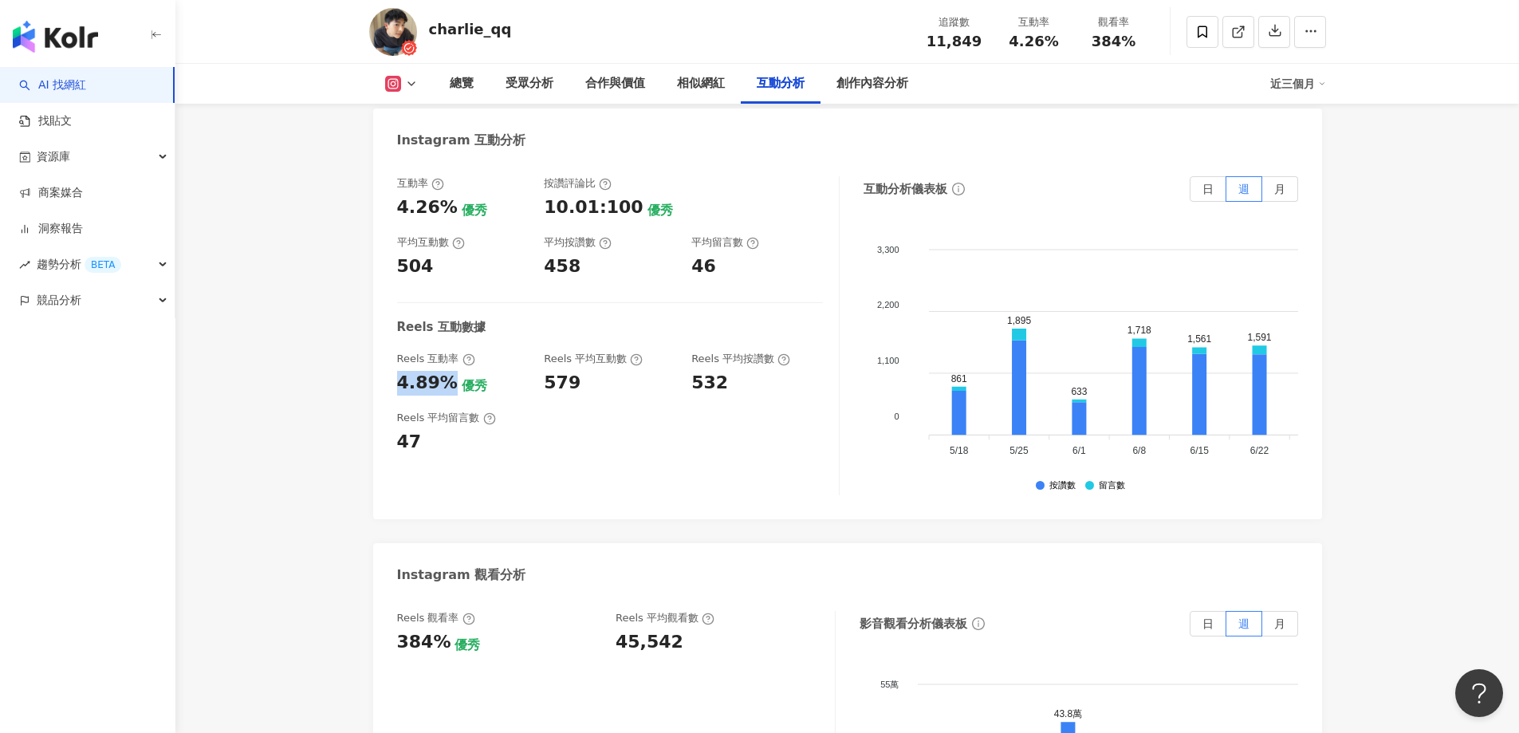
click at [445, 353] on div "互動率 4.26% 優秀 按讚評論比 10.01:100 優秀 平均互動數 504 平均按讚數 458 平均留言數 46 Reels 互動數據 Reels 互…" at bounding box center [847, 339] width 949 height 359
copy div "4.89%"
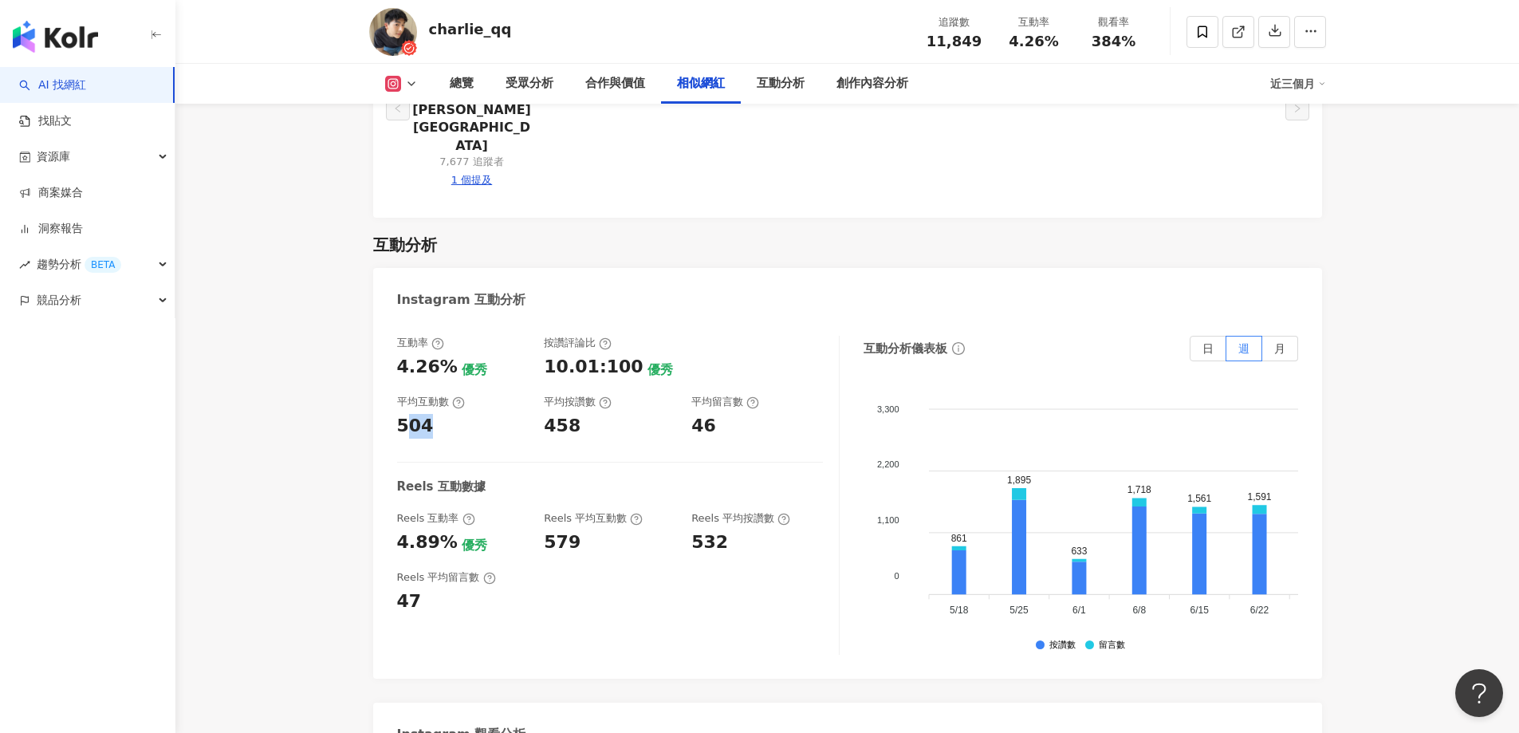
drag, startPoint x: 403, startPoint y: 396, endPoint x: 435, endPoint y: 393, distance: 32.8
click at [435, 414] on div "504" at bounding box center [463, 426] width 132 height 25
drag, startPoint x: 396, startPoint y: 399, endPoint x: 434, endPoint y: 394, distance: 38.6
click at [434, 394] on div "互動率 4.26% 優秀 按讚評論比 10.01:100 優秀 平均互動數 504 平均按讚數 458 平均留言數 46 Reels 互動數據 Reels 互…" at bounding box center [847, 499] width 949 height 359
copy div "504"
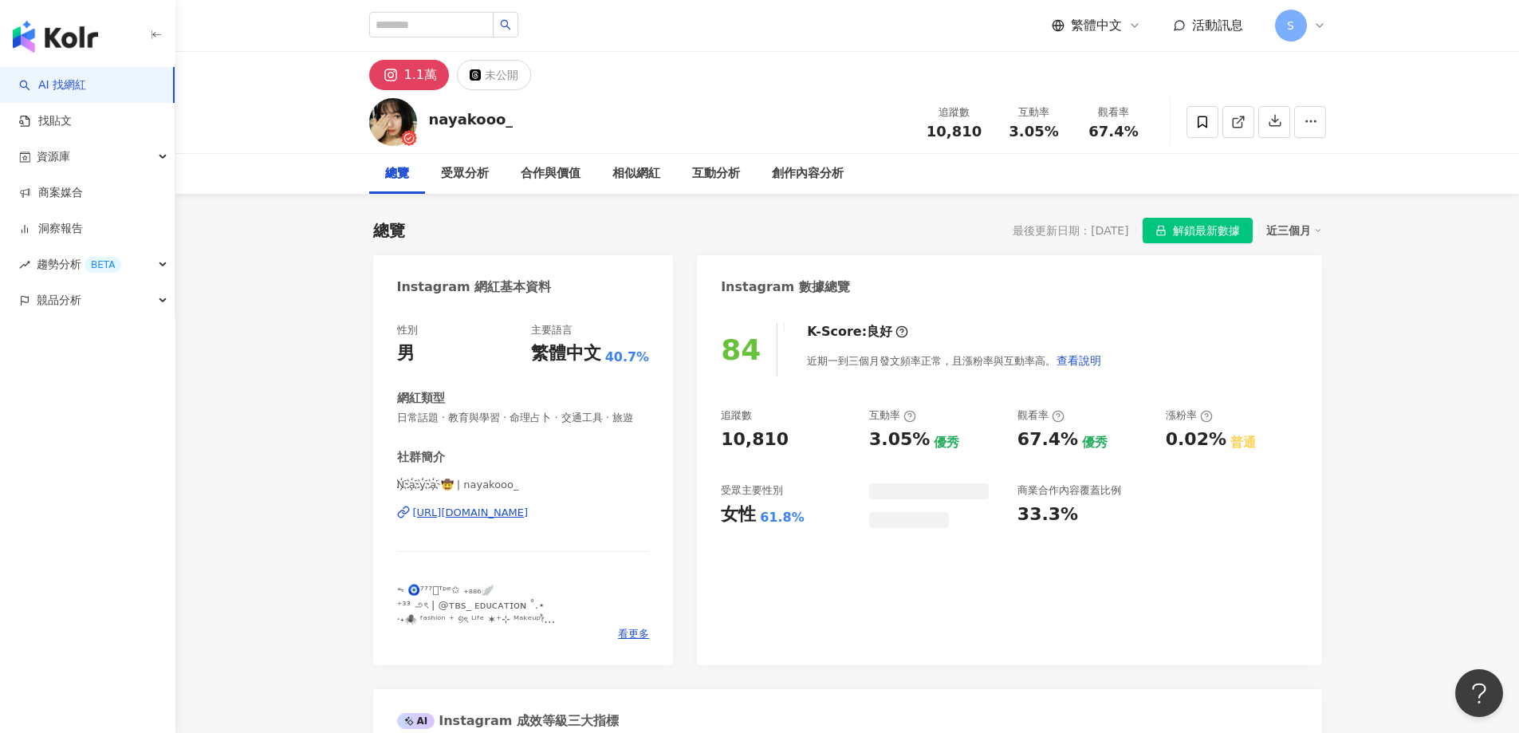
scroll to position [98, 0]
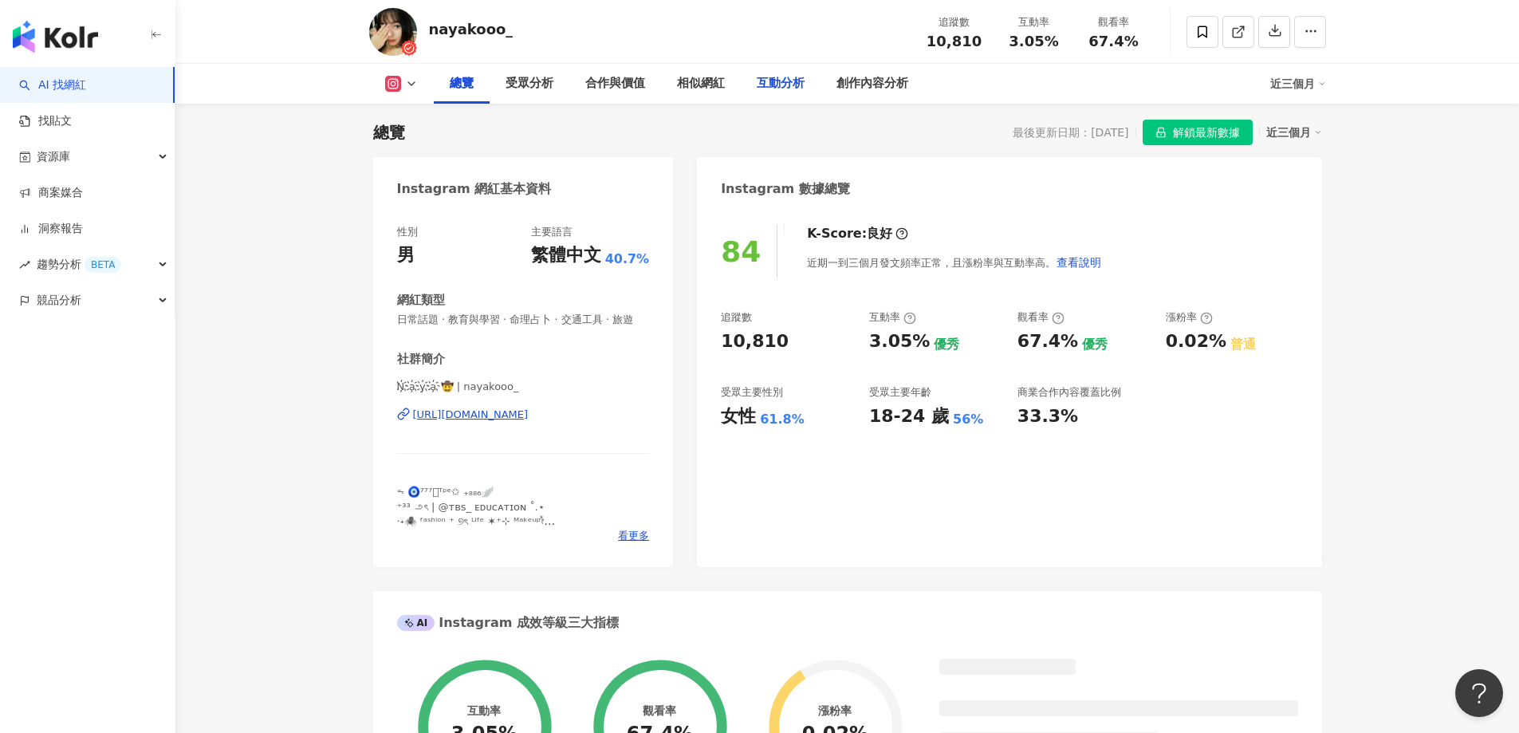
drag, startPoint x: 763, startPoint y: 82, endPoint x: 753, endPoint y: 123, distance: 42.0
click at [763, 82] on div "互動分析" at bounding box center [781, 83] width 48 height 19
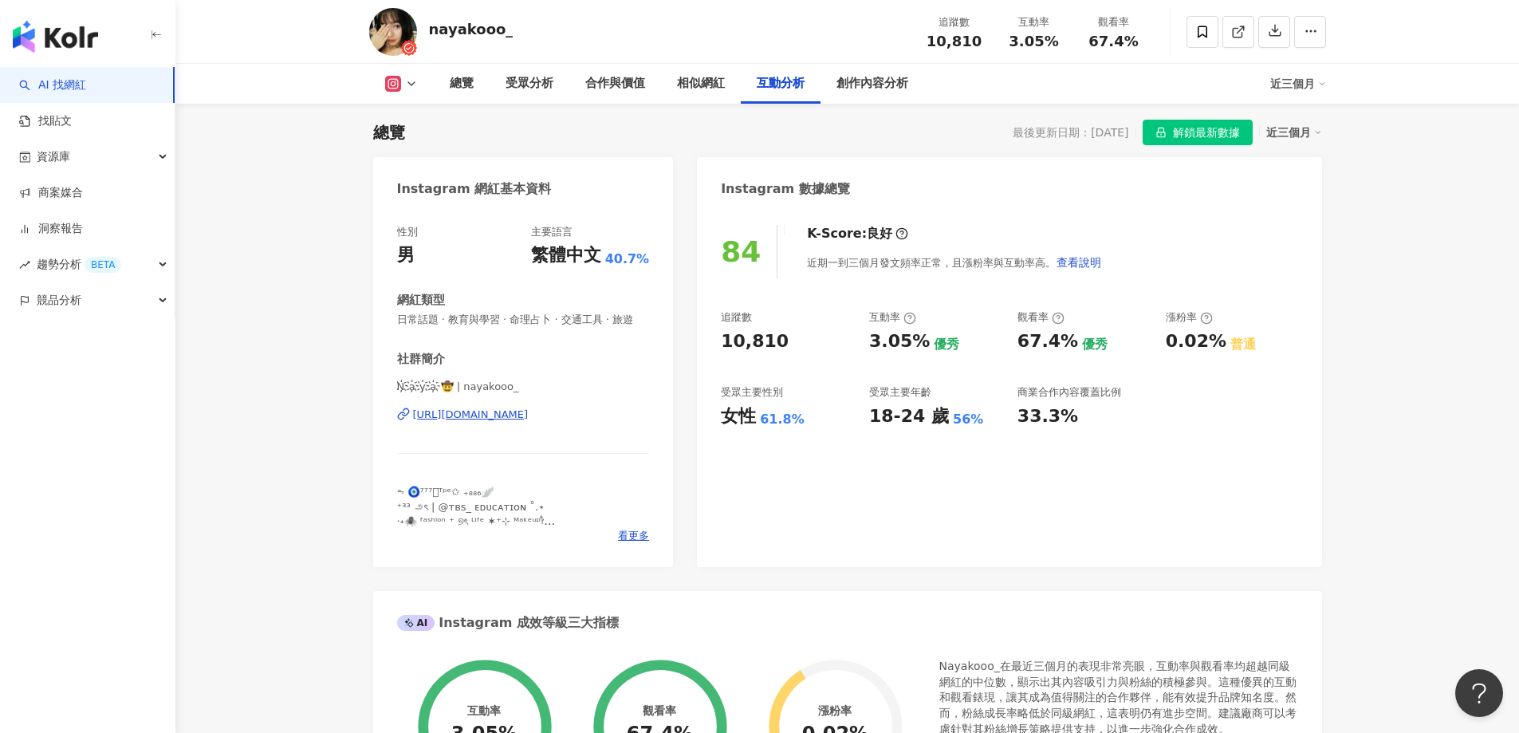
scroll to position [3121, 0]
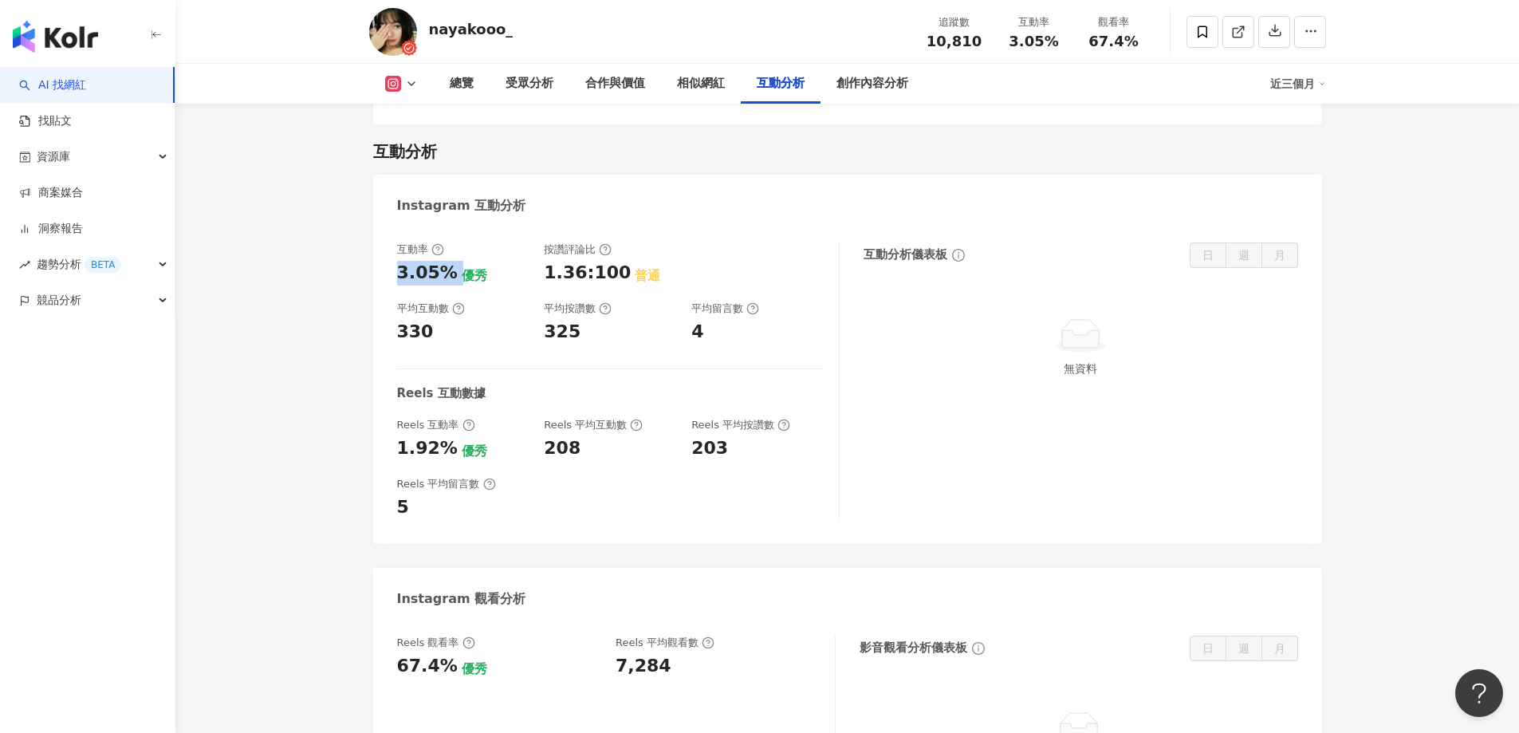
drag, startPoint x: 399, startPoint y: 250, endPoint x: 455, endPoint y: 254, distance: 56.8
click at [455, 261] on div "3.05% 優秀" at bounding box center [463, 273] width 132 height 25
copy div "3.05%"
drag, startPoint x: 407, startPoint y: 324, endPoint x: 429, endPoint y: 325, distance: 22.4
click at [429, 325] on div "互動率 3.05% 優秀 按讚評論比 1.36:100 普通 平均互動數 330 平均按讚數 325 平均留言數 4 Reels 互動數據 Reels 互動率…" at bounding box center [618, 381] width 443 height 278
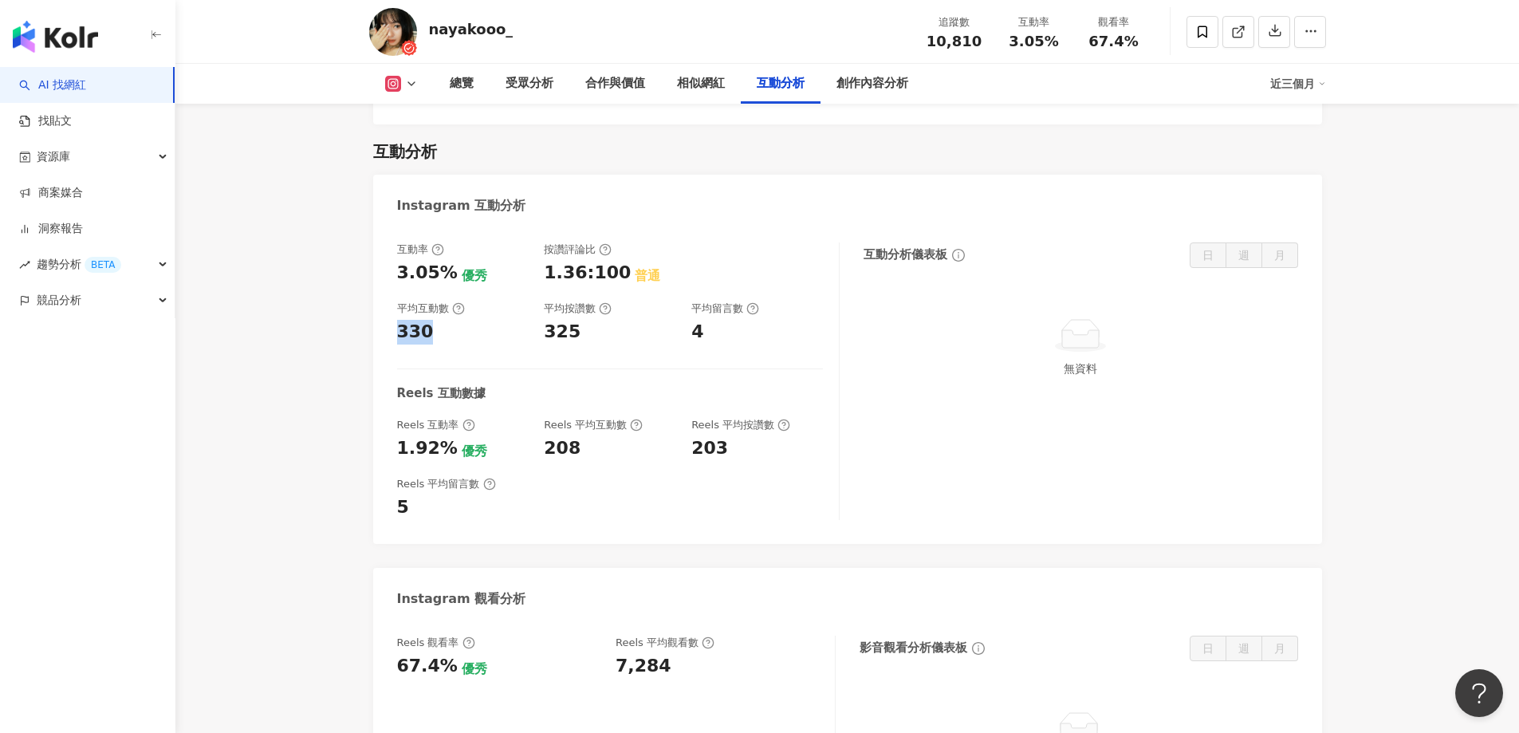
copy div "330"
drag, startPoint x: 391, startPoint y: 649, endPoint x: 448, endPoint y: 657, distance: 58.0
click at [448, 657] on div "Reels 觀看率 67.4% 優秀 Reels 平均觀看數 7,284 影音觀看分析儀表板 日 週 月 無資料" at bounding box center [847, 720] width 949 height 200
copy div "67.4%"
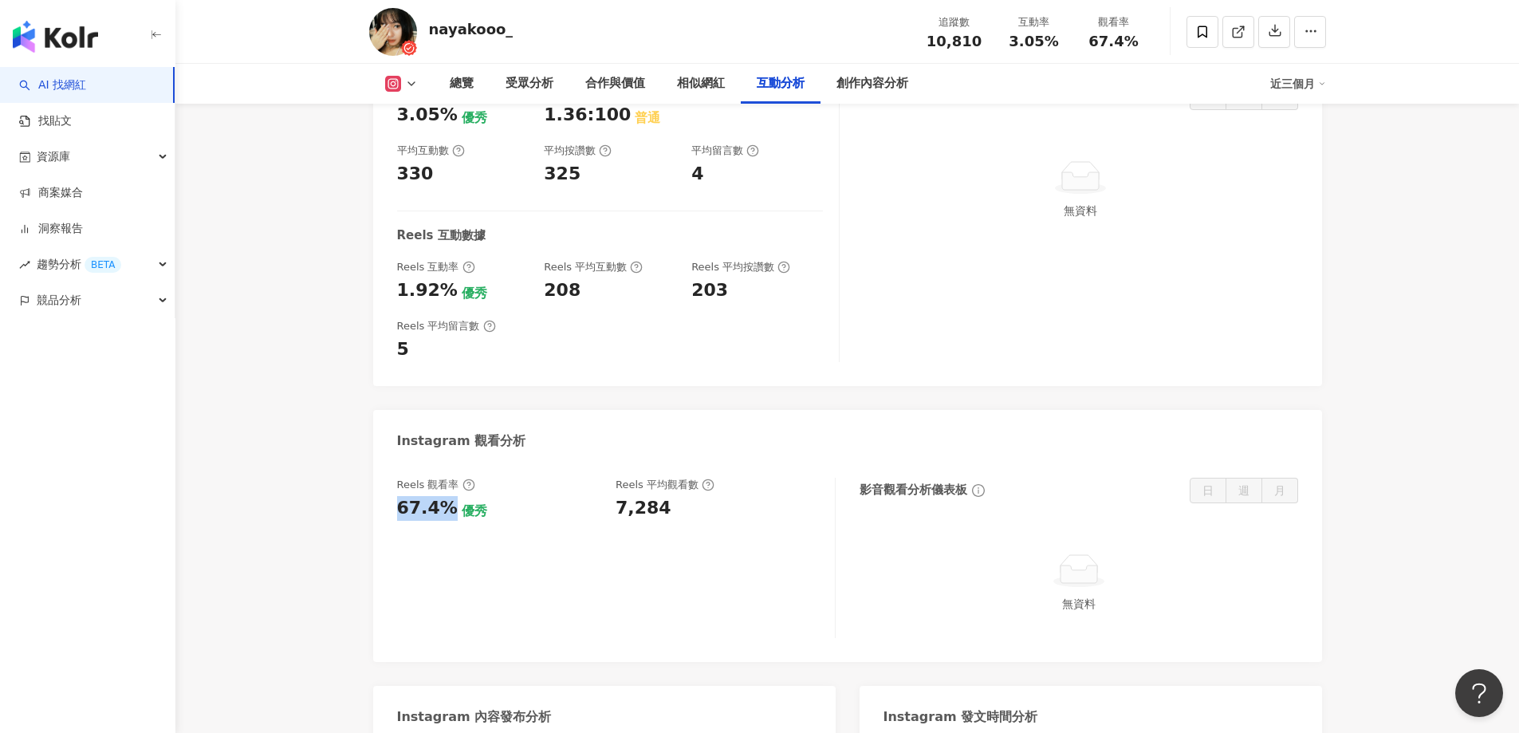
scroll to position [3280, 0]
drag, startPoint x: 613, startPoint y: 501, endPoint x: 613, endPoint y: 491, distance: 10.4
click at [613, 491] on div "Reels 觀看率 67.4% 優秀 Reels 平均觀看數 7,284" at bounding box center [616, 556] width 439 height 160
drag, startPoint x: 613, startPoint y: 491, endPoint x: 664, endPoint y: 489, distance: 50.3
click at [670, 487] on div "Reels 觀看率 67.4% 優秀 Reels 平均觀看數 7,284" at bounding box center [608, 497] width 422 height 43
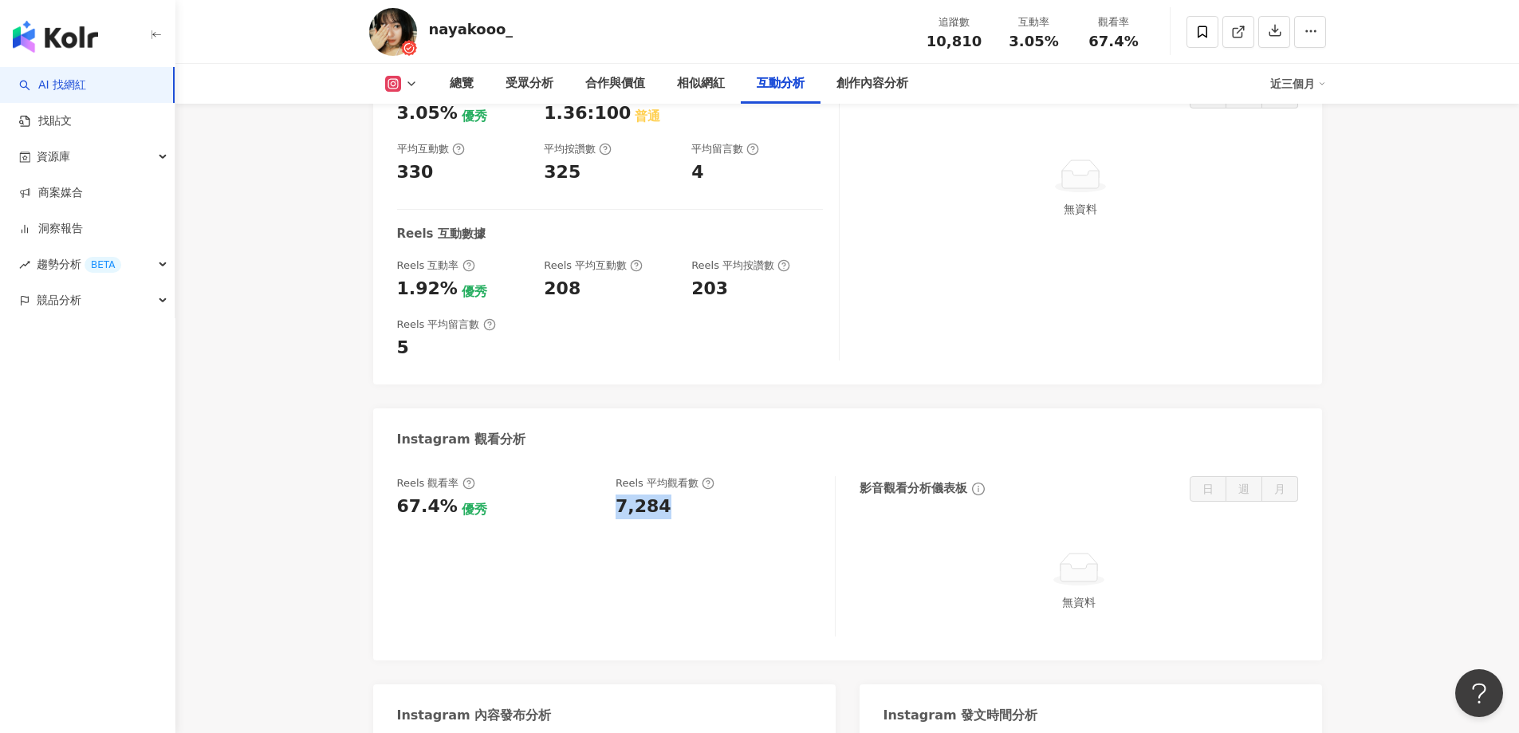
copy div "7,284"
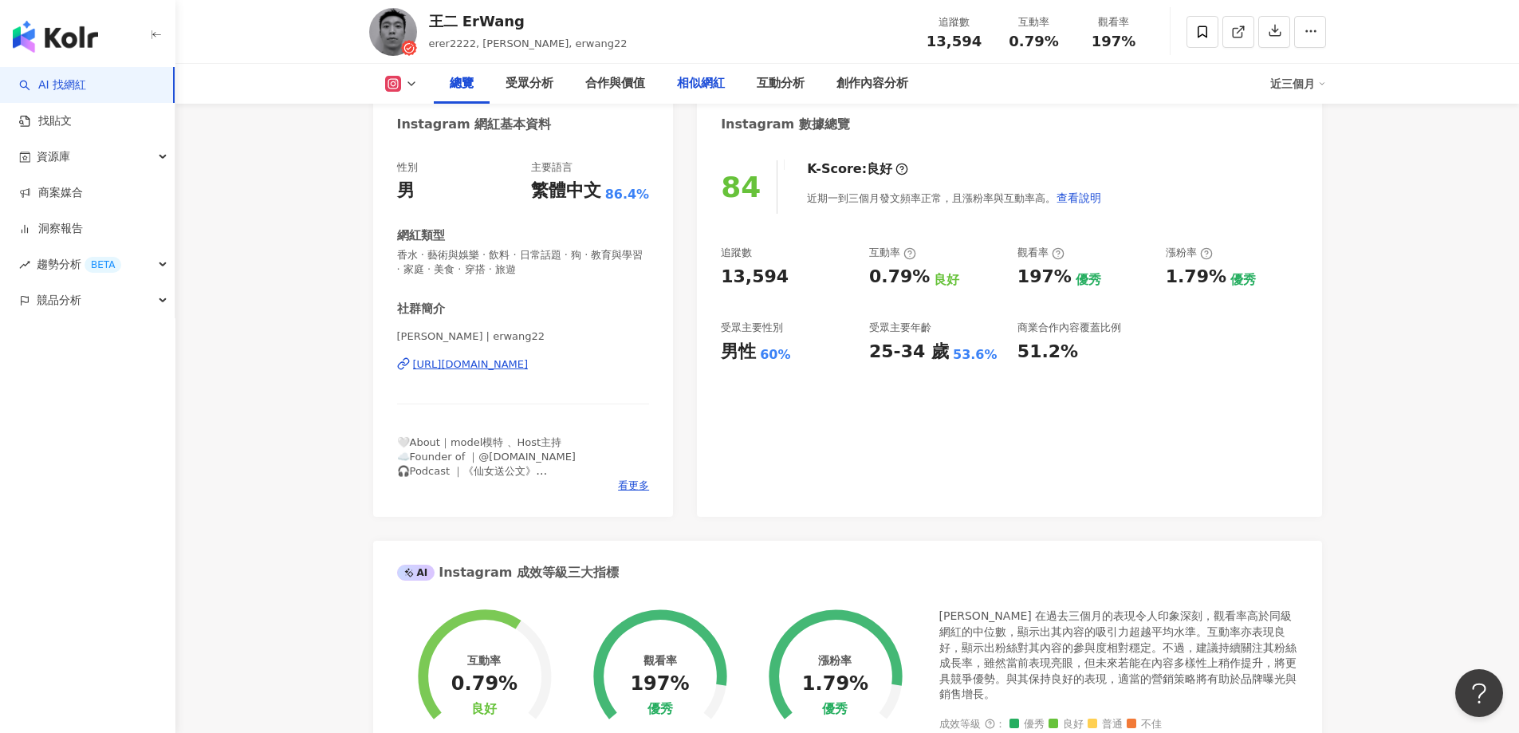
scroll to position [98, 0]
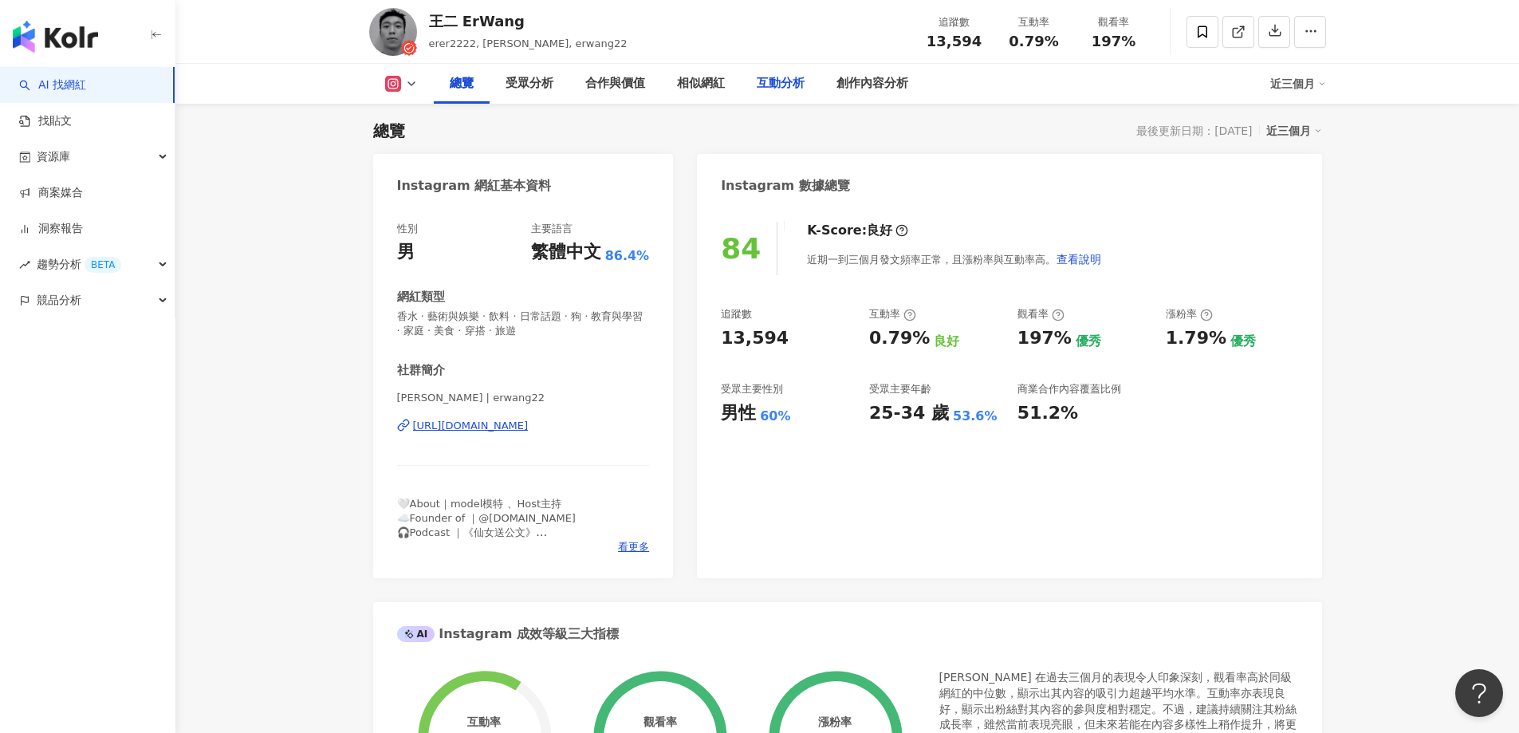
click at [767, 80] on div "互動分析" at bounding box center [781, 83] width 48 height 19
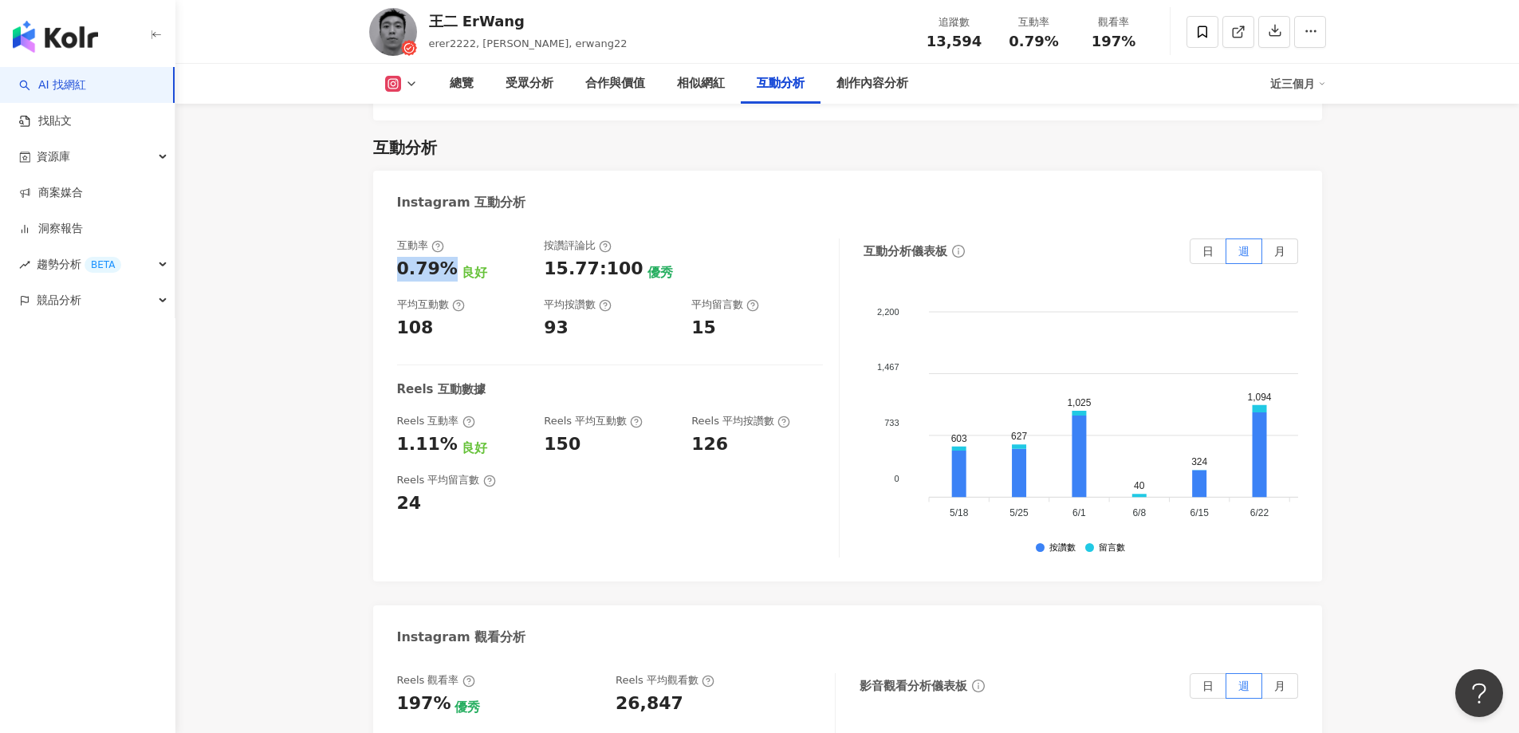
drag, startPoint x: 394, startPoint y: 253, endPoint x: 447, endPoint y: 254, distance: 53.5
click at [447, 254] on div "互動率 0.79% 良好 按讚評論比 15.77:100 優秀 平均互動數 108 平均按讚數 93 平均留言數 15 Reels 互動數據 Reels 互動…" at bounding box center [847, 402] width 949 height 359
copy div "0.79%"
drag, startPoint x: 398, startPoint y: 319, endPoint x: 432, endPoint y: 322, distance: 34.4
click at [432, 322] on div "108" at bounding box center [463, 328] width 132 height 25
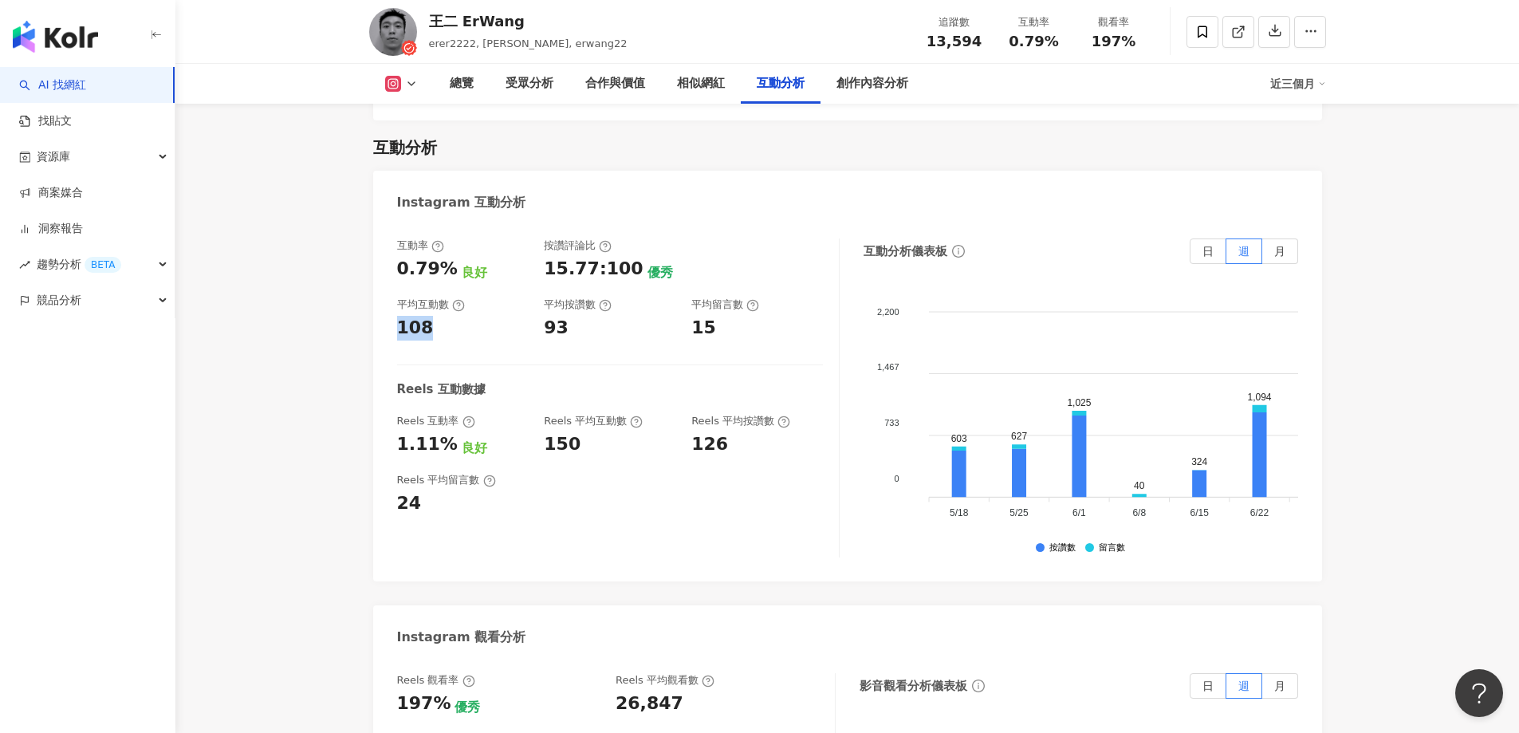
copy div "108"
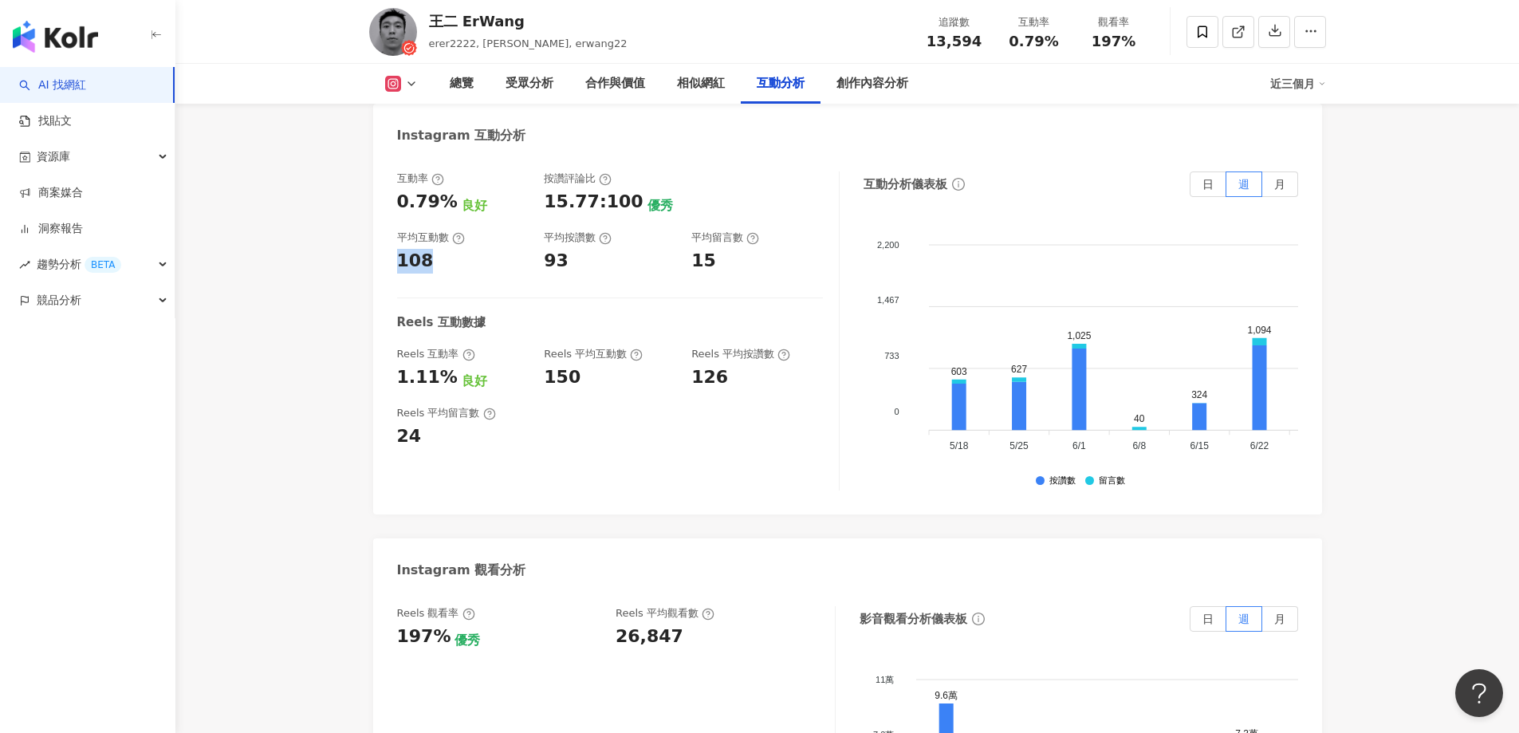
scroll to position [3321, 0]
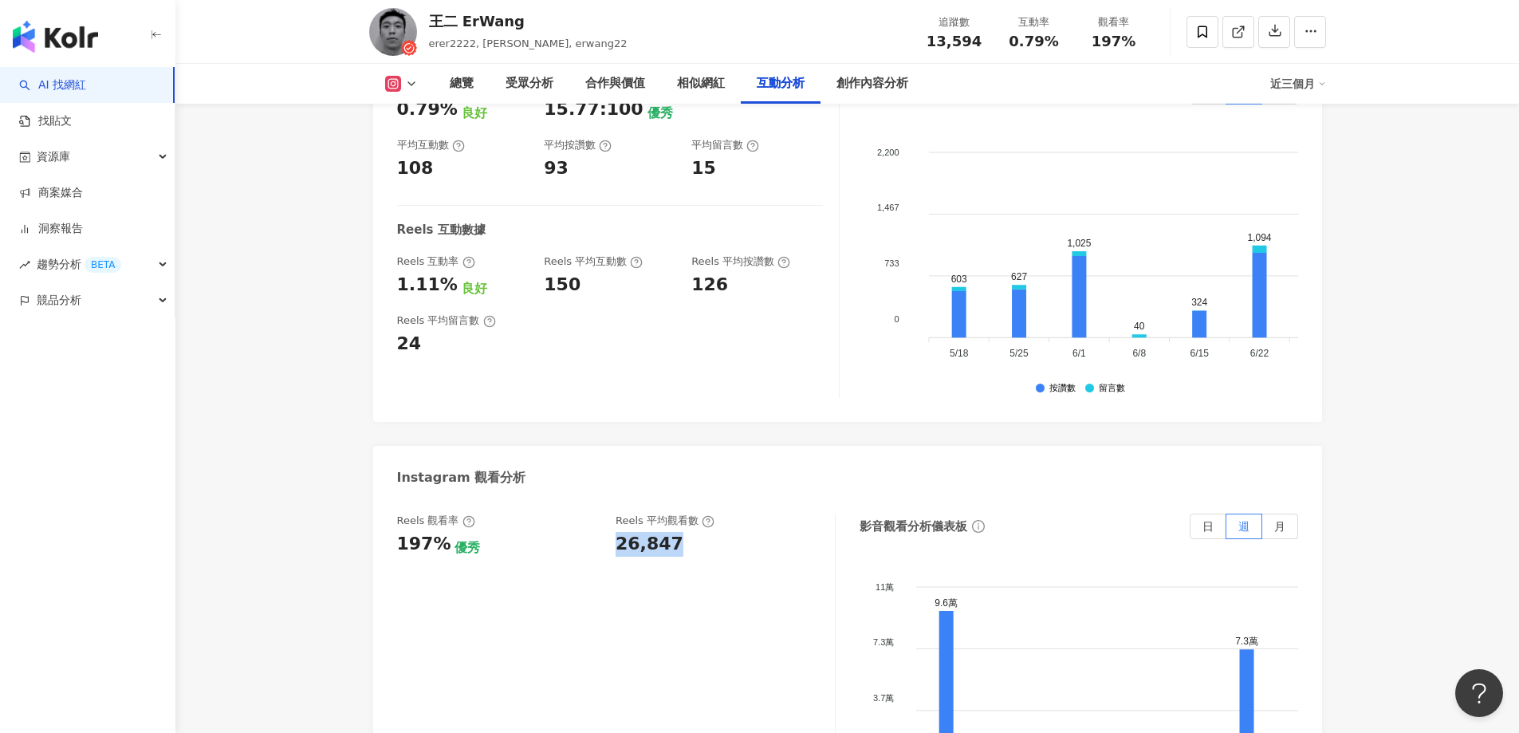
drag, startPoint x: 617, startPoint y: 529, endPoint x: 695, endPoint y: 539, distance: 79.6
click at [695, 539] on div "26,847" at bounding box center [717, 544] width 203 height 25
copy div "26,847"
drag, startPoint x: 397, startPoint y: 277, endPoint x: 448, endPoint y: 277, distance: 51.0
click at [450, 276] on div "1.11%" at bounding box center [427, 285] width 61 height 25
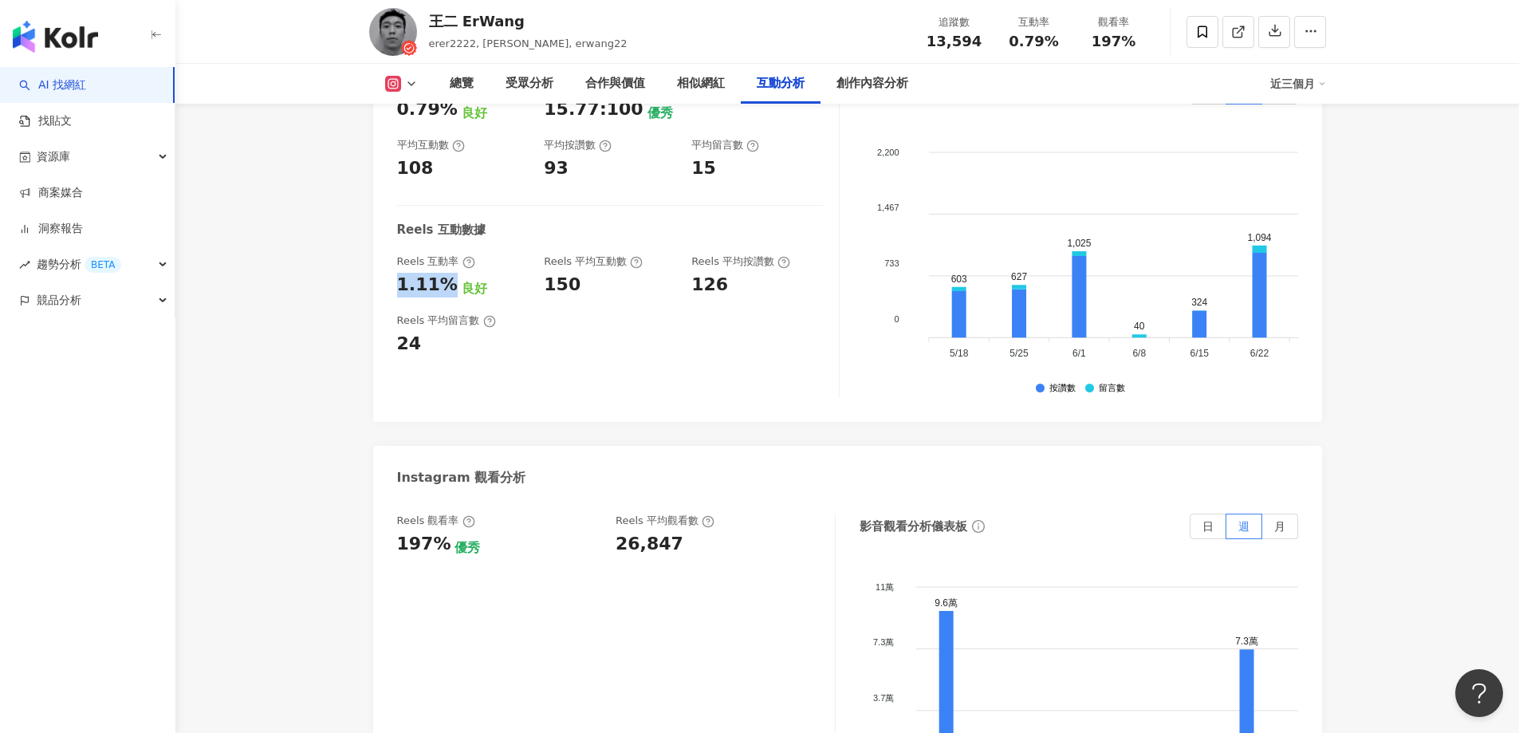
copy div "1.11%"
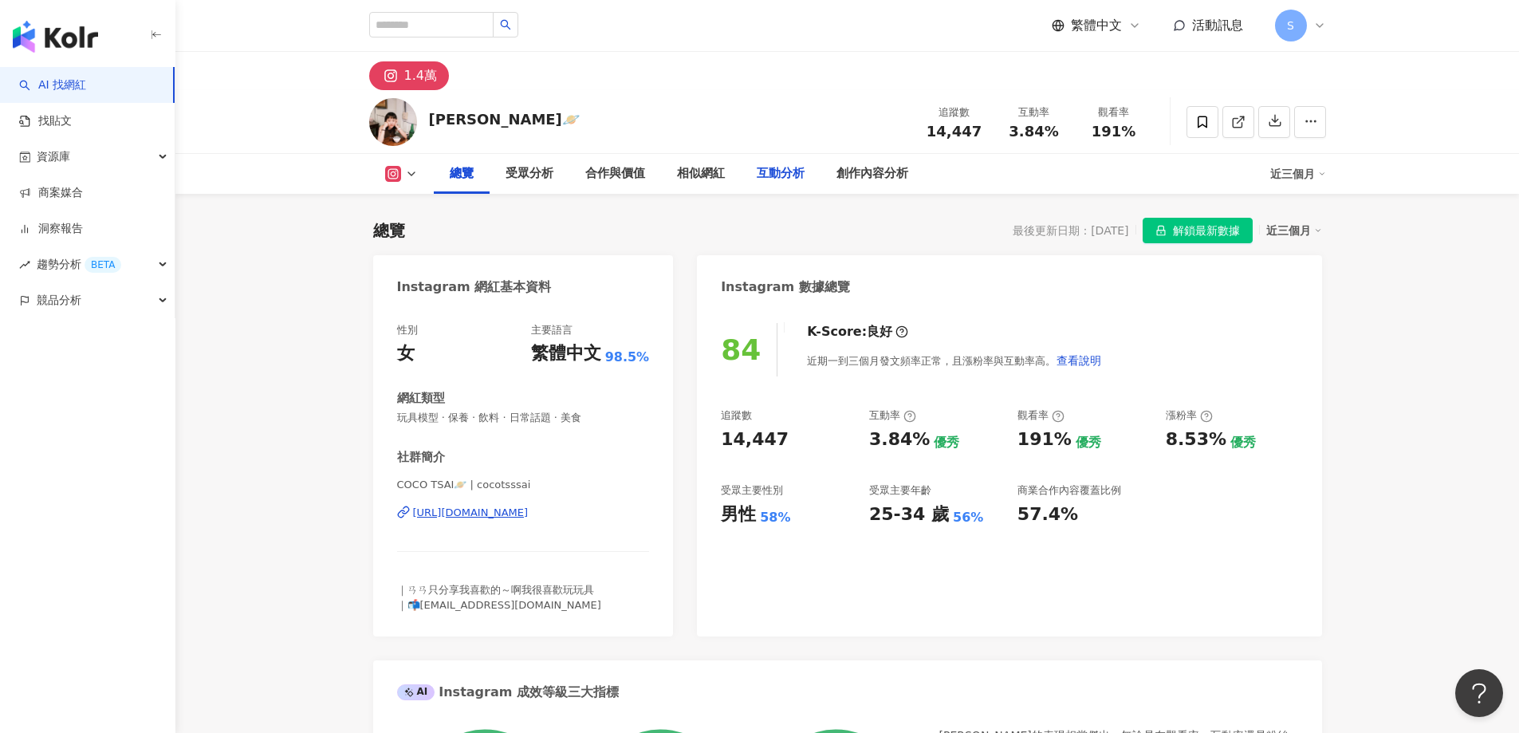
drag, startPoint x: 784, startPoint y: 179, endPoint x: 581, endPoint y: 274, distance: 223.7
click at [782, 179] on div "互動分析" at bounding box center [781, 173] width 48 height 19
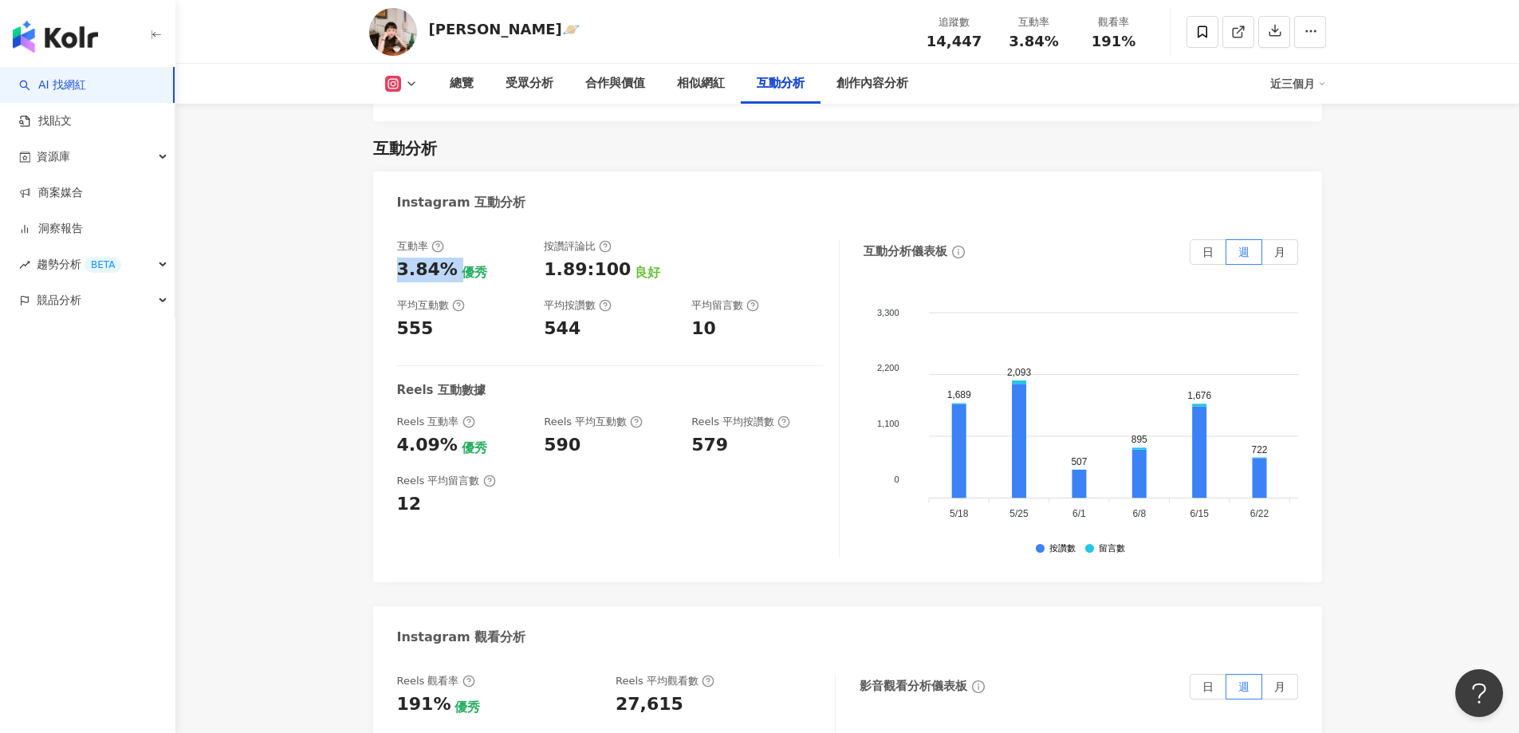
drag, startPoint x: 396, startPoint y: 254, endPoint x: 453, endPoint y: 251, distance: 57.5
click at [453, 251] on div "互動率 3.84% 優秀 按讚評論比 1.89:100 良好 平均互動數 555 平均按讚數 544 平均留言數 10 Reels 互動數據 Reels 互動…" at bounding box center [847, 402] width 949 height 359
copy div "3.84%"
drag, startPoint x: 396, startPoint y: 322, endPoint x: 439, endPoint y: 322, distance: 43.9
click at [439, 322] on div "互動率 3.84% 優秀 按讚評論比 1.89:100 良好 平均互動數 555 平均按讚數 544 平均留言數 10 Reels 互動數據 Reels 互動…" at bounding box center [847, 402] width 949 height 359
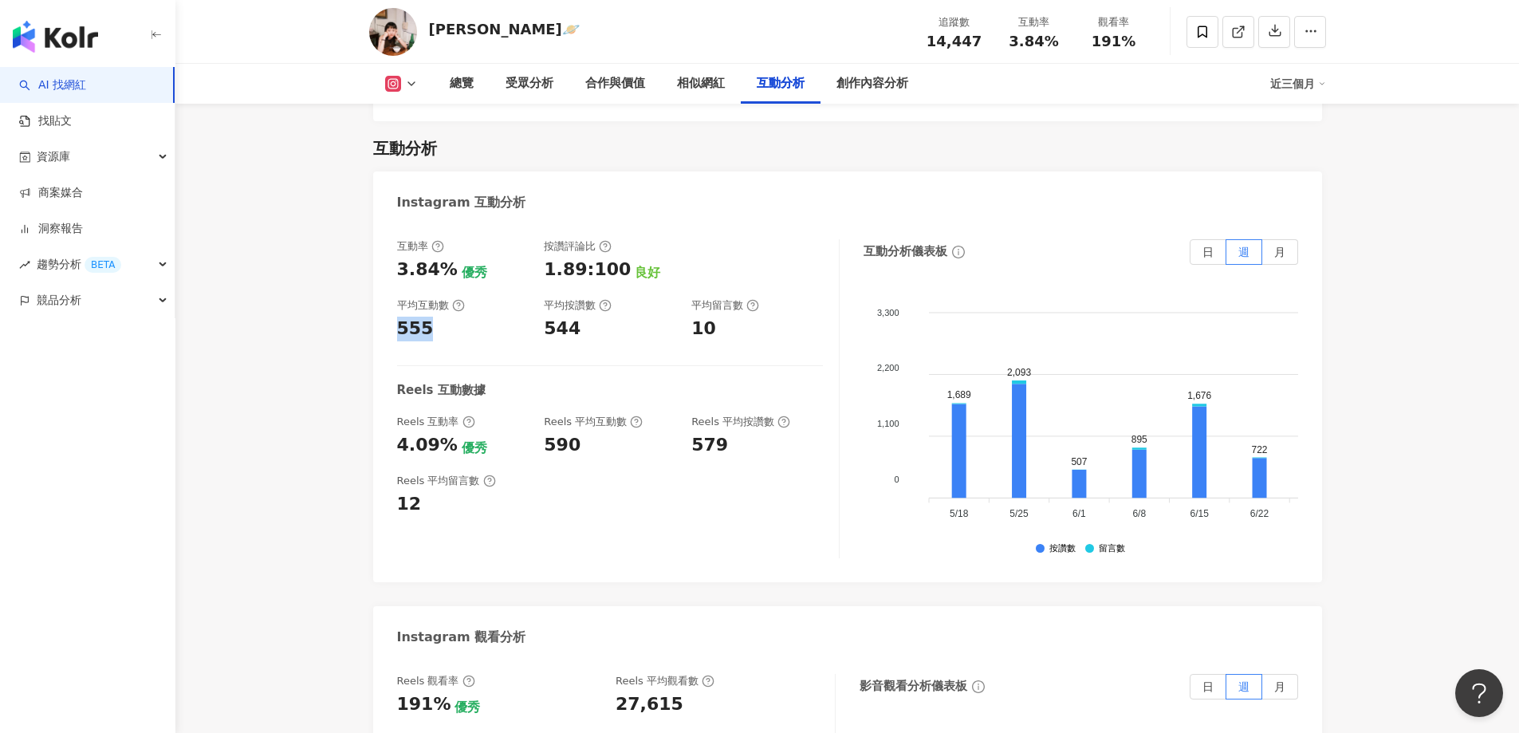
copy div "555"
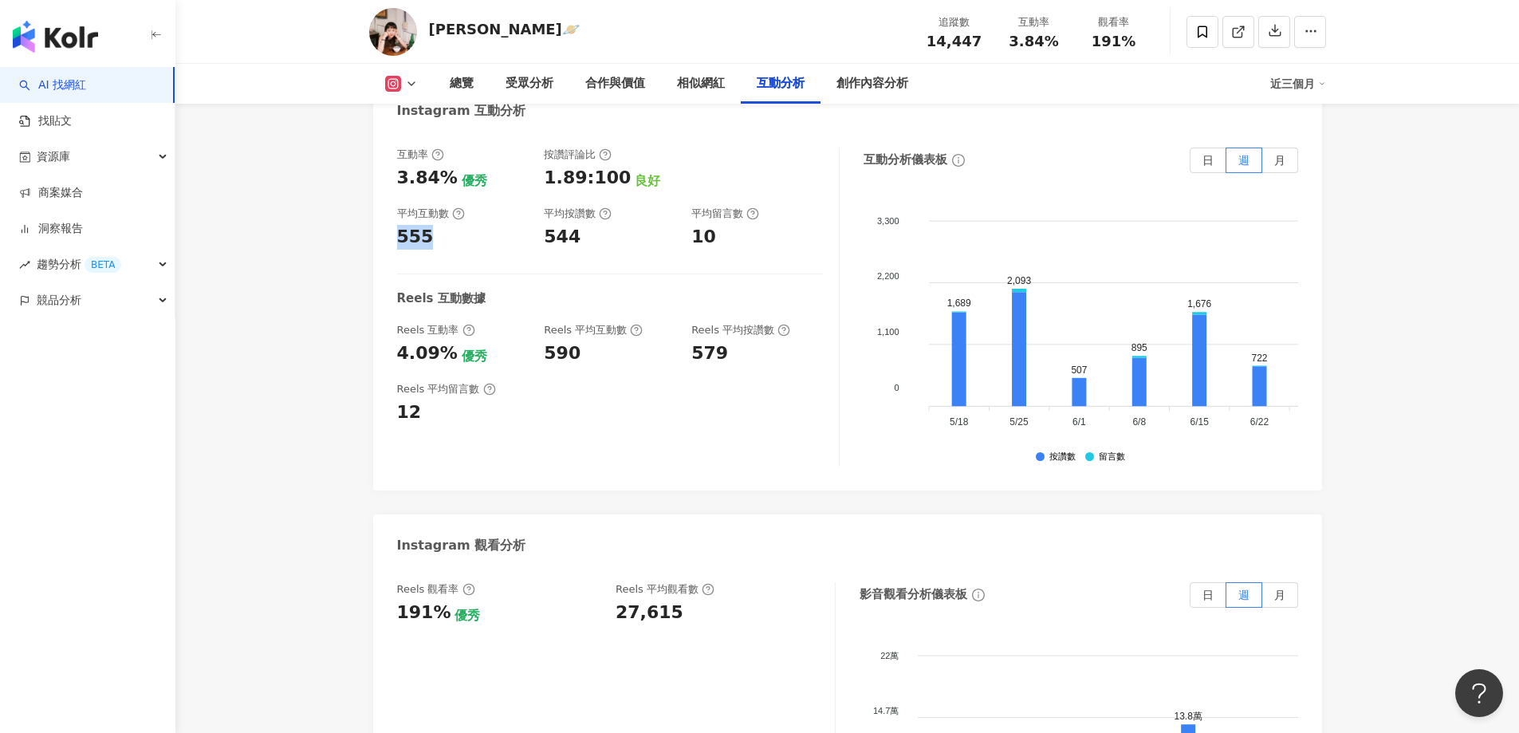
scroll to position [3360, 0]
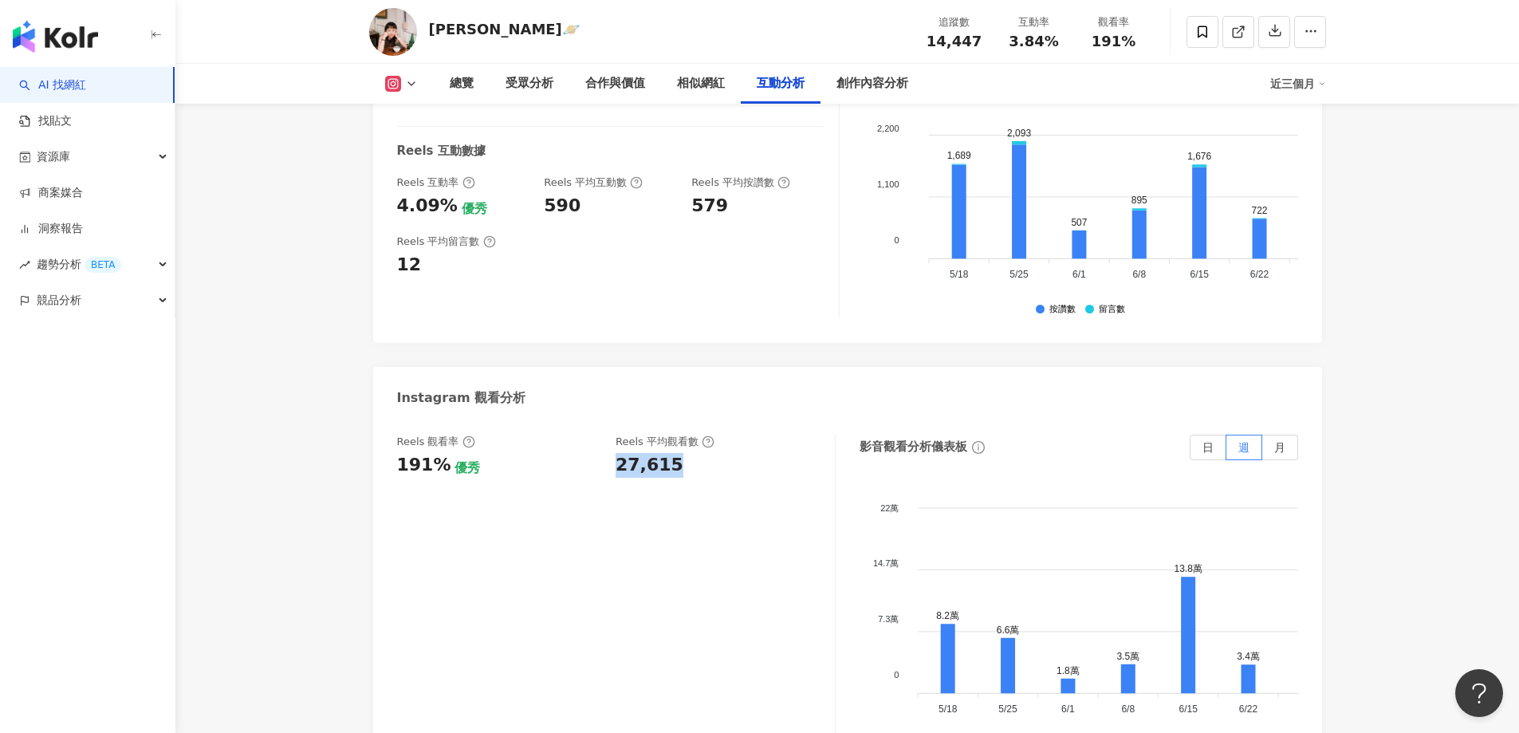
drag, startPoint x: 617, startPoint y: 443, endPoint x: 691, endPoint y: 439, distance: 74.3
click at [691, 439] on div "Reels 觀看率 191% 優秀 Reels 平均觀看數 27,615" at bounding box center [608, 456] width 422 height 43
copy div "27,615"
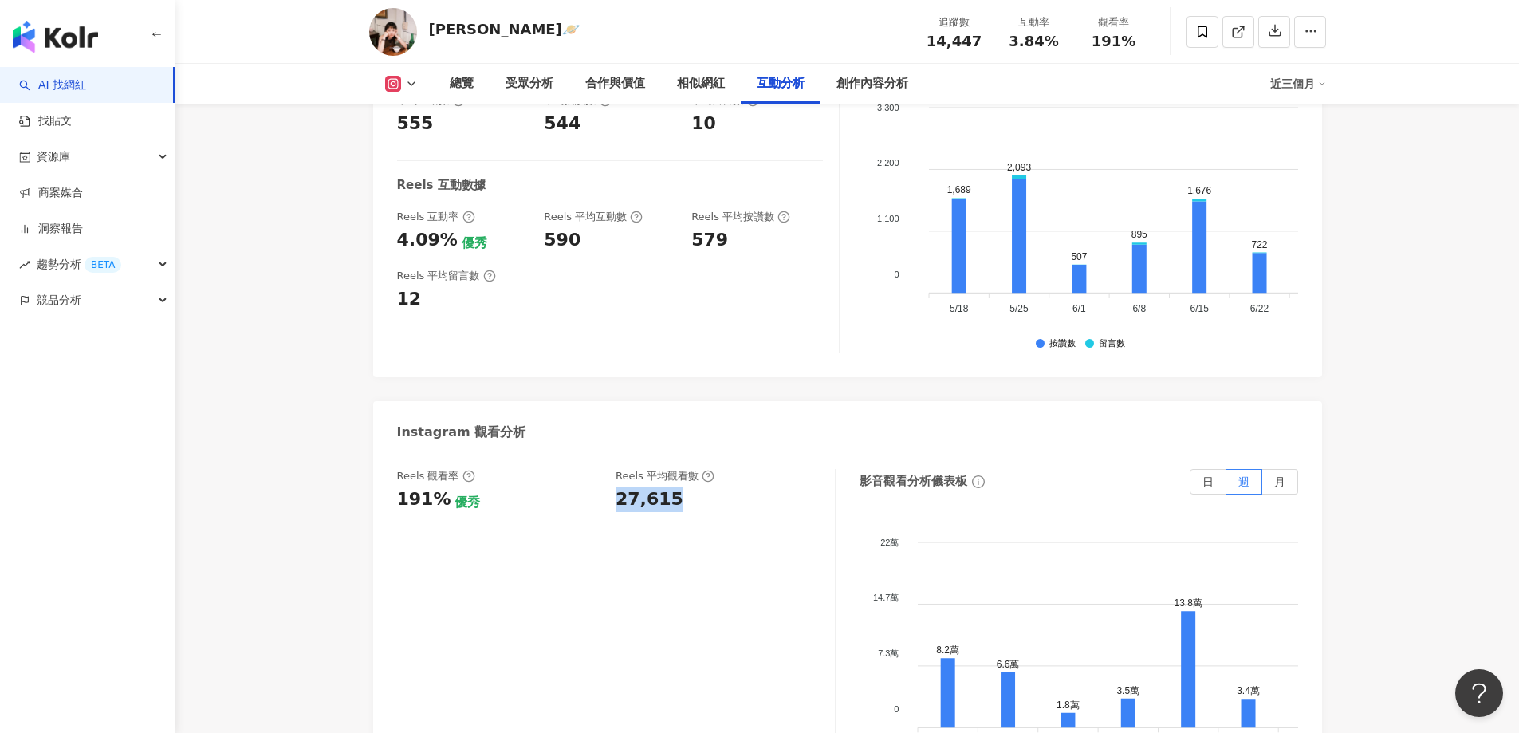
scroll to position [3201, 0]
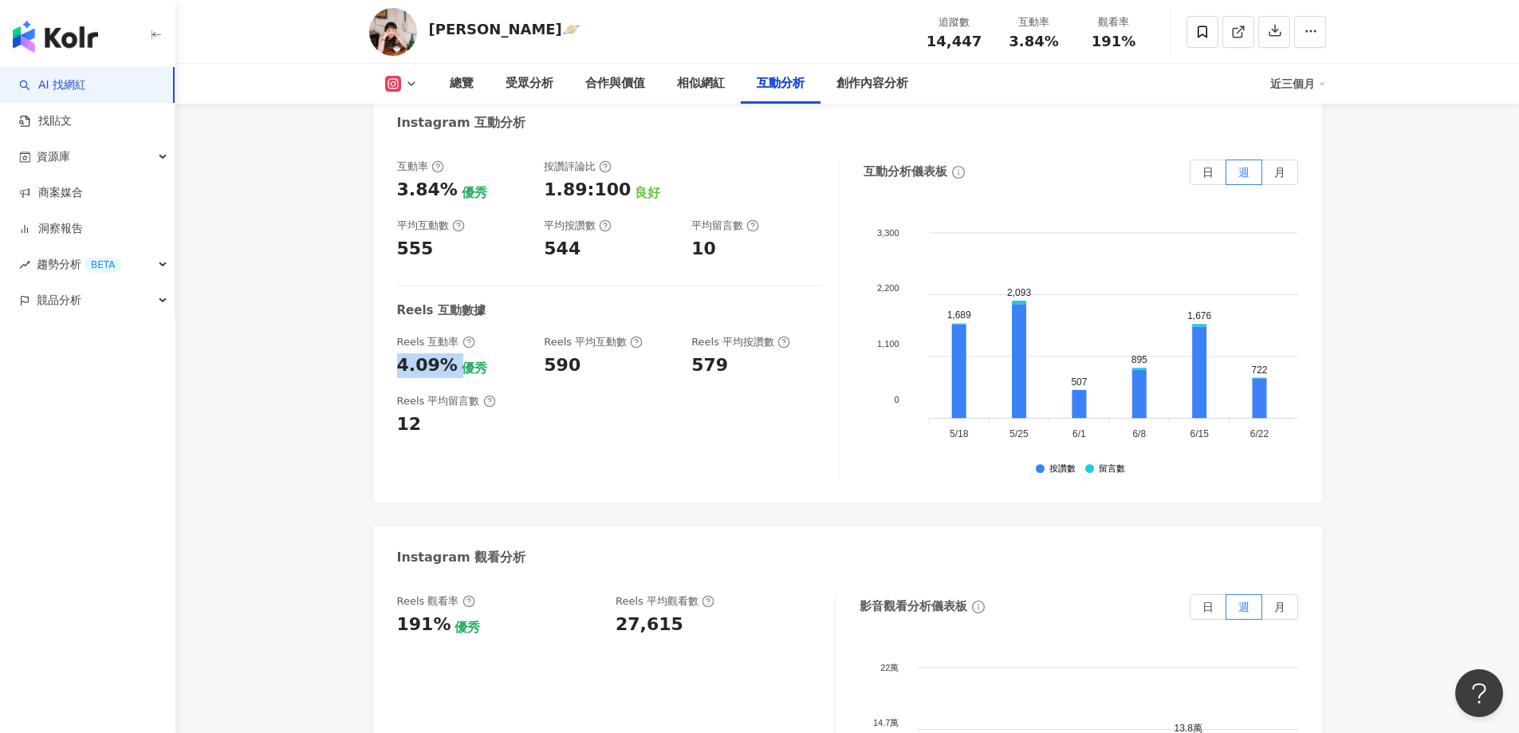
drag, startPoint x: 396, startPoint y: 353, endPoint x: 463, endPoint y: 338, distance: 67.9
click at [455, 338] on div "互動率 3.84% 優秀 按讚評論比 1.89:100 良好 平均互動數 555 平均按讚數 544 平均留言數 10 Reels 互動數據 Reels 互動…" at bounding box center [847, 323] width 949 height 359
copy div "4.09%"
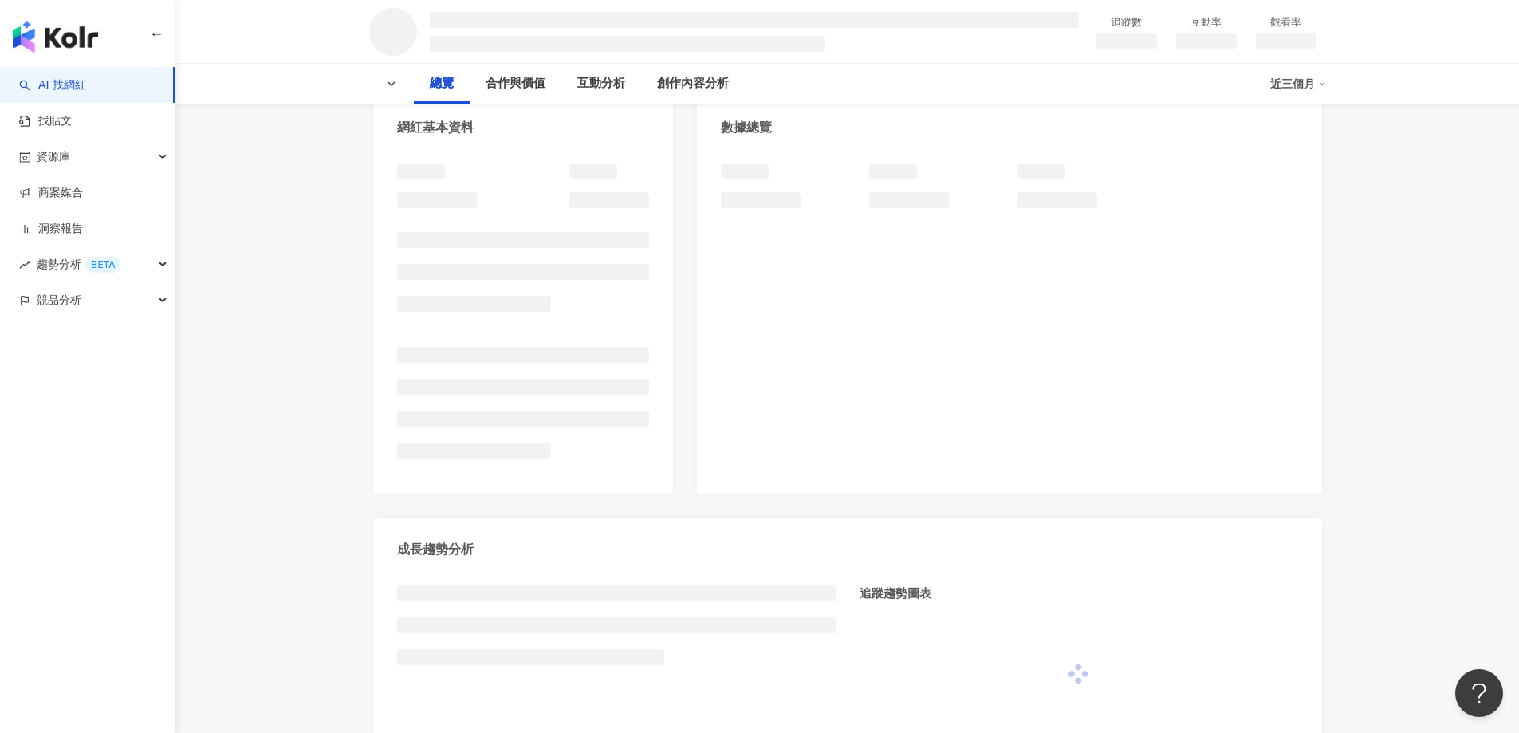
scroll to position [238, 0]
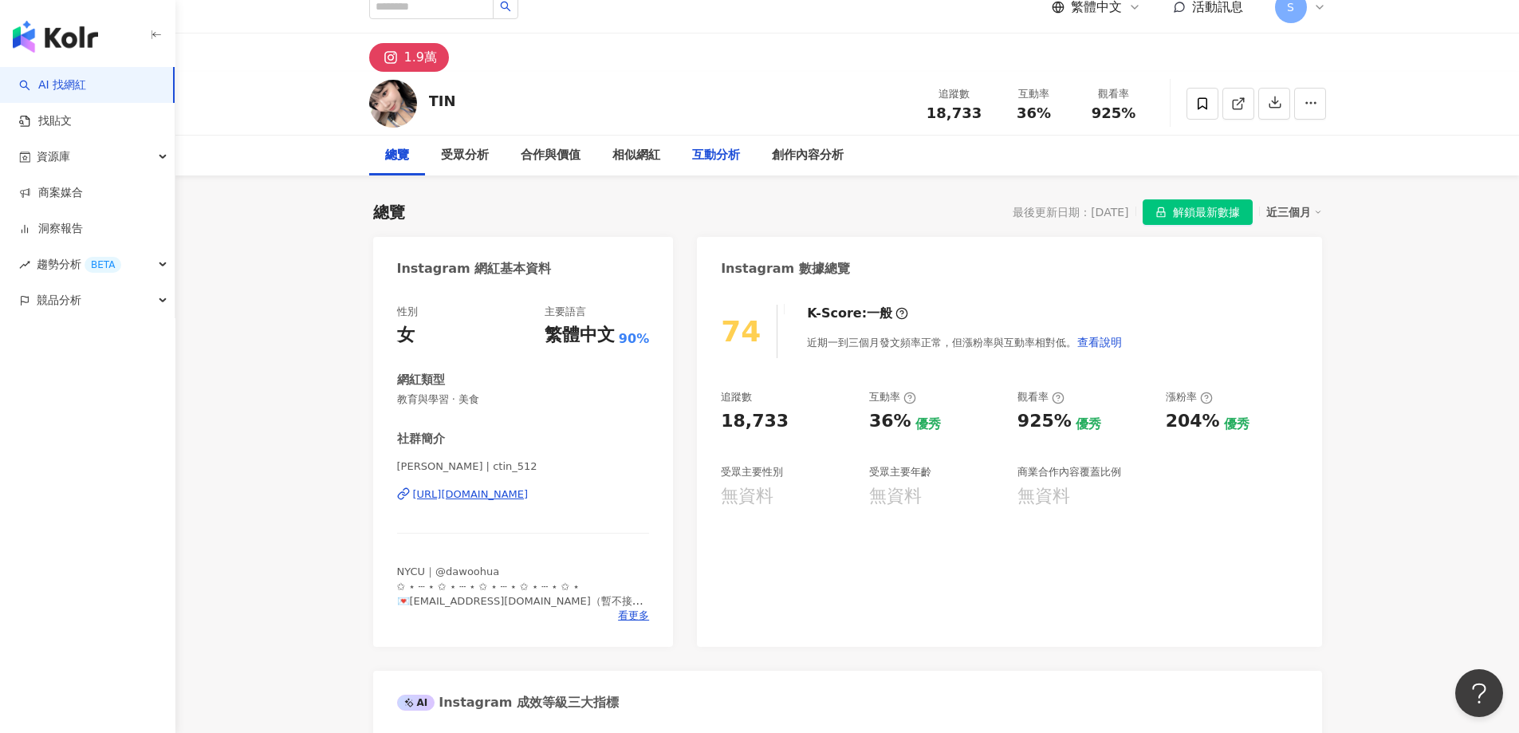
click at [723, 151] on div "互動分析" at bounding box center [716, 155] width 48 height 19
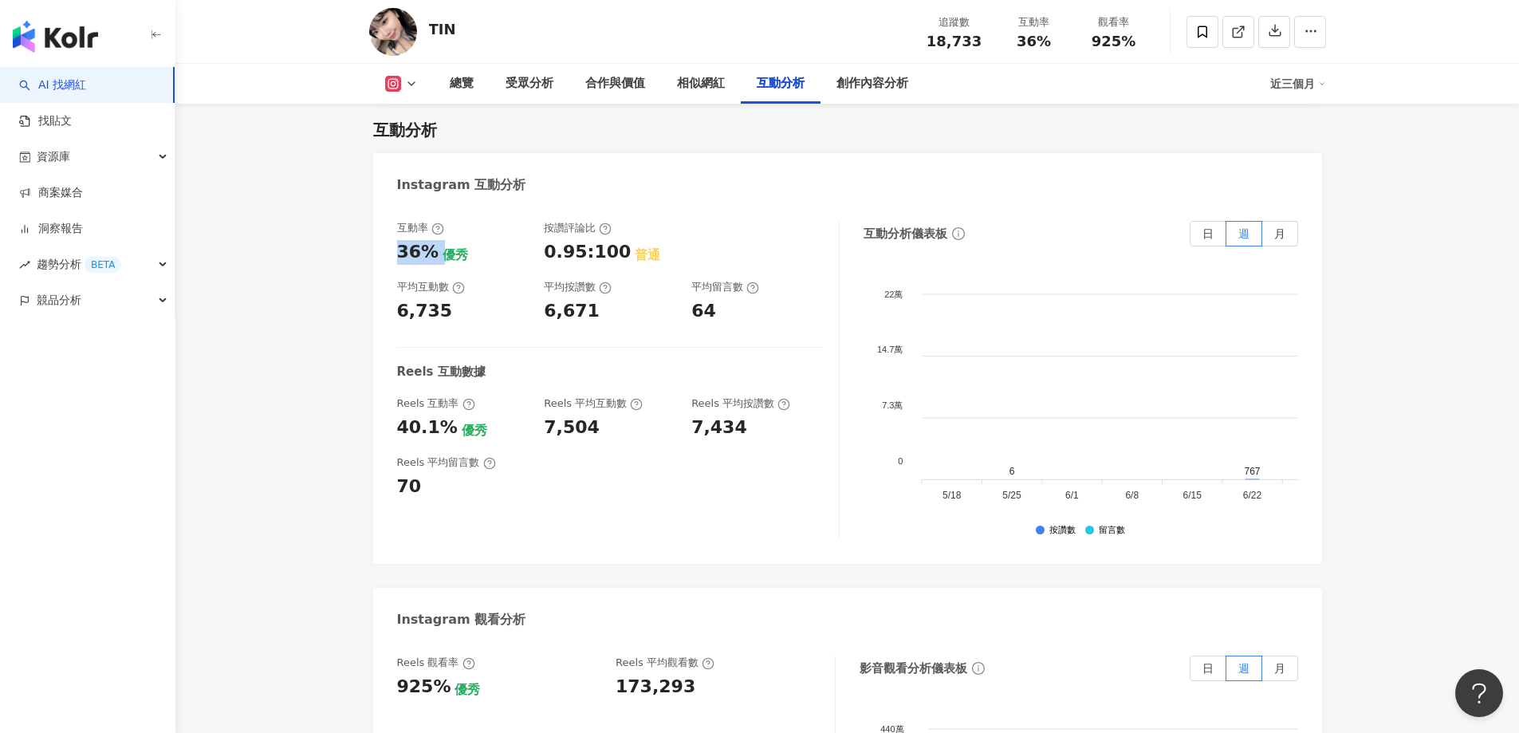
drag, startPoint x: 399, startPoint y: 256, endPoint x: 436, endPoint y: 259, distance: 37.6
click at [436, 259] on div "互動率 36% 優秀 按讚評論比 0.95:100 普通 平均互動數 6,735 平均按讚數 6,671 平均留言數 64 Reels 互動數據 Reels …" at bounding box center [847, 384] width 949 height 359
copy div "36%"
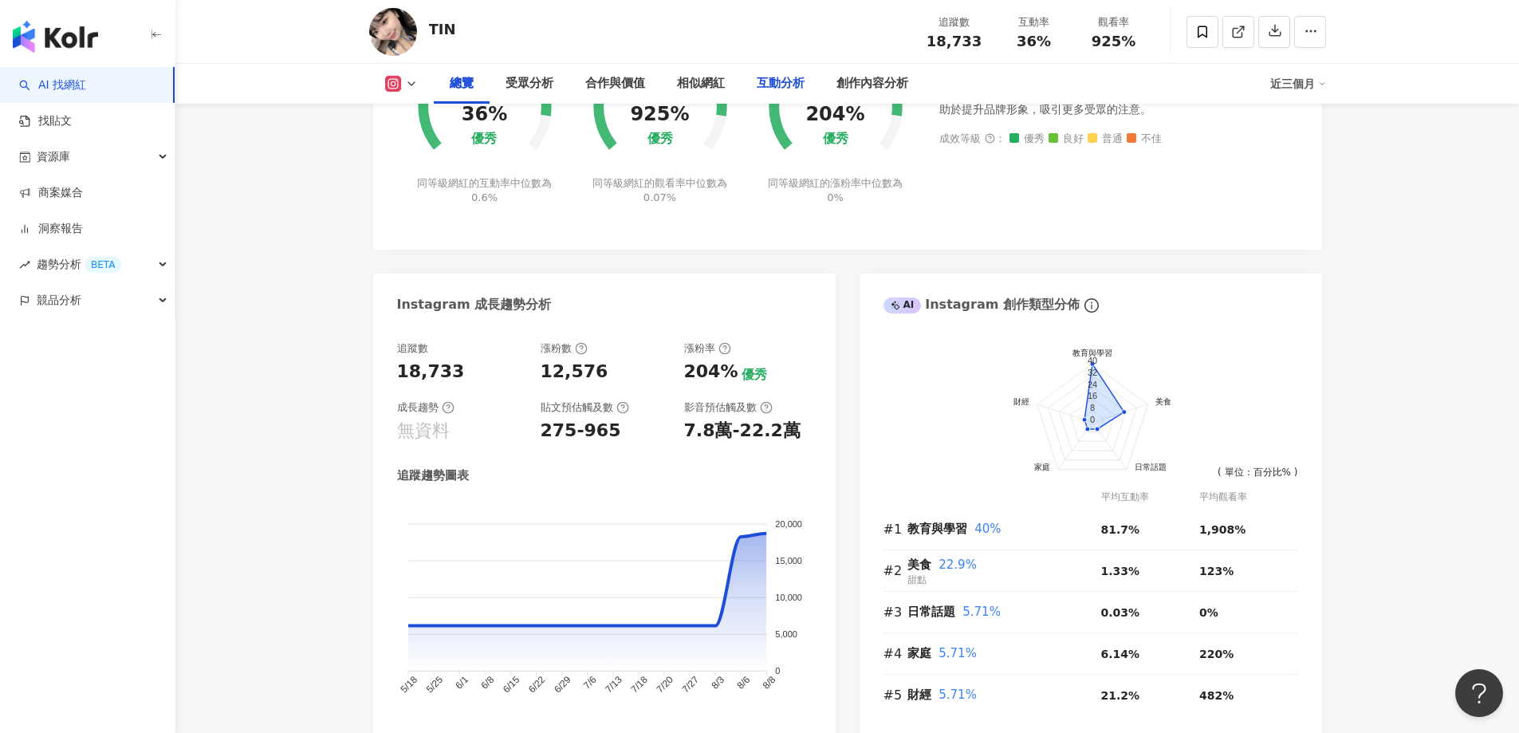
click at [786, 84] on div "互動分析" at bounding box center [781, 83] width 48 height 19
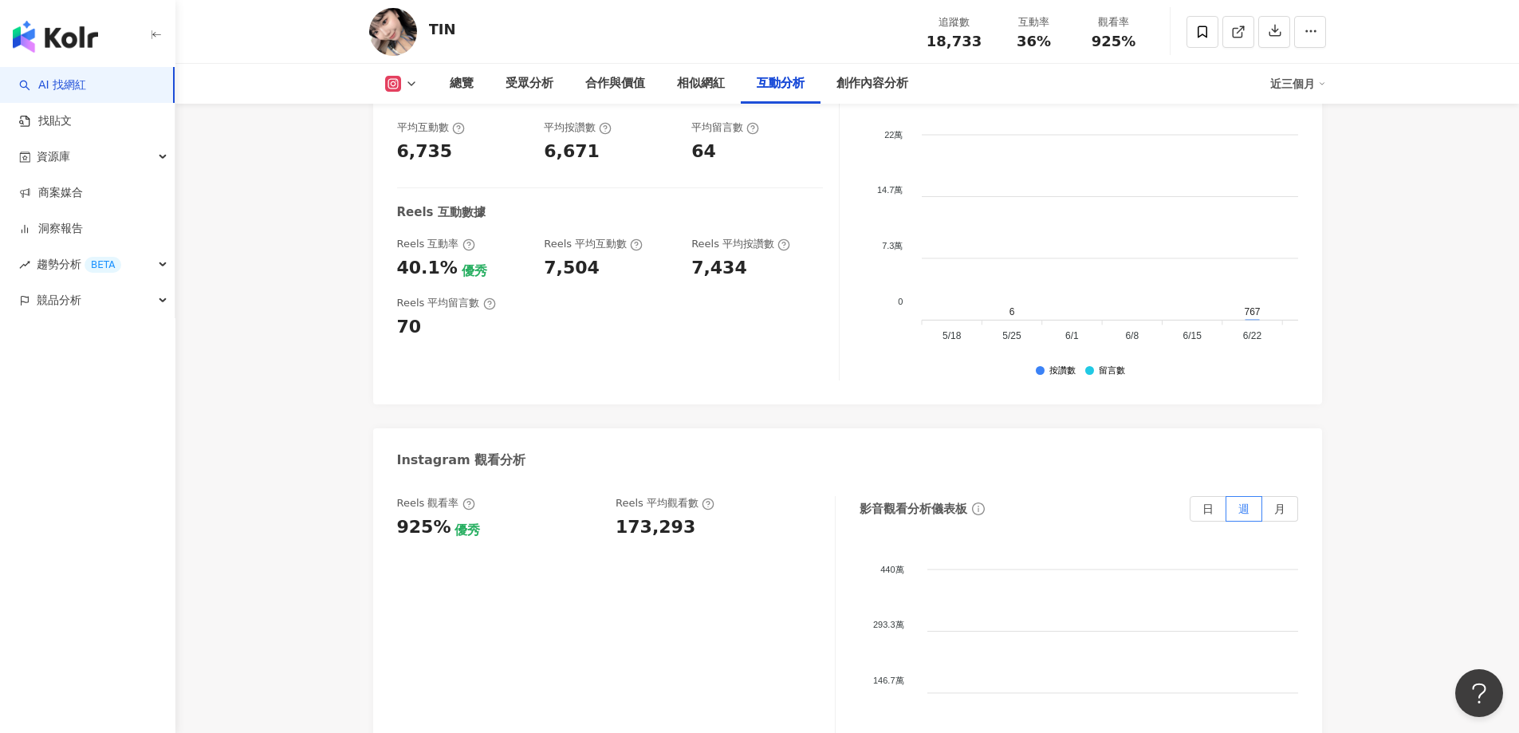
scroll to position [2871, 0]
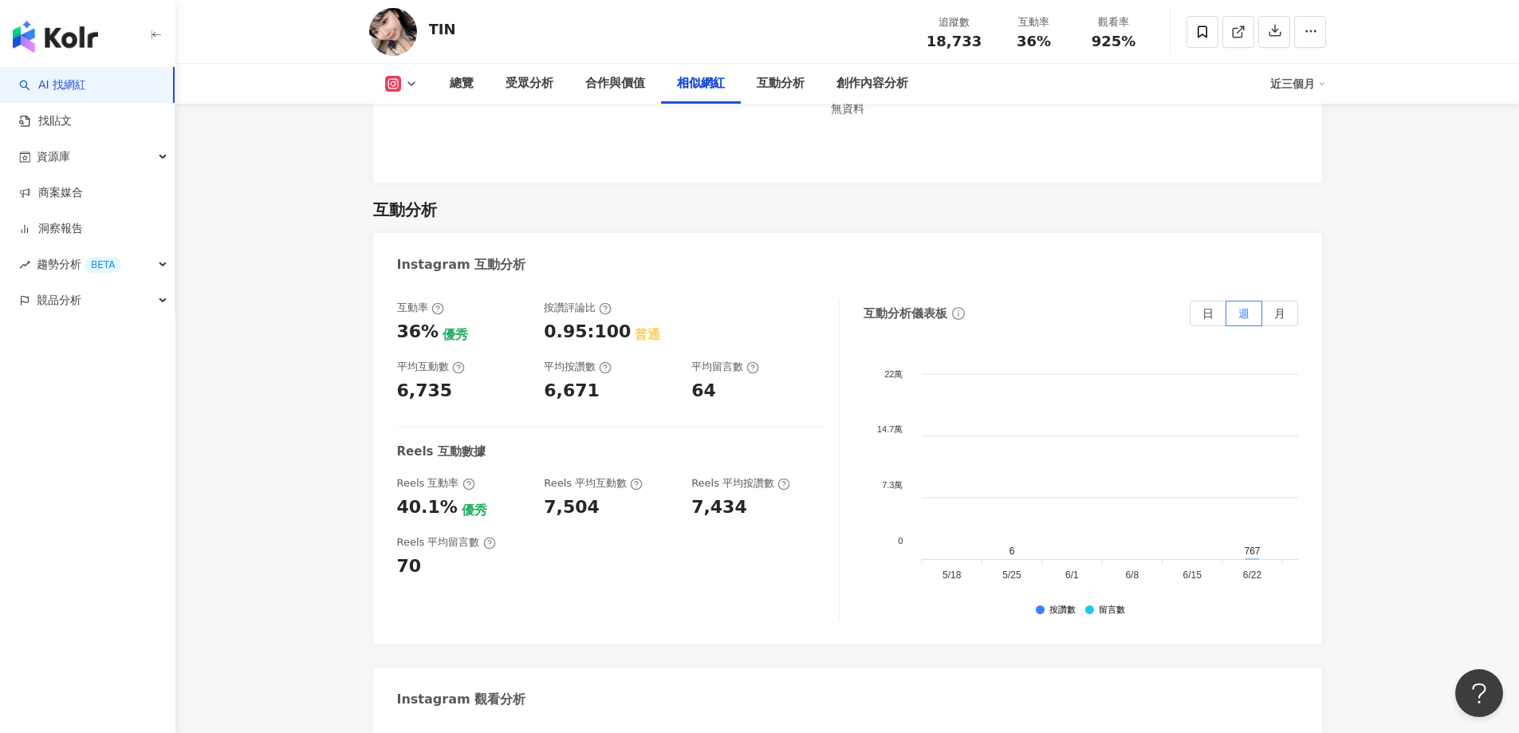
drag, startPoint x: 396, startPoint y: 513, endPoint x: 462, endPoint y: 513, distance: 66.2
click at [396, 513] on div "互動率 36% 優秀 按讚評論比 0.95:100 普通 平均互動數 6,735 平均按讚數 6,671 平均留言數 64 Reels 互動數據 Reels …" at bounding box center [847, 464] width 949 height 359
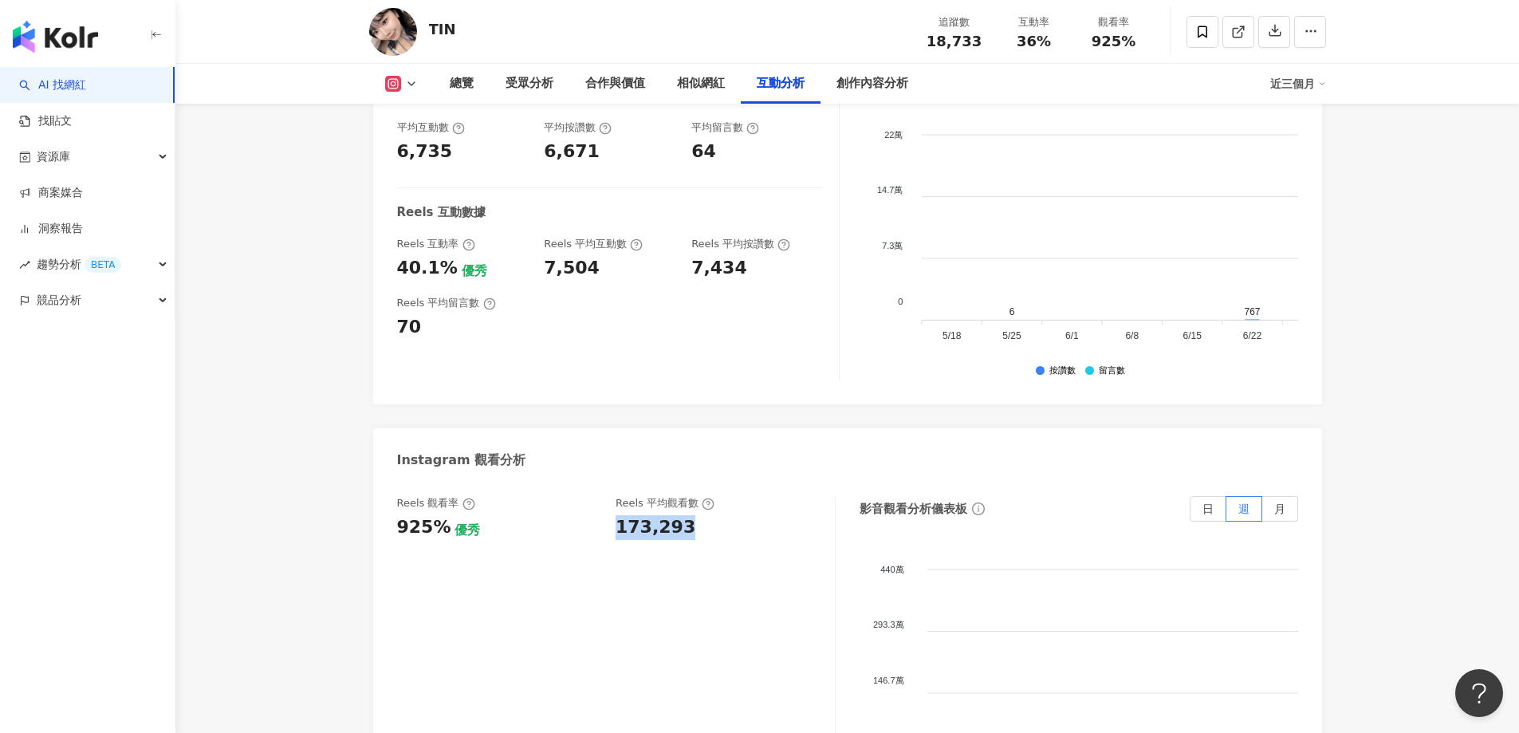
drag, startPoint x: 611, startPoint y: 532, endPoint x: 698, endPoint y: 543, distance: 87.7
click at [702, 544] on div "Reels 觀看率 925% 優秀 Reels 平均觀看數 173,293" at bounding box center [616, 655] width 439 height 319
copy div "173,293"
drag, startPoint x: 392, startPoint y: 274, endPoint x: 450, endPoint y: 278, distance: 58.4
click at [450, 278] on div "互動率 36% 優秀 按讚評論比 0.95:100 普通 平均互動數 6,735 平均按讚數 6,671 平均留言數 64 Reels 互動數據 Reels …" at bounding box center [847, 224] width 949 height 359
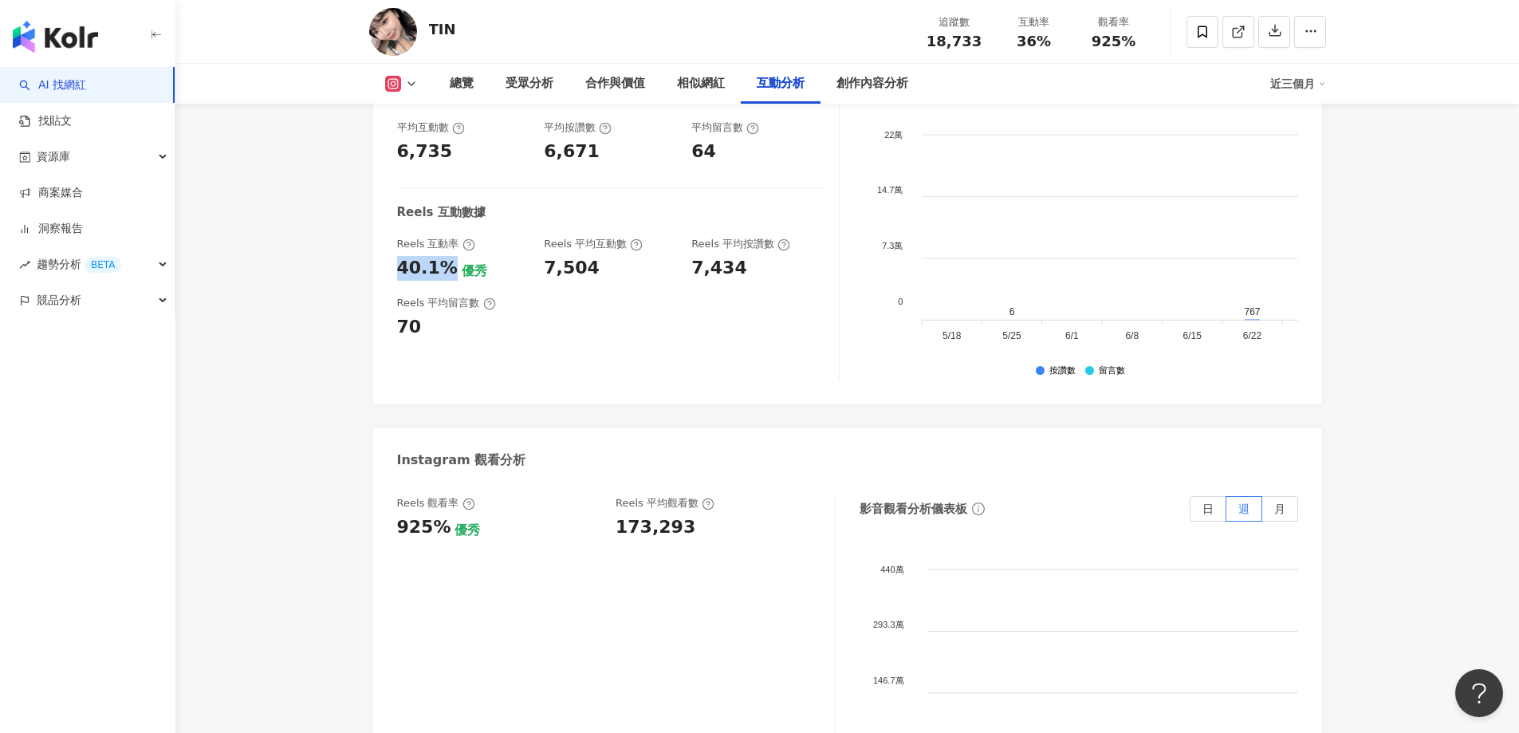
copy div "40.1%"
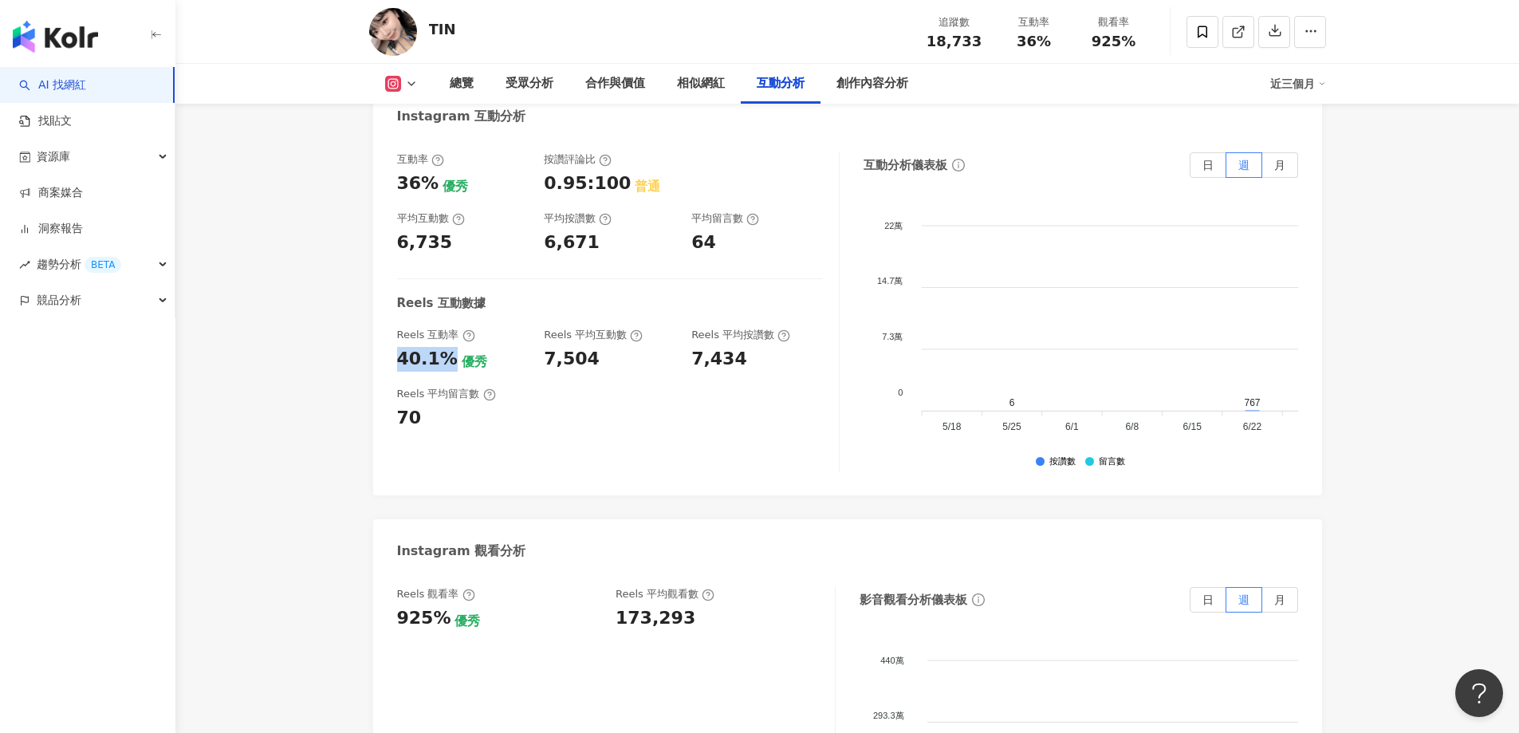
scroll to position [2871, 0]
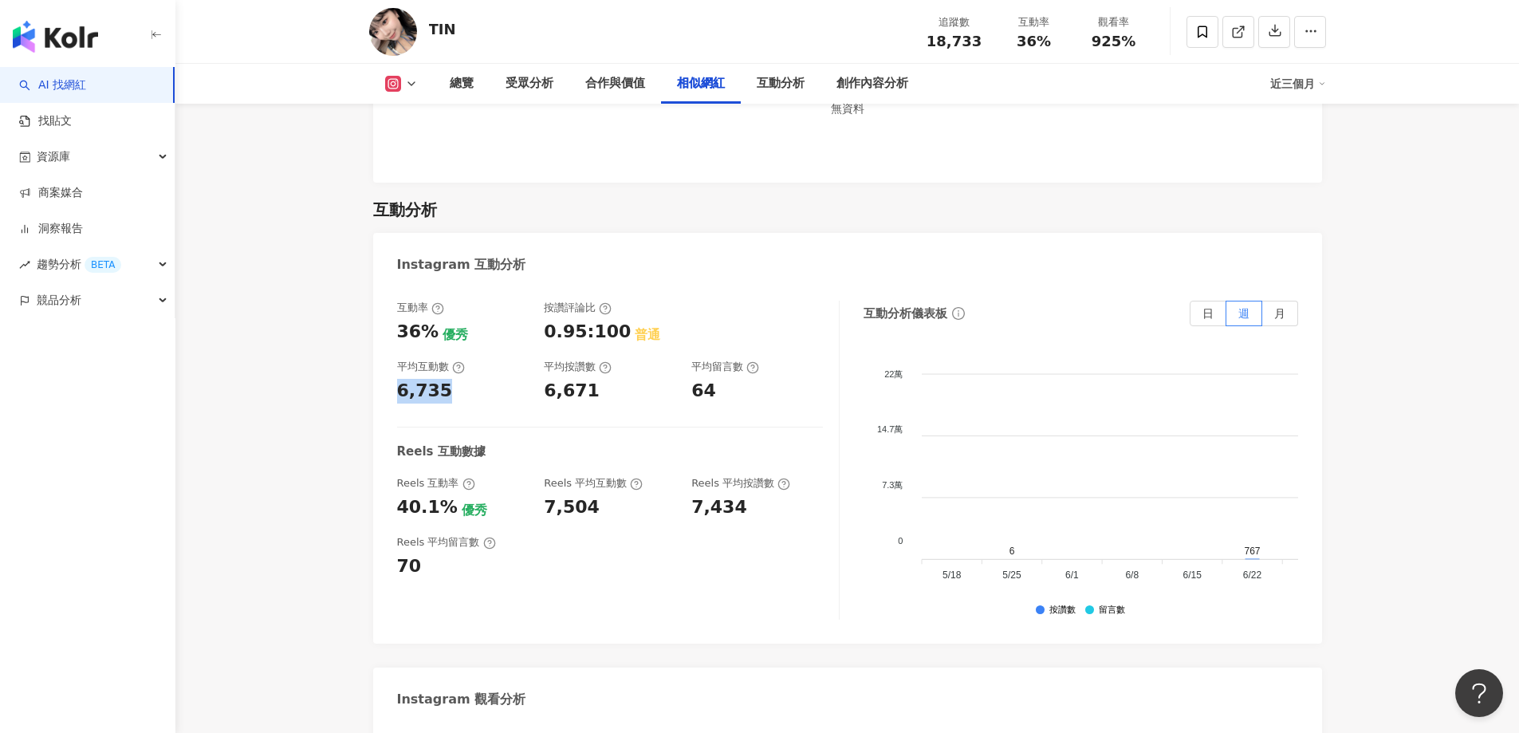
drag, startPoint x: 393, startPoint y: 392, endPoint x: 447, endPoint y: 388, distance: 53.5
click at [451, 387] on div "互動率 36% 優秀 按讚評論比 0.95:100 普通 平均互動數 6,735 平均按讚數 6,671 平均留言數 64 Reels 互動數據 Reels …" at bounding box center [847, 464] width 949 height 359
copy div "6,735"
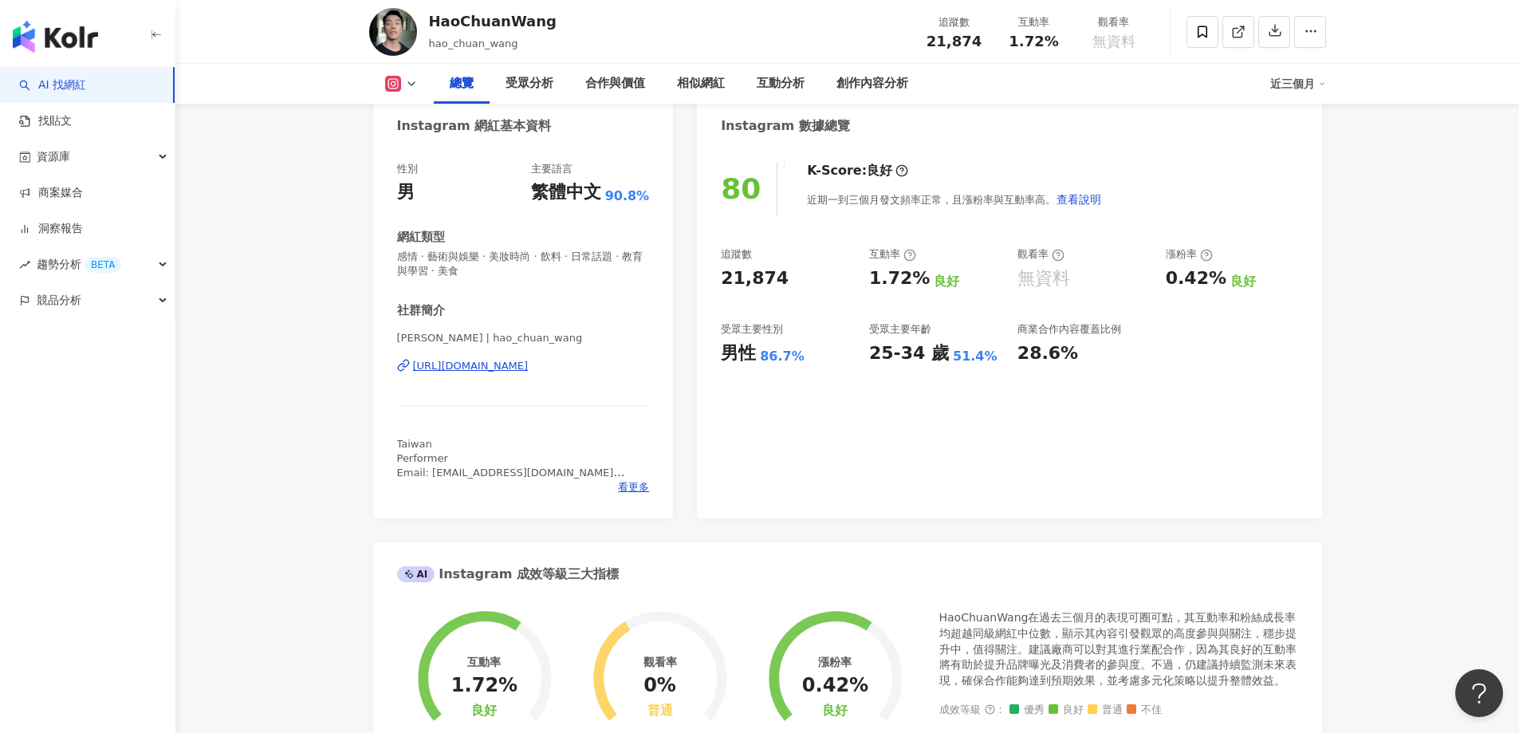
scroll to position [18, 0]
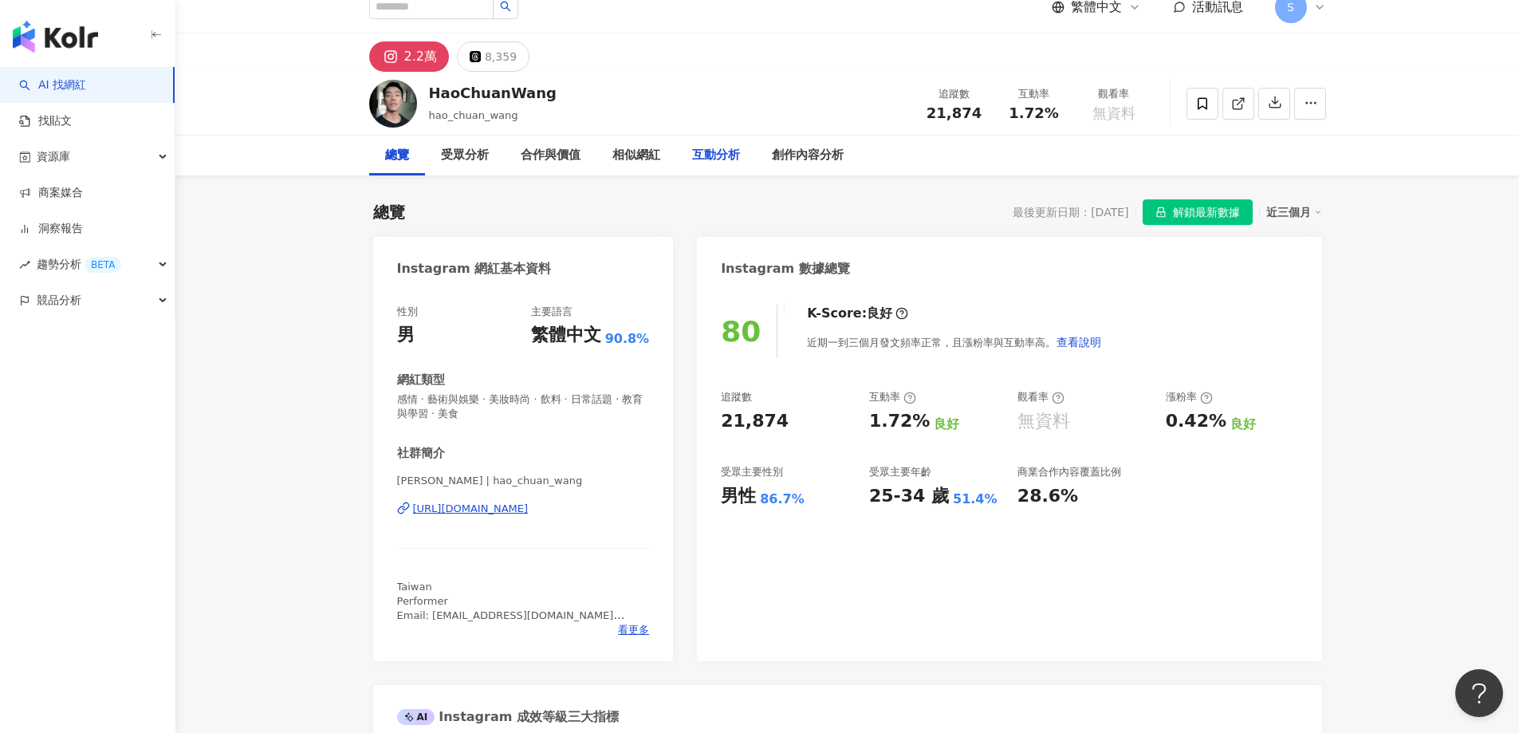
click at [716, 167] on div "互動分析" at bounding box center [716, 156] width 80 height 40
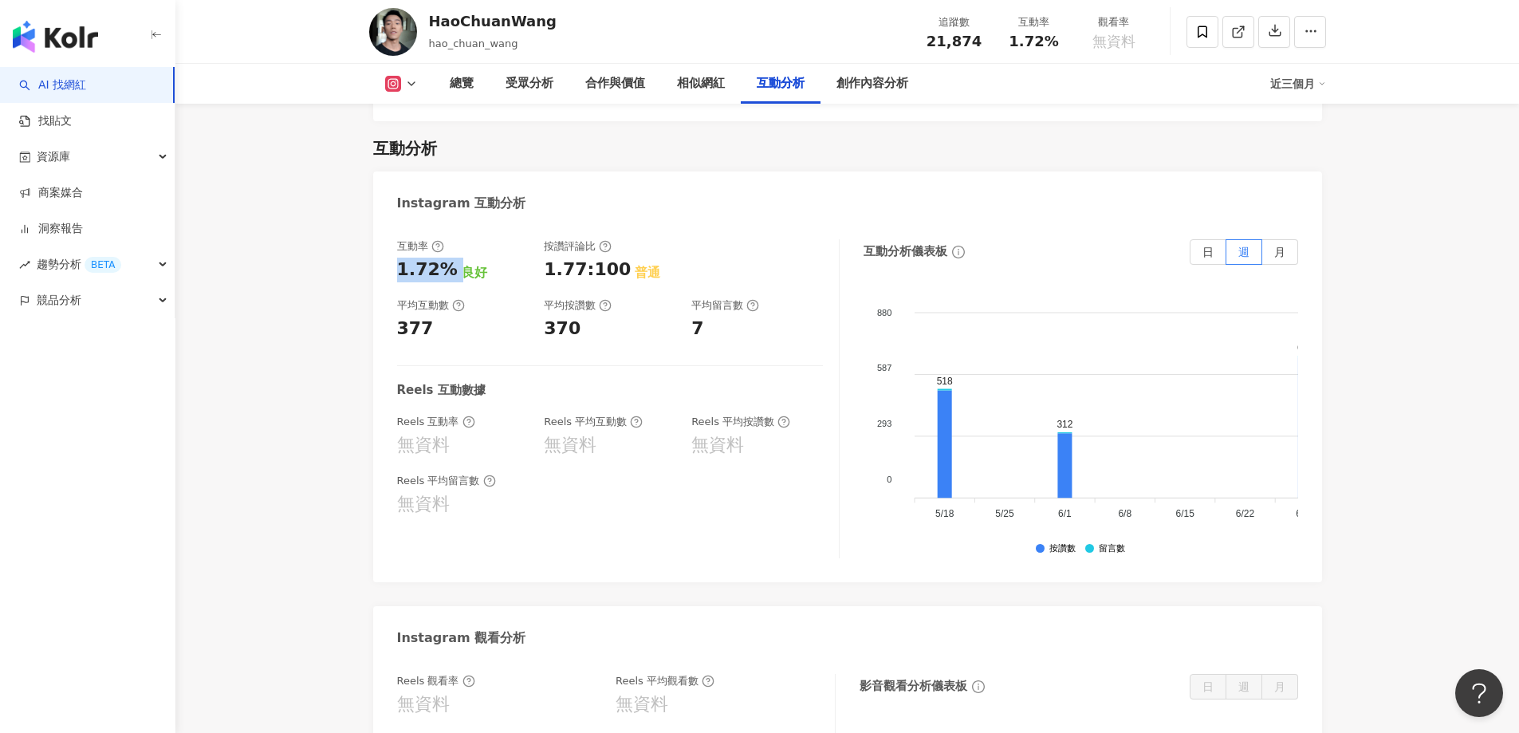
drag, startPoint x: 401, startPoint y: 253, endPoint x: 459, endPoint y: 262, distance: 58.2
click at [459, 262] on div "1.72% 良好" at bounding box center [463, 270] width 132 height 25
copy div "1.72%"
drag, startPoint x: 405, startPoint y: 313, endPoint x: 436, endPoint y: 313, distance: 31.1
click at [436, 317] on div "377" at bounding box center [463, 329] width 132 height 25
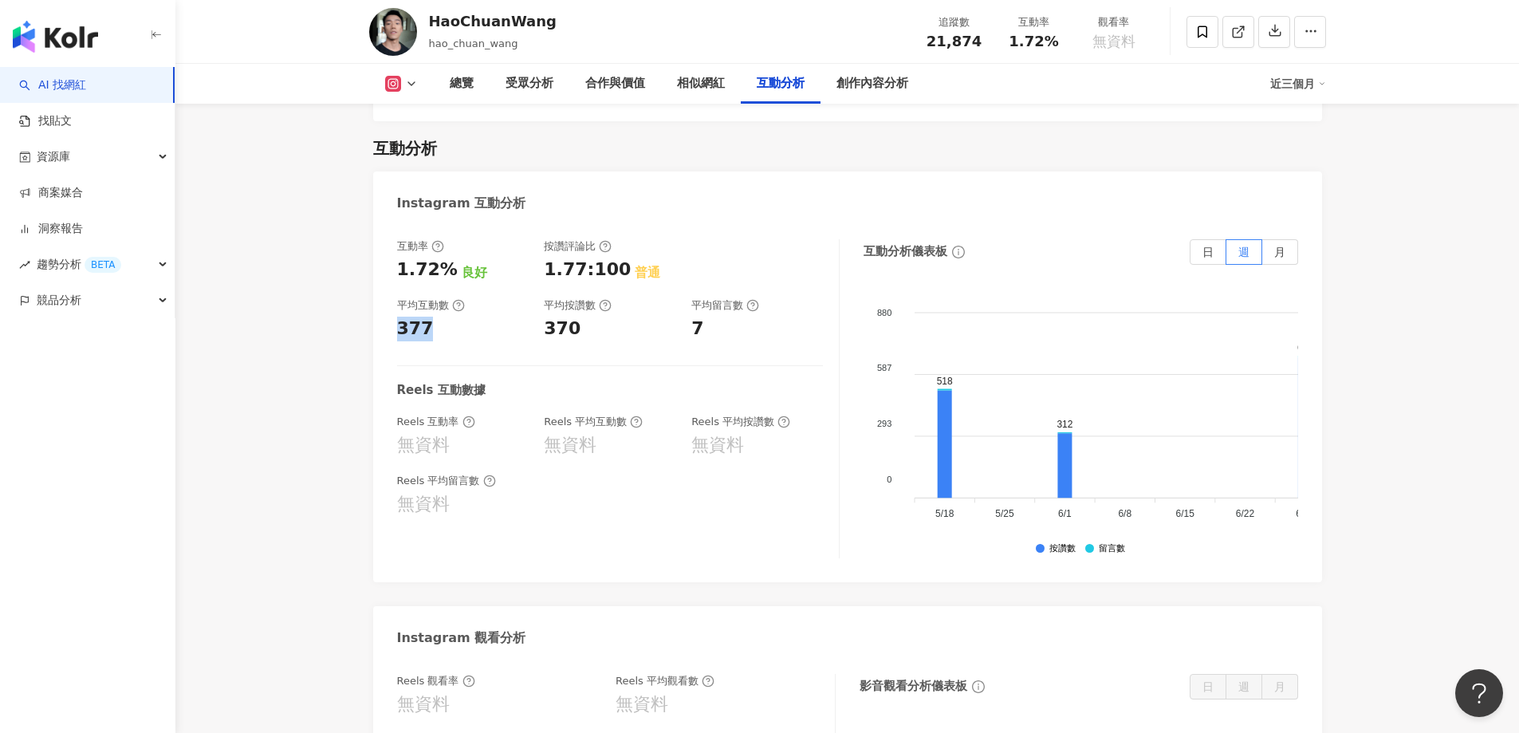
copy div "377"
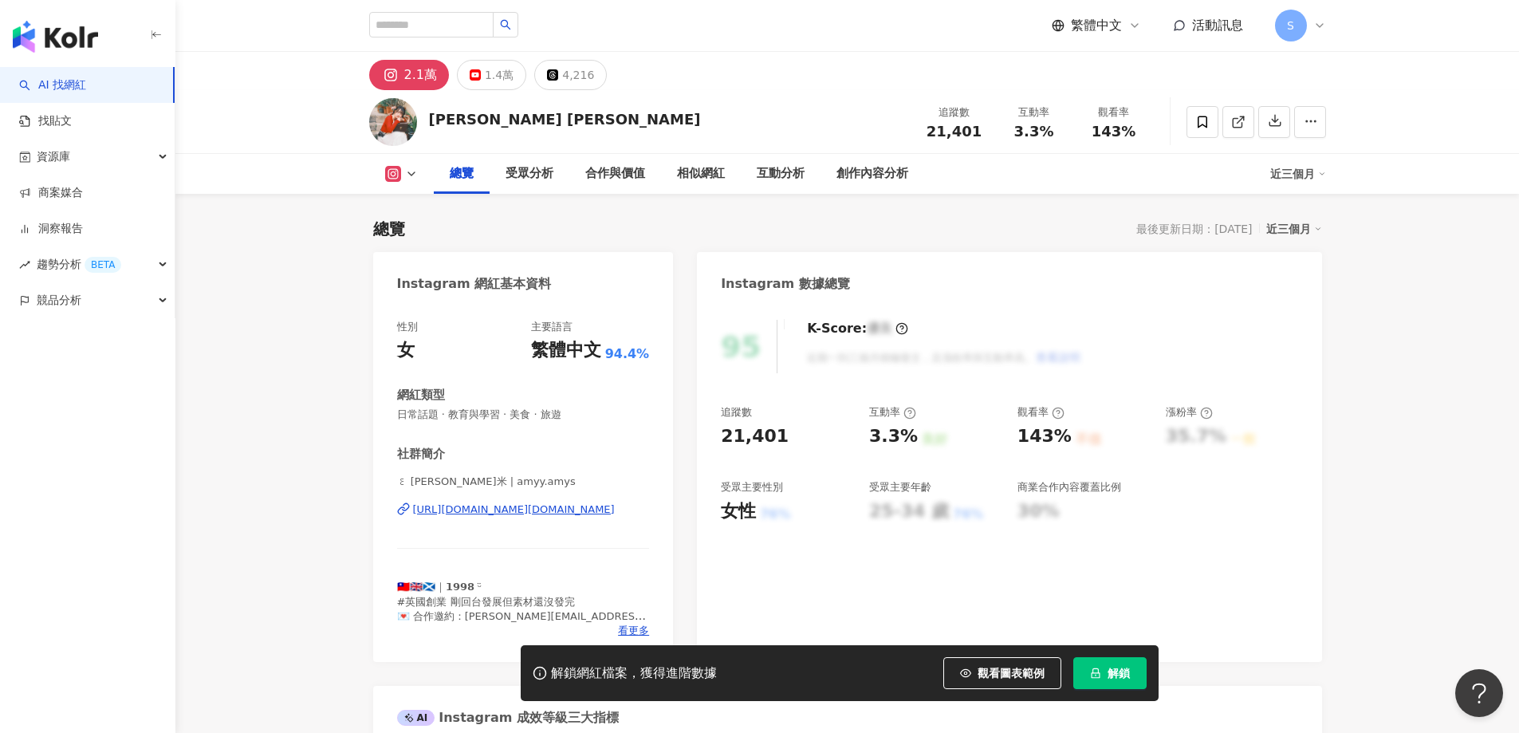
scroll to position [98, 0]
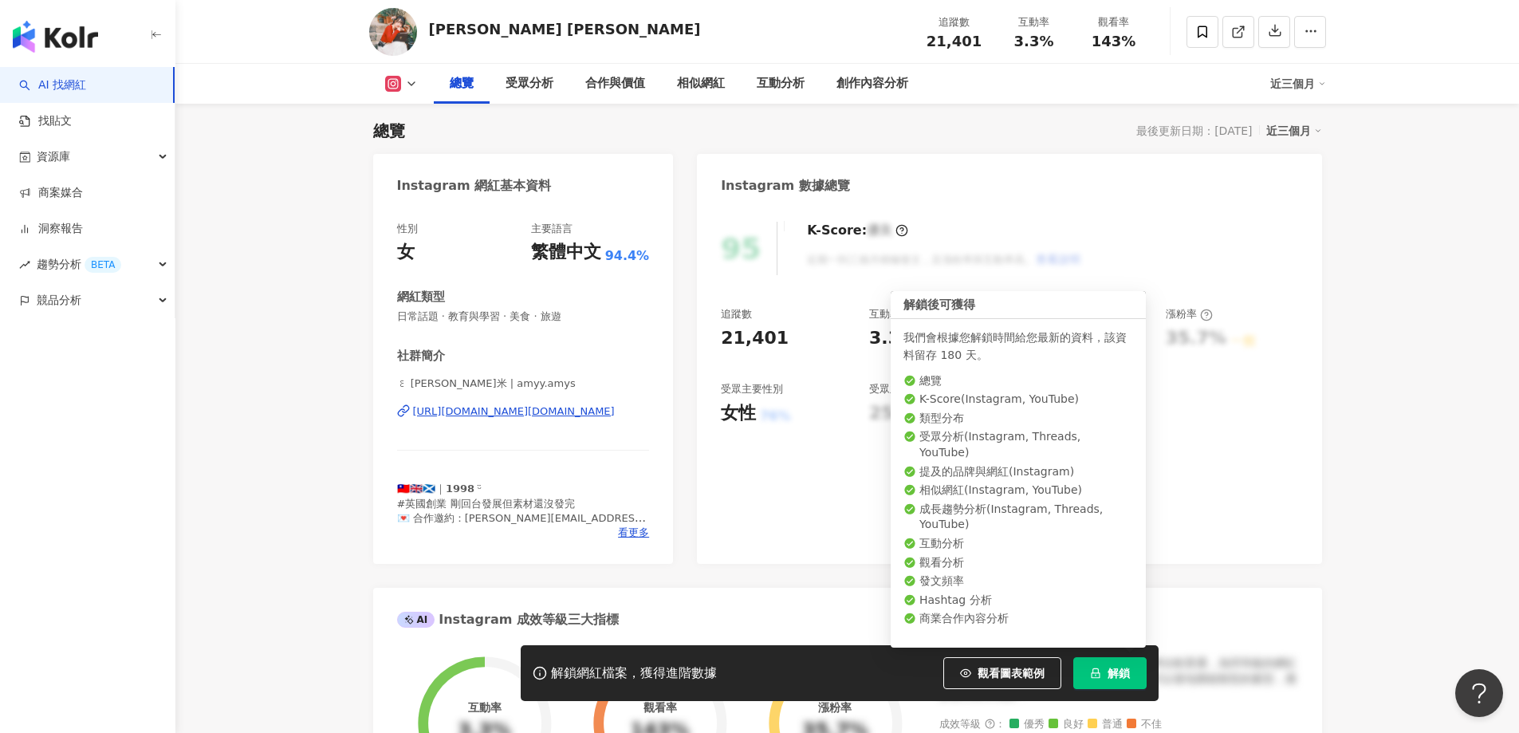
click at [1104, 673] on button "解鎖" at bounding box center [1110, 673] width 73 height 32
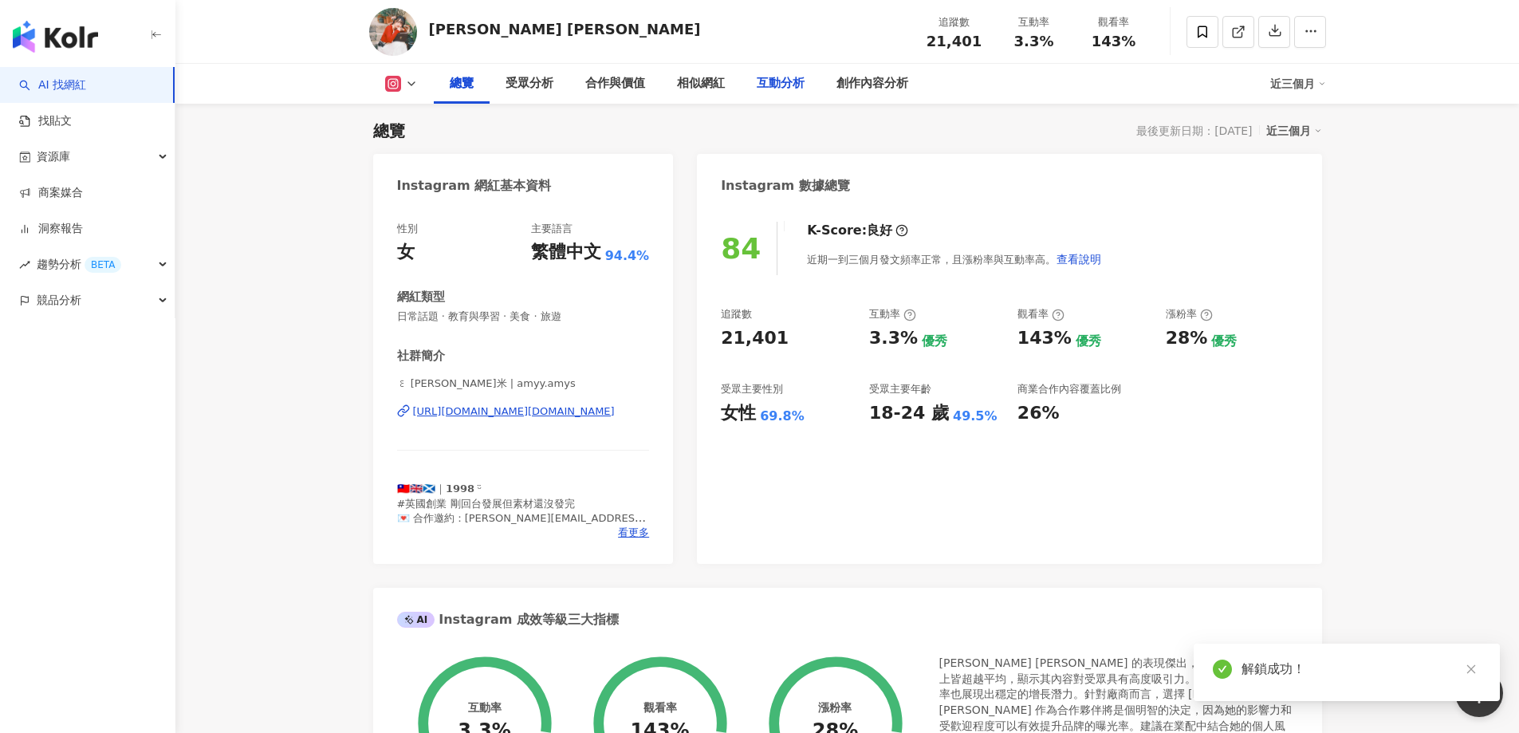
click at [779, 86] on div "互動分析" at bounding box center [781, 83] width 48 height 19
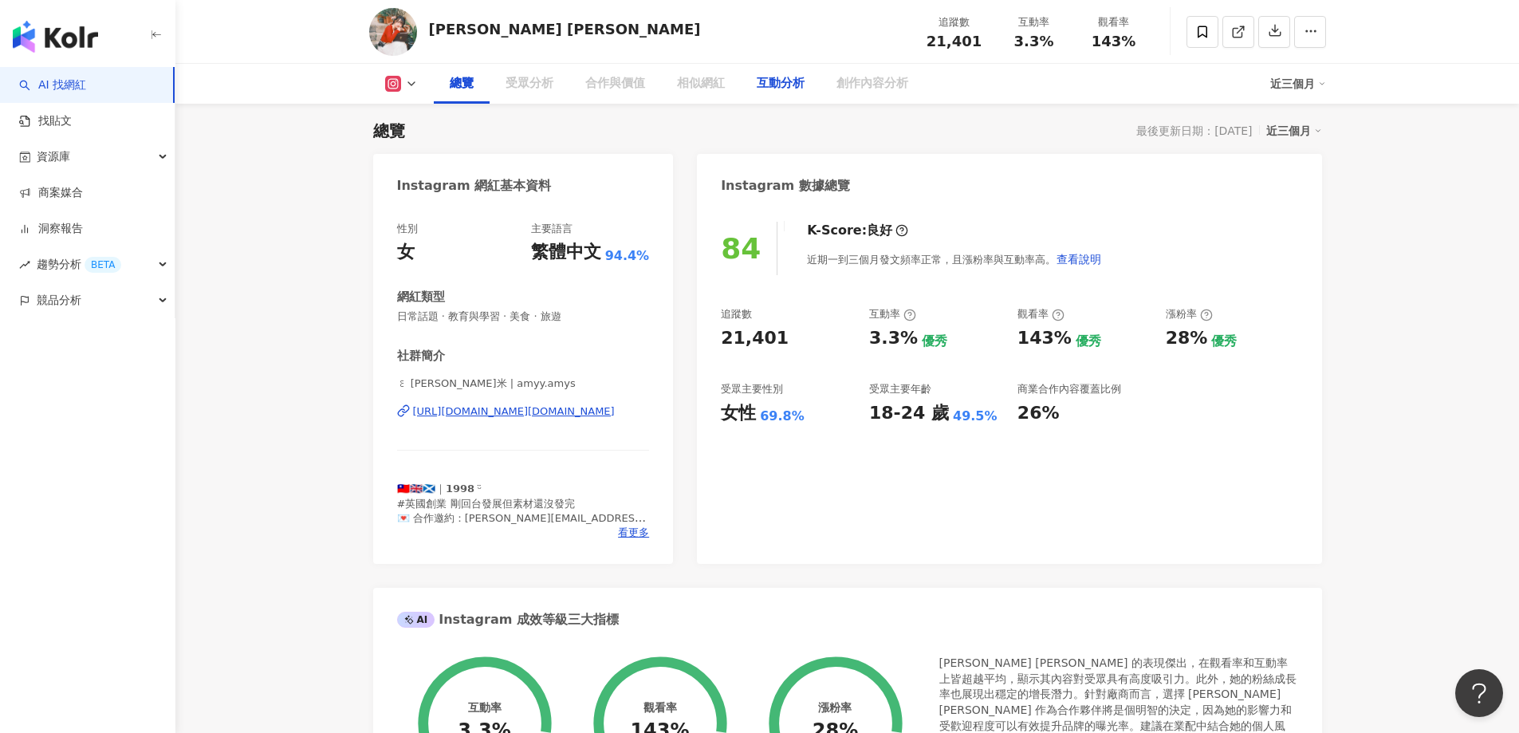
click at [771, 91] on div "互動分析" at bounding box center [781, 83] width 48 height 19
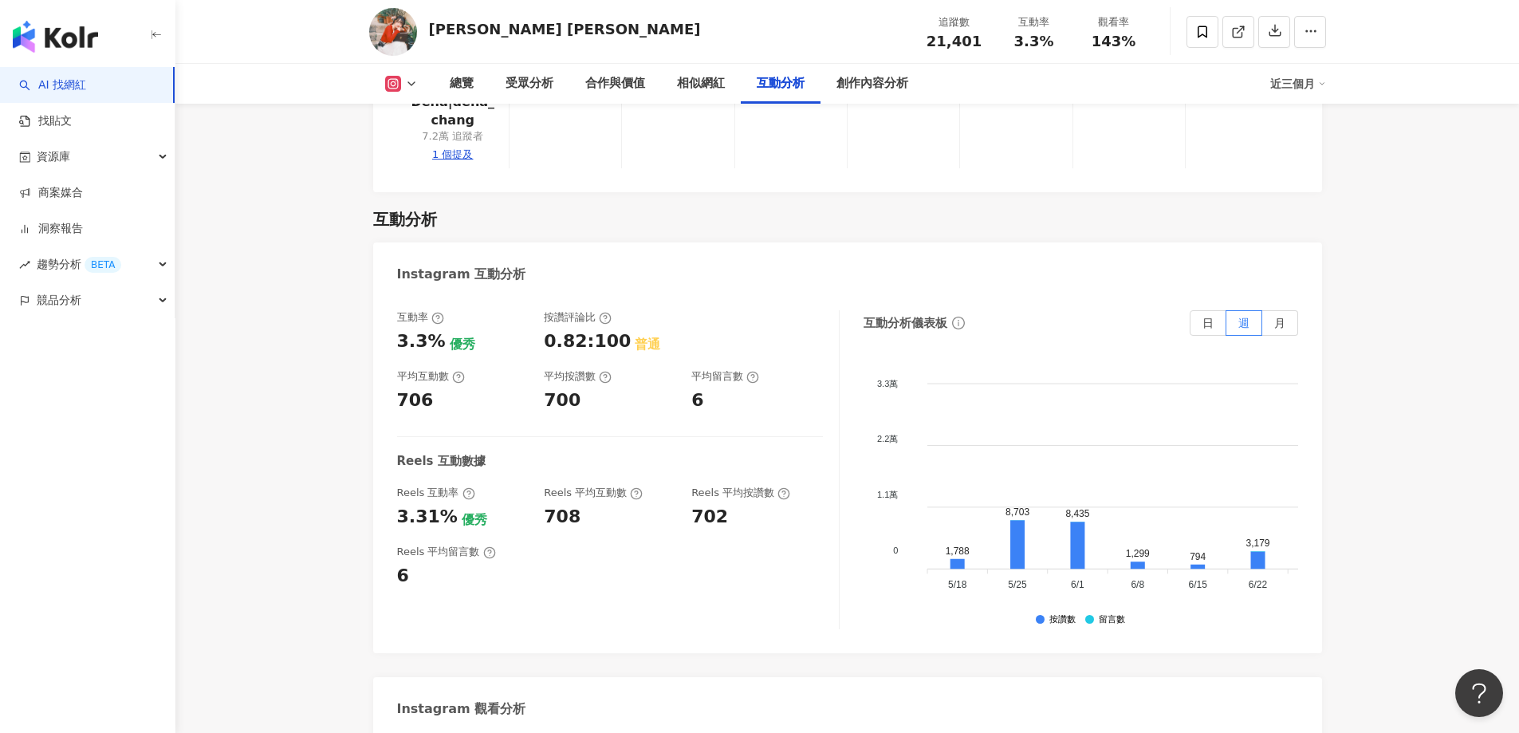
click at [778, 87] on div "互動分析" at bounding box center [781, 83] width 48 height 19
drag, startPoint x: 402, startPoint y: 258, endPoint x: 439, endPoint y: 258, distance: 37.5
click at [439, 294] on div "互動率 3.3% 優秀 按讚評論比 0.82:100 普通 平均互動數 706 平均按讚數 700 平均留言數 6 Reels 互動數據 Reels 互動率 …" at bounding box center [847, 473] width 949 height 359
copy div "3.3%"
drag, startPoint x: 394, startPoint y: 310, endPoint x: 433, endPoint y: 321, distance: 40.4
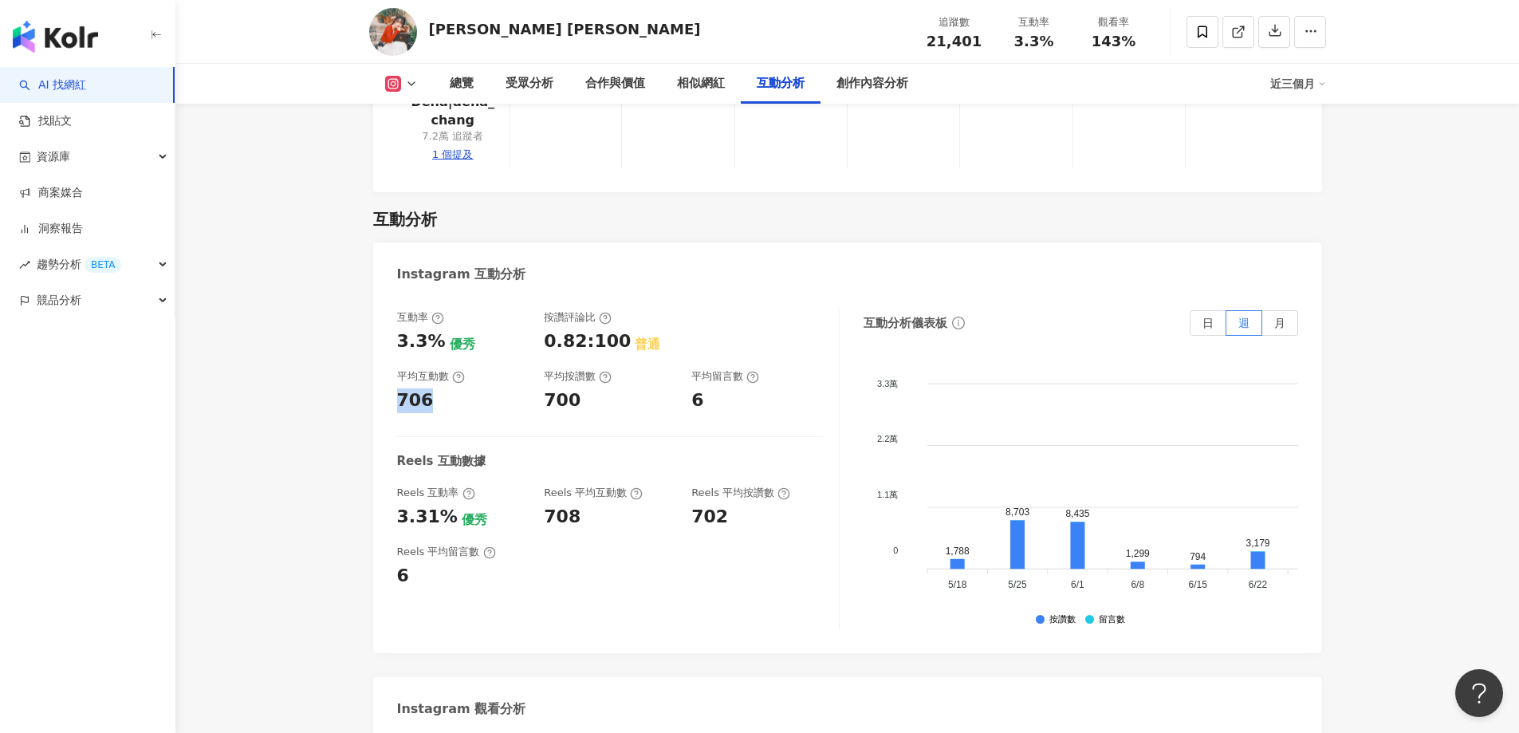
click at [433, 321] on div "互動率 3.3% 優秀 按讚評論比 0.82:100 普通 平均互動數 706 平均按讚數 700 平均留言數 6 Reels 互動數據 Reels 互動率 …" at bounding box center [847, 473] width 949 height 359
copy div "706"
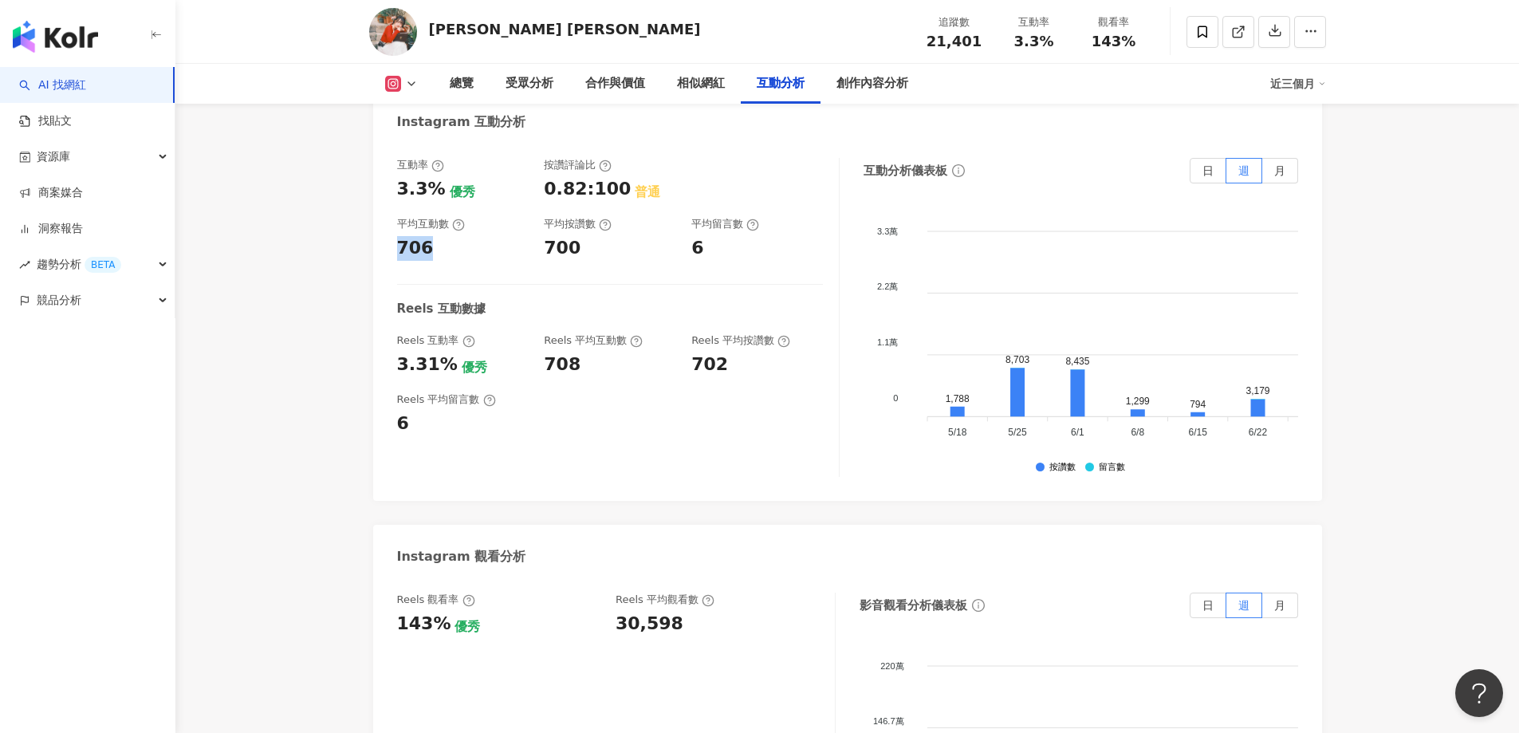
scroll to position [3408, 0]
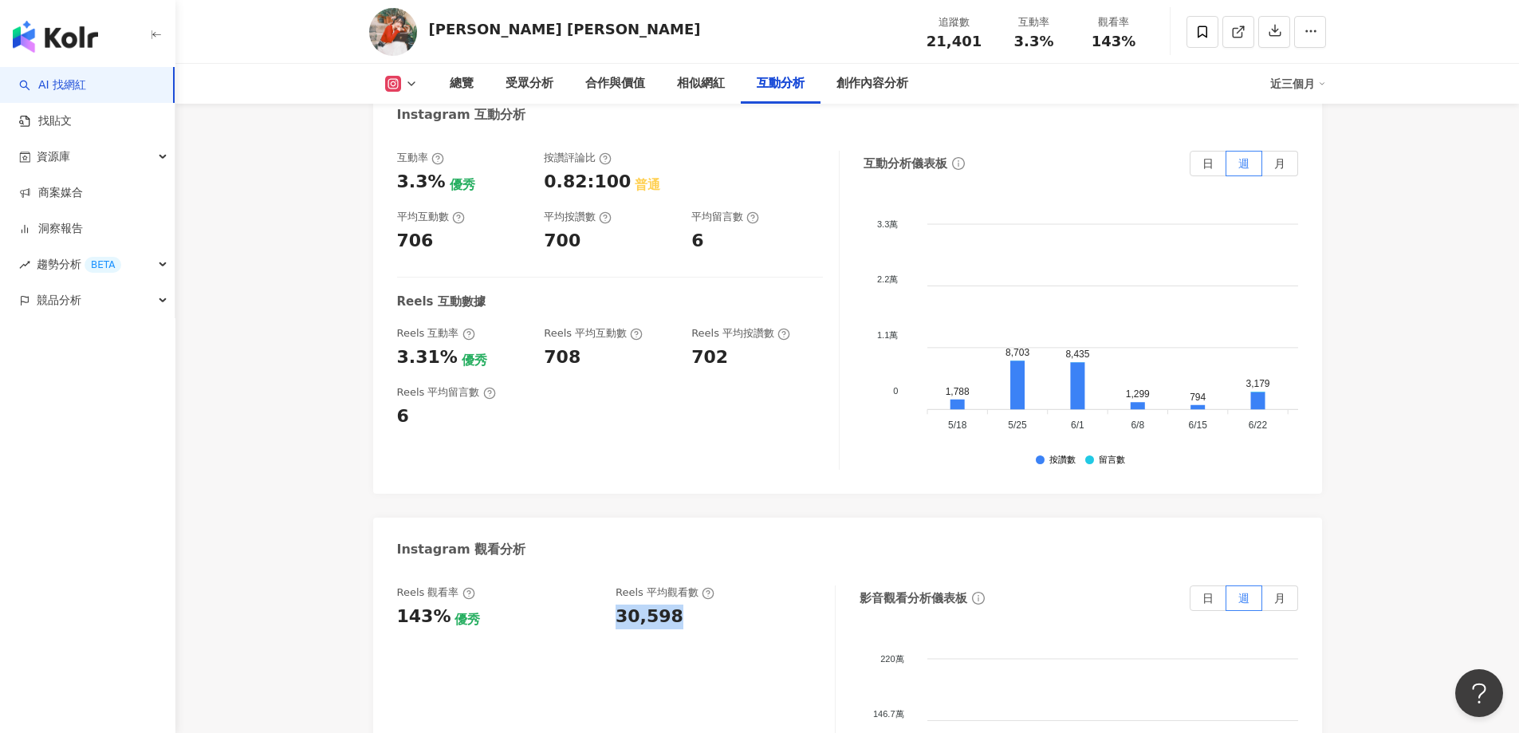
drag, startPoint x: 625, startPoint y: 530, endPoint x: 686, endPoint y: 540, distance: 61.5
click at [686, 585] on div "Reels 觀看率 143% 優秀 Reels 平均觀看數 30,598" at bounding box center [608, 606] width 422 height 43
copy div "30,598"
drag, startPoint x: 391, startPoint y: 282, endPoint x: 449, endPoint y: 280, distance: 58.3
click at [449, 280] on div "互動率 3.3% 優秀 按讚評論比 0.82:100 普通 平均互動數 706 平均按讚數 700 平均留言數 6 Reels 互動數據 Reels 互動率 …" at bounding box center [847, 314] width 949 height 359
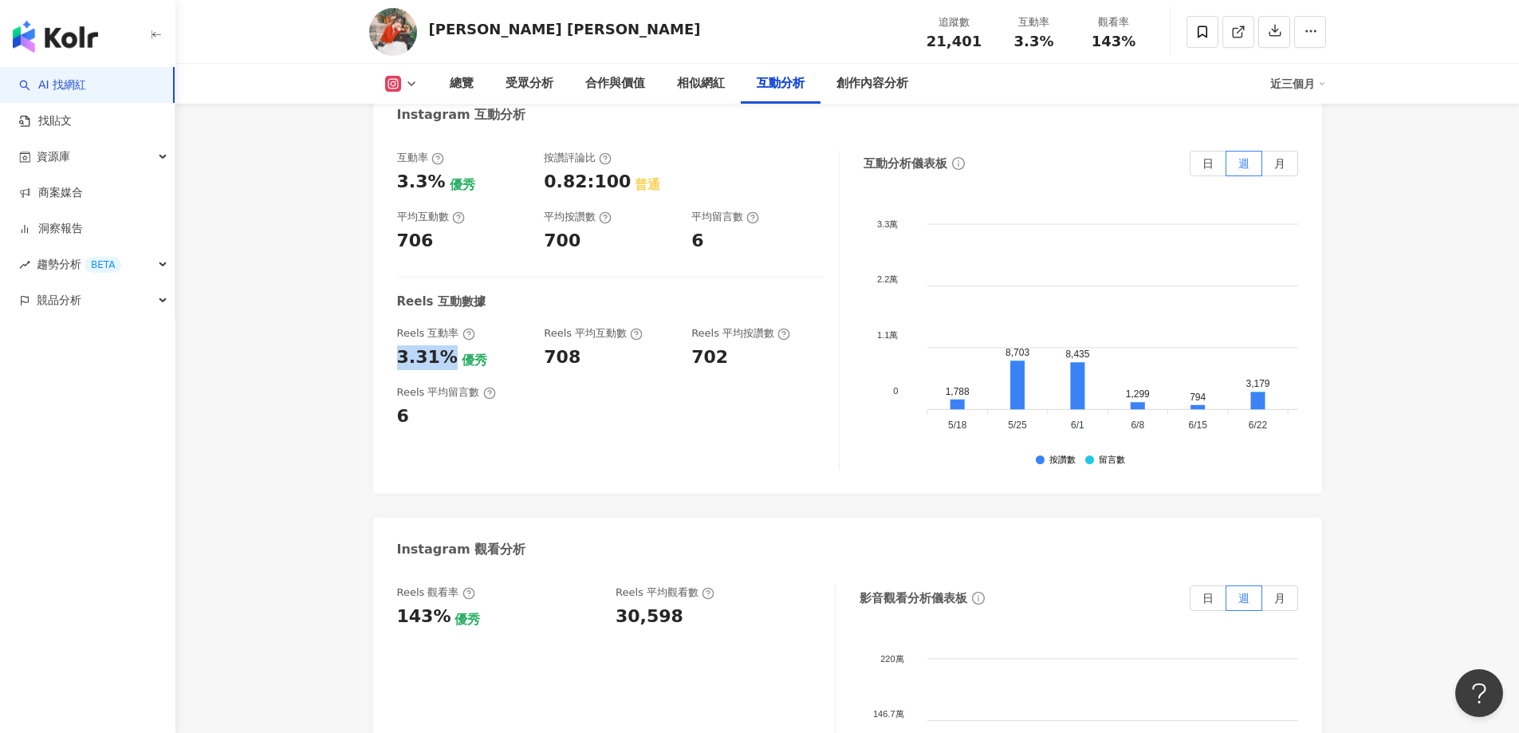
copy div "3.31%"
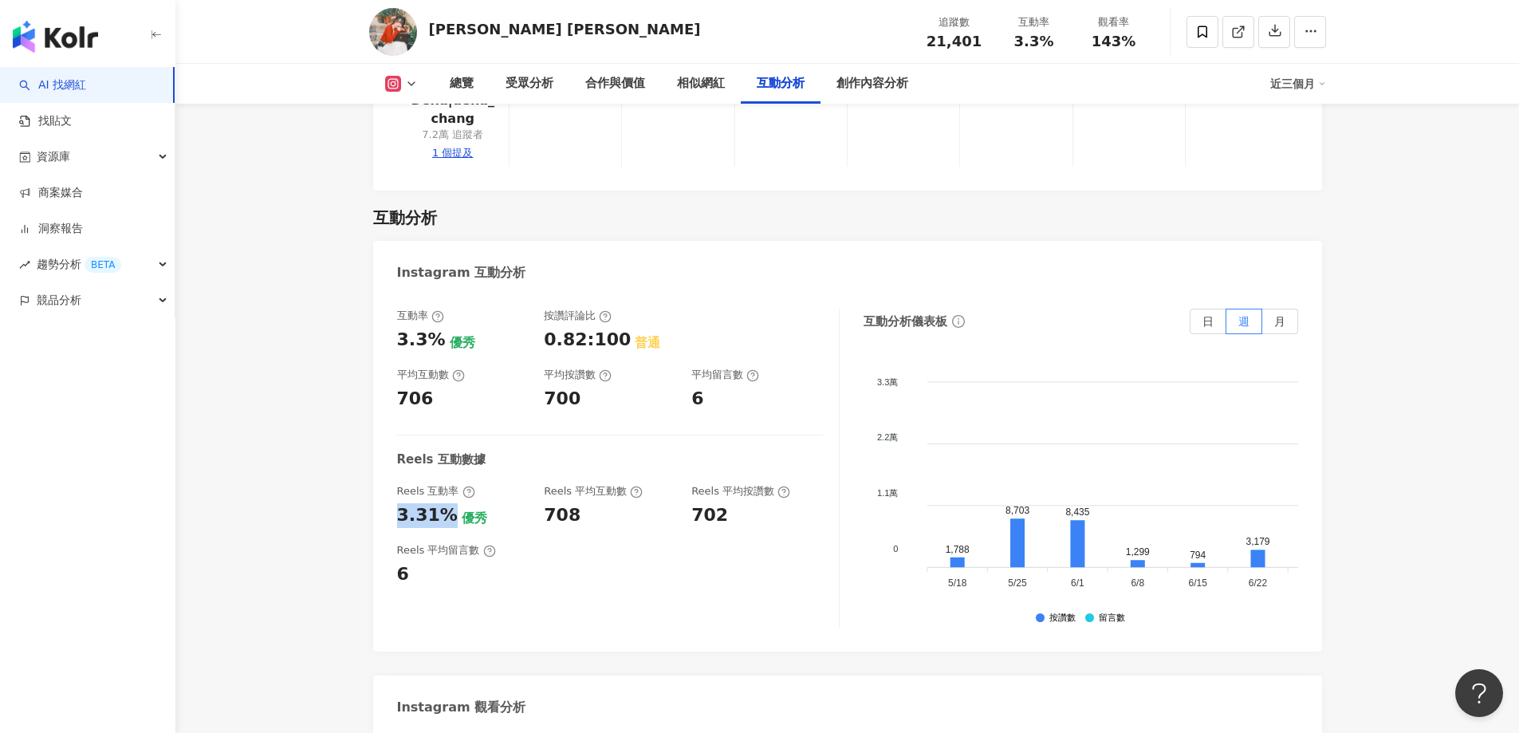
scroll to position [3249, 0]
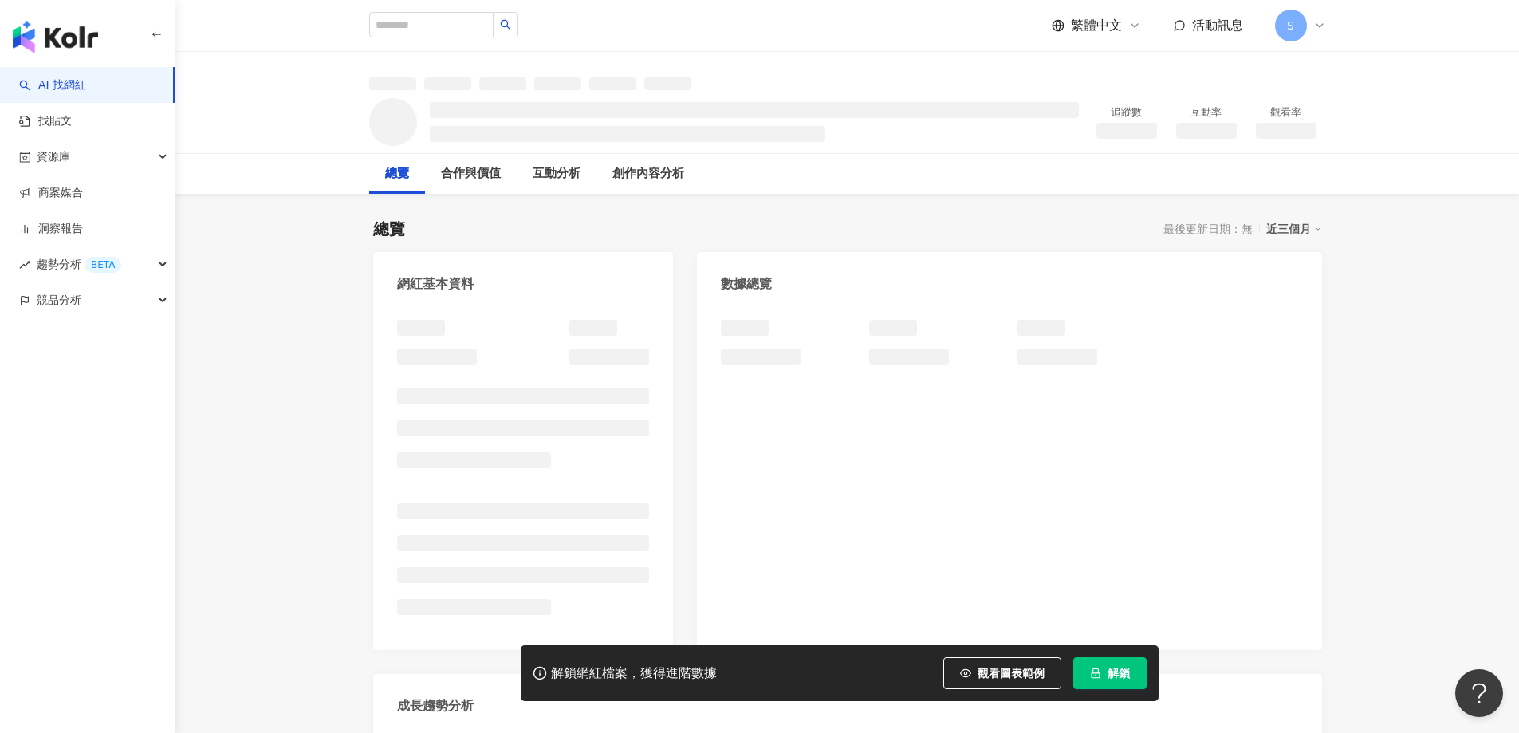
click at [1112, 674] on span "解鎖" at bounding box center [1119, 673] width 22 height 13
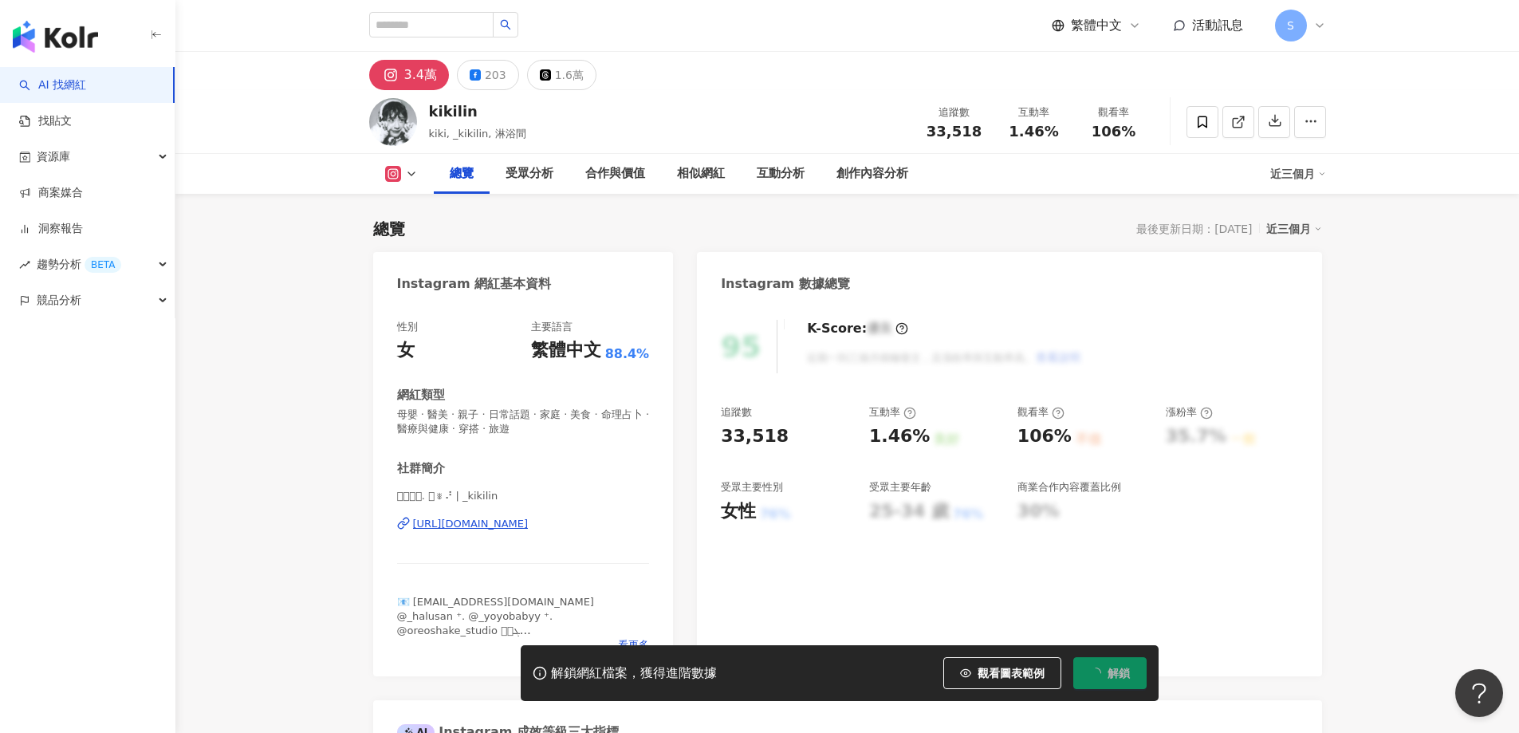
scroll to position [98, 0]
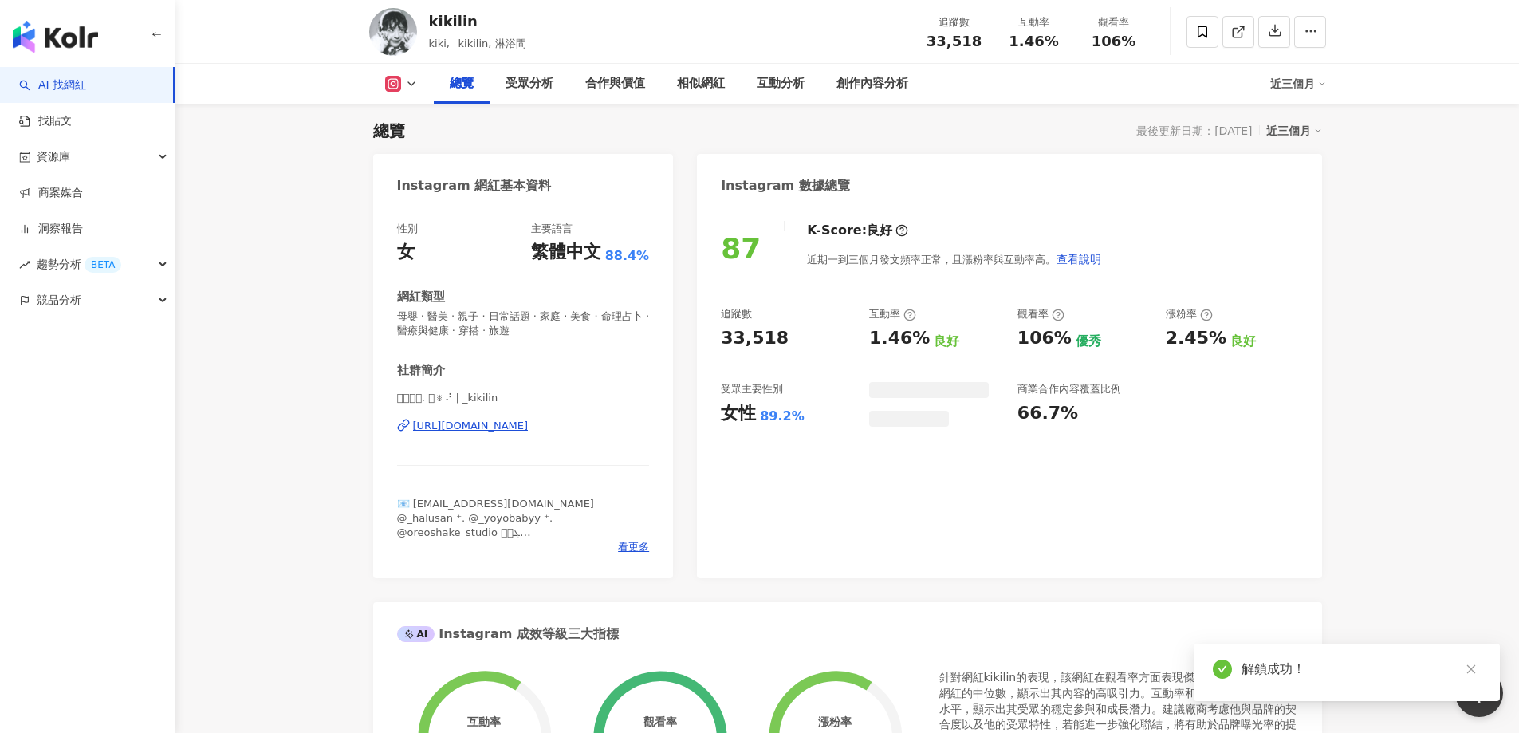
click at [912, 347] on div "追蹤數 33,518 互動率 1.46% 良好 觀看率 106% 優秀 漲粉率 2.45% 良好 受眾主要性別 女性 89.2% 商業合作內容覆蓋比例 66.…" at bounding box center [1009, 367] width 577 height 120
click at [770, 73] on div "互動分析" at bounding box center [781, 84] width 80 height 40
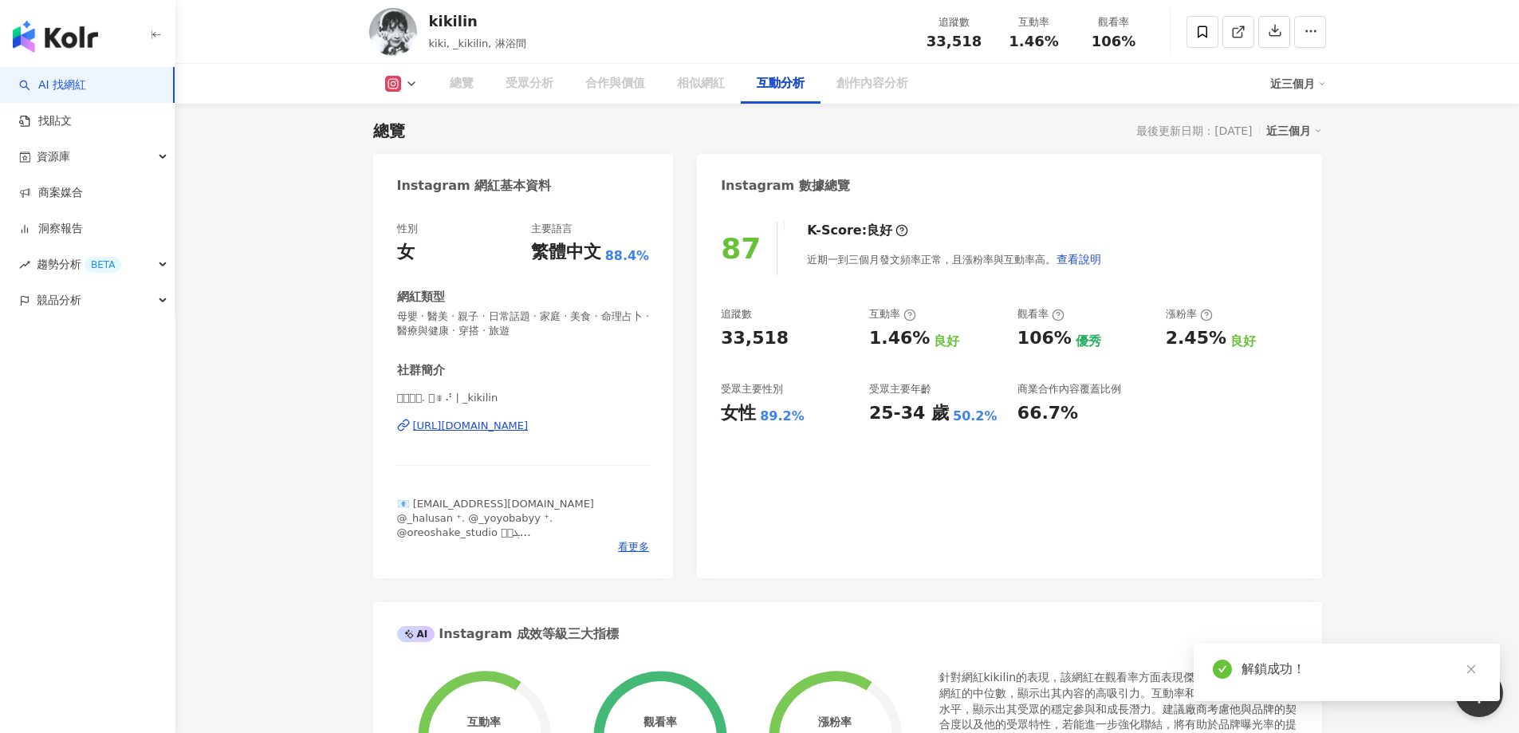
scroll to position [3179, 0]
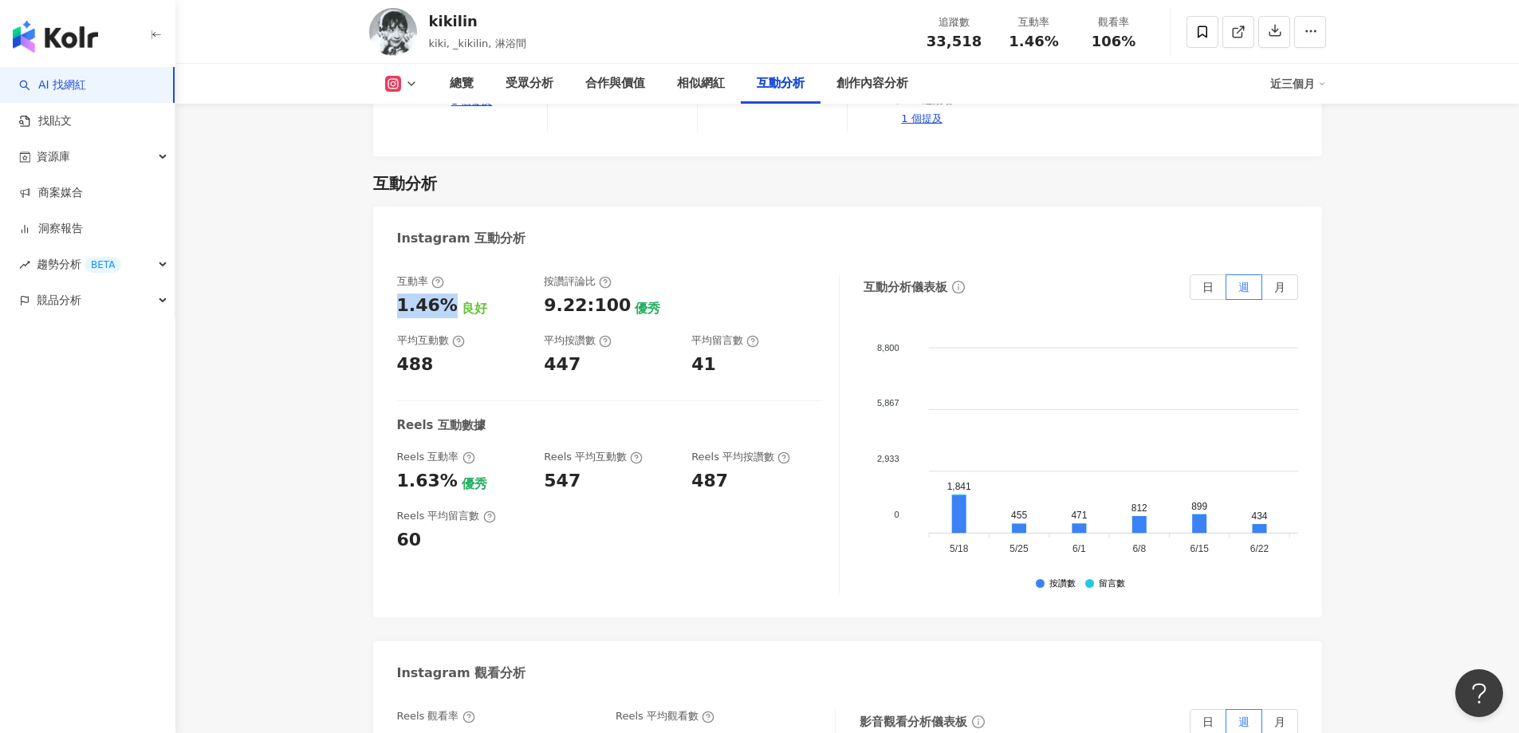
drag, startPoint x: 395, startPoint y: 258, endPoint x: 450, endPoint y: 262, distance: 55.1
click at [450, 262] on div "互動率 1.46% 良好 按讚評論比 9.22:100 優秀 平均互動數 488 平均按讚數 447 平均留言數 41 Reels 互動數據 Reels 互動…" at bounding box center [847, 437] width 949 height 359
copy div "1.46%"
drag, startPoint x: 400, startPoint y: 313, endPoint x: 437, endPoint y: 320, distance: 38.2
click at [437, 353] on div "488" at bounding box center [463, 365] width 132 height 25
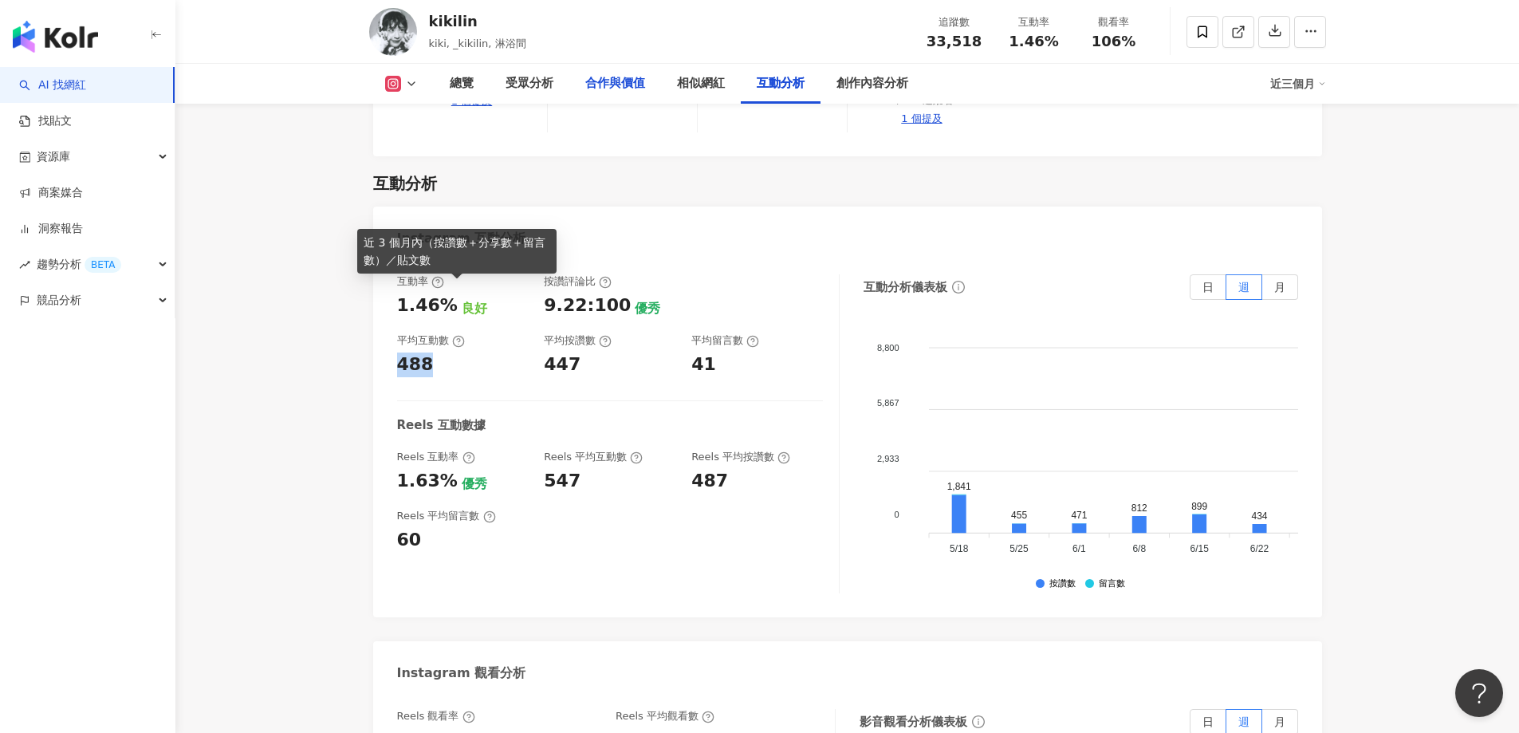
copy div "488"
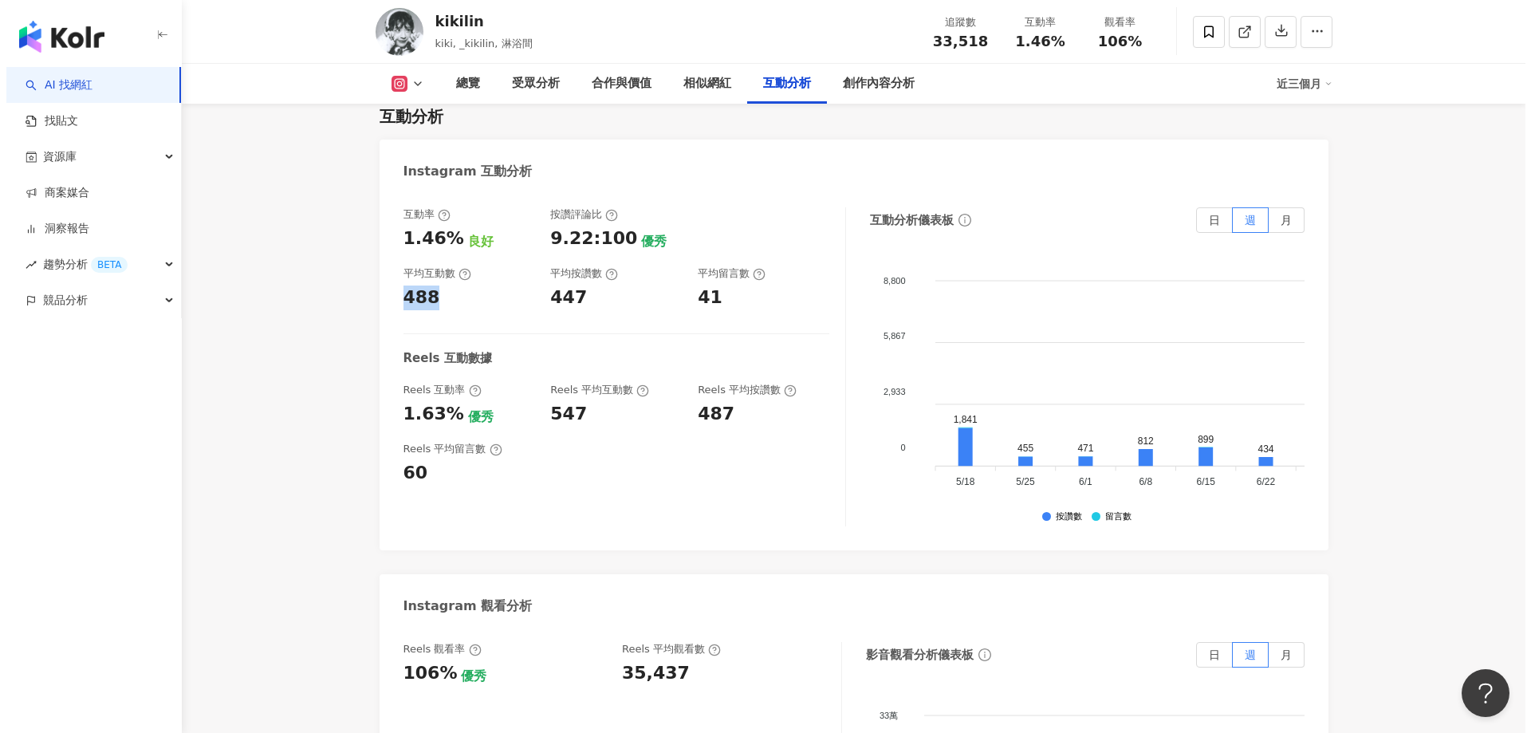
scroll to position [3339, 0]
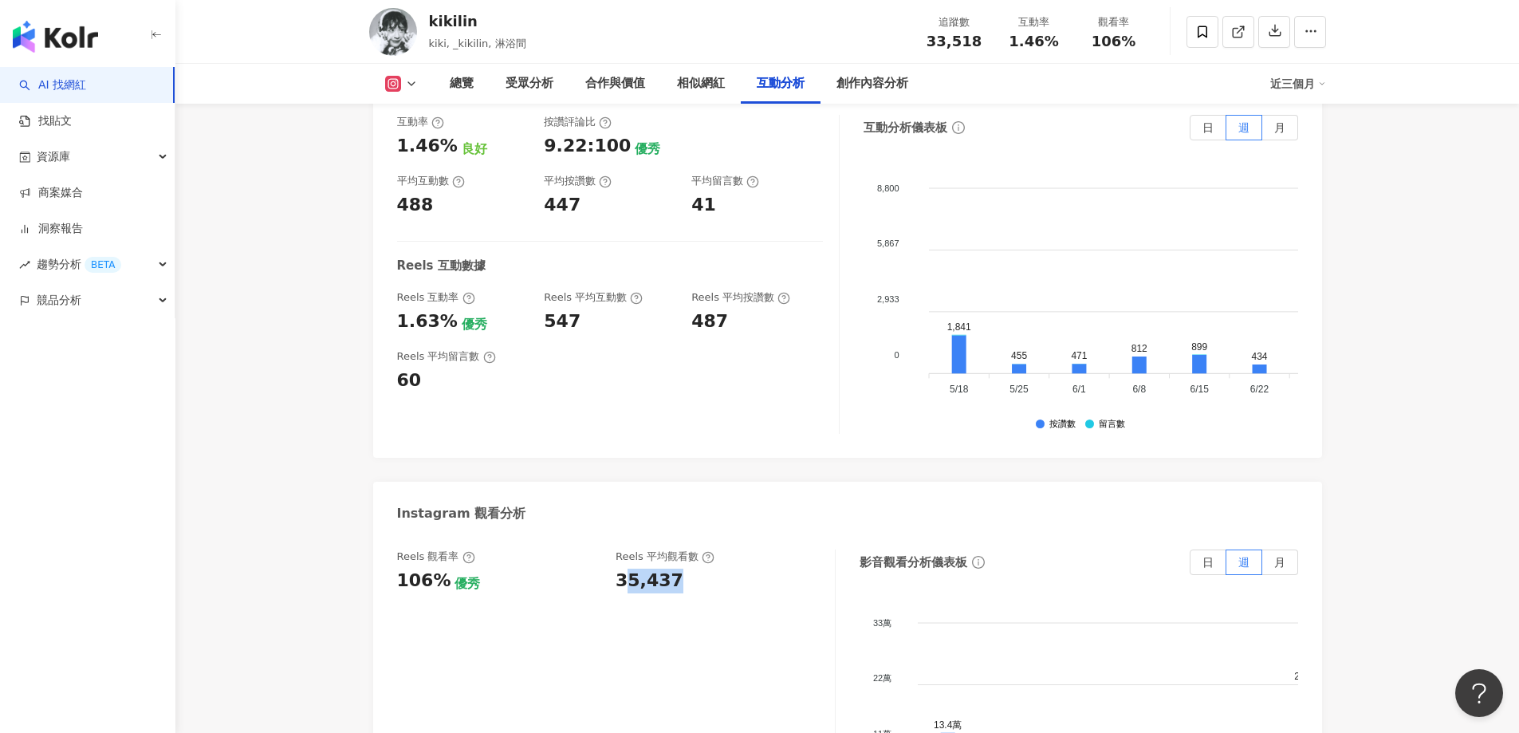
drag, startPoint x: 655, startPoint y: 534, endPoint x: 686, endPoint y: 536, distance: 31.1
click at [686, 569] on div "35,437" at bounding box center [717, 581] width 203 height 25
drag, startPoint x: 609, startPoint y: 538, endPoint x: 683, endPoint y: 533, distance: 73.6
click at [683, 550] on div "Reels 觀看率 106% 優秀 [PERSON_NAME] 平均觀看數 35,437" at bounding box center [608, 571] width 422 height 43
copy div "35,437"
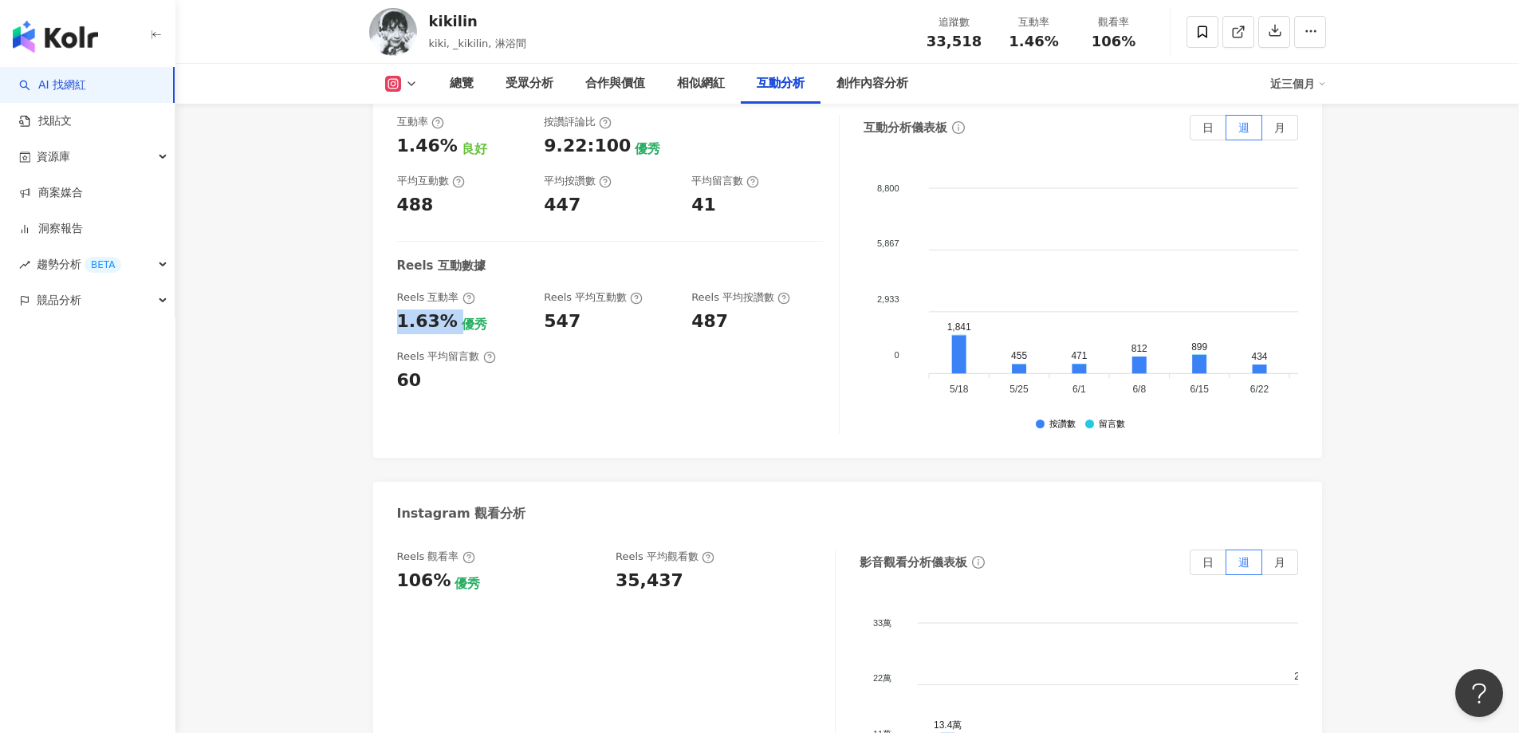
drag, startPoint x: 396, startPoint y: 271, endPoint x: 455, endPoint y: 269, distance: 59.1
click at [455, 309] on div "1.63% 優秀" at bounding box center [463, 321] width 132 height 25
copy div "1.63%"
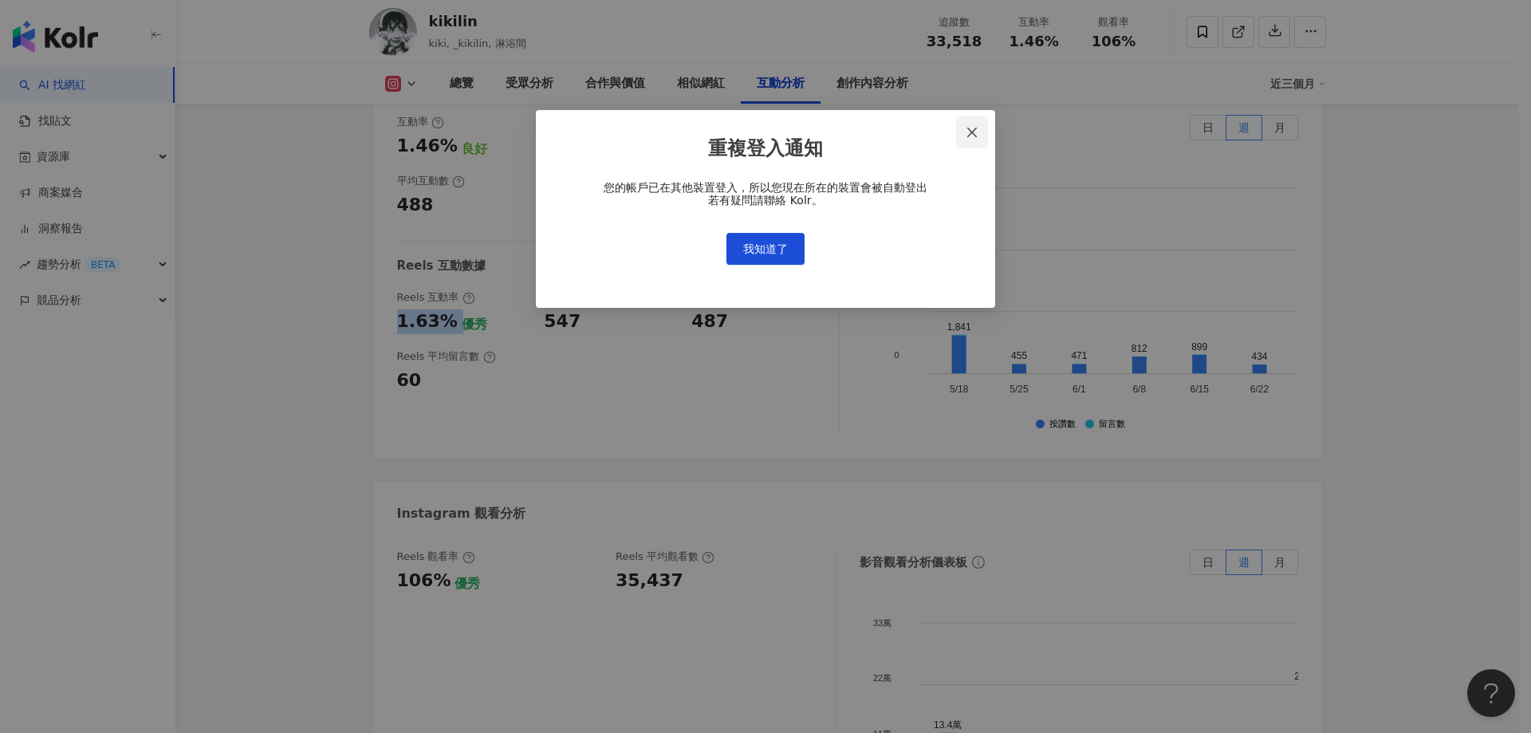
click at [970, 134] on icon "close" at bounding box center [972, 132] width 13 height 13
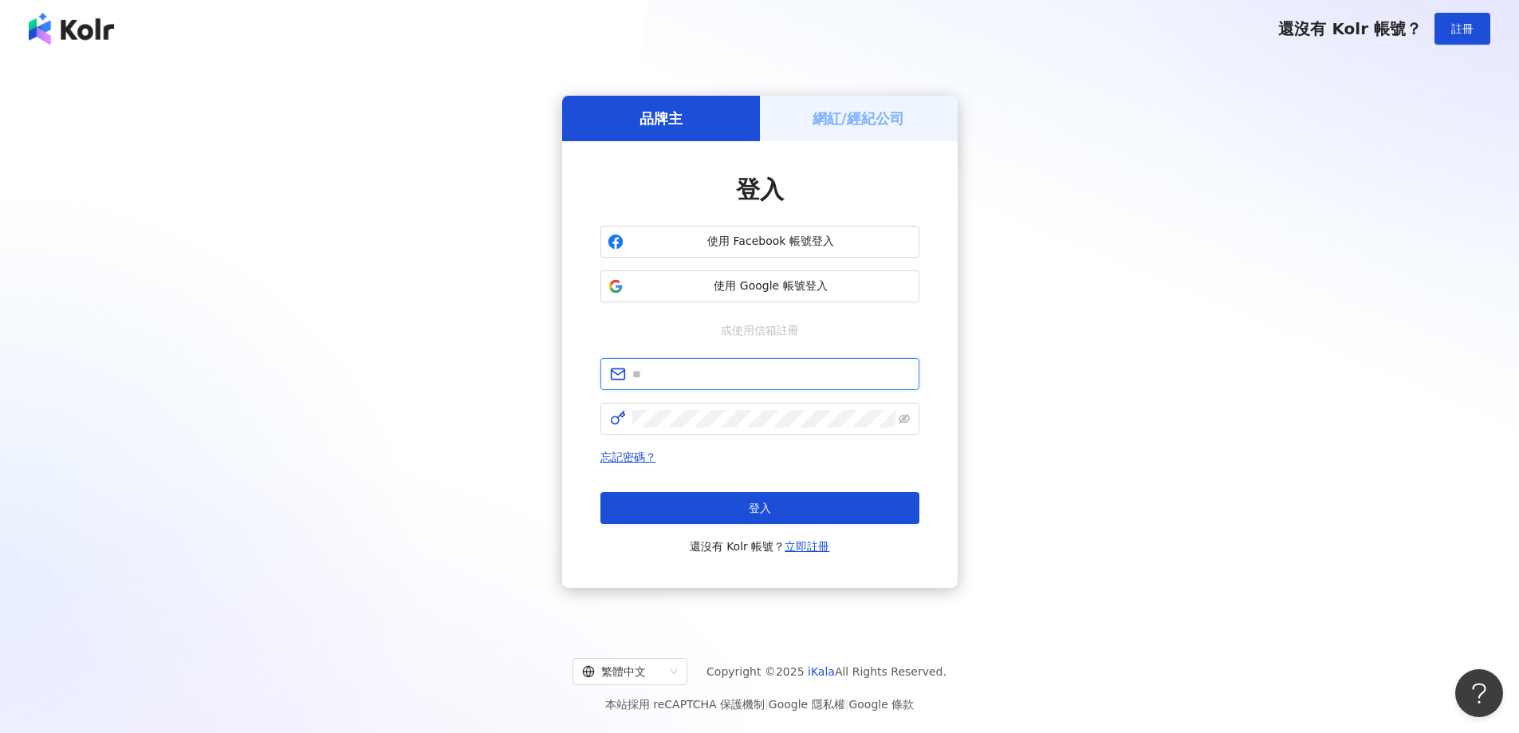
type input "**********"
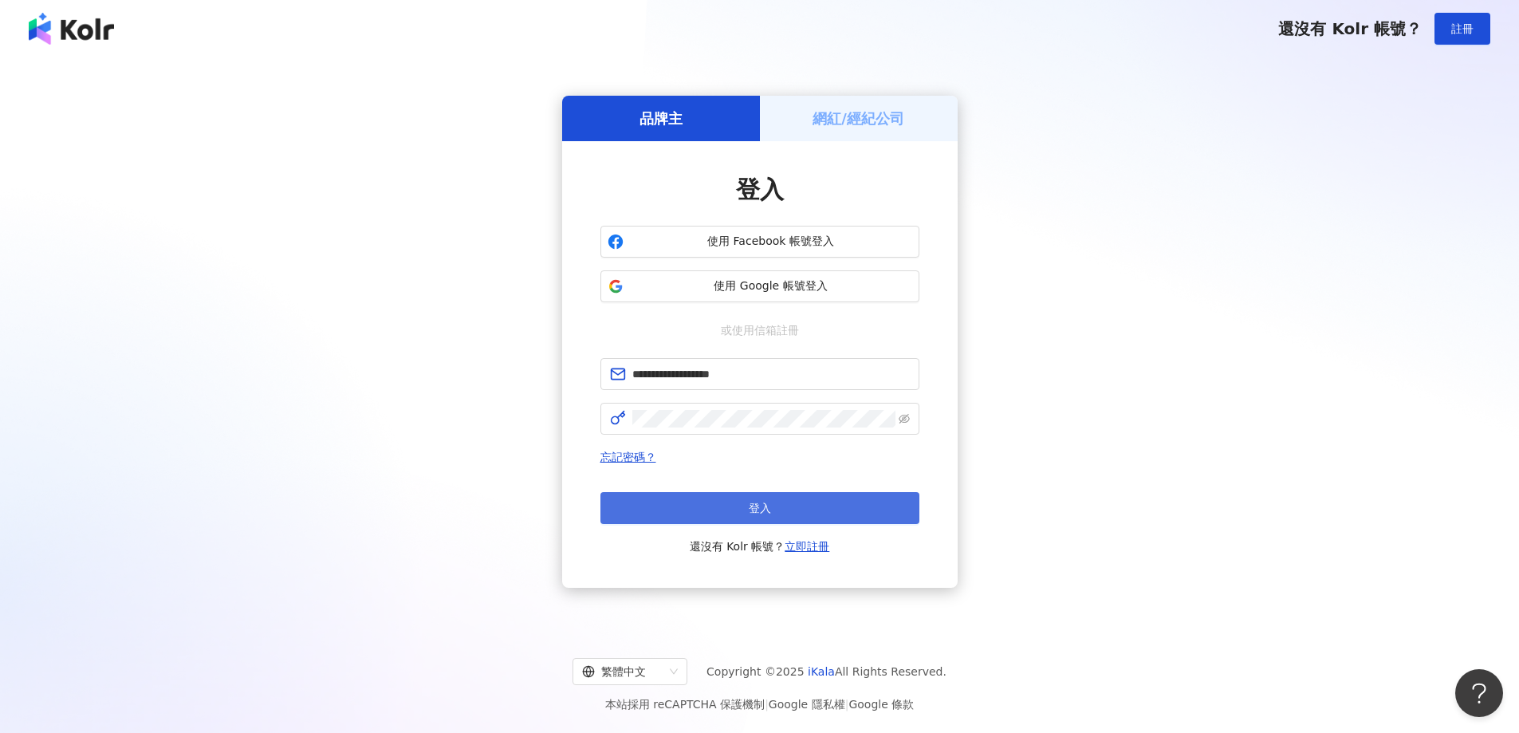
click at [803, 504] on button "登入" at bounding box center [760, 508] width 319 height 32
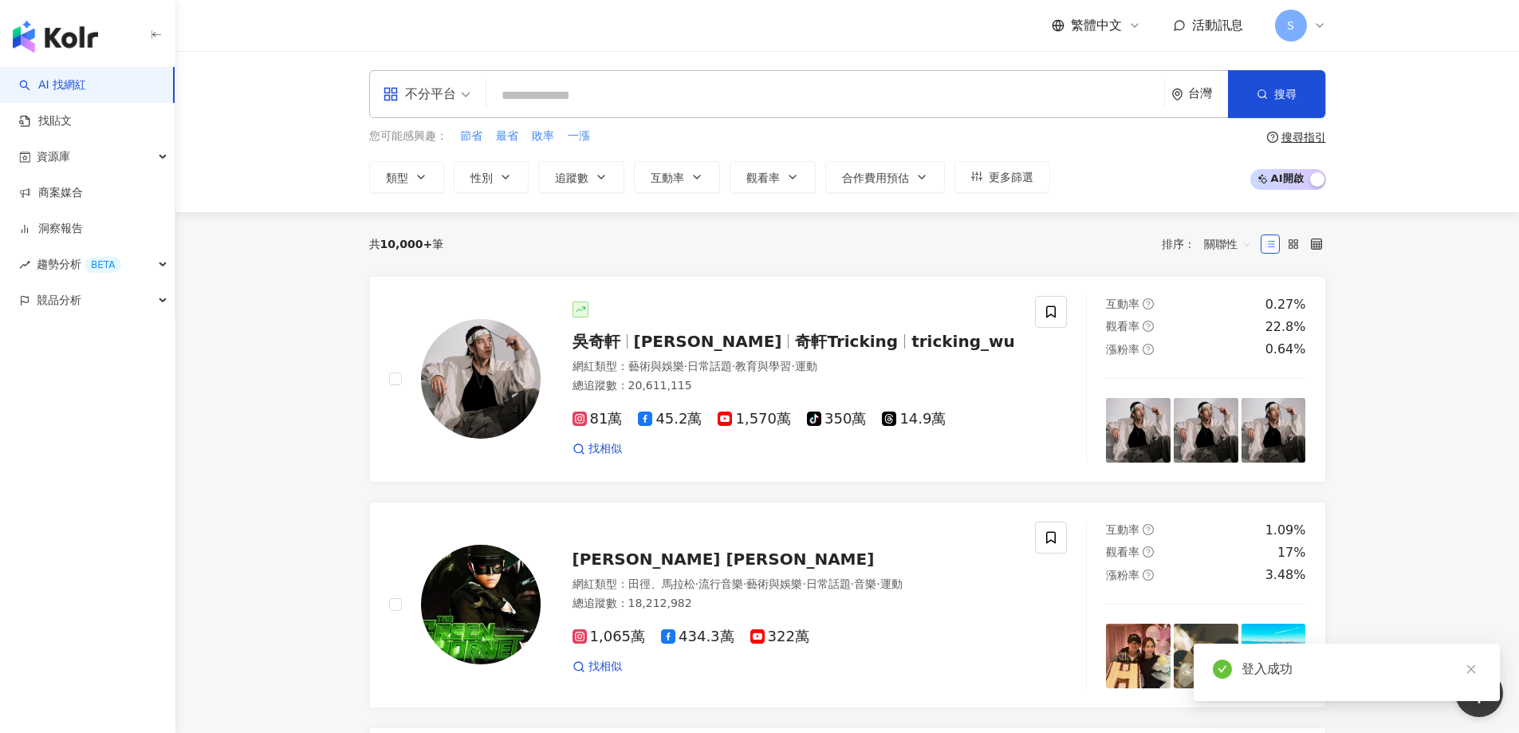
drag, startPoint x: 270, startPoint y: 278, endPoint x: 478, endPoint y: 153, distance: 242.2
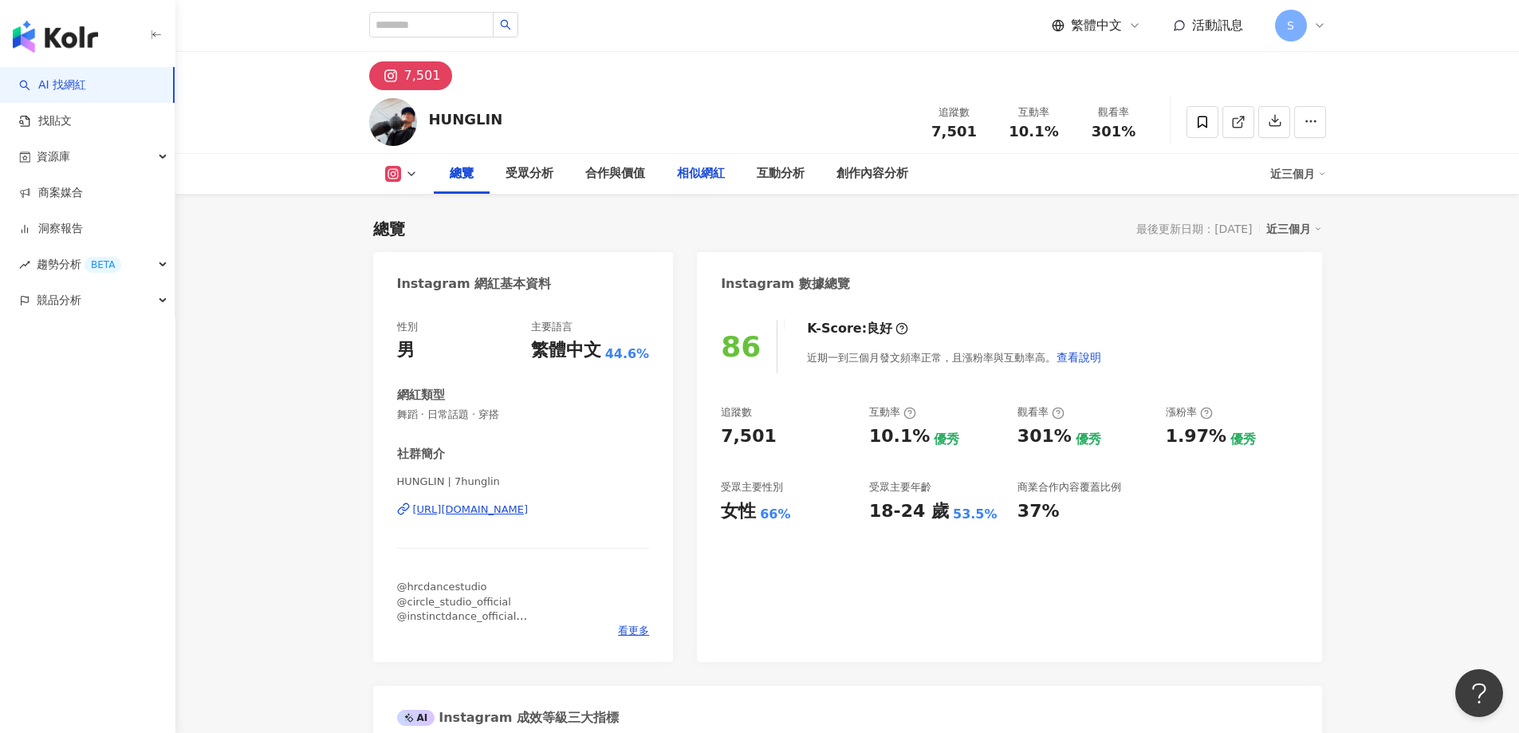
scroll to position [98, 0]
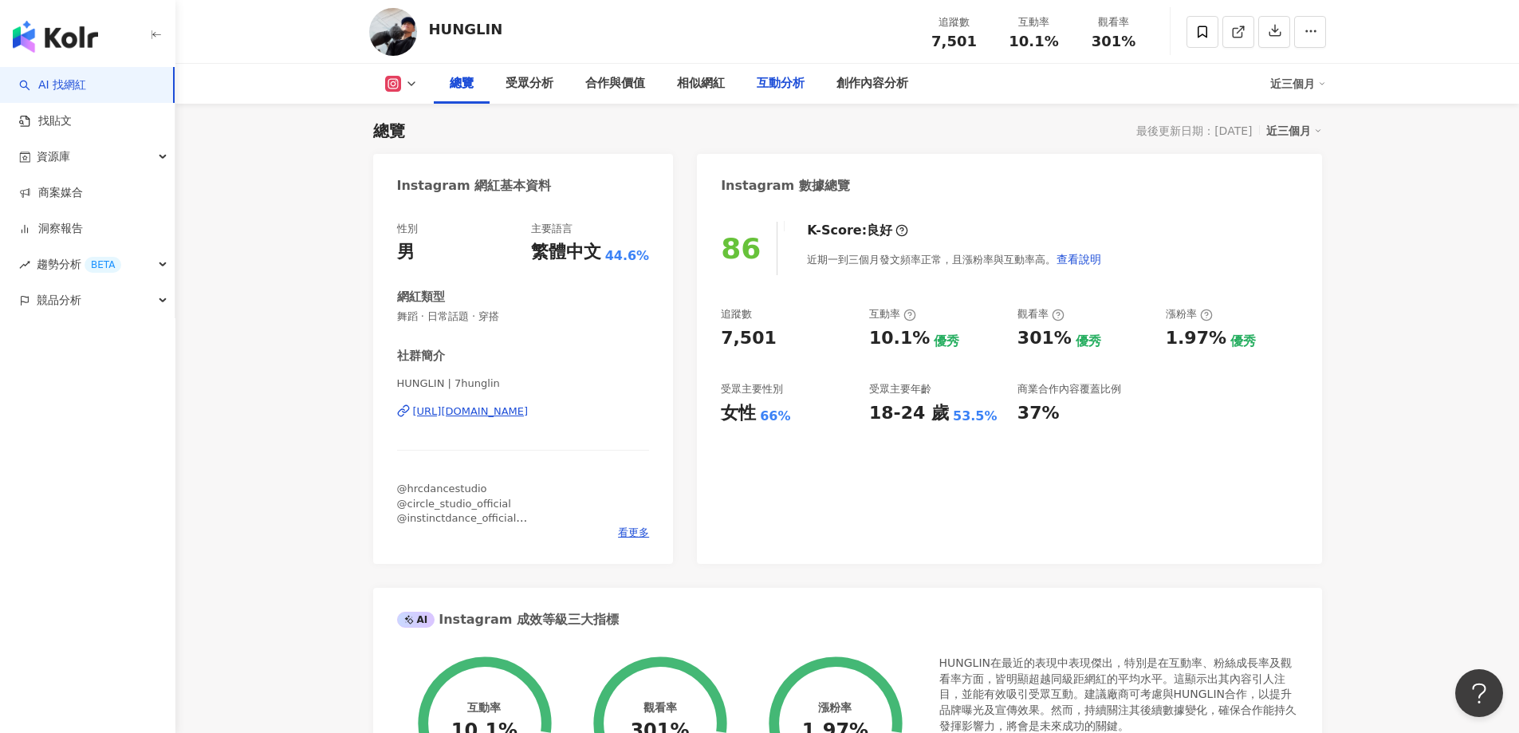
click at [776, 77] on div "互動分析" at bounding box center [781, 83] width 48 height 19
click at [772, 84] on div "互動分析" at bounding box center [781, 83] width 48 height 19
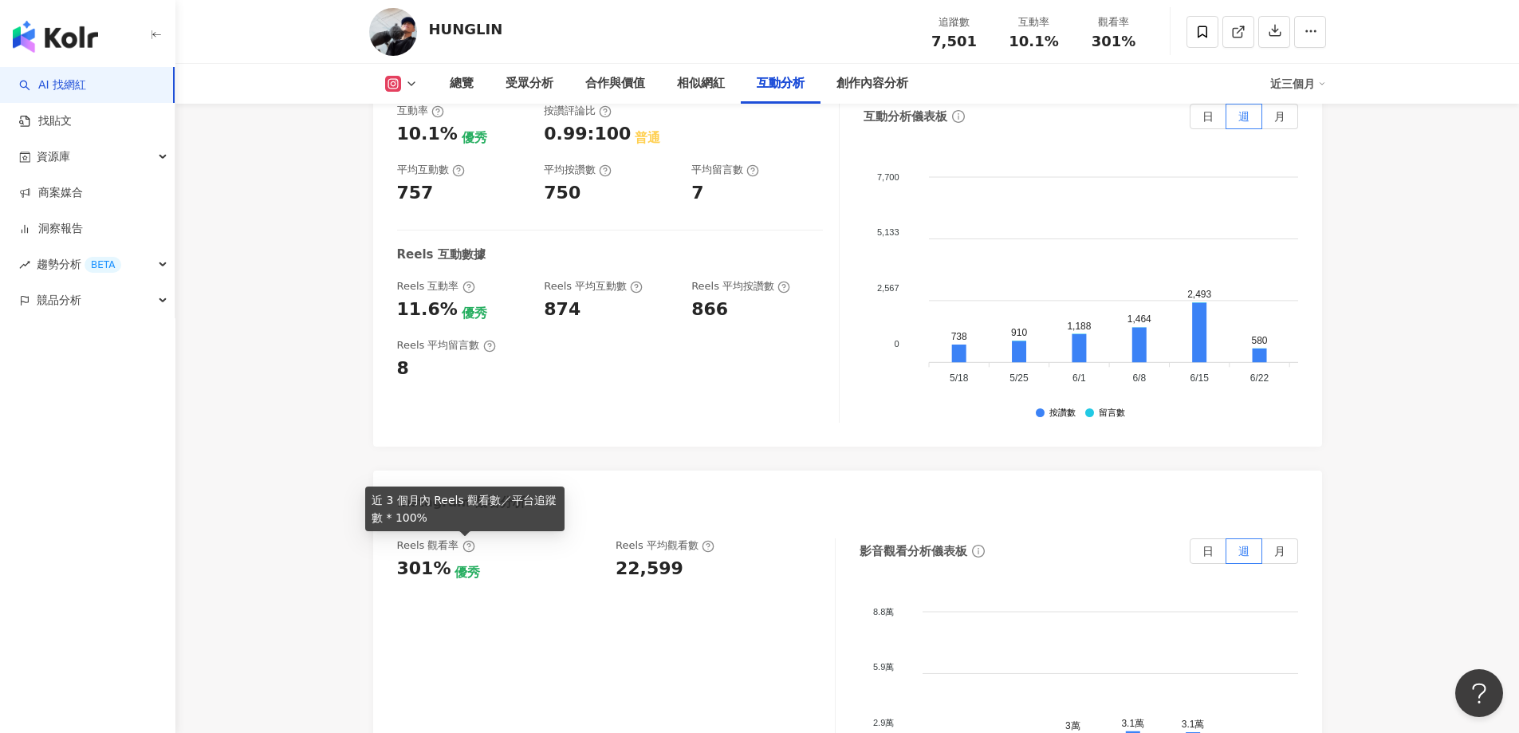
scroll to position [3248, 0]
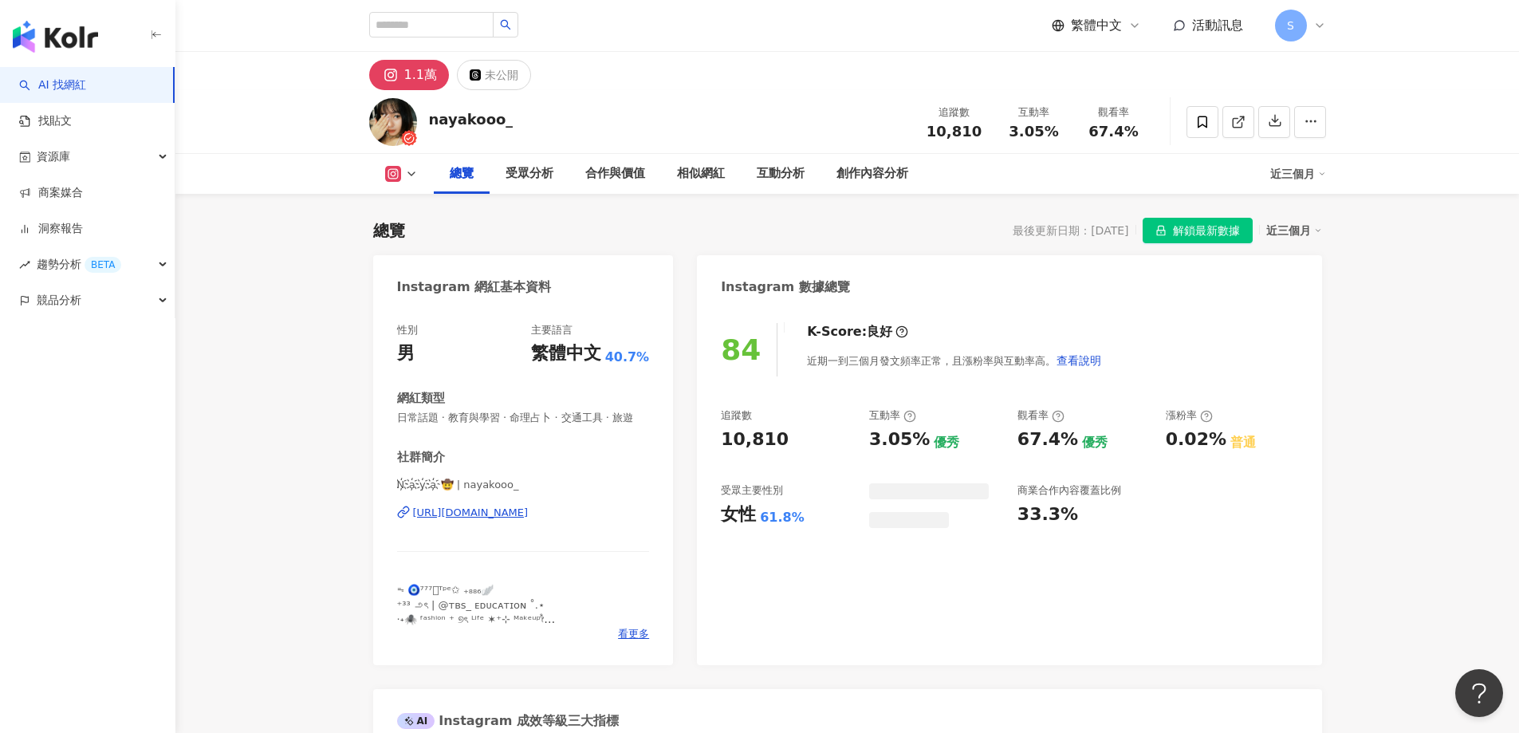
scroll to position [98, 0]
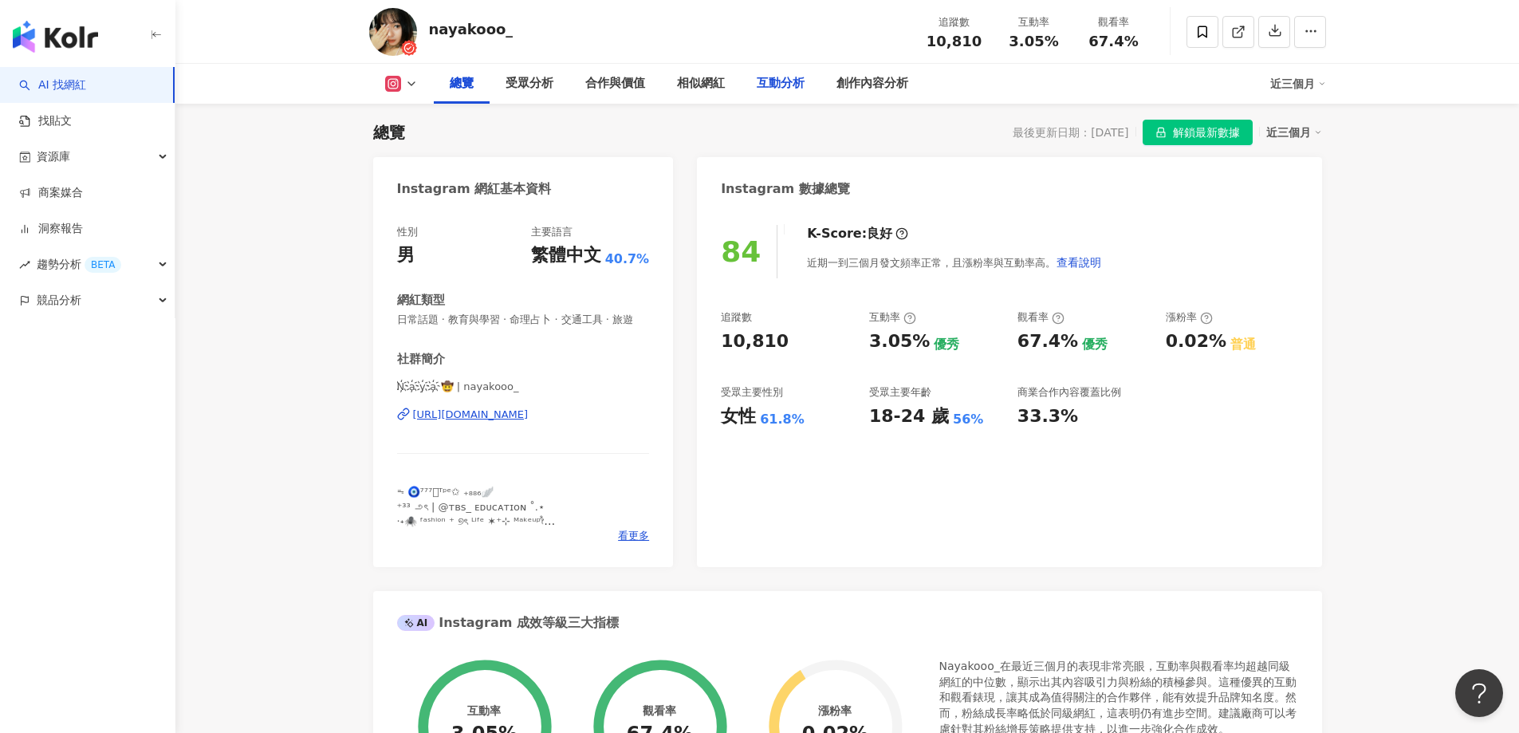
click at [774, 88] on div "互動分析" at bounding box center [781, 83] width 48 height 19
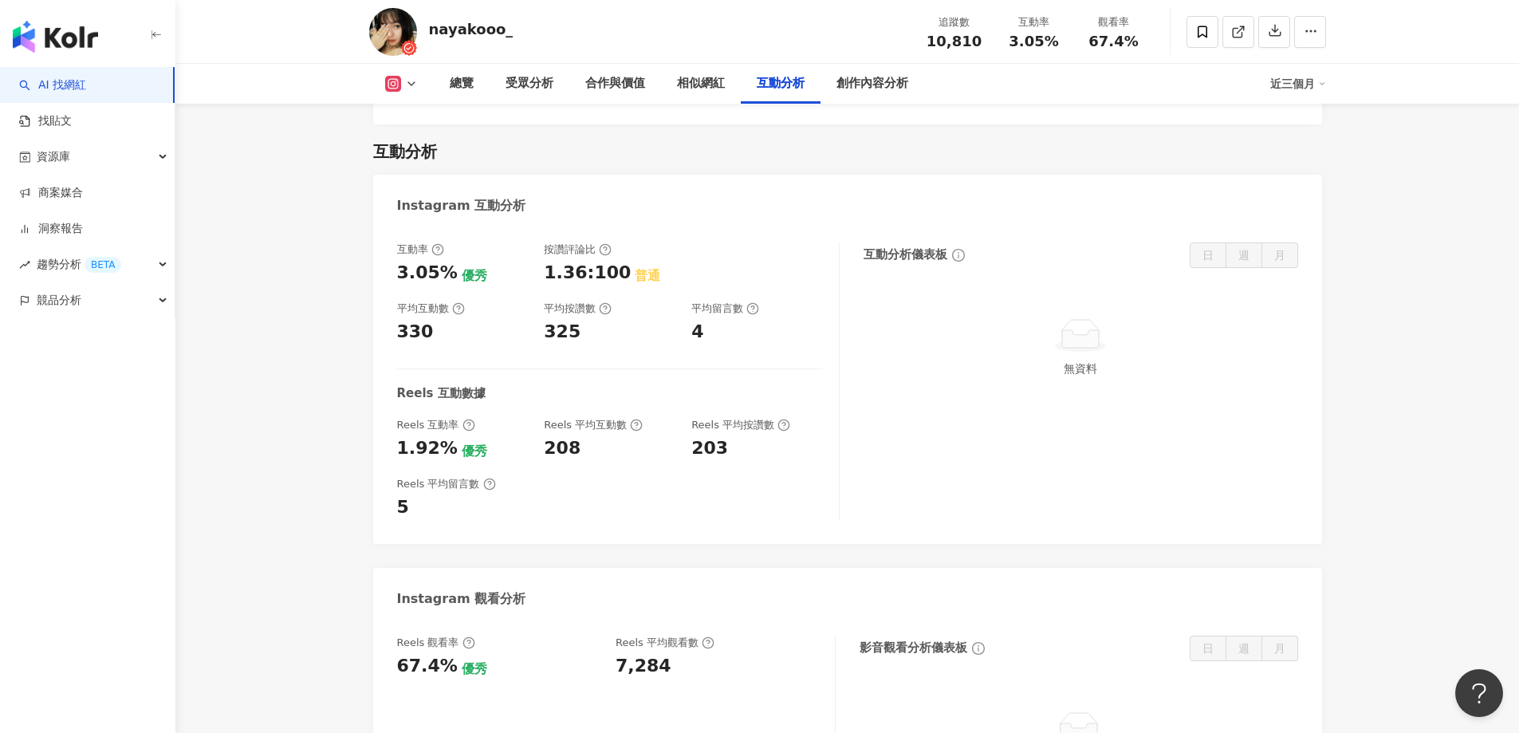
scroll to position [3201, 0]
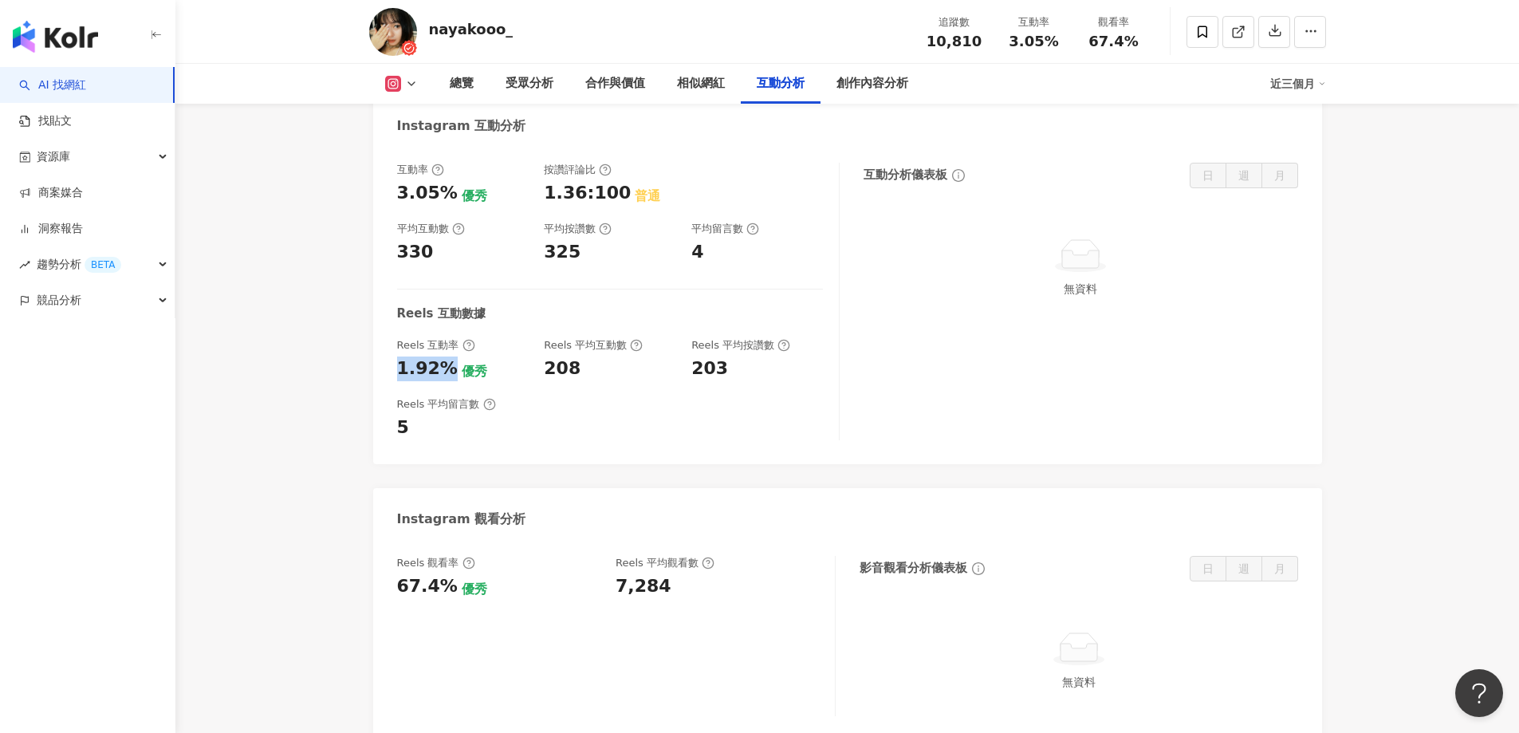
drag, startPoint x: 392, startPoint y: 352, endPoint x: 447, endPoint y: 359, distance: 54.7
click at [447, 359] on div "互動率 3.05% 優秀 按讚評論比 1.36:100 普通 平均互動數 330 平均按讚數 325 平均留言數 4 Reels 互動數據 Reels 互動率…" at bounding box center [847, 305] width 949 height 317
copy div "1.92%"
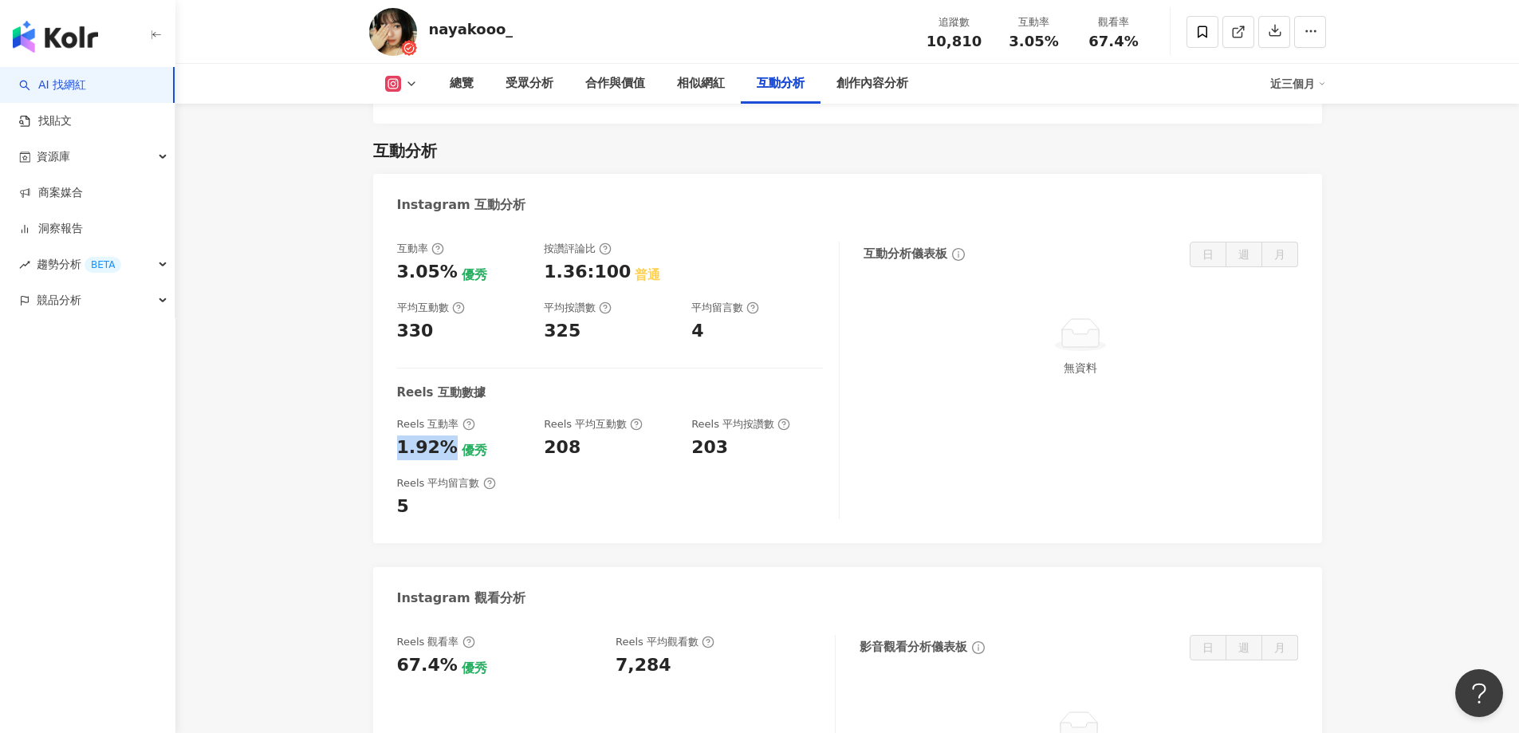
scroll to position [3121, 0]
click at [764, 477] on div "Reels 平均留言數 5" at bounding box center [610, 498] width 426 height 43
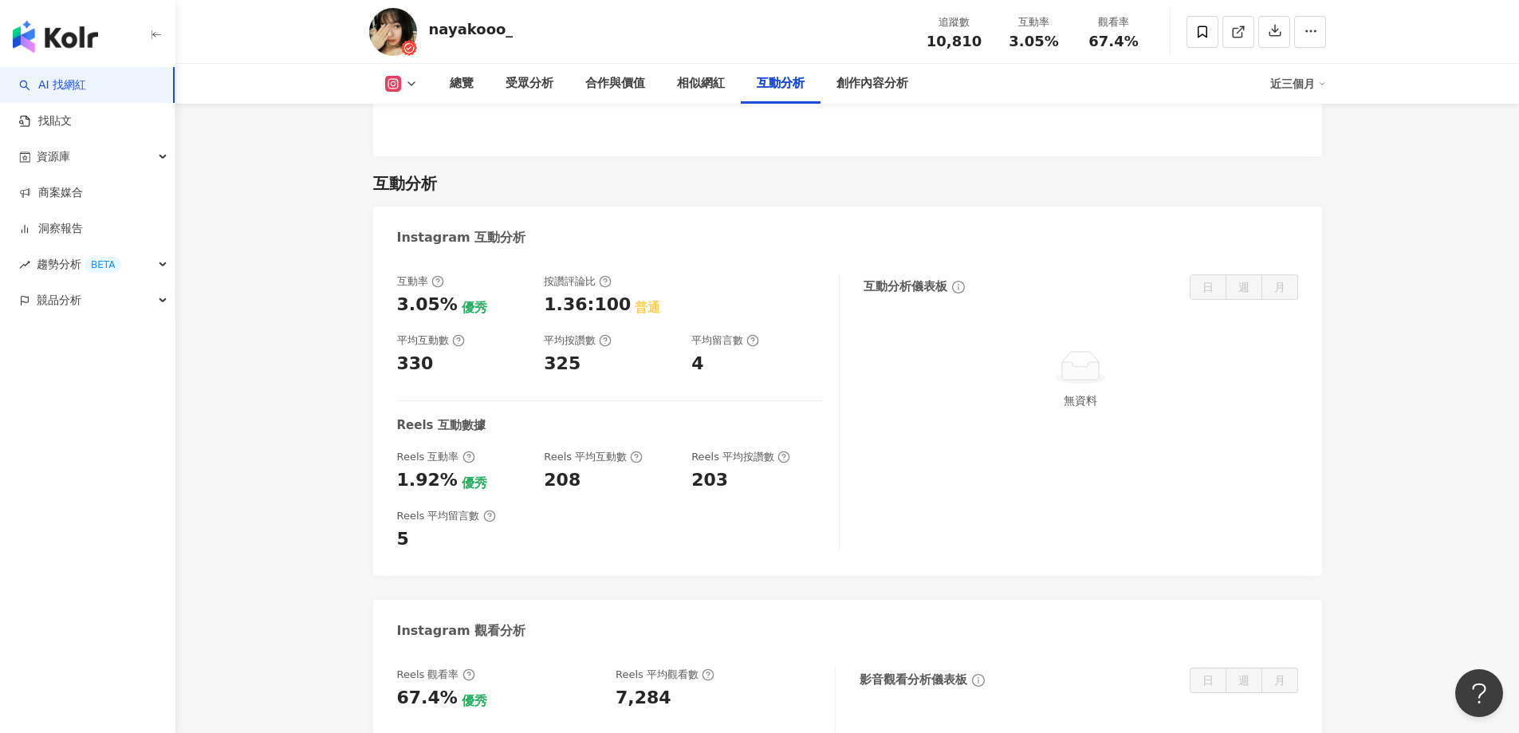
scroll to position [2722, 0]
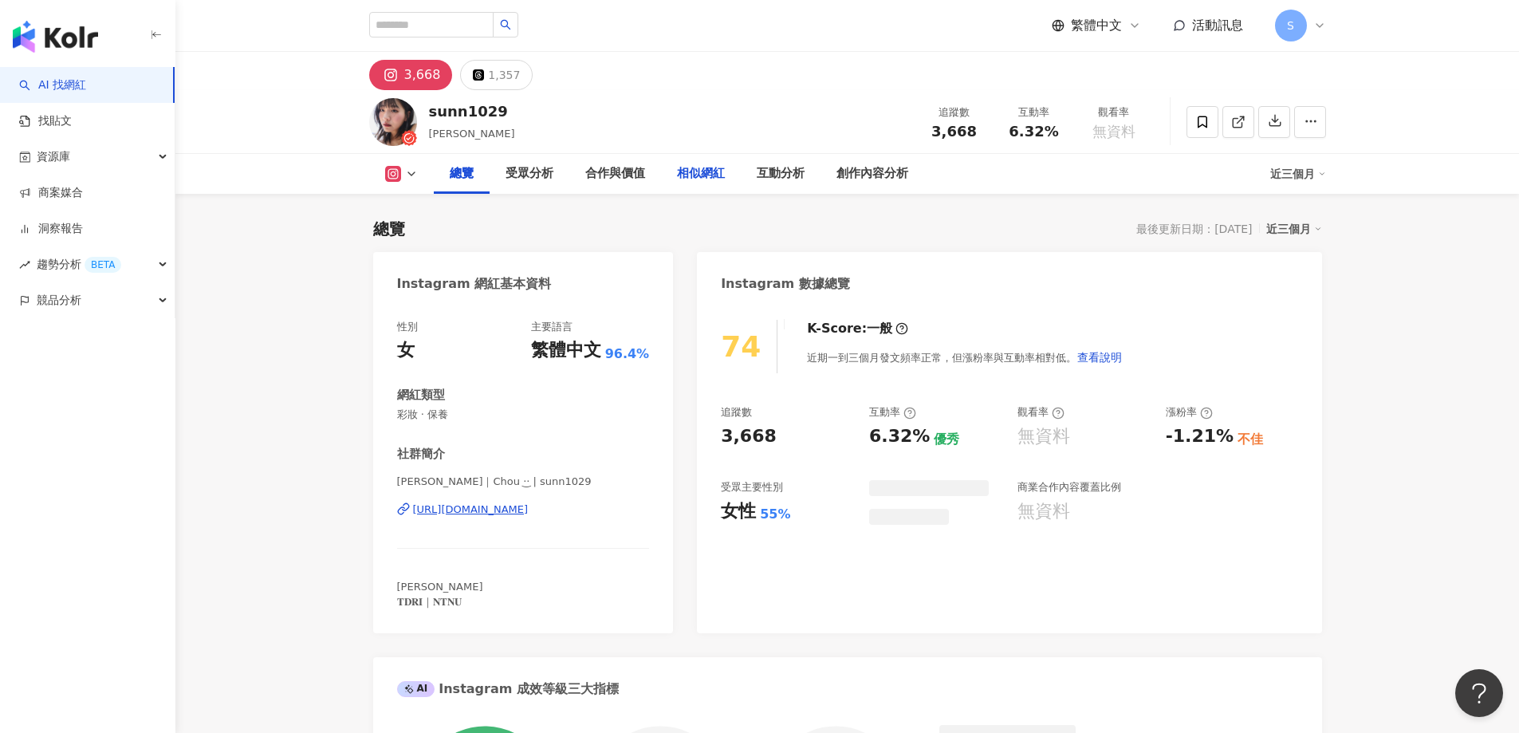
scroll to position [98, 0]
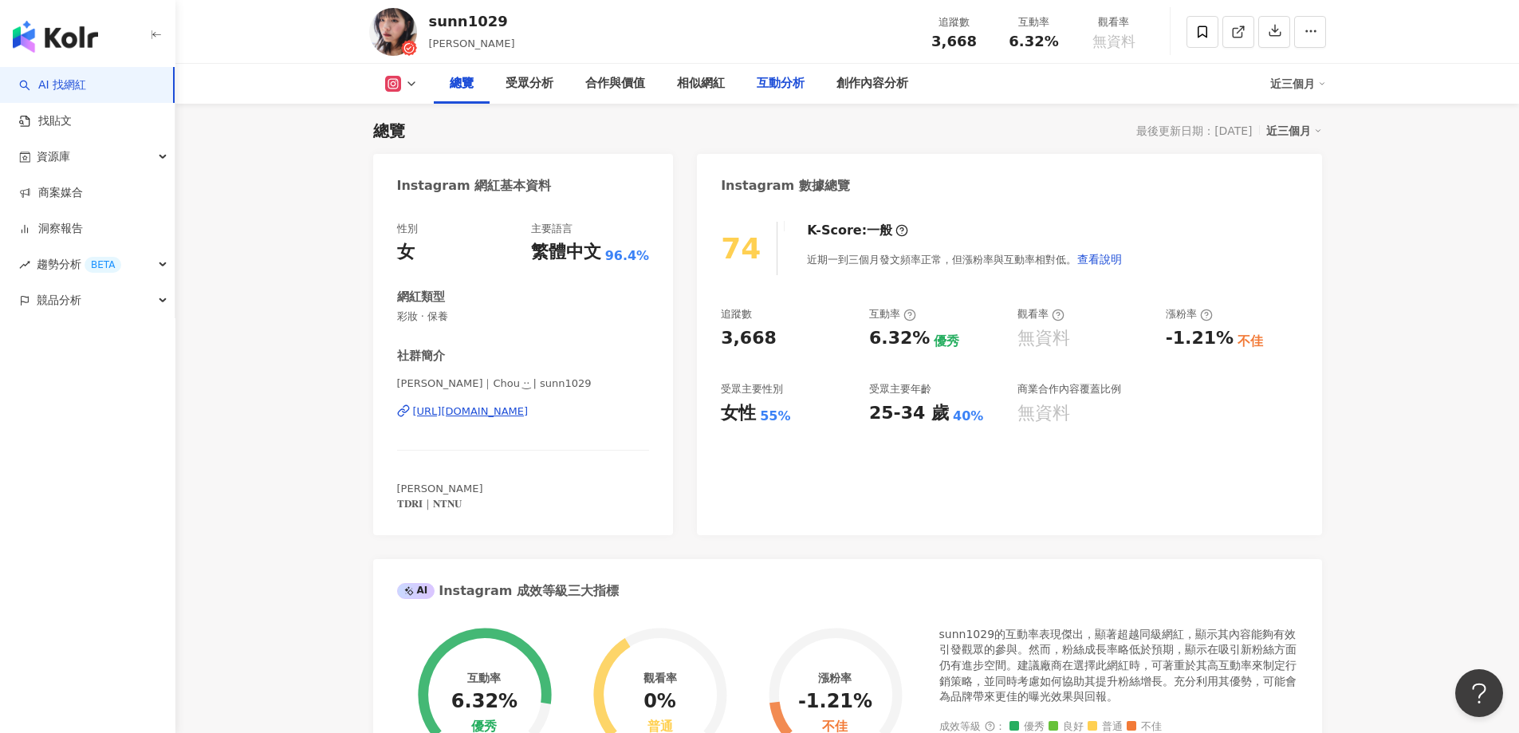
click at [761, 82] on div "互動分析" at bounding box center [781, 83] width 48 height 19
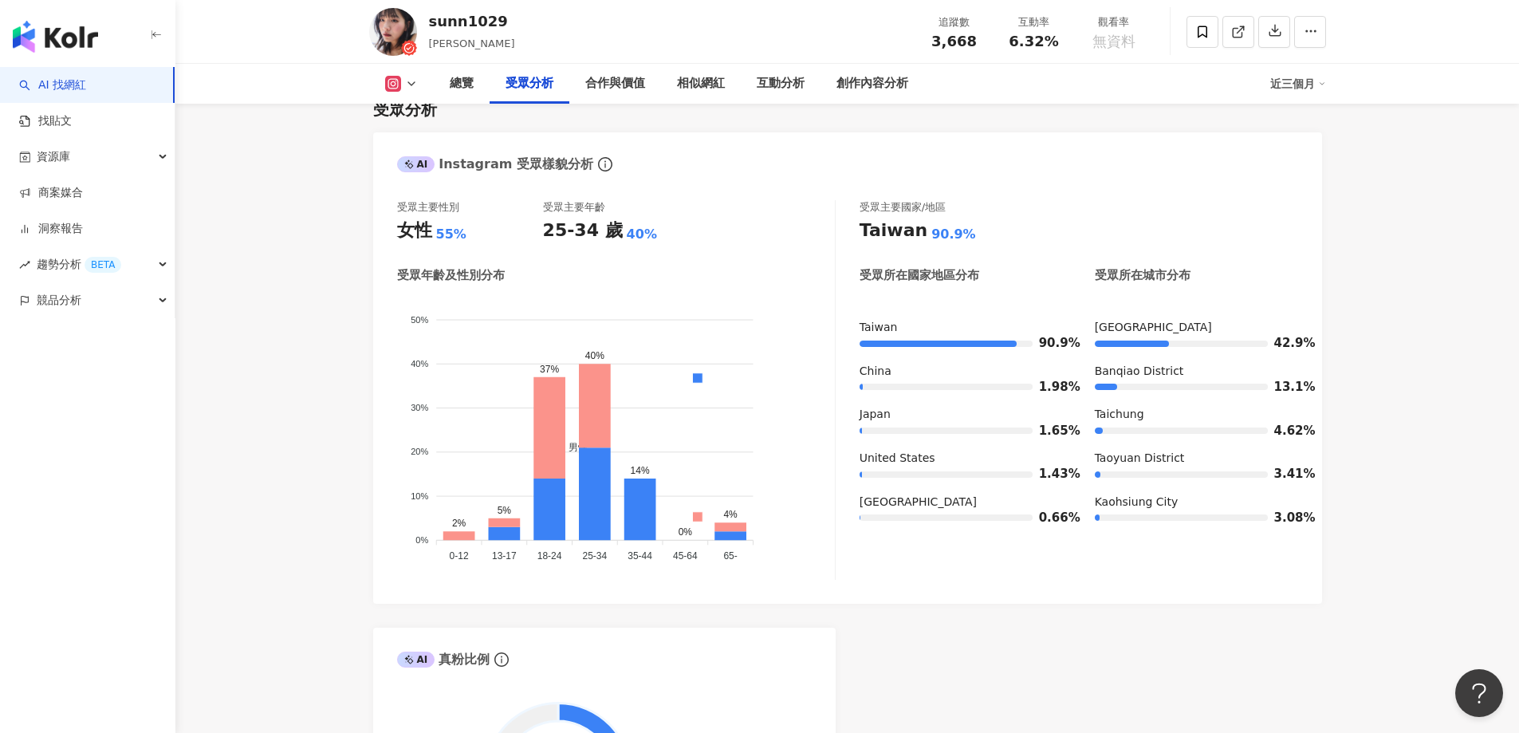
scroll to position [1275, 0]
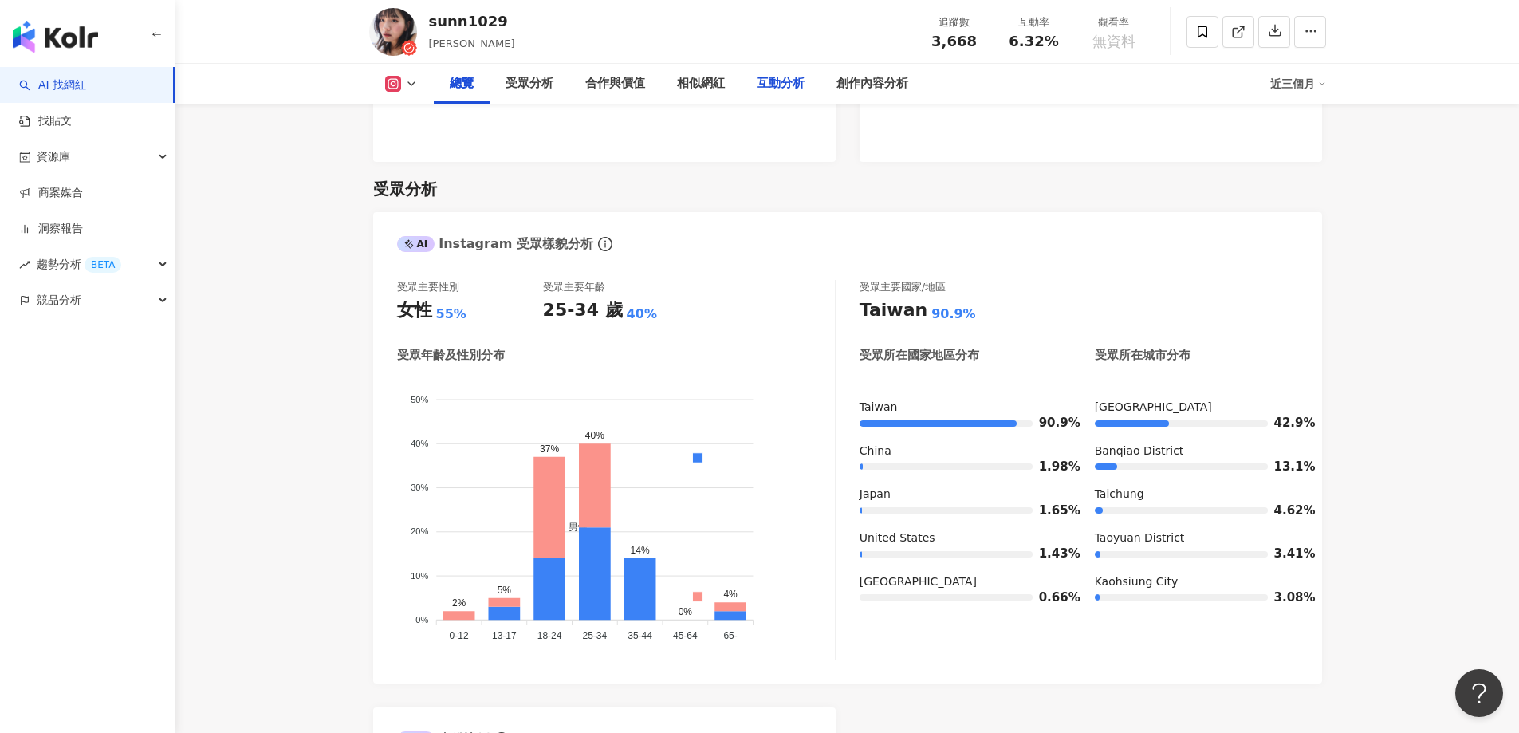
click at [782, 81] on div "互動分析" at bounding box center [781, 83] width 48 height 19
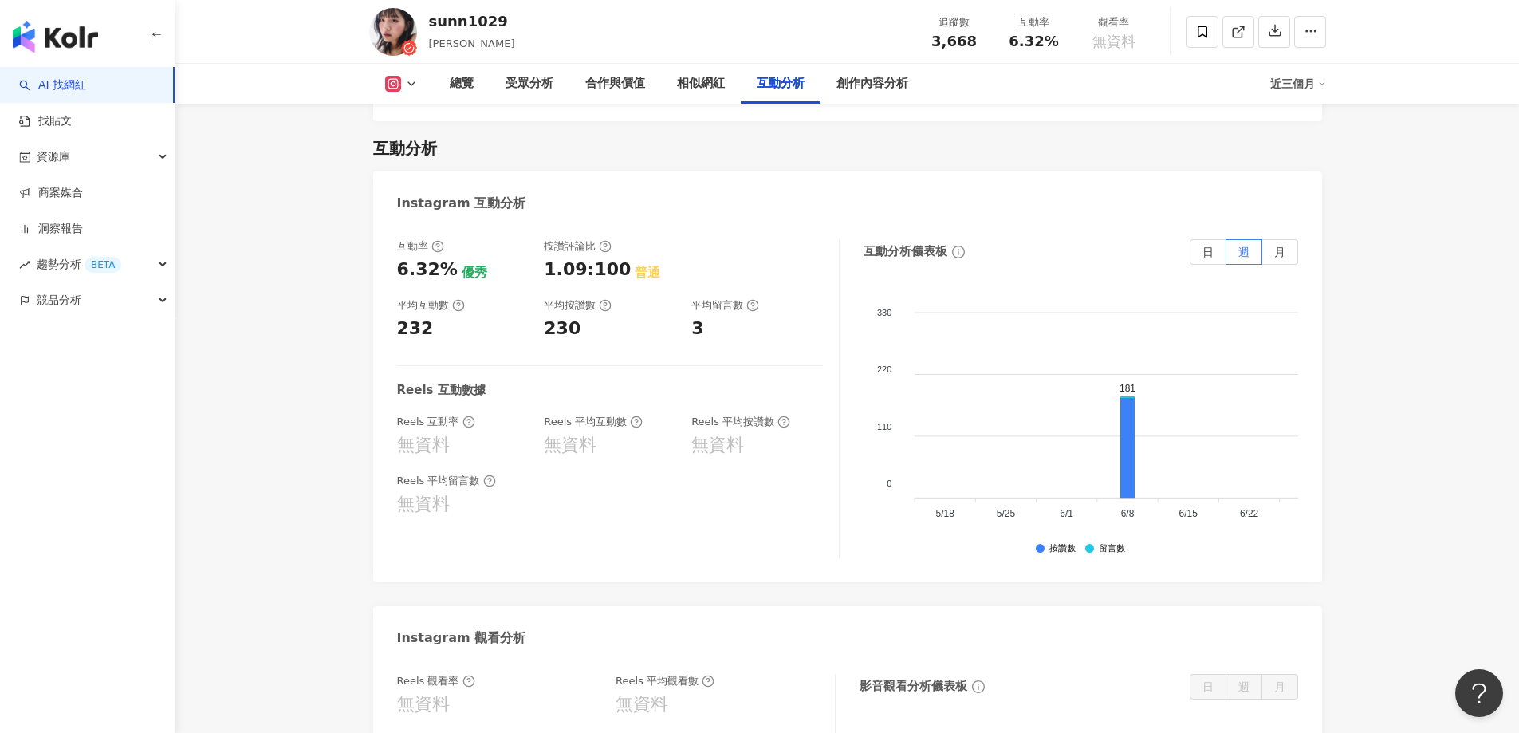
scroll to position [3189, 0]
